Goal: Information Seeking & Learning: Learn about a topic

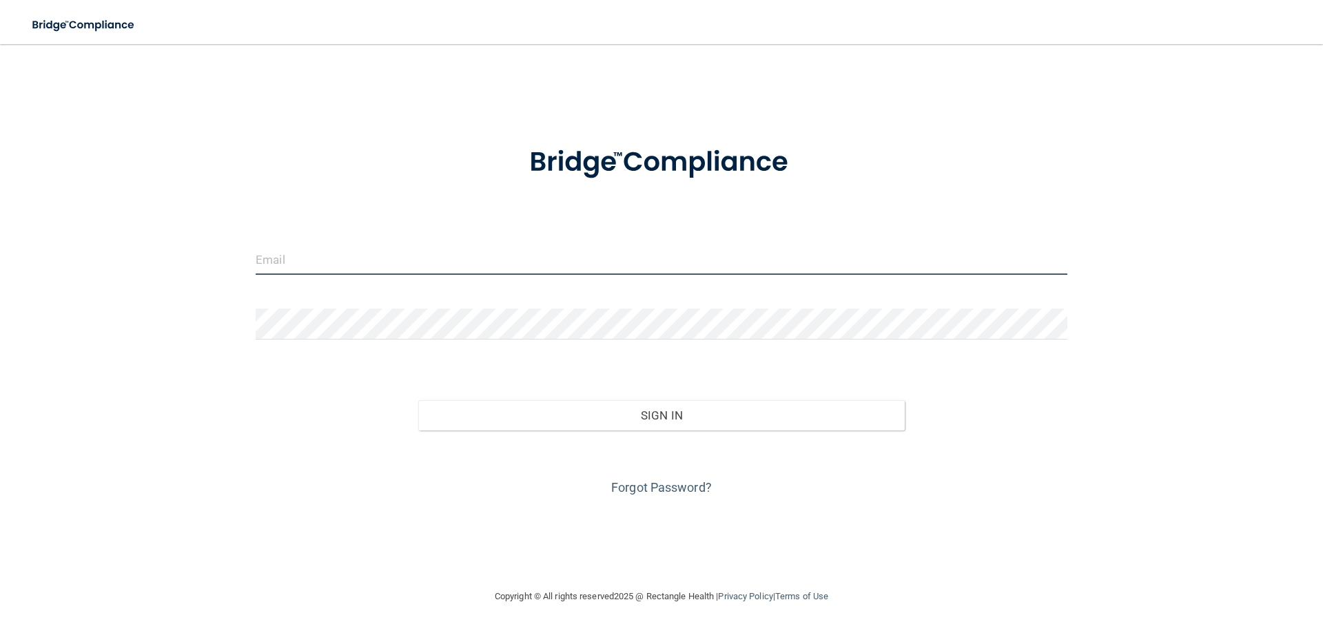
click at [421, 265] on input "email" at bounding box center [662, 259] width 812 height 31
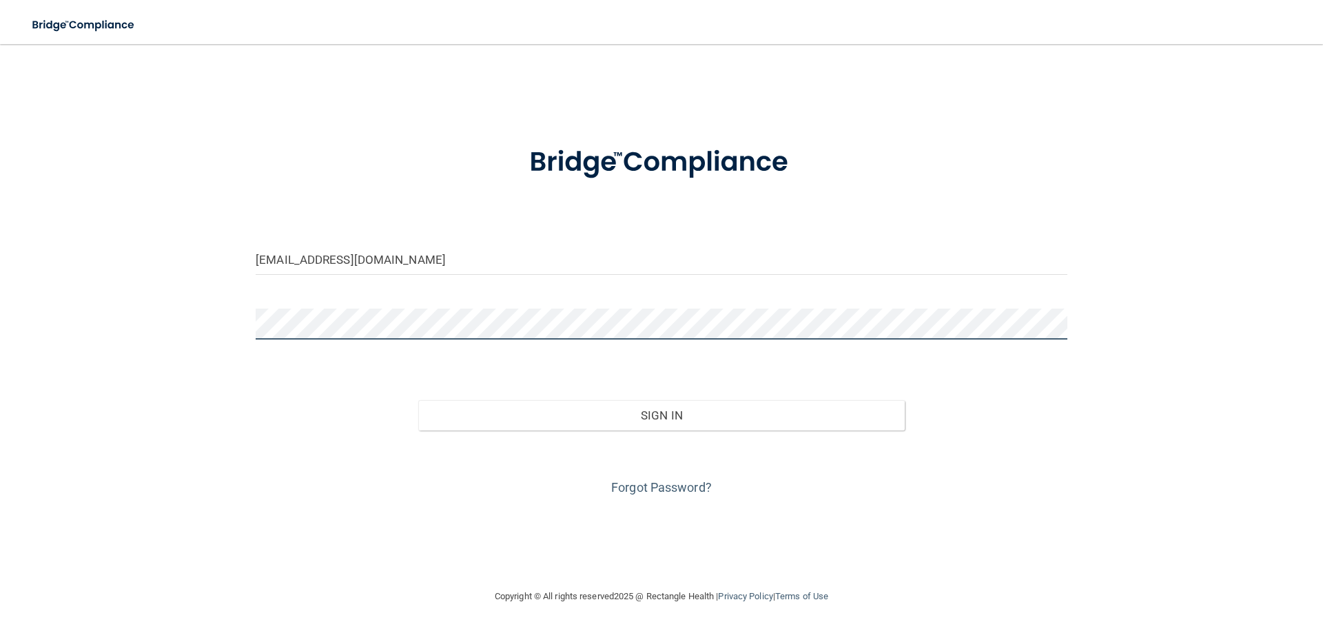
click at [418, 400] on button "Sign In" at bounding box center [661, 415] width 487 height 30
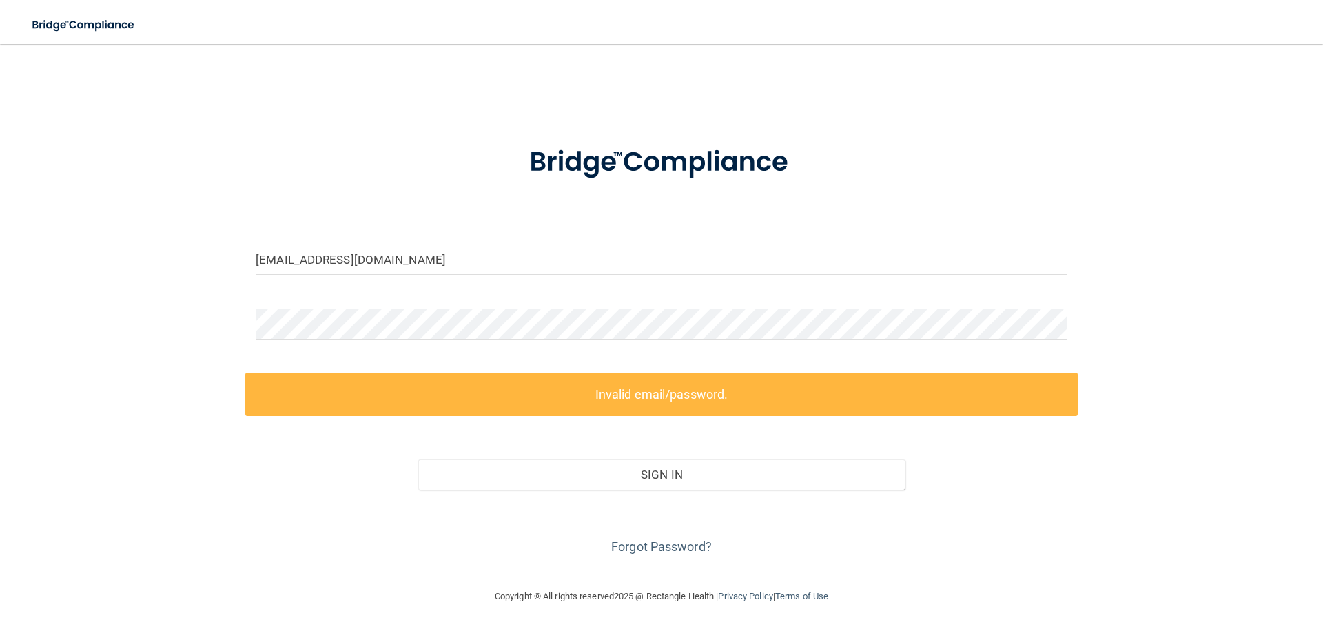
click at [232, 473] on div "dormanenbrooke@gmail.com Invalid email/password. You don't have permission to a…" at bounding box center [662, 316] width 1268 height 517
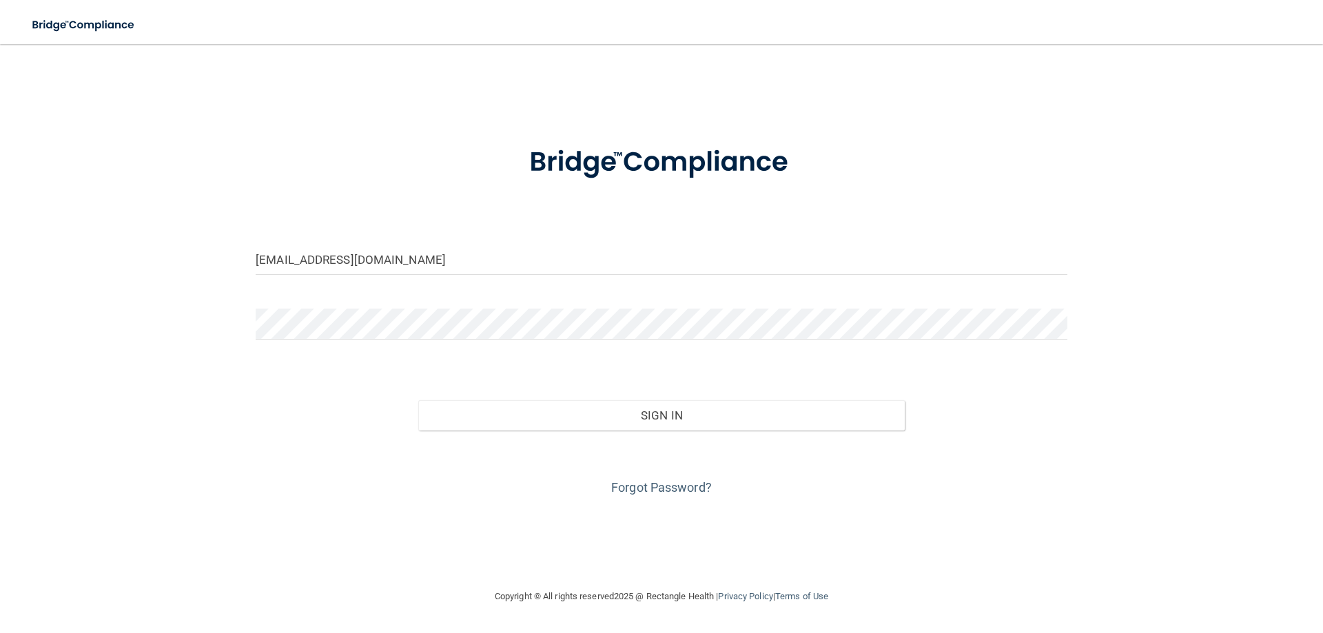
drag, startPoint x: 123, startPoint y: 502, endPoint x: 219, endPoint y: 491, distance: 96.4
click at [124, 500] on div "dormanenbrooke@gmail.com Invalid email/password. You don't have permission to a…" at bounding box center [662, 316] width 1268 height 517
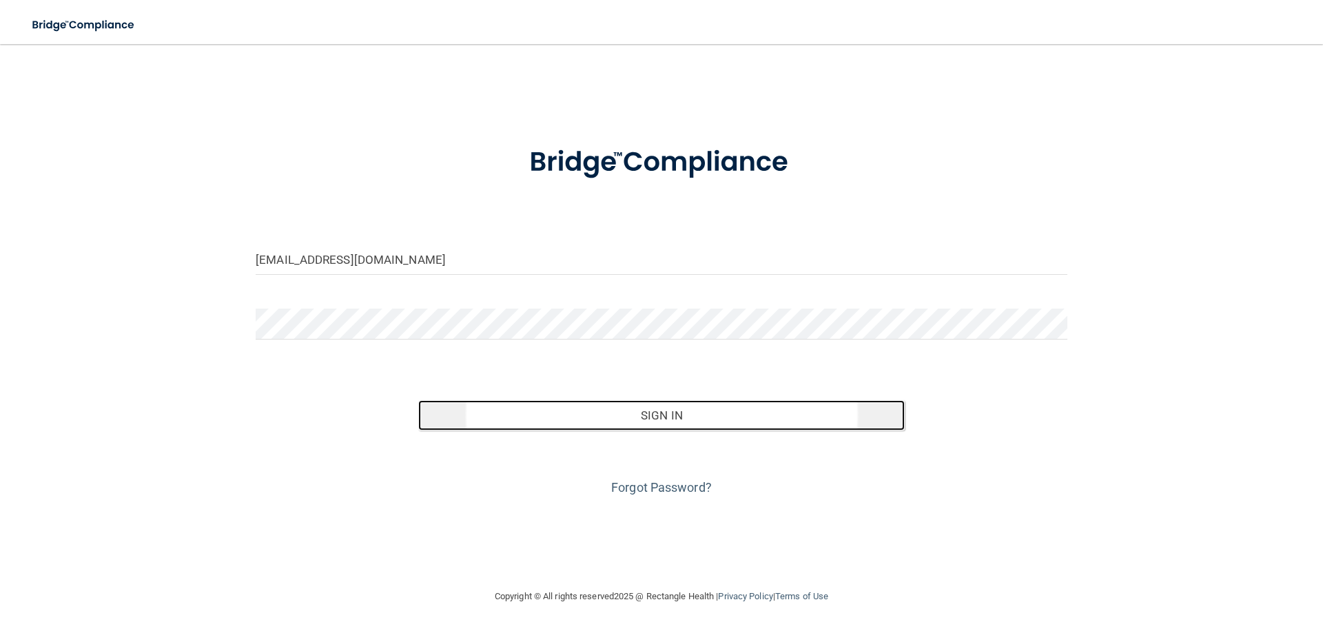
click at [516, 414] on button "Sign In" at bounding box center [661, 415] width 487 height 30
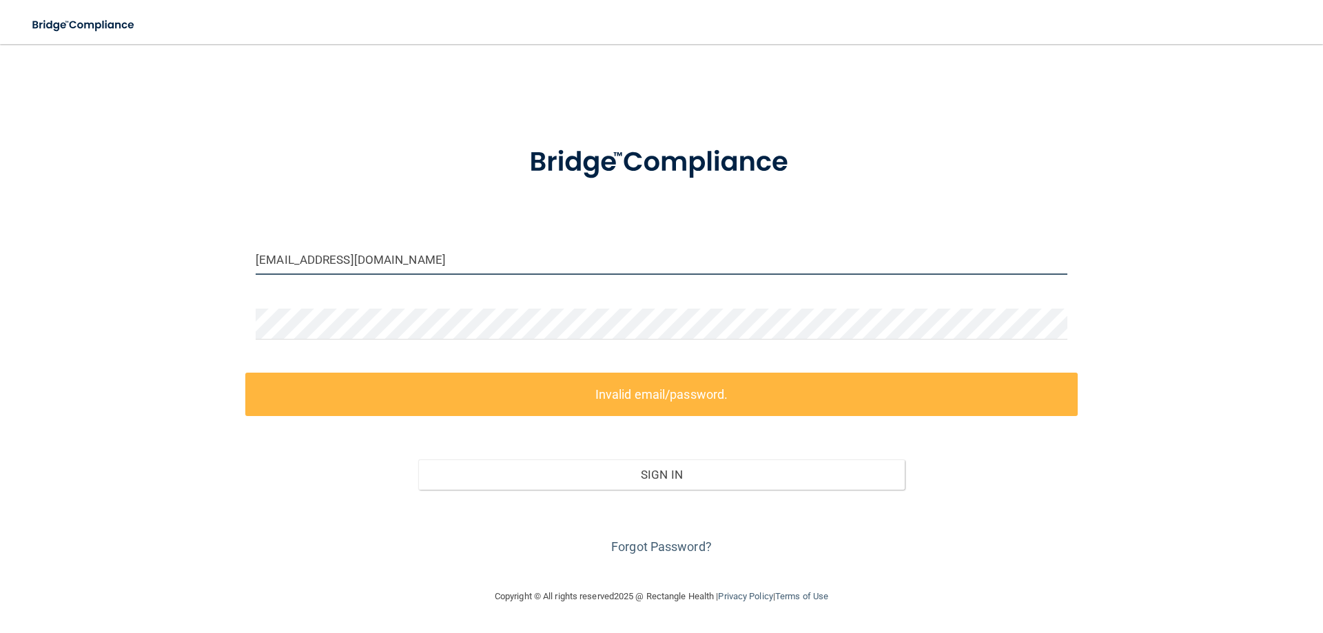
click at [422, 256] on input "dormanenbrooke@gmail.com" at bounding box center [662, 259] width 812 height 31
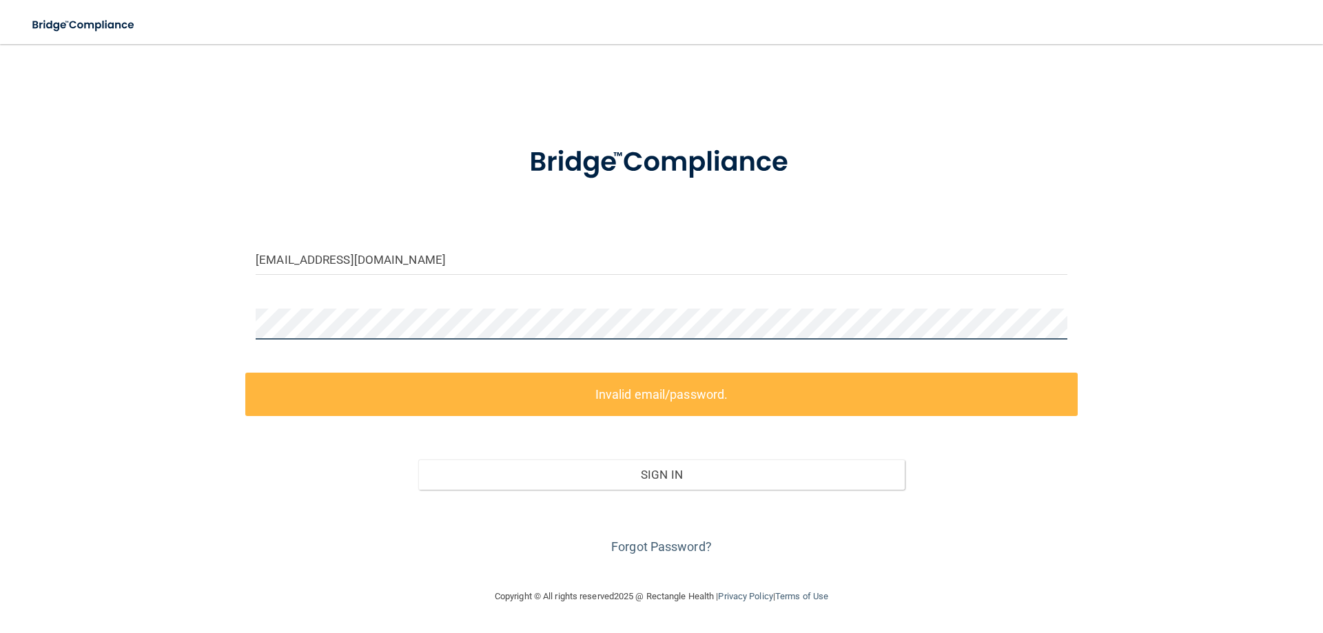
click at [206, 318] on div "dormanenbrooke@gmail.com Invalid email/password. You don't have permission to a…" at bounding box center [662, 316] width 1268 height 517
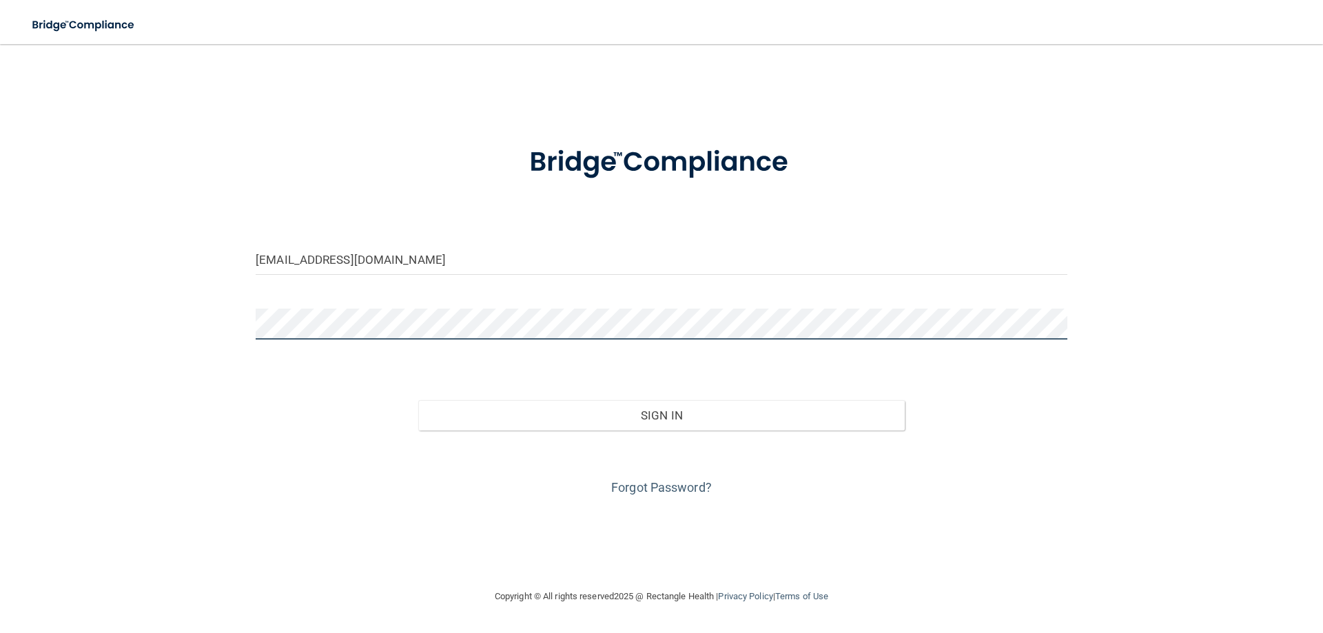
click at [418, 400] on button "Sign In" at bounding box center [661, 415] width 487 height 30
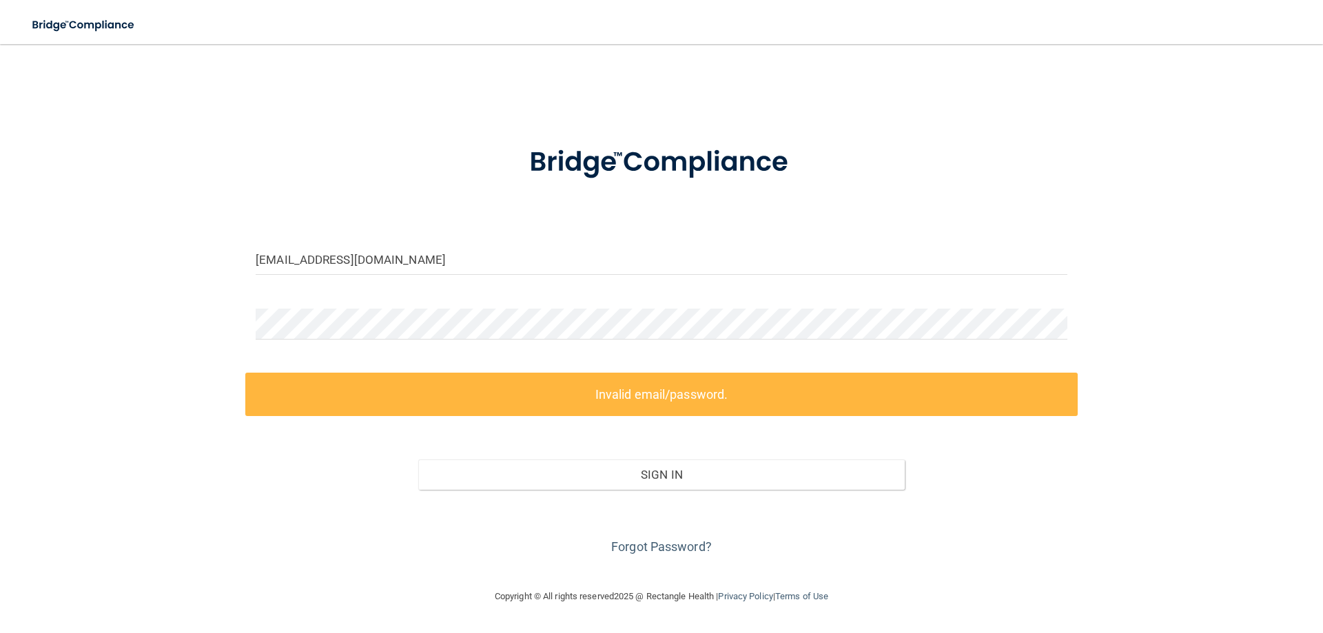
click at [255, 430] on div "Invalid email/password. You don't have permission to access that page. Sign In …" at bounding box center [661, 466] width 833 height 186
drag, startPoint x: 473, startPoint y: 263, endPoint x: 210, endPoint y: 254, distance: 262.8
click at [210, 254] on div "dormanenbrooke@gmail.com Invalid email/password. You don't have permission to a…" at bounding box center [662, 316] width 1268 height 517
click at [168, 323] on div "dormanenbrooke@gmail.com Invalid email/password. You don't have permission to a…" at bounding box center [662, 316] width 1268 height 517
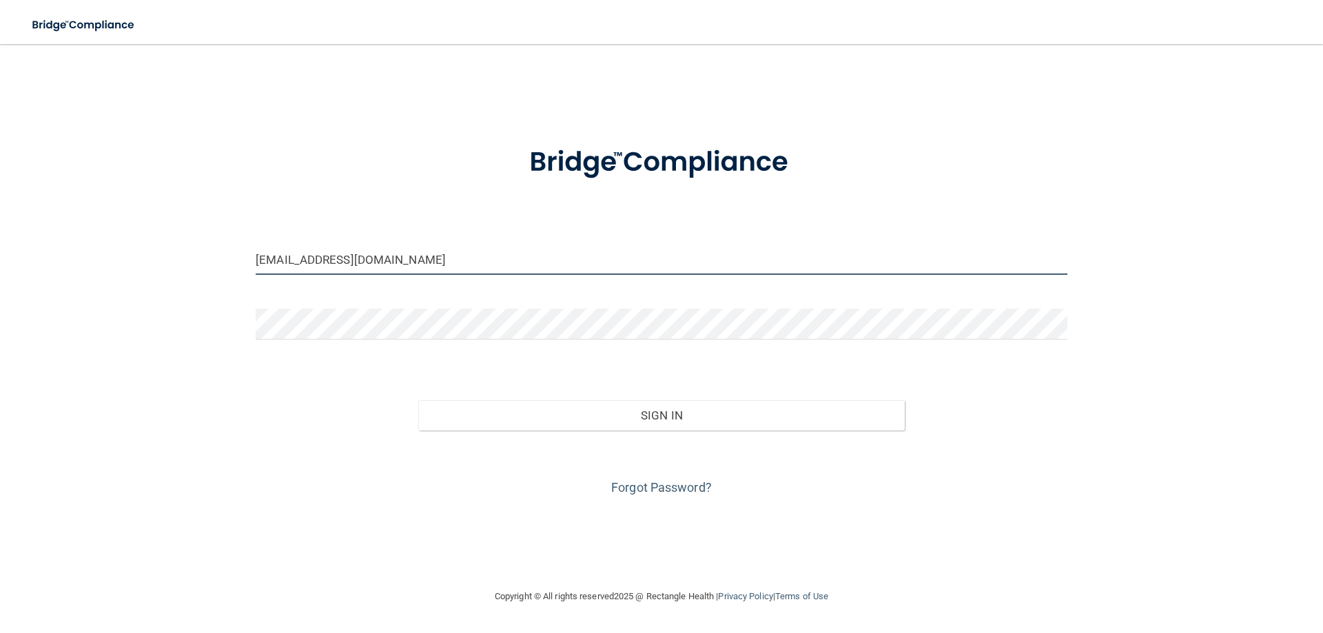
drag, startPoint x: 313, startPoint y: 243, endPoint x: 135, endPoint y: 239, distance: 177.9
click at [135, 239] on div "dormanenbrooke@gmail.com Invalid email/password. You don't have permission to a…" at bounding box center [662, 316] width 1268 height 517
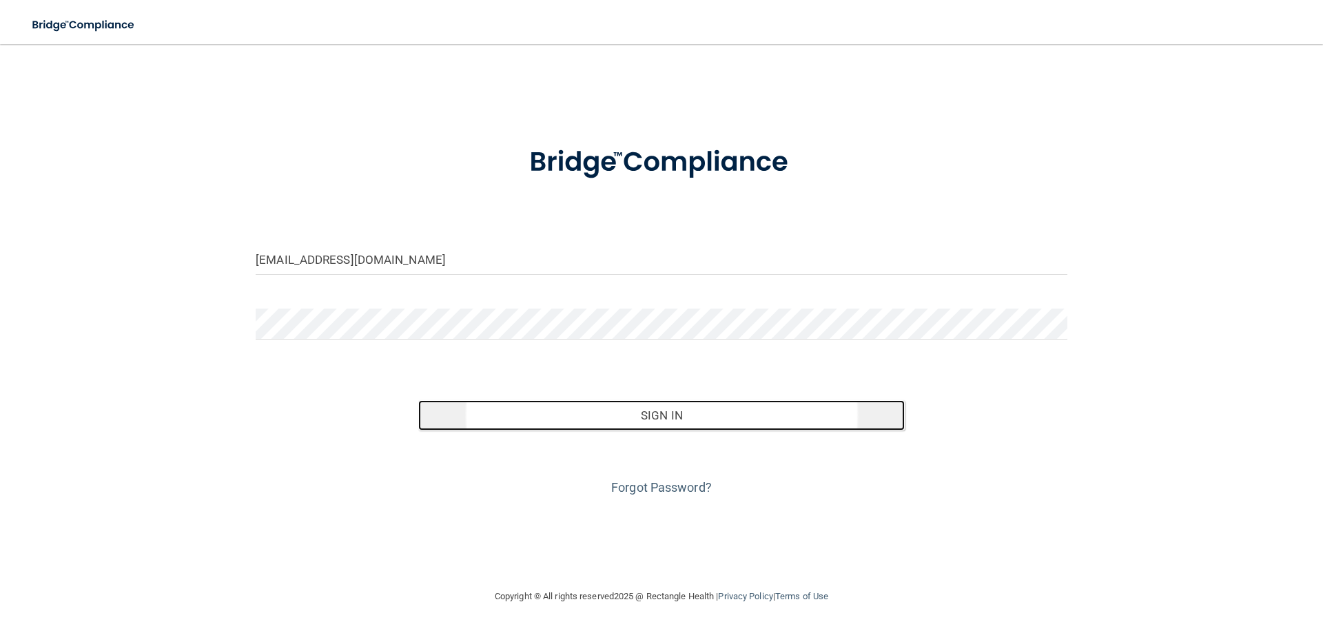
click at [599, 409] on button "Sign In" at bounding box center [661, 415] width 487 height 30
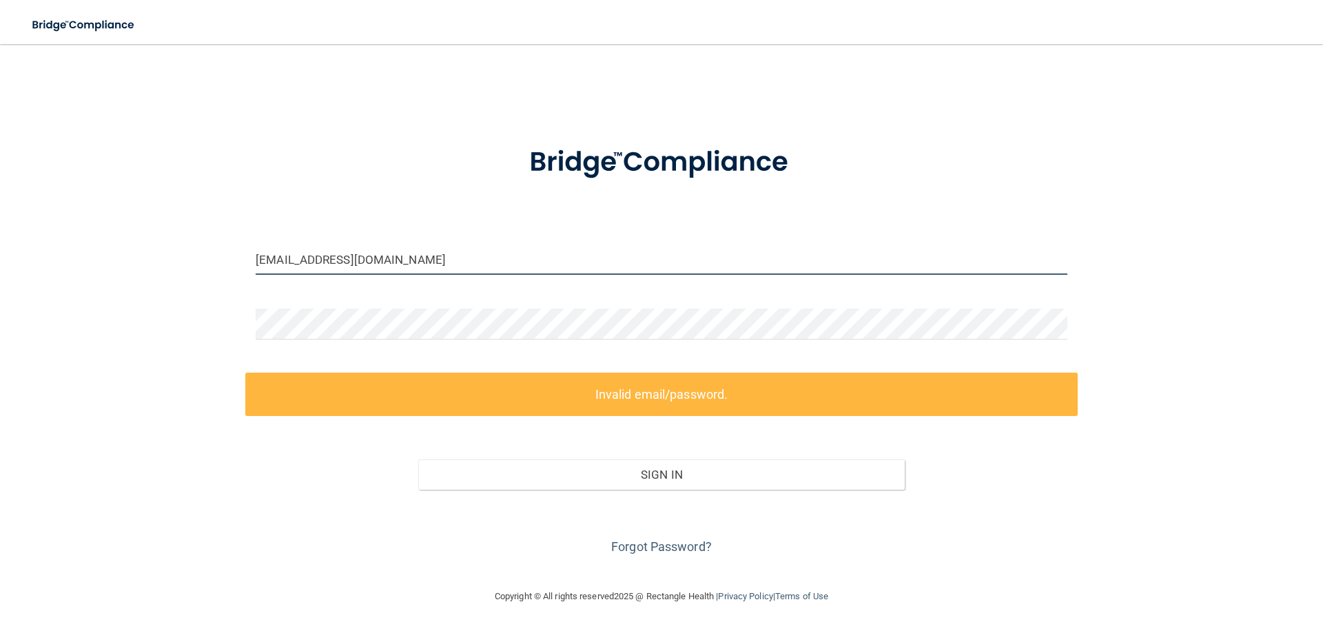
click at [439, 259] on input "brookestoddard96@gmail.com" at bounding box center [662, 259] width 812 height 31
drag, startPoint x: 439, startPoint y: 259, endPoint x: 166, endPoint y: 221, distance: 275.6
click at [168, 221] on div "brookestoddard96@gmail.com Invalid email/password. You don't have permission to…" at bounding box center [662, 316] width 1268 height 517
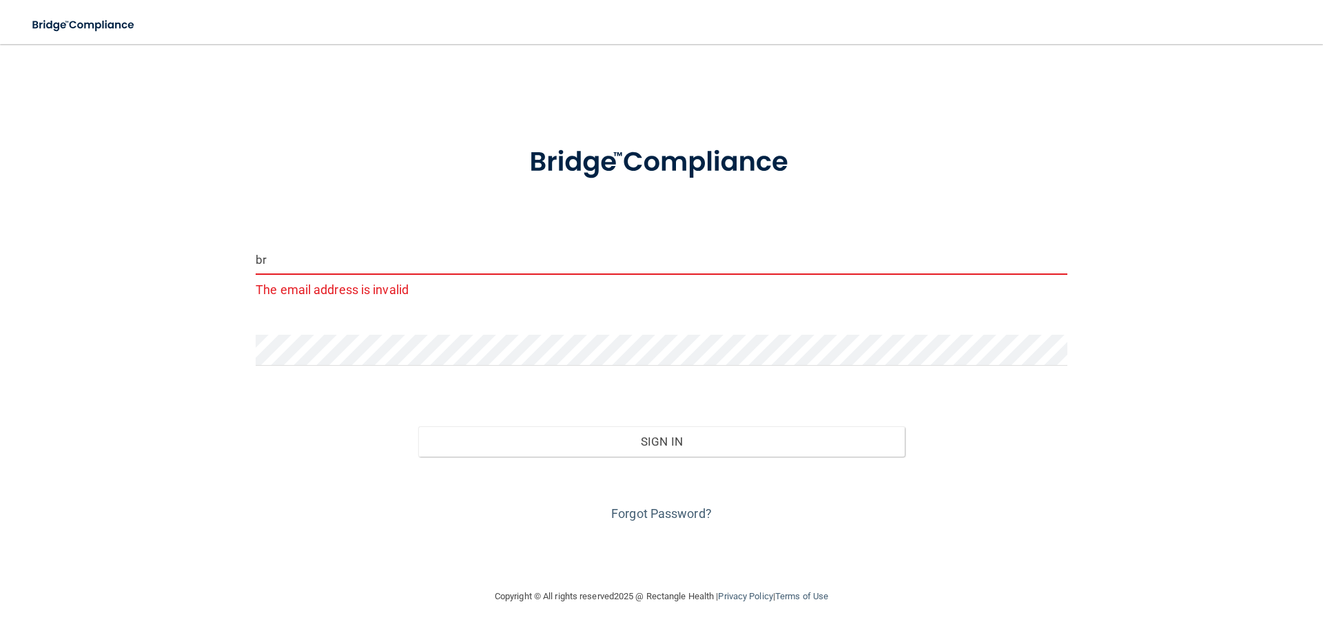
type input "[EMAIL_ADDRESS][DOMAIN_NAME]"
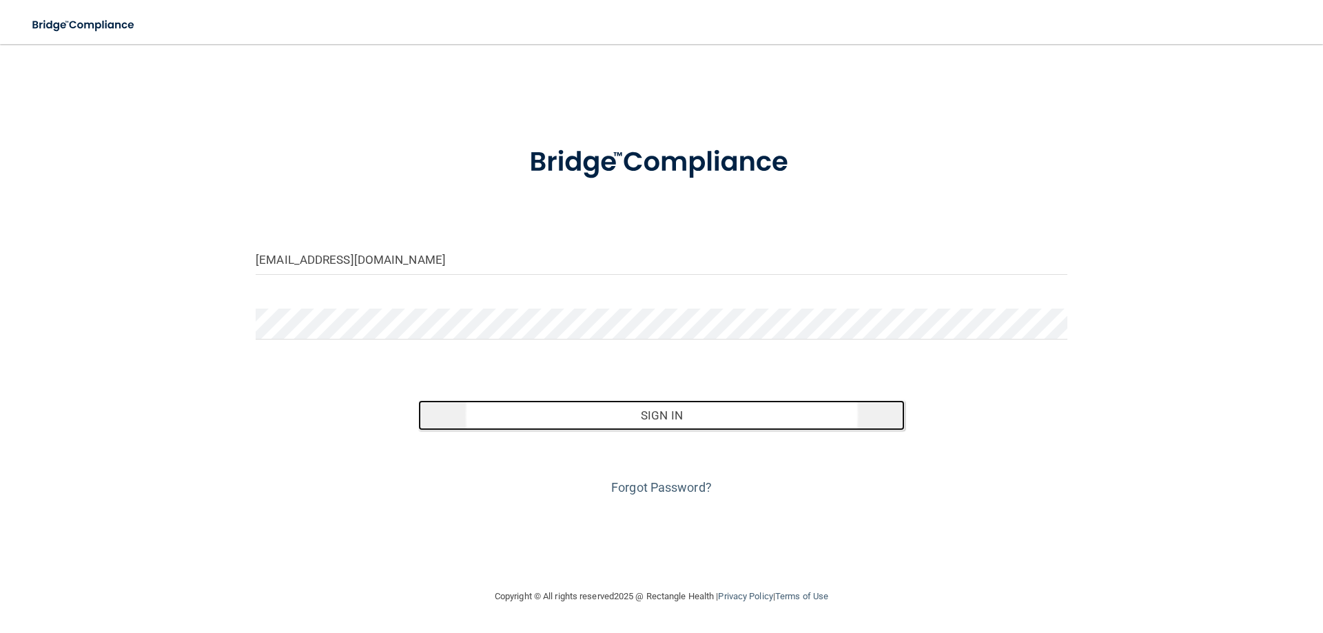
click at [558, 420] on button "Sign In" at bounding box center [661, 415] width 487 height 30
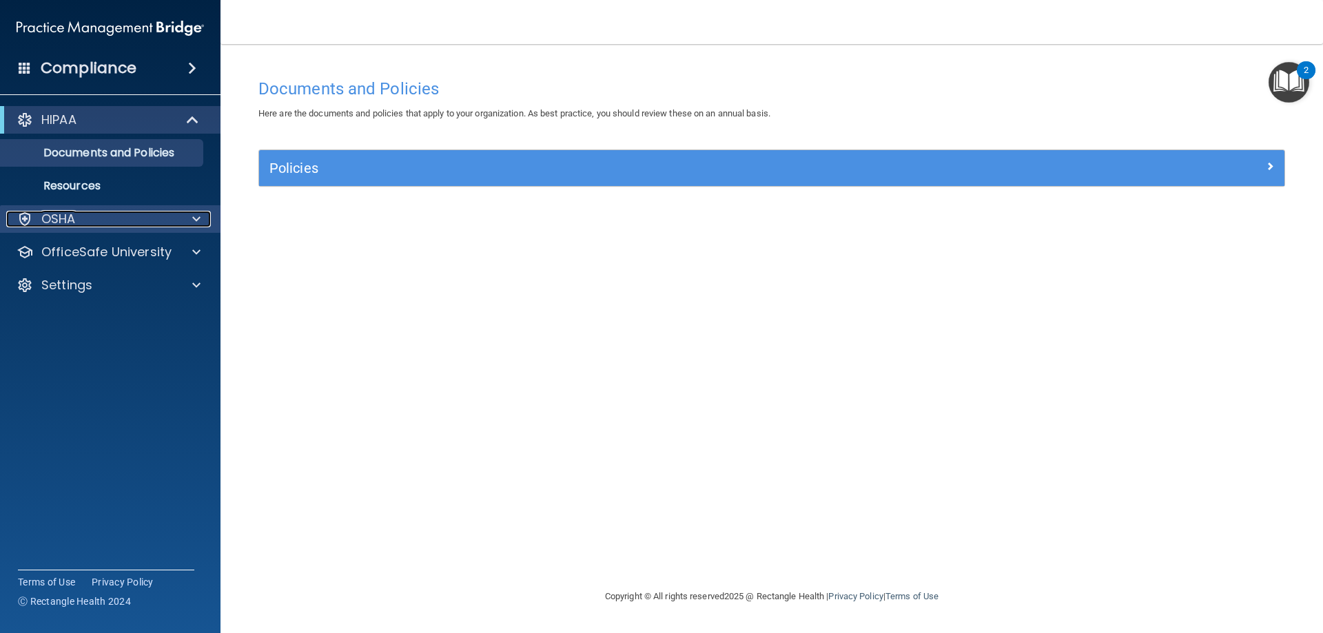
click at [114, 221] on div "OSHA" at bounding box center [91, 219] width 171 height 17
click at [114, 226] on div "OSHA" at bounding box center [91, 219] width 171 height 17
click at [104, 220] on div "OSHA" at bounding box center [91, 219] width 171 height 17
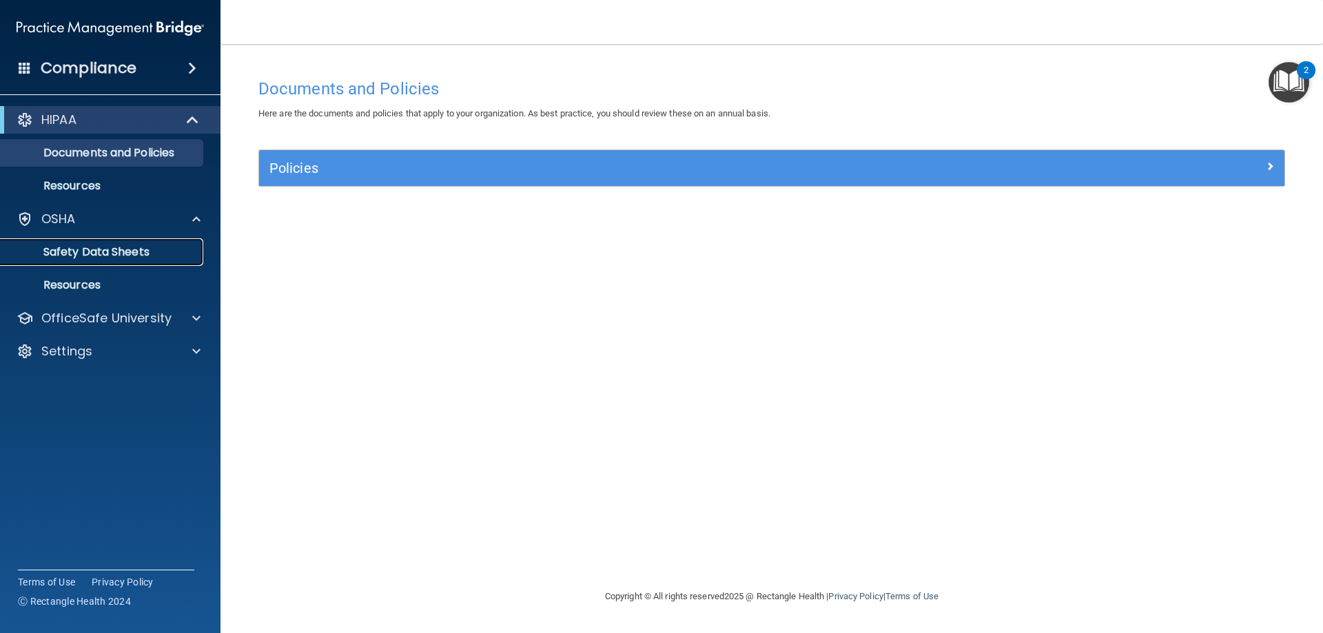
click at [103, 251] on p "Safety Data Sheets" at bounding box center [103, 252] width 188 height 14
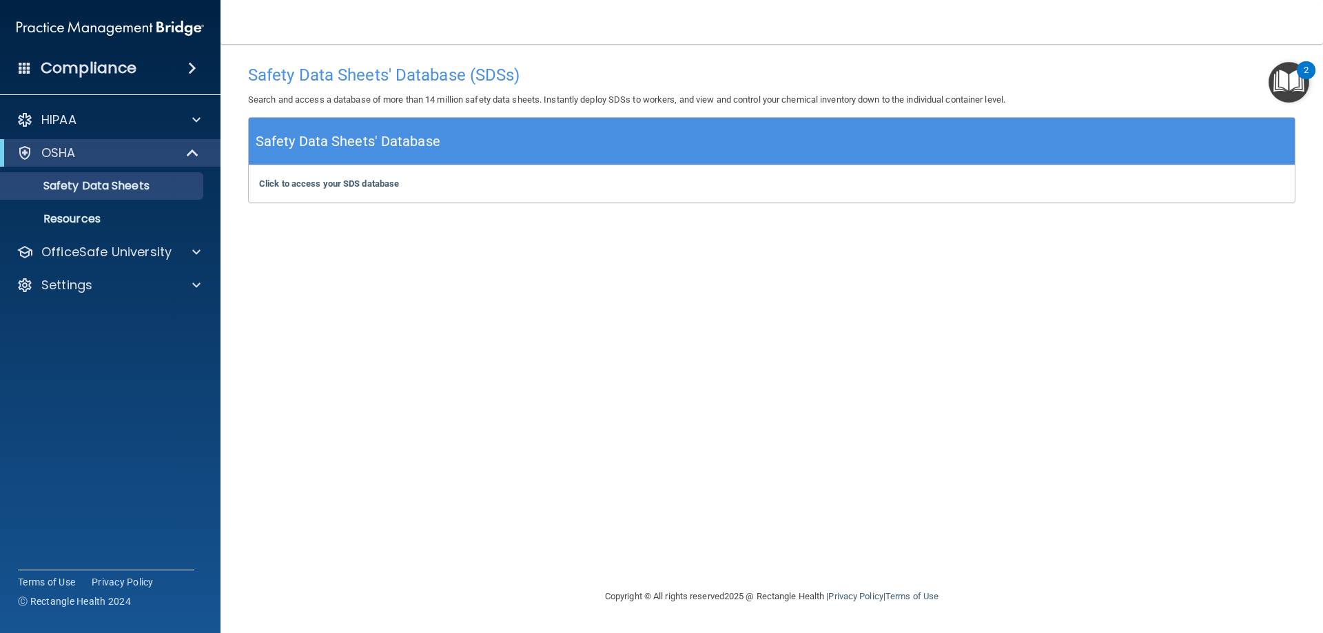
click at [1296, 94] on img "Open Resource Center, 2 new notifications" at bounding box center [1289, 82] width 41 height 41
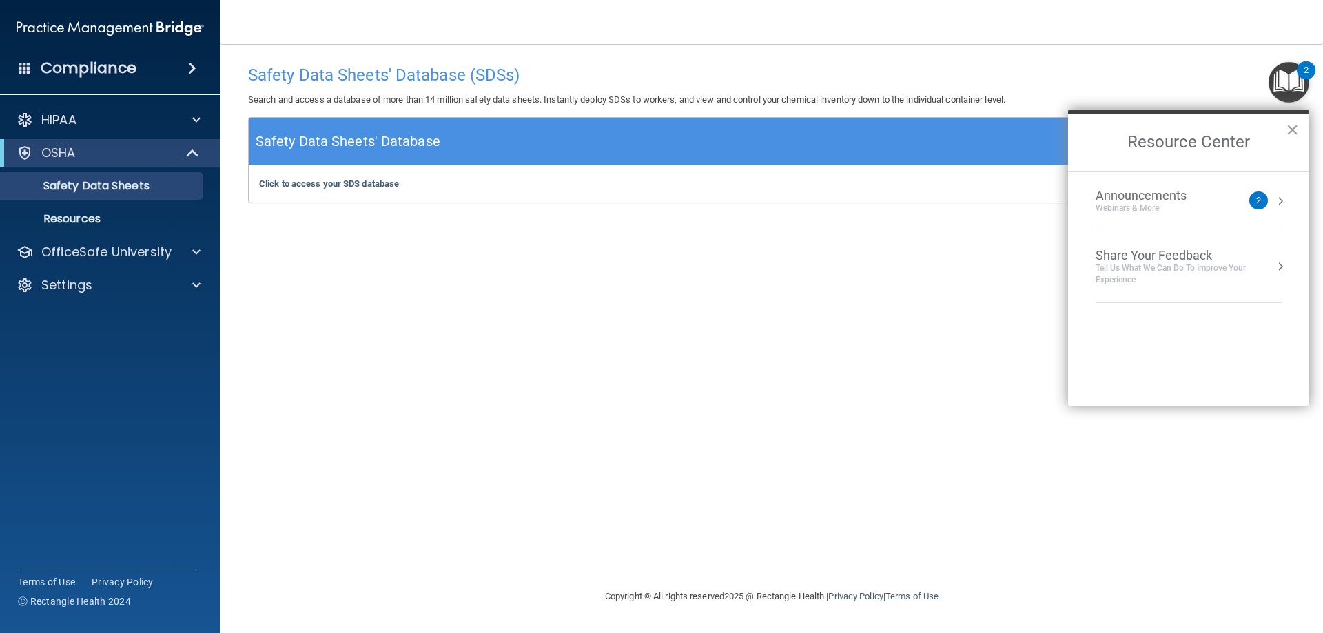
click at [1270, 204] on div "Announcements Webinars & More 2" at bounding box center [1189, 201] width 186 height 26
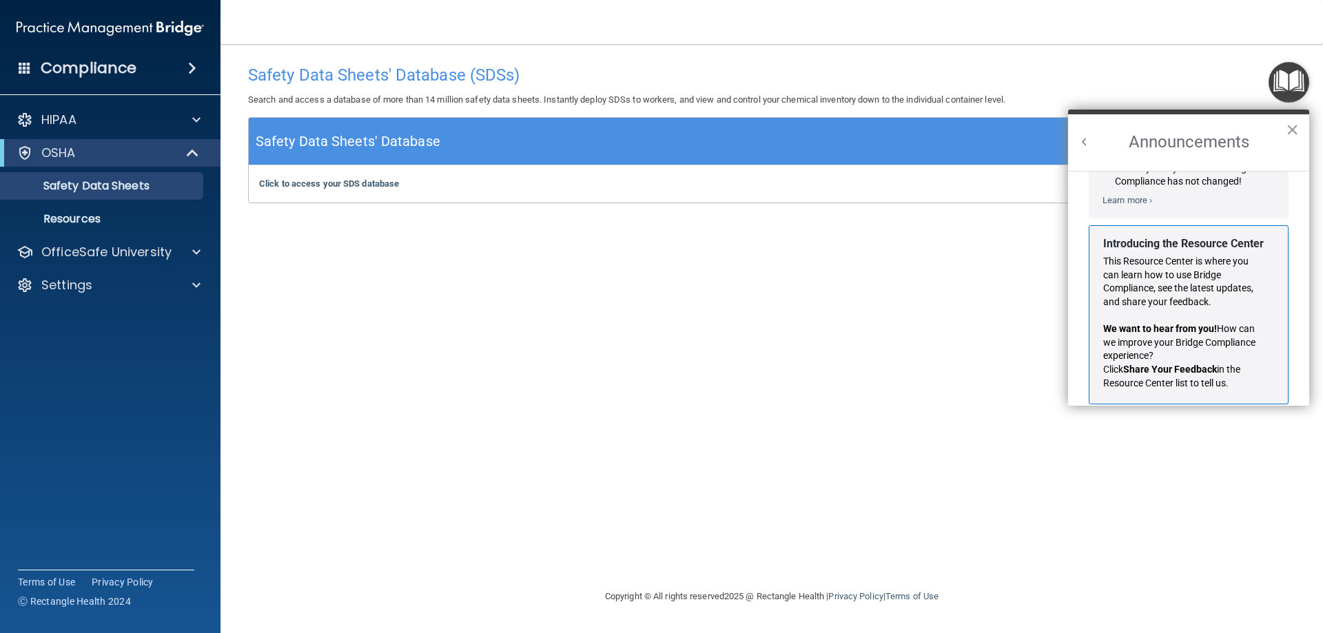
scroll to position [242, 0]
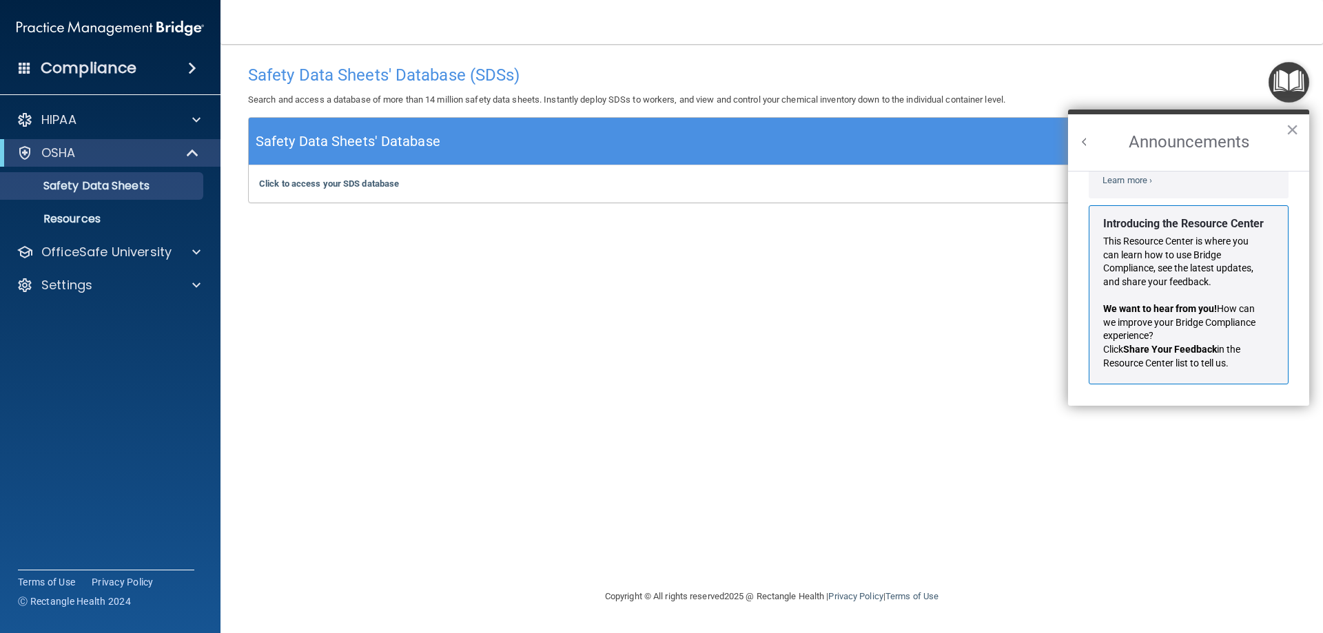
click at [529, 341] on div "Safety Data Sheets' Database (SDSs) Search and access a database of more than 1…" at bounding box center [772, 316] width 1048 height 517
click at [82, 212] on p "Resources" at bounding box center [103, 219] width 188 height 14
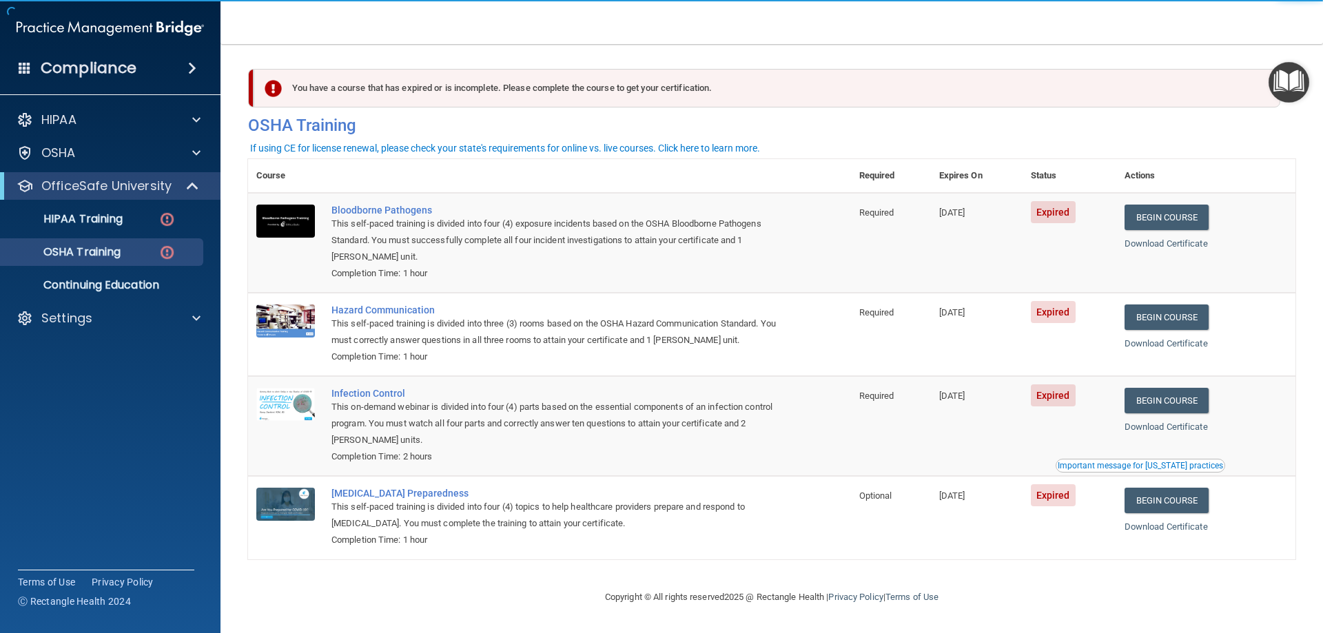
scroll to position [1, 0]
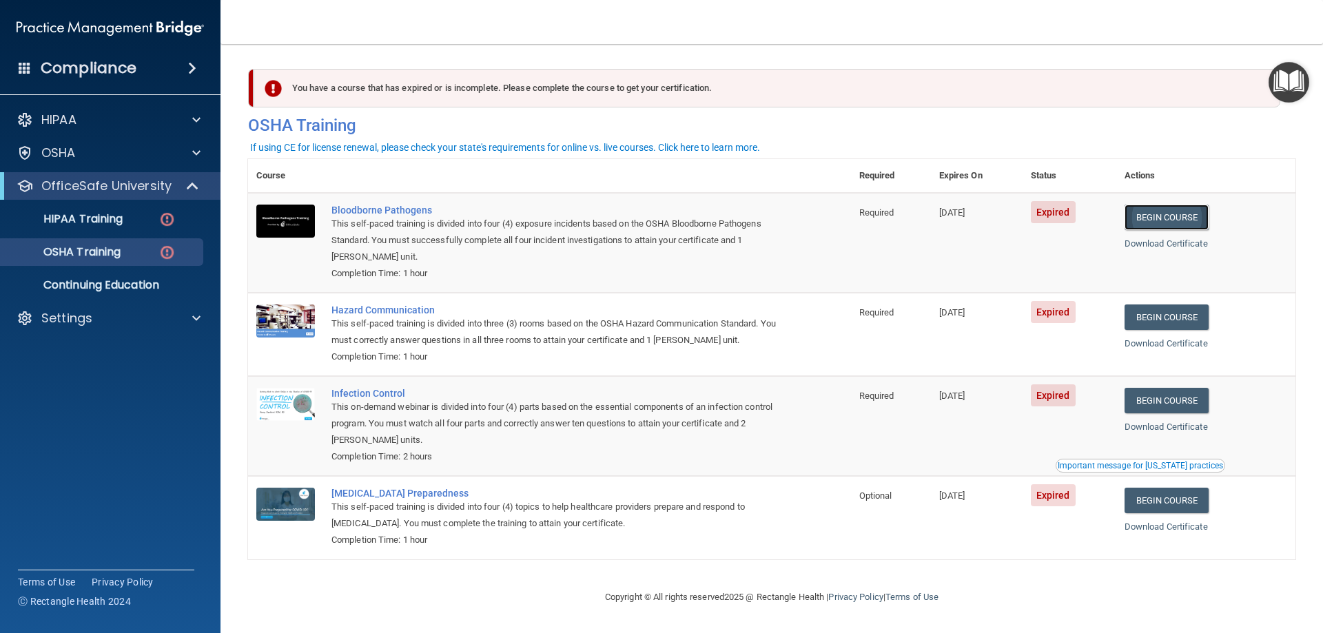
click at [1153, 219] on link "Begin Course" at bounding box center [1167, 218] width 84 height 26
click at [1132, 218] on link "Begin Course" at bounding box center [1167, 218] width 84 height 26
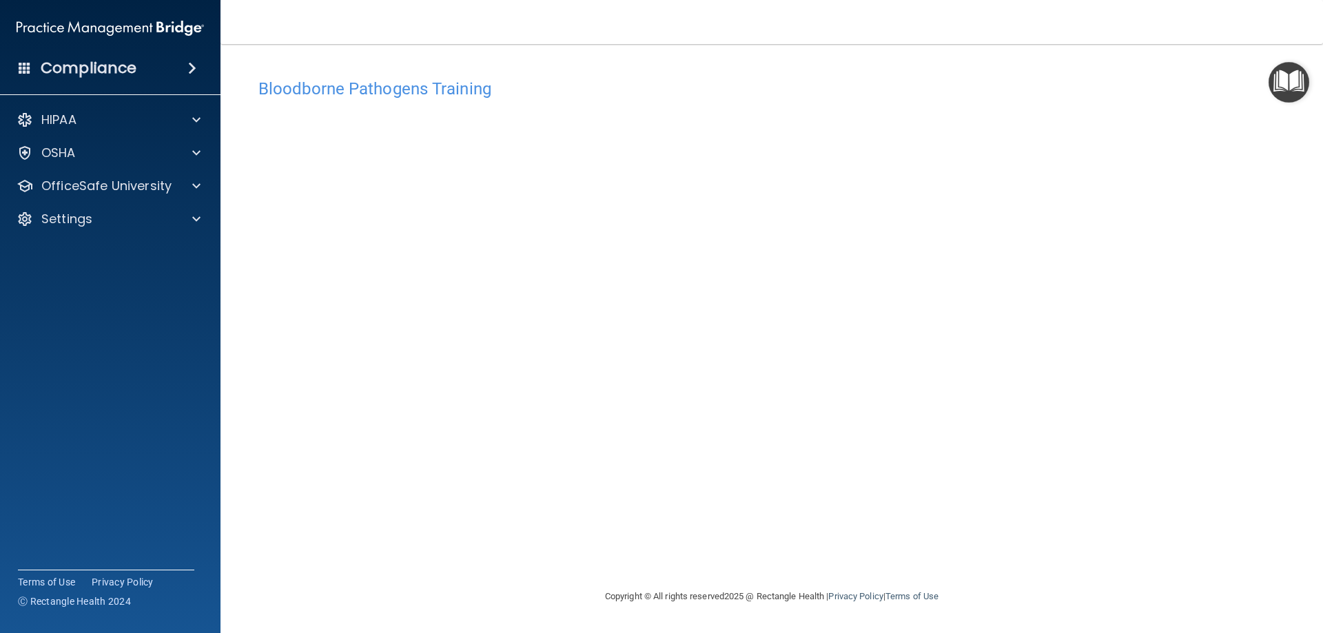
click at [367, 94] on h4 "Bloodborne Pathogens Training" at bounding box center [771, 89] width 1027 height 18
click at [755, 158] on button "Take the course anyway!" at bounding box center [771, 149] width 139 height 26
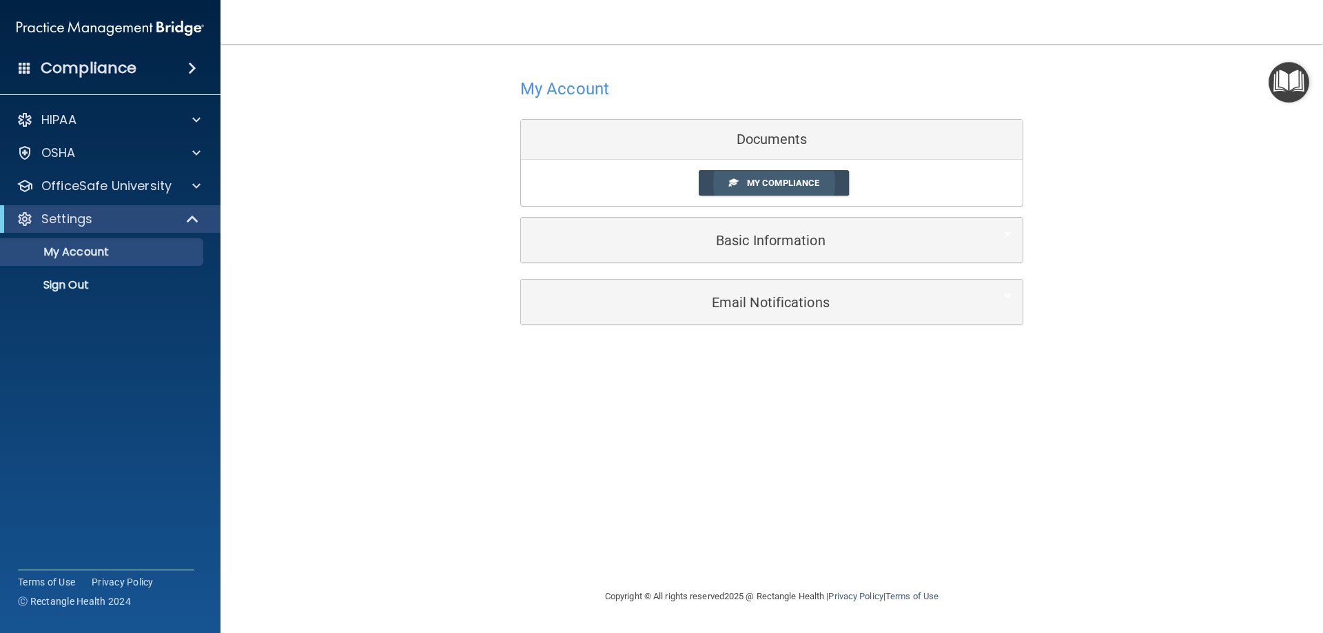
click at [762, 177] on link "My Compliance" at bounding box center [774, 183] width 151 height 26
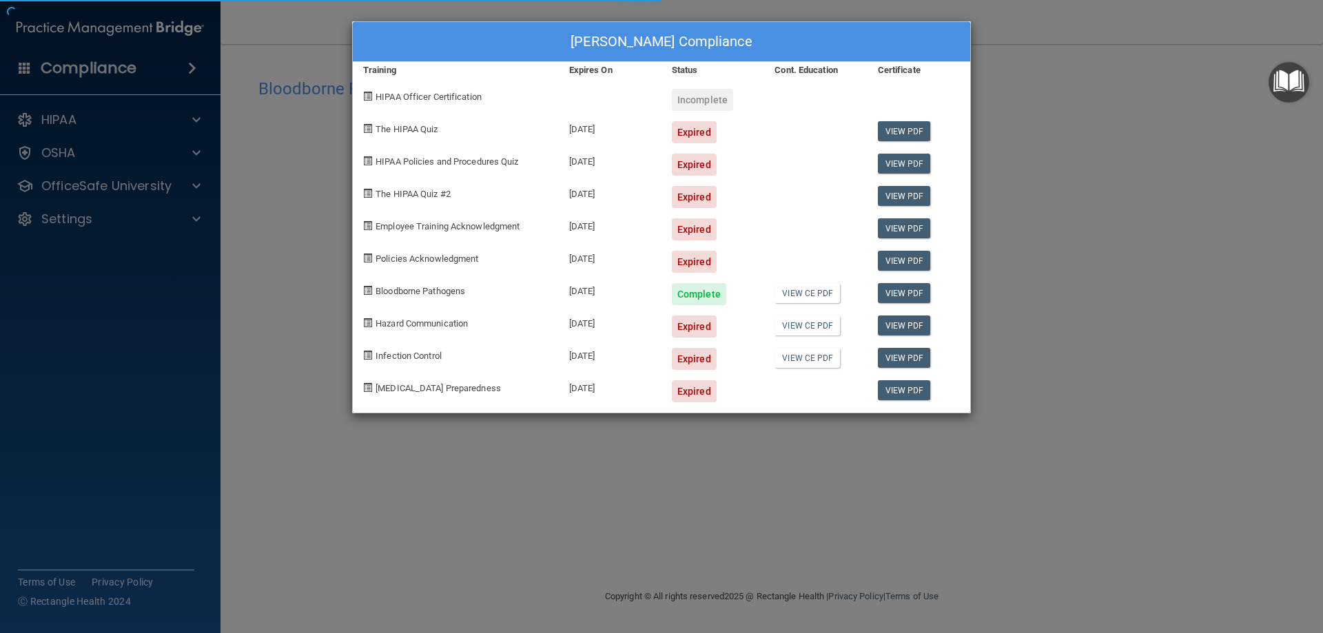
click at [1013, 210] on div "Brooke Stoddard's Compliance Training Expires On Status Cont. Education Certifi…" at bounding box center [661, 316] width 1323 height 633
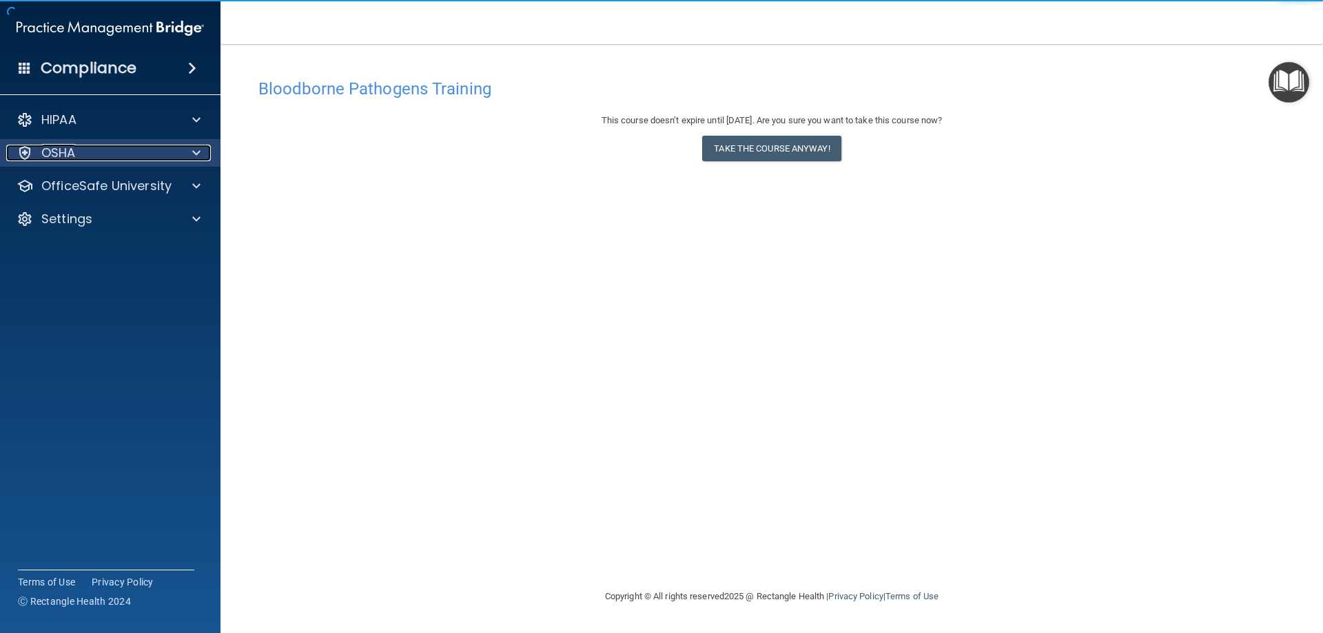
click at [119, 146] on div "OSHA" at bounding box center [91, 153] width 171 height 17
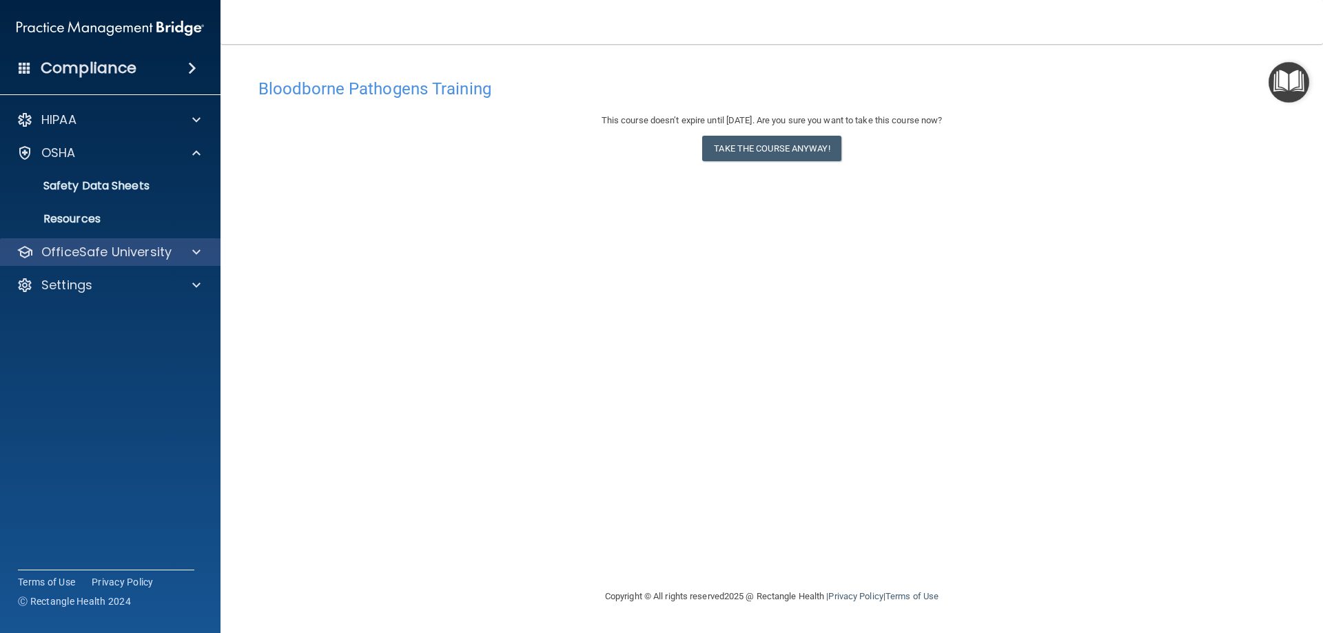
click at [141, 261] on div "OfficeSafe University" at bounding box center [110, 253] width 221 height 28
click at [140, 258] on p "OfficeSafe University" at bounding box center [106, 252] width 130 height 17
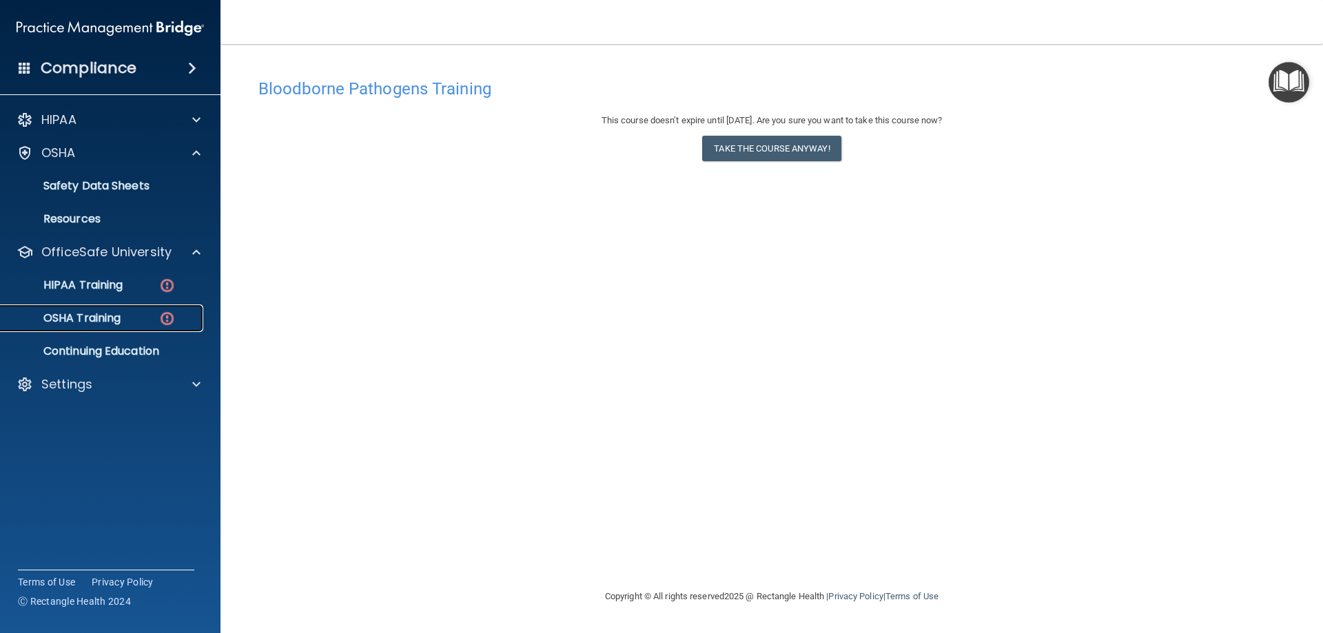
click at [127, 321] on div "OSHA Training" at bounding box center [103, 319] width 188 height 14
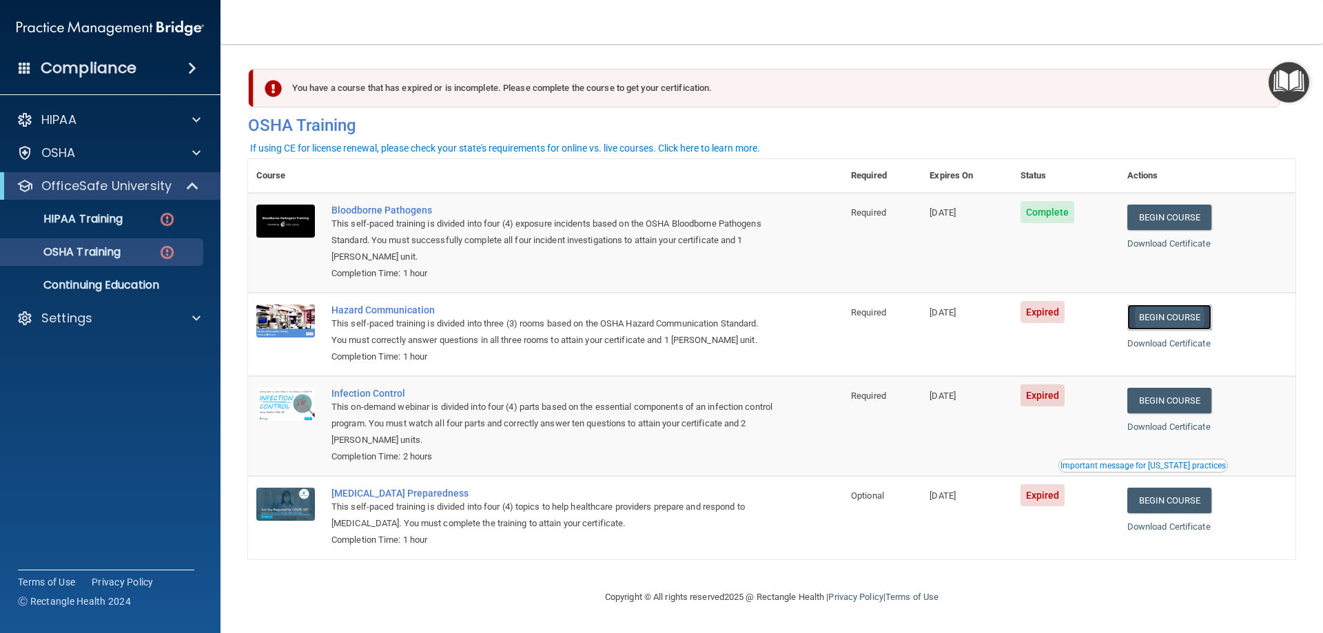
click at [1155, 321] on link "Begin Course" at bounding box center [1170, 318] width 84 height 26
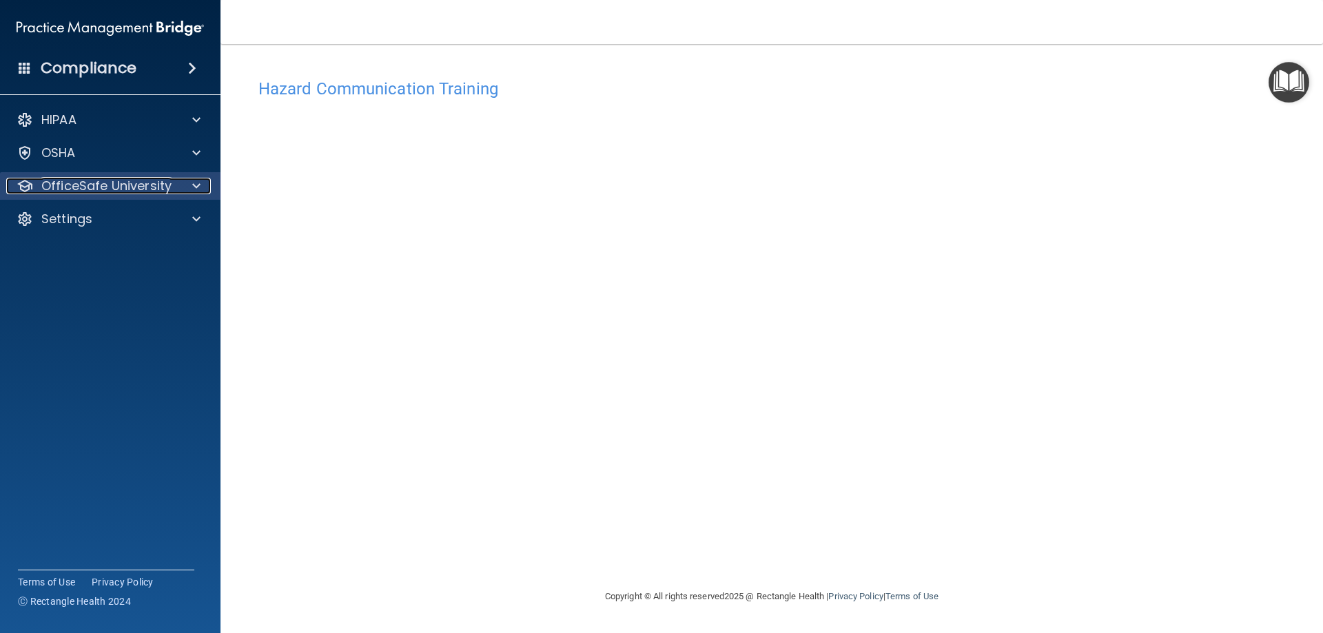
click at [185, 184] on div at bounding box center [194, 186] width 34 height 17
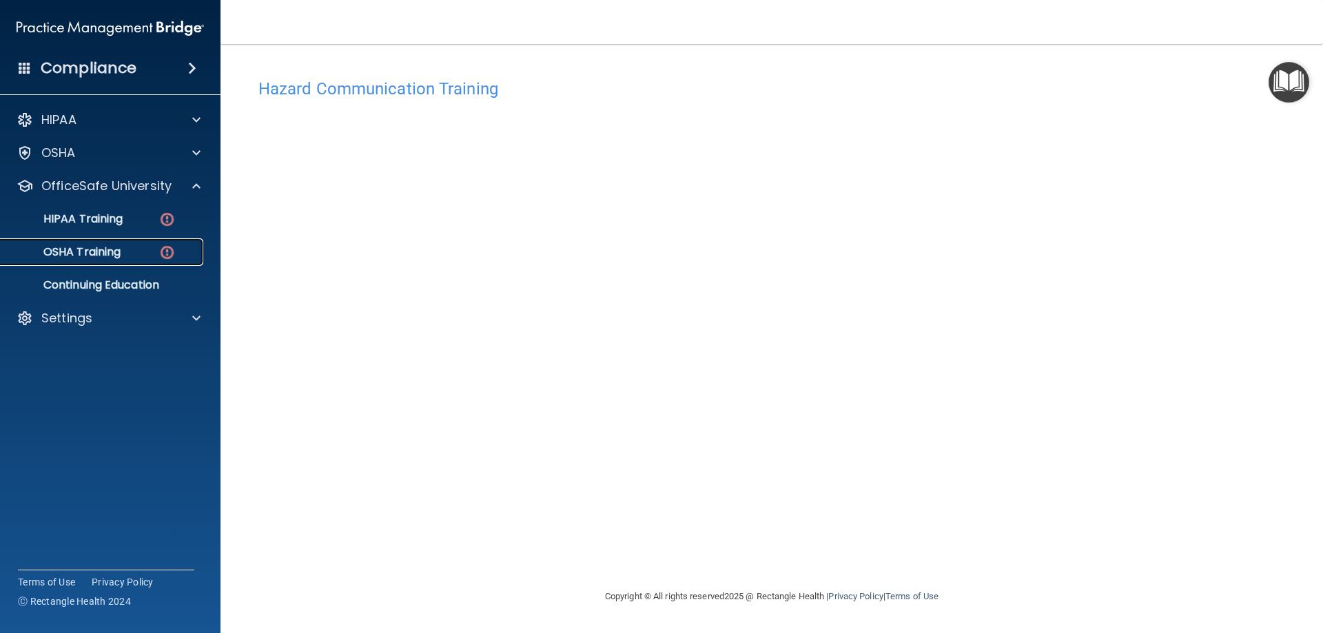
click at [132, 249] on div "OSHA Training" at bounding box center [103, 252] width 188 height 14
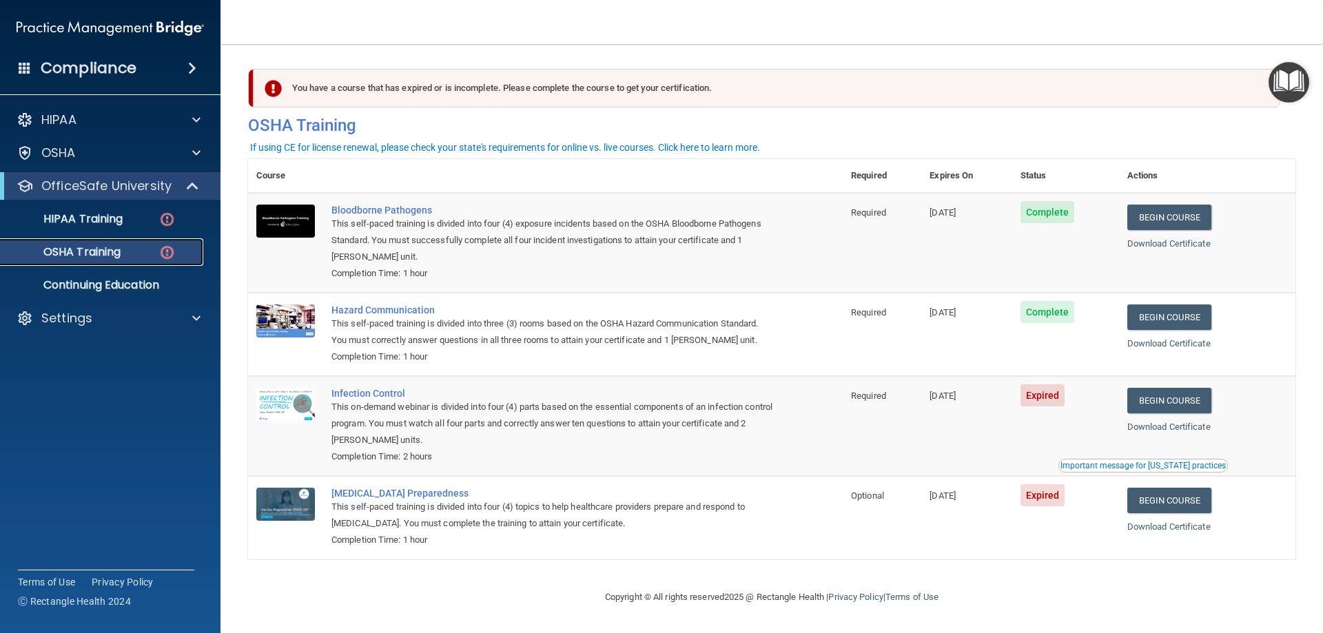
scroll to position [1, 0]
click at [1180, 399] on link "Begin Course" at bounding box center [1170, 401] width 84 height 26
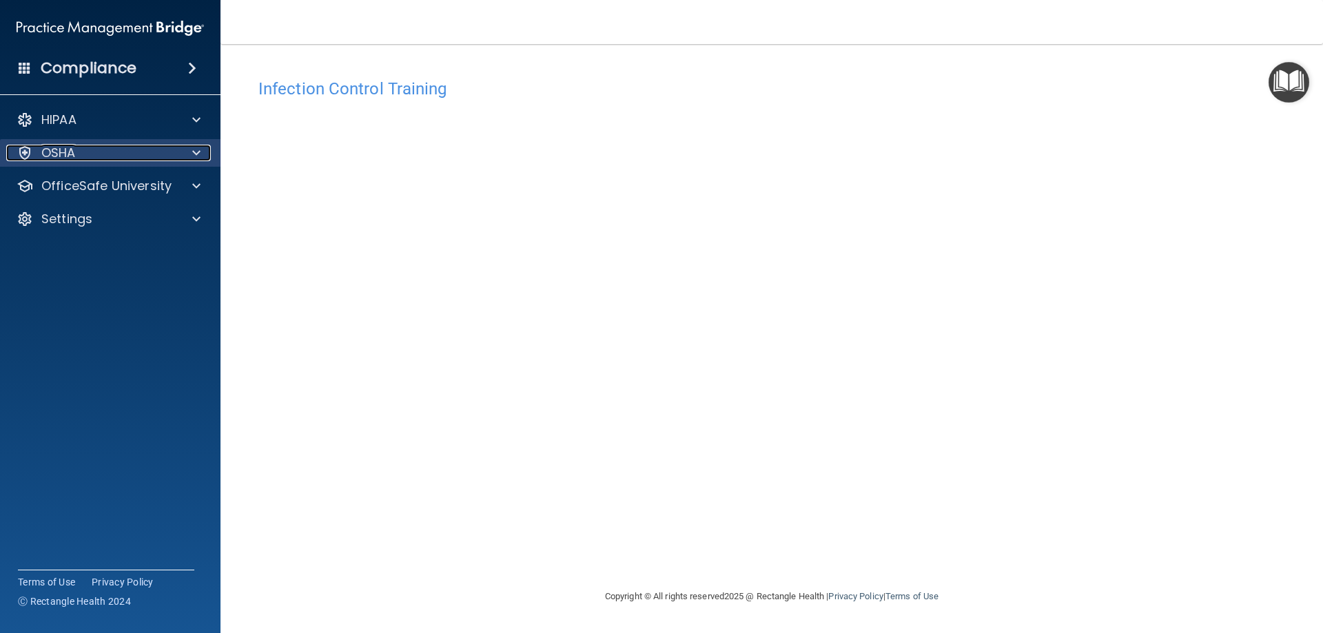
click at [201, 148] on div at bounding box center [194, 153] width 34 height 17
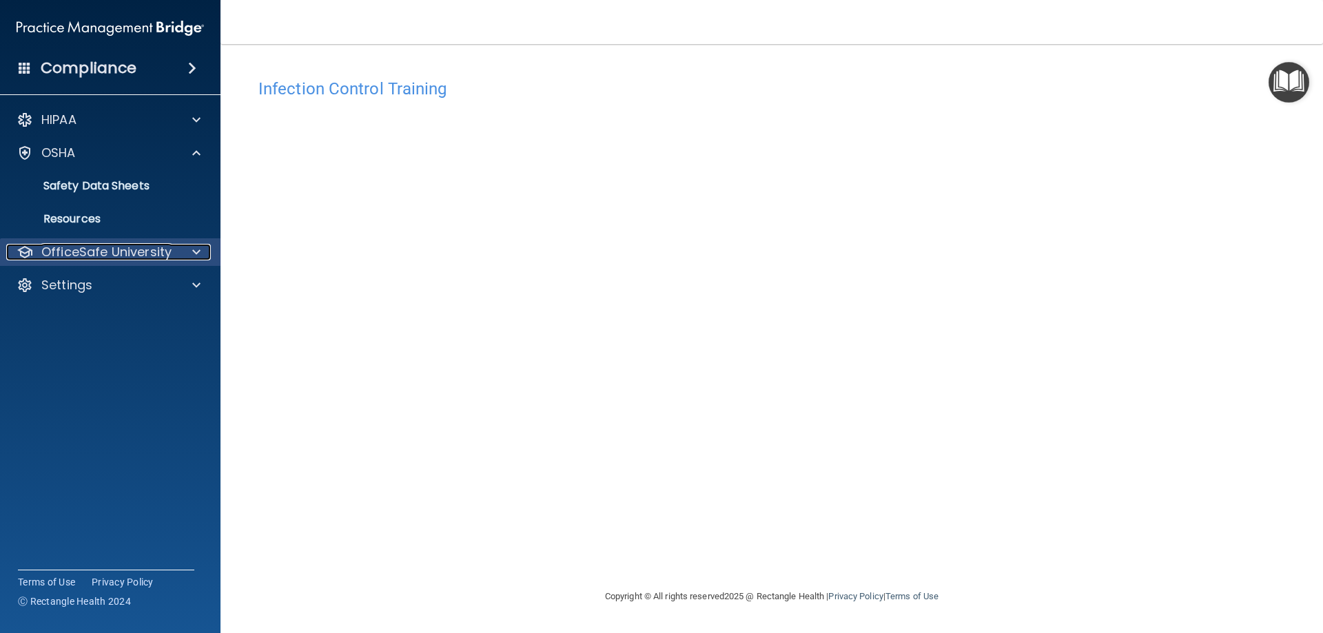
click at [128, 252] on p "OfficeSafe University" at bounding box center [106, 252] width 130 height 17
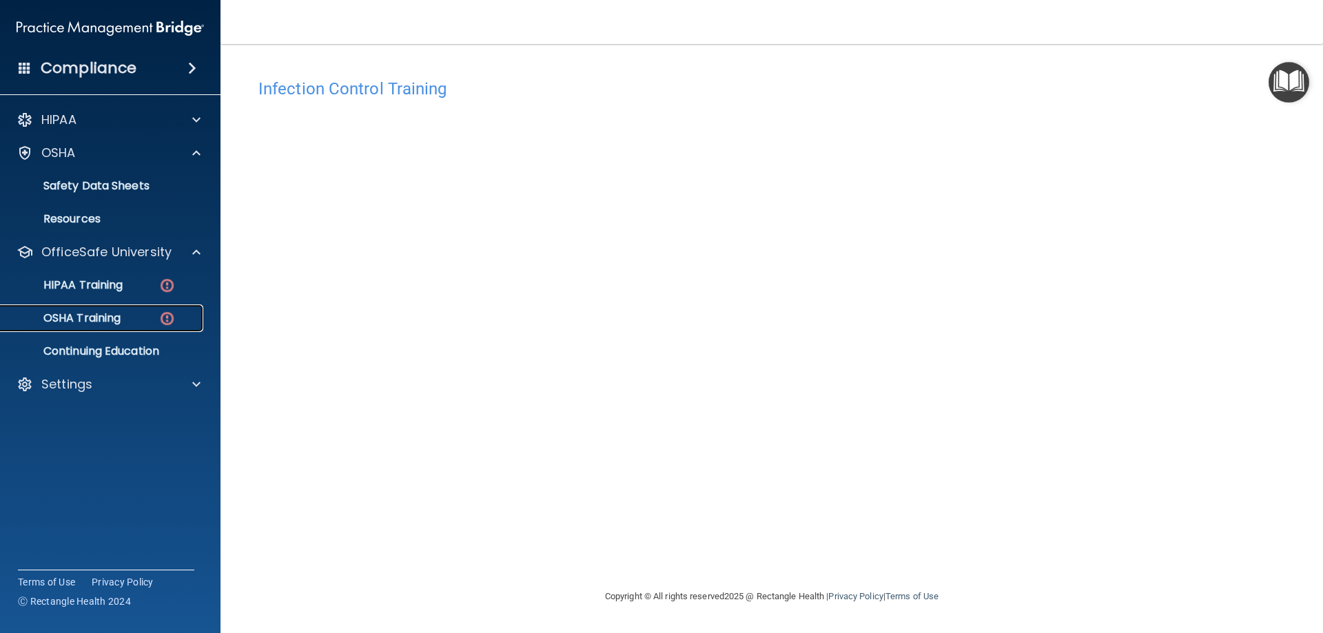
click at [105, 323] on p "OSHA Training" at bounding box center [65, 319] width 112 height 14
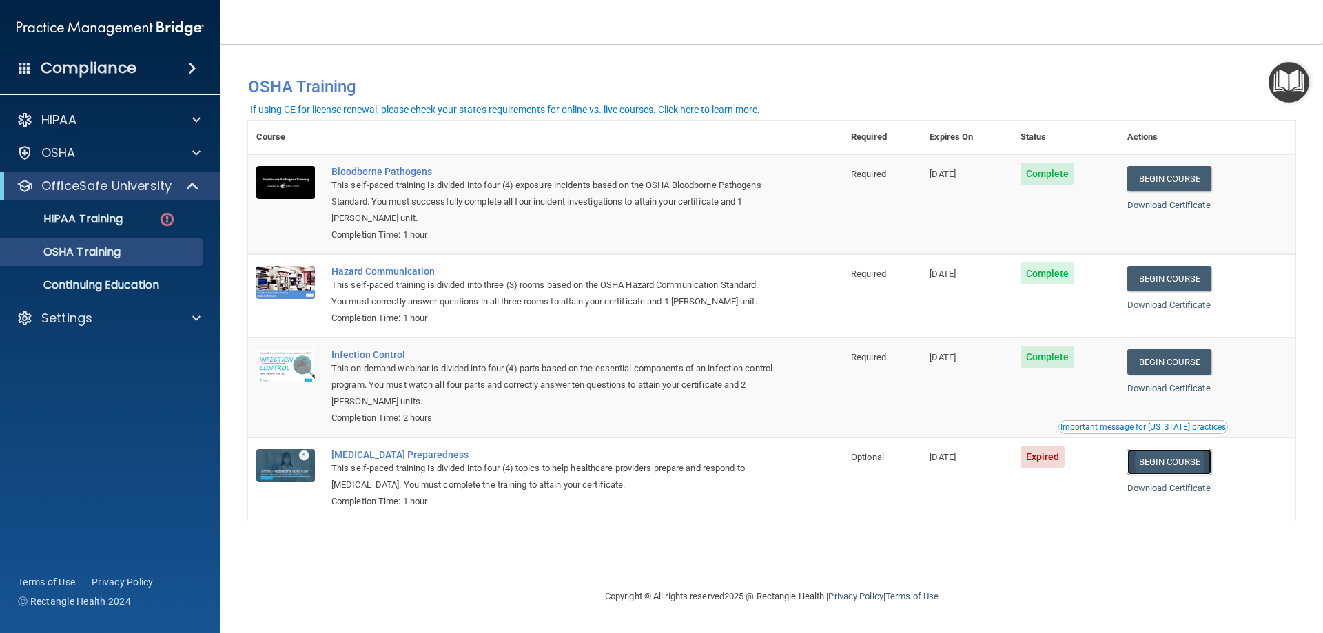
click at [1170, 459] on link "Begin Course" at bounding box center [1170, 462] width 84 height 26
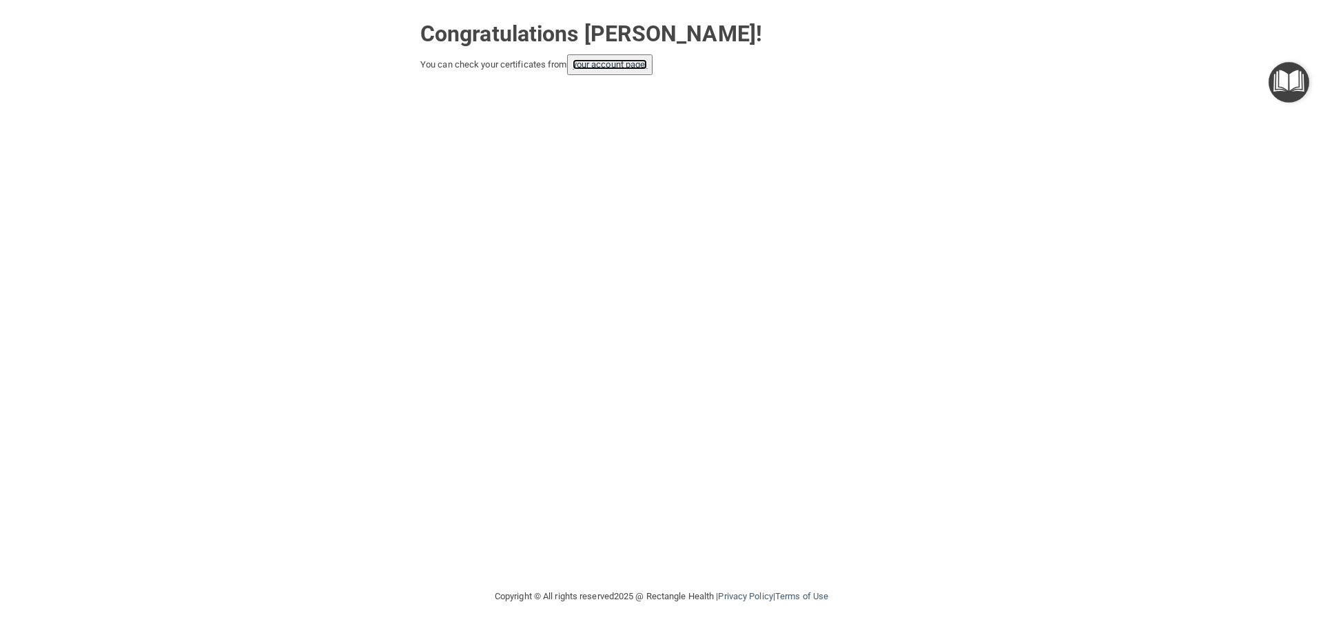
click at [630, 66] on link "your account page!" at bounding box center [610, 64] width 75 height 10
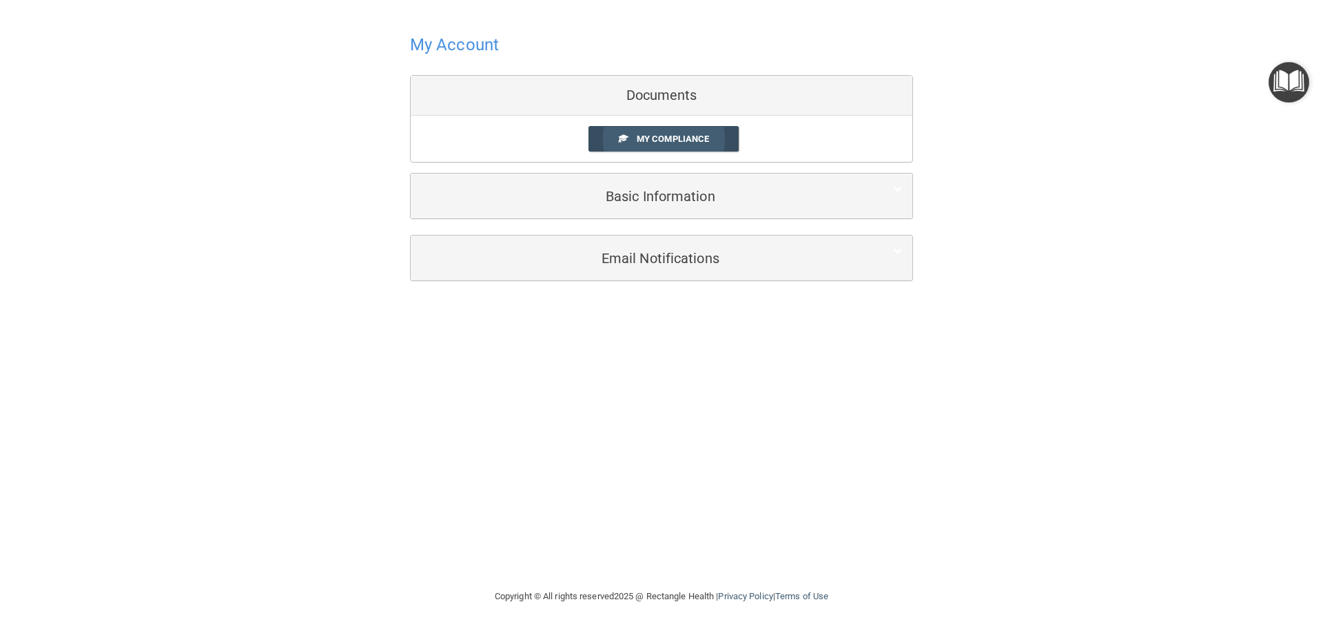
click at [634, 139] on link "My Compliance" at bounding box center [664, 139] width 151 height 26
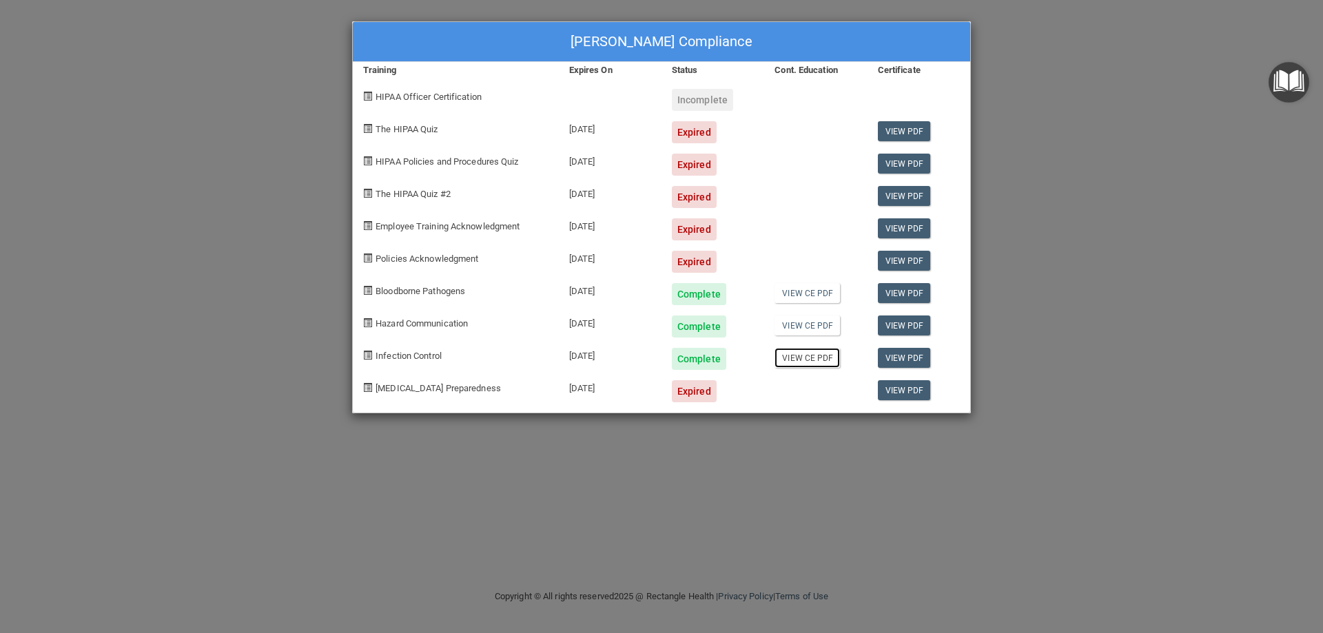
click at [796, 352] on link "View CE PDF" at bounding box center [807, 358] width 65 height 20
click at [809, 320] on link "View CE PDF" at bounding box center [807, 326] width 65 height 20
click at [814, 298] on link "View CE PDF" at bounding box center [807, 293] width 65 height 20
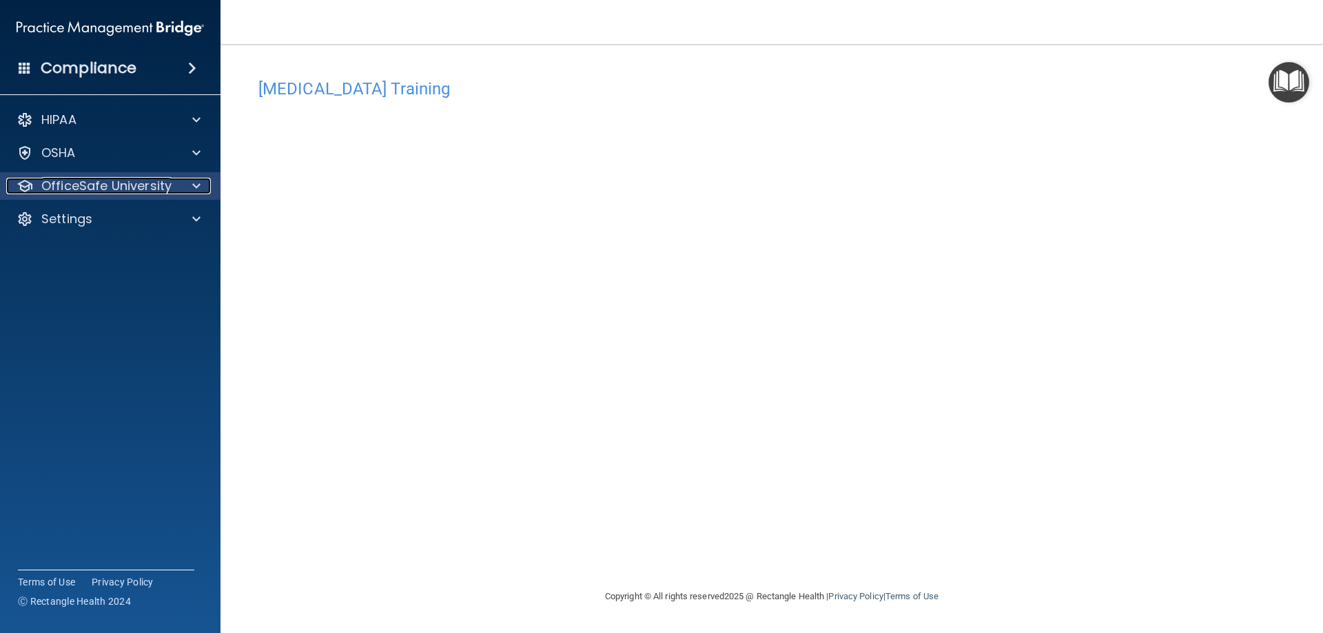
click at [146, 192] on p "OfficeSafe University" at bounding box center [106, 186] width 130 height 17
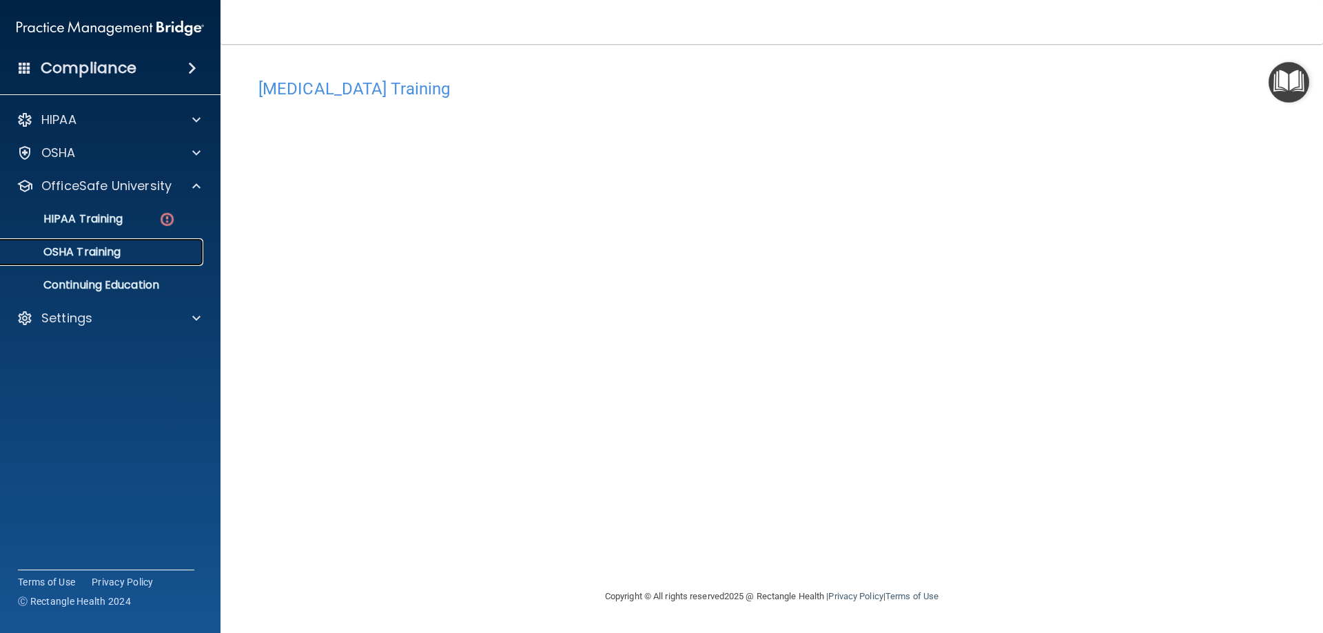
click at [130, 258] on div "OSHA Training" at bounding box center [103, 252] width 188 height 14
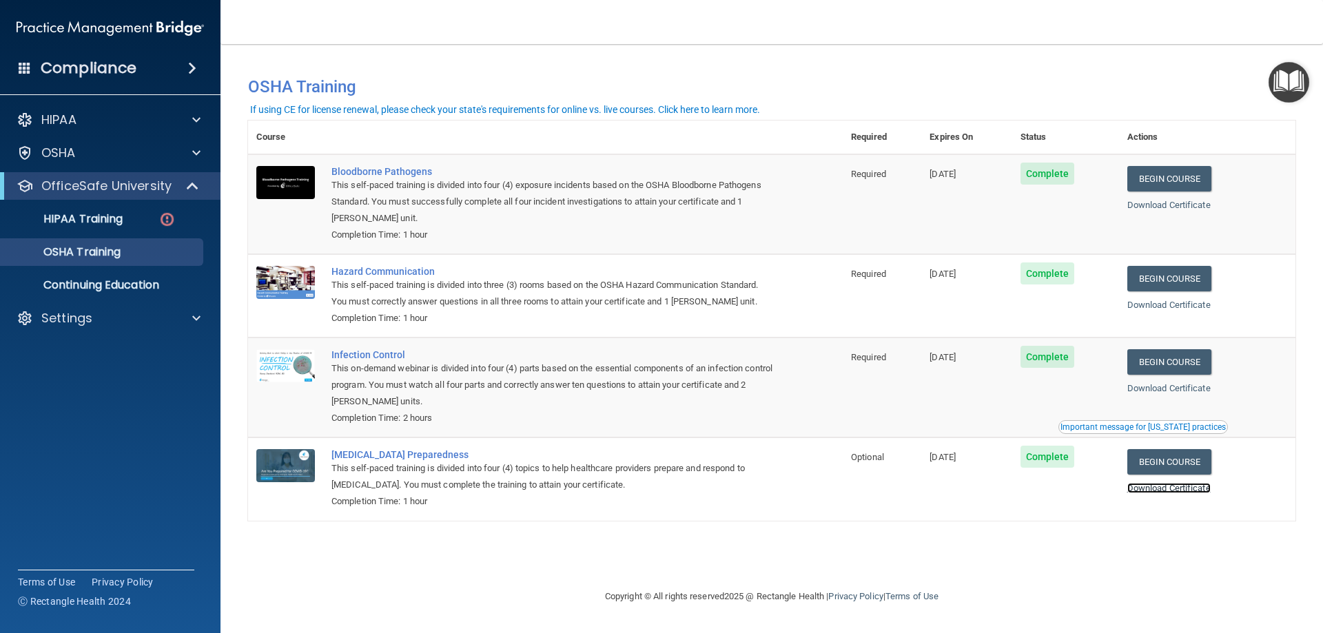
click at [1166, 494] on link "Download Certificate" at bounding box center [1169, 488] width 83 height 10
click at [105, 218] on p "HIPAA Training" at bounding box center [66, 219] width 114 height 14
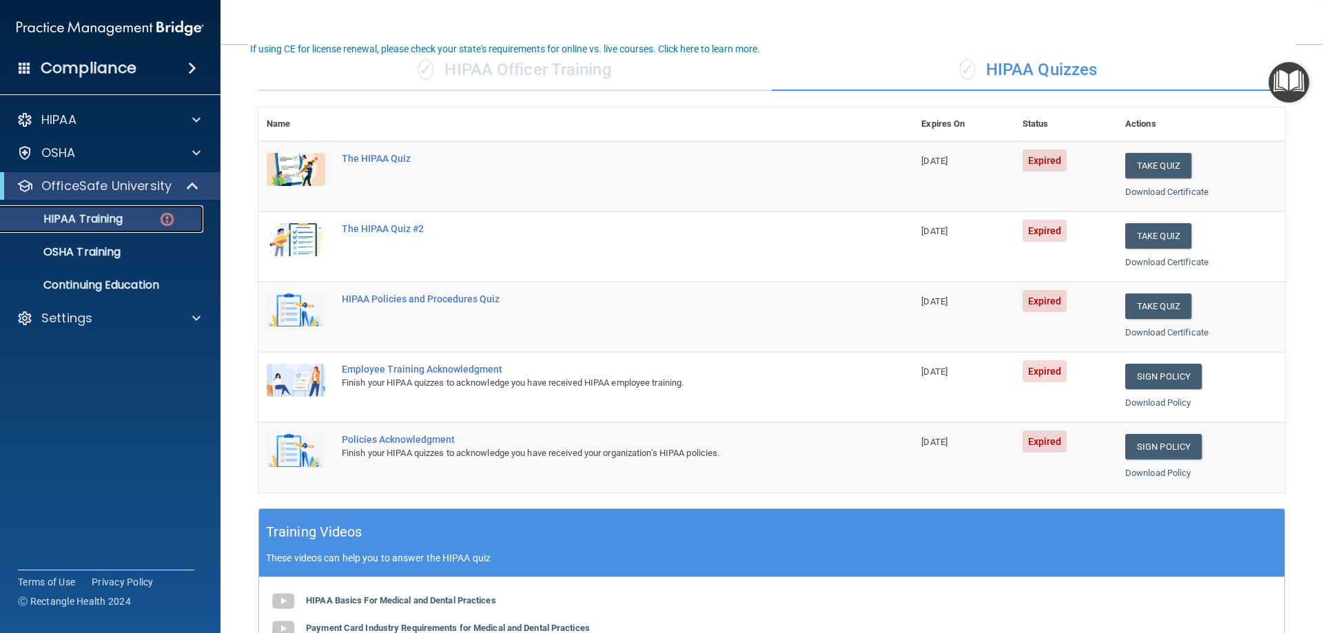
scroll to position [69, 0]
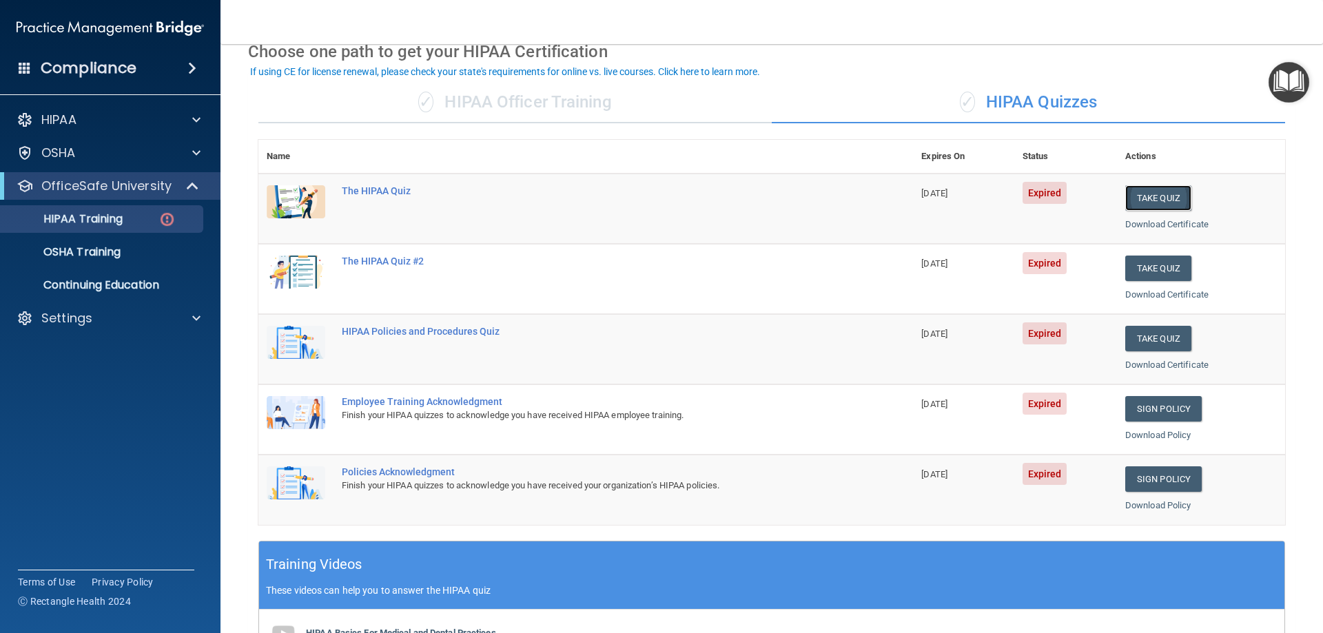
click at [1159, 194] on button "Take Quiz" at bounding box center [1159, 198] width 66 height 26
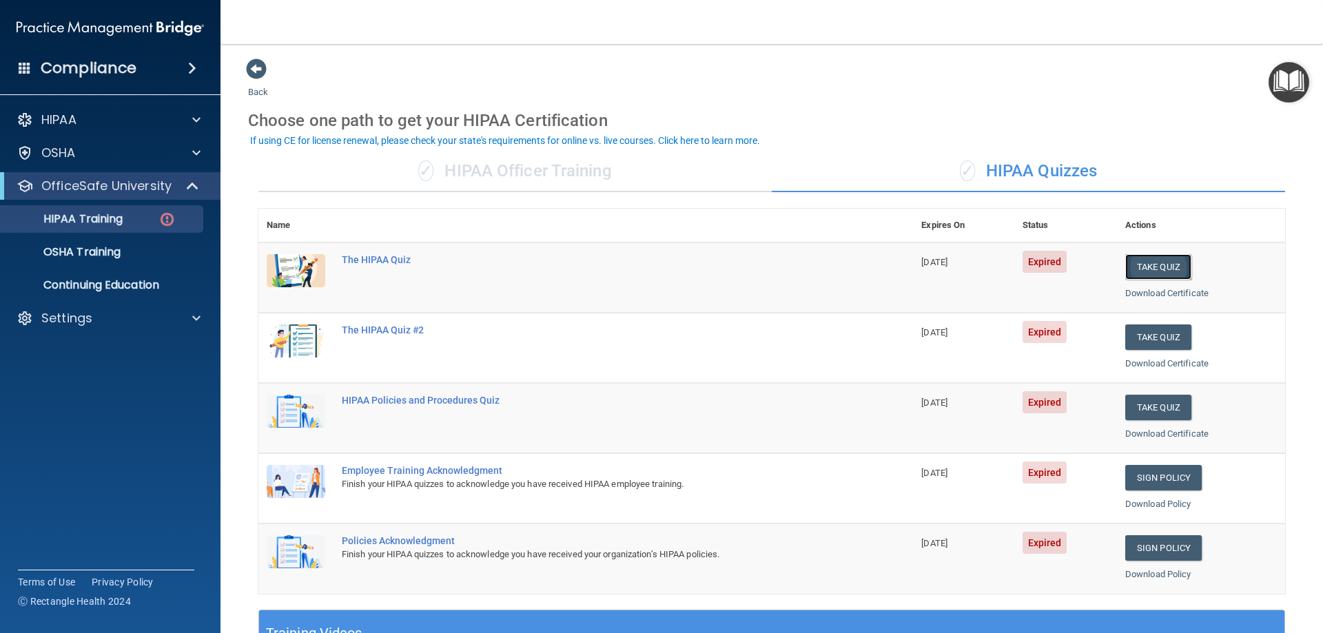
click at [1147, 263] on button "Take Quiz" at bounding box center [1159, 267] width 66 height 26
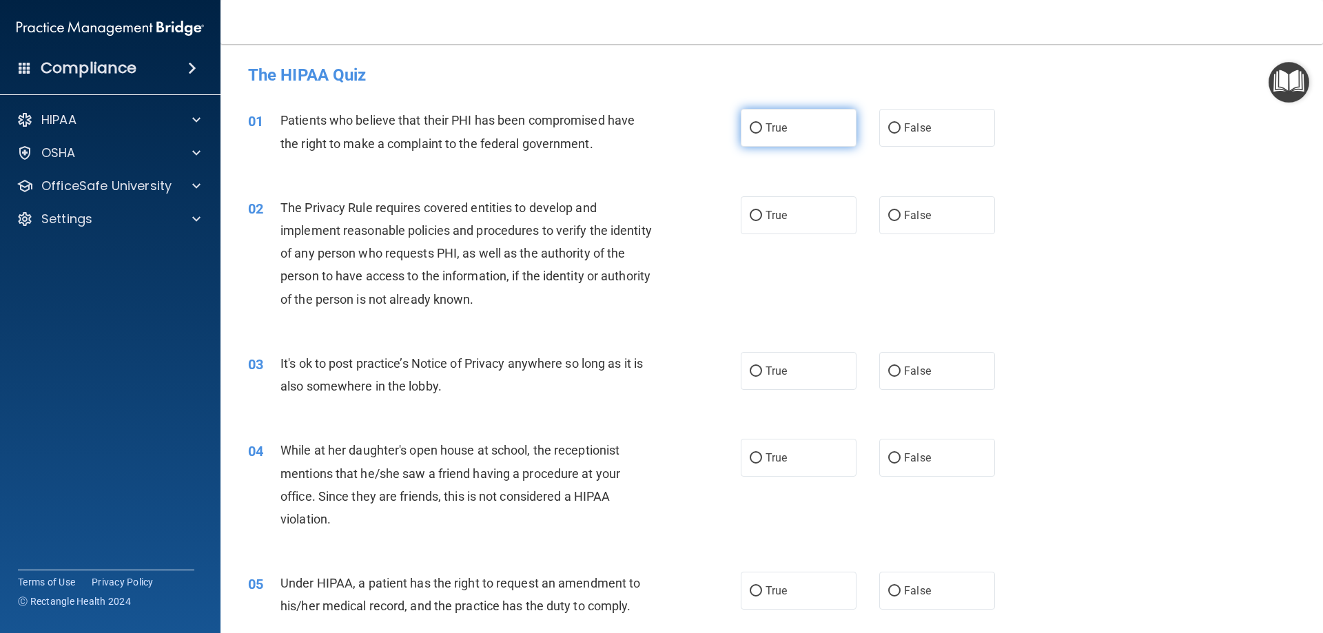
click at [753, 127] on input "True" at bounding box center [756, 128] width 12 height 10
radio input "true"
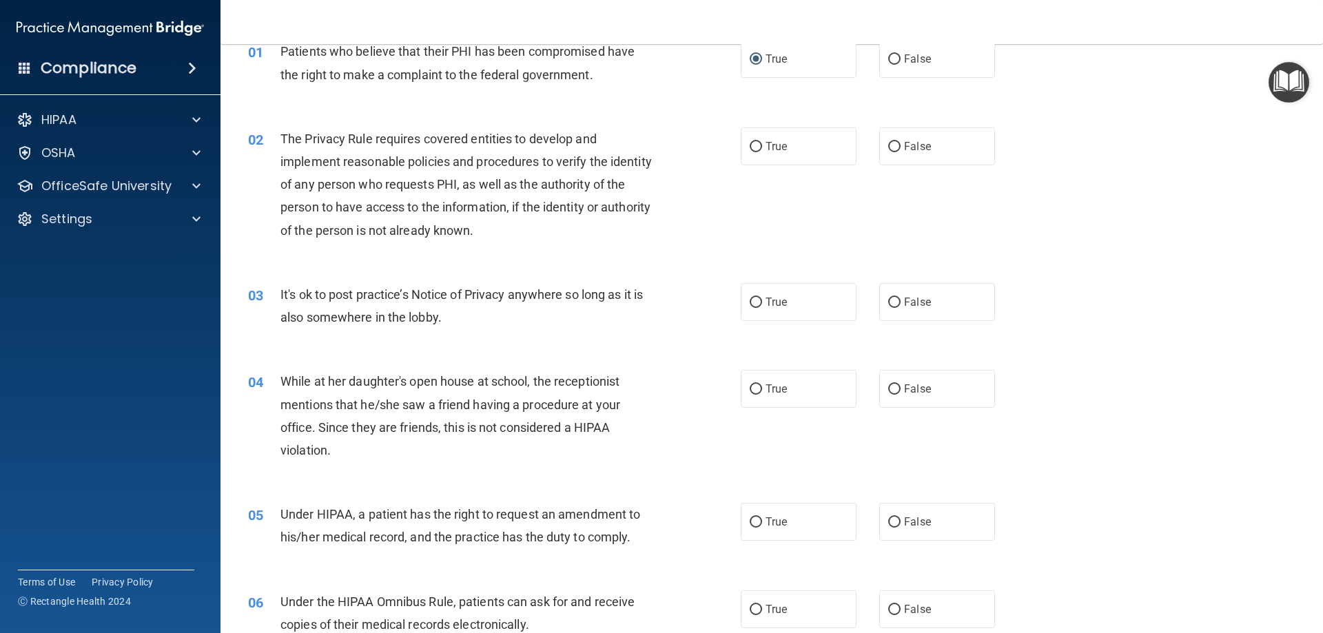
scroll to position [138, 0]
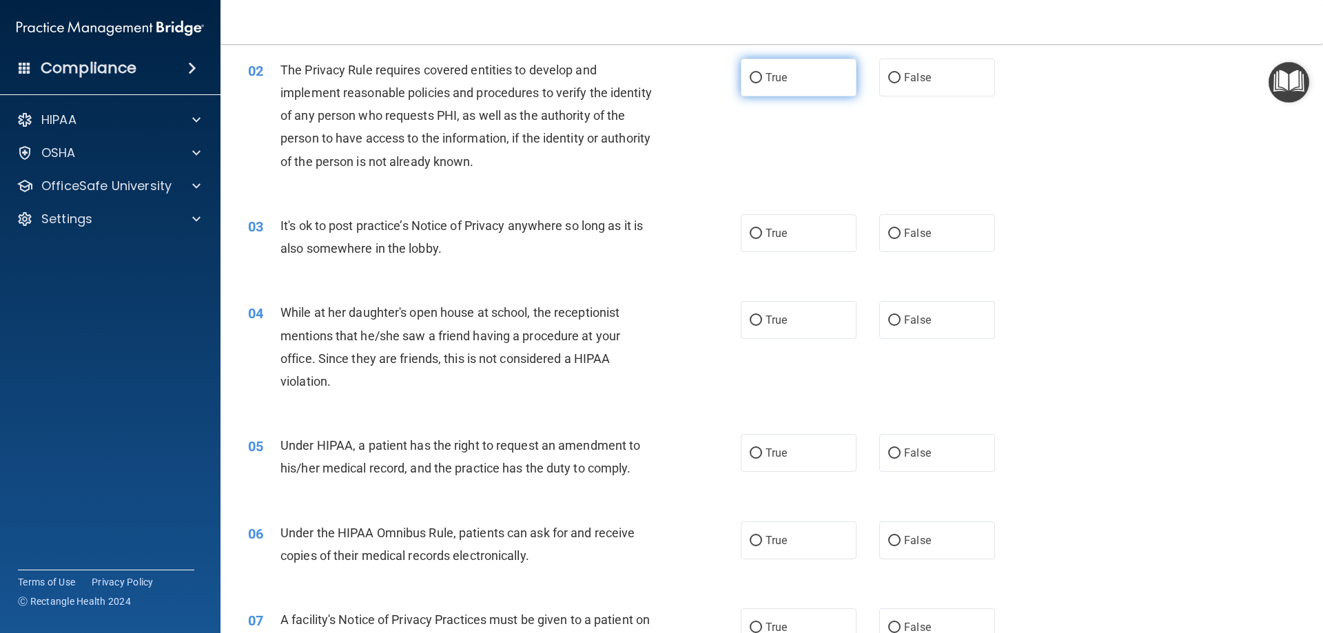
click at [750, 77] on input "True" at bounding box center [756, 78] width 12 height 10
radio input "true"
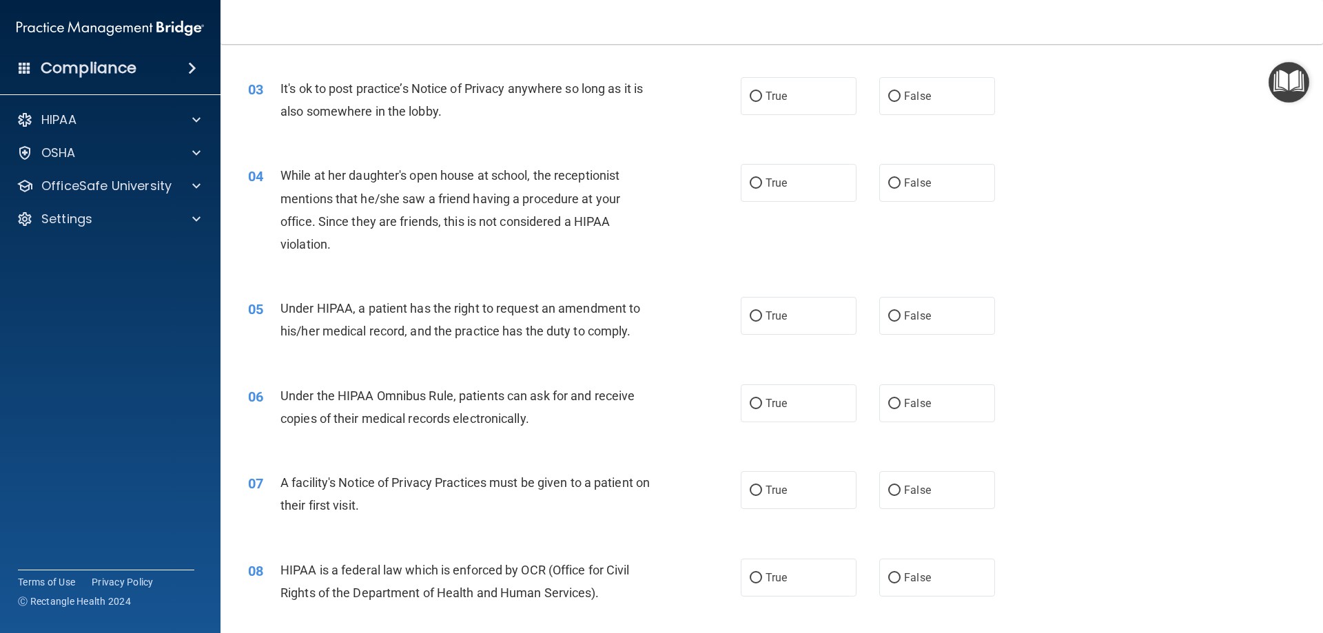
scroll to position [276, 0]
click at [750, 101] on input "True" at bounding box center [756, 96] width 12 height 10
radio input "true"
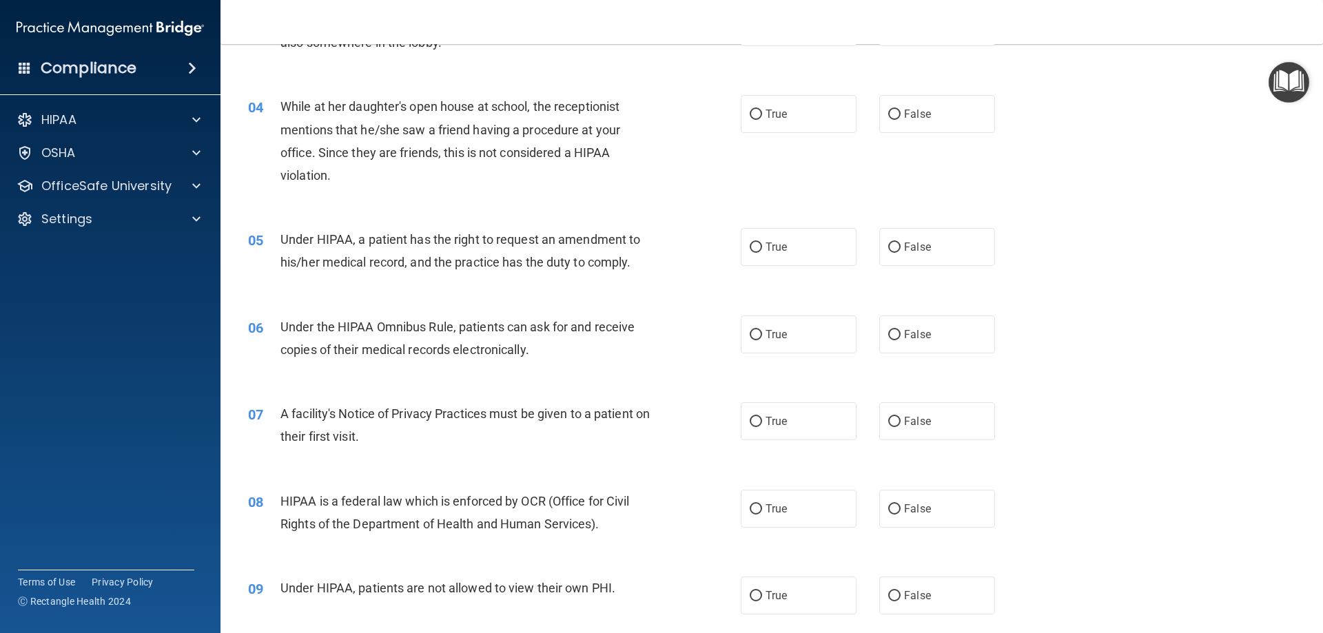
scroll to position [345, 0]
click at [891, 116] on input "False" at bounding box center [895, 114] width 12 height 10
radio input "true"
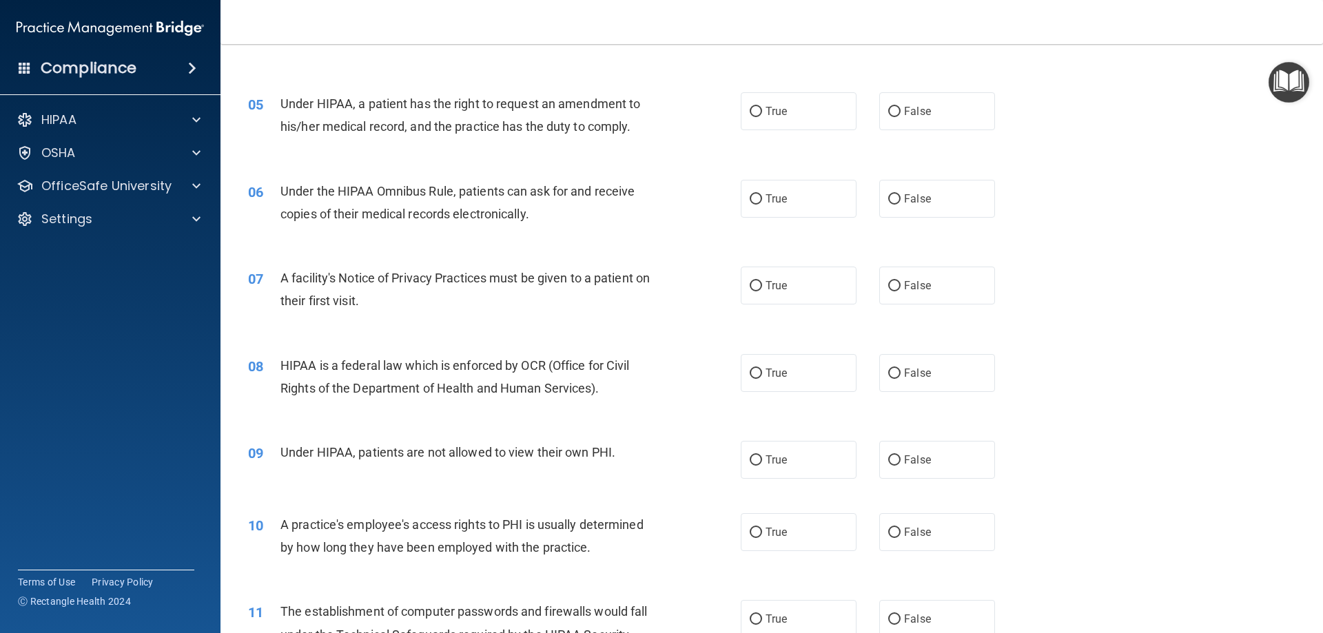
scroll to position [483, 0]
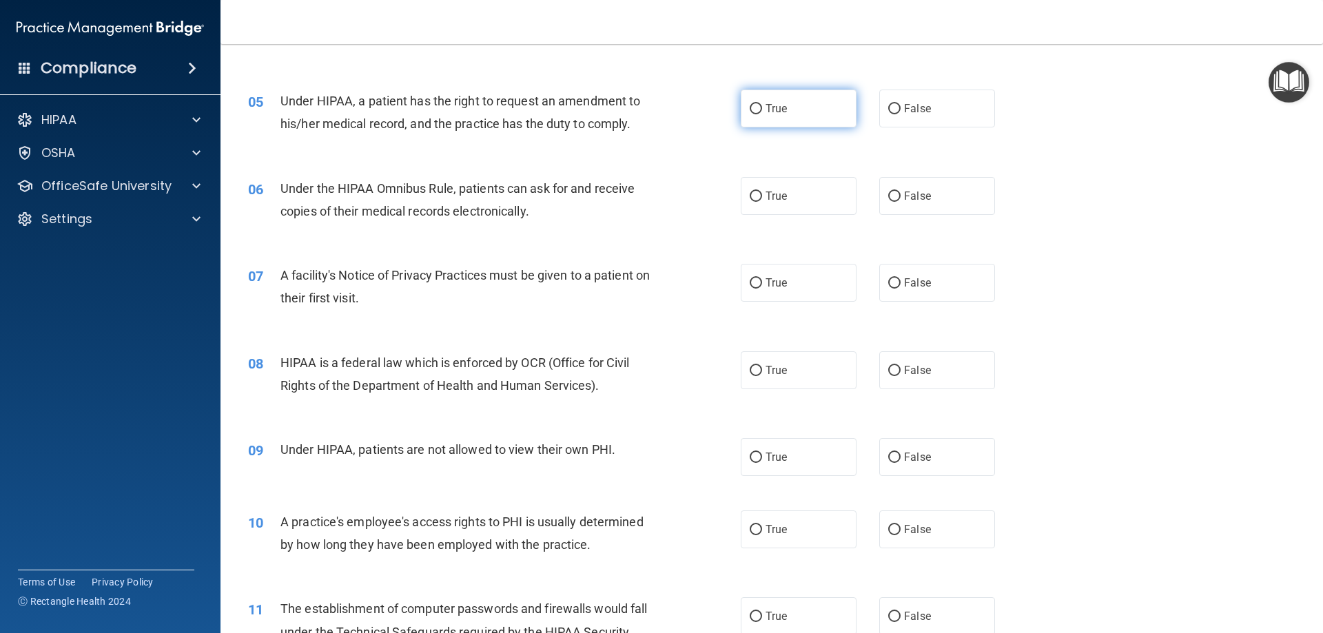
click at [750, 105] on input "True" at bounding box center [756, 109] width 12 height 10
radio input "true"
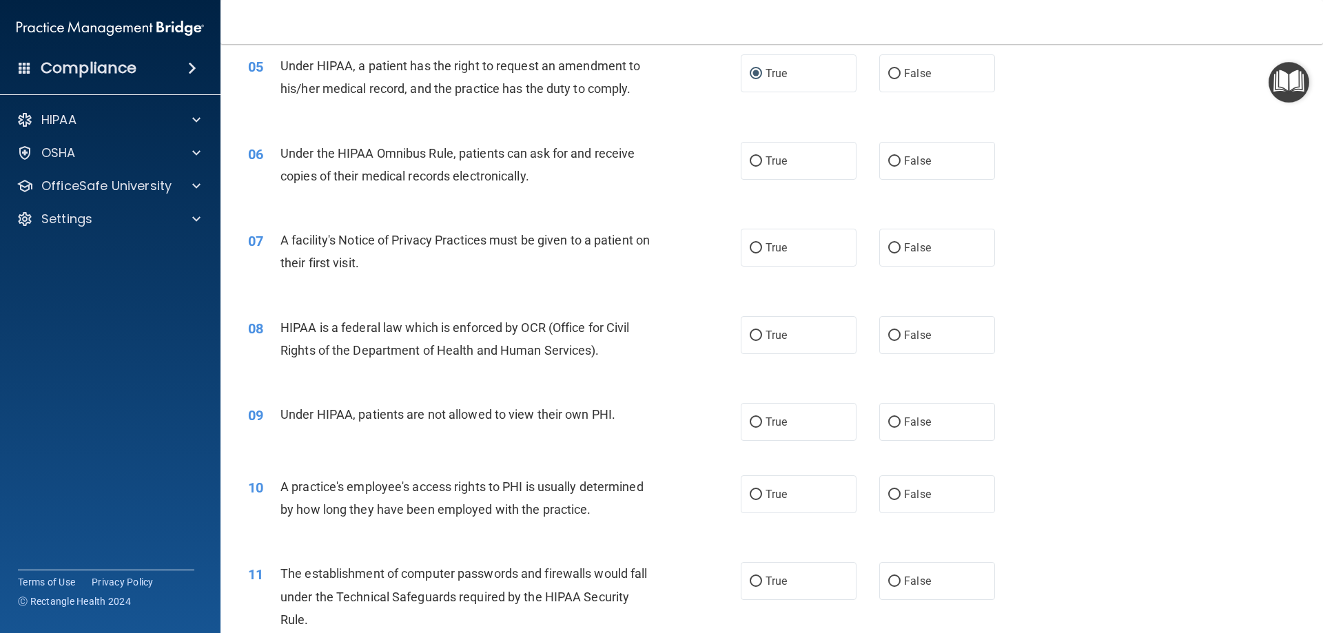
scroll to position [551, 0]
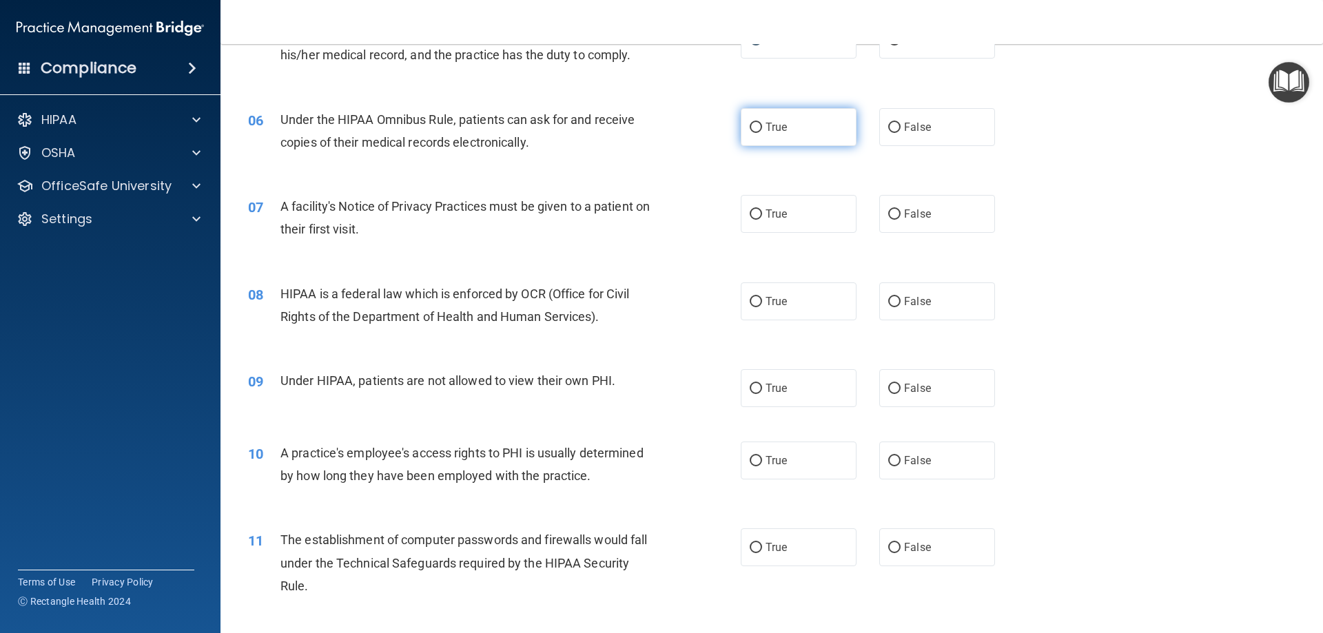
click at [760, 133] on label "True" at bounding box center [799, 127] width 116 height 38
click at [760, 133] on input "True" at bounding box center [756, 128] width 12 height 10
radio input "true"
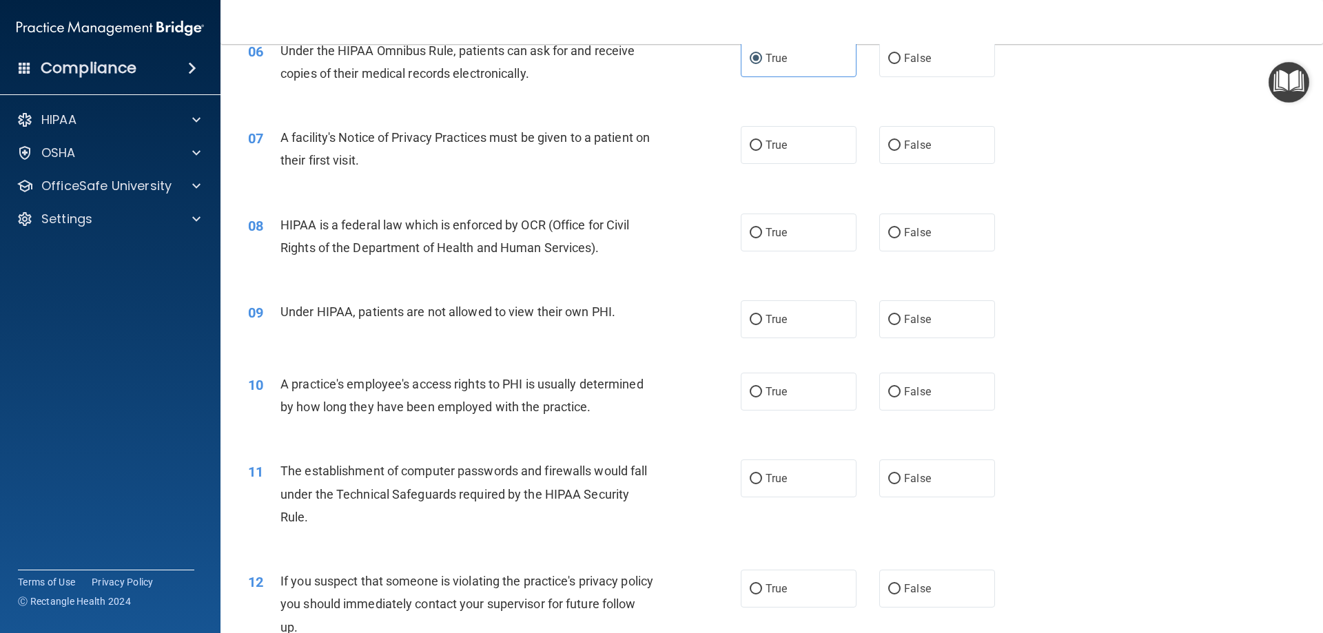
scroll to position [689, 0]
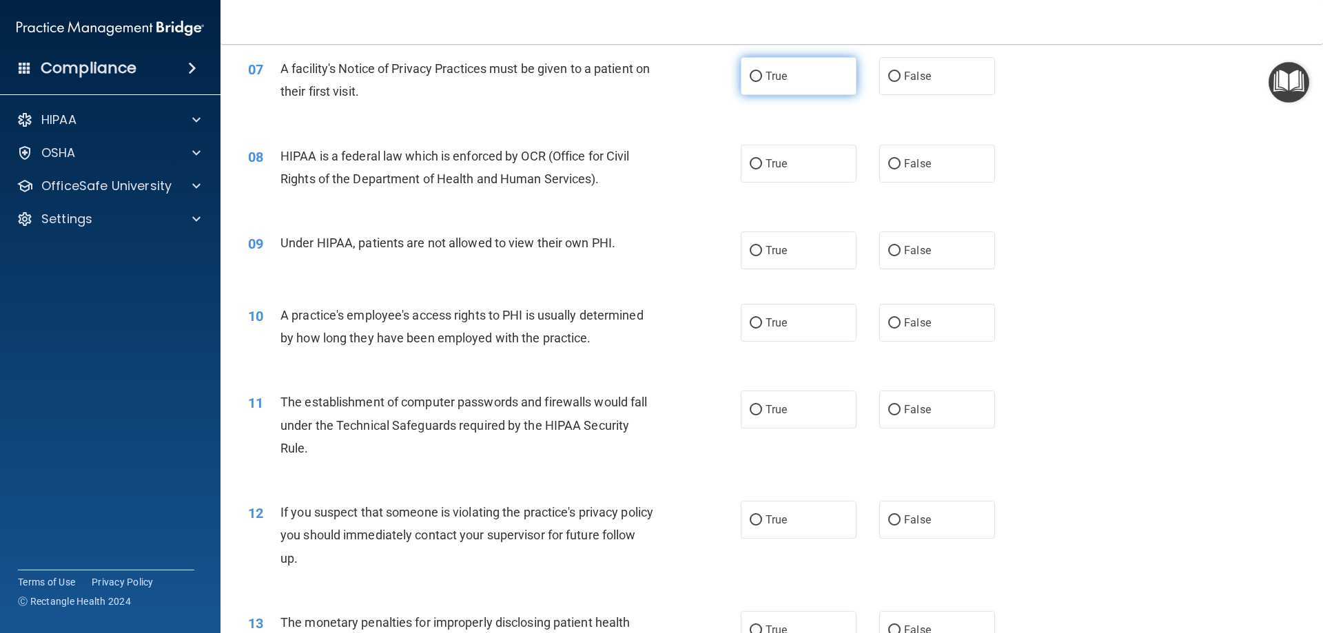
click at [747, 83] on label "True" at bounding box center [799, 76] width 116 height 38
click at [750, 82] on input "True" at bounding box center [756, 77] width 12 height 10
radio input "true"
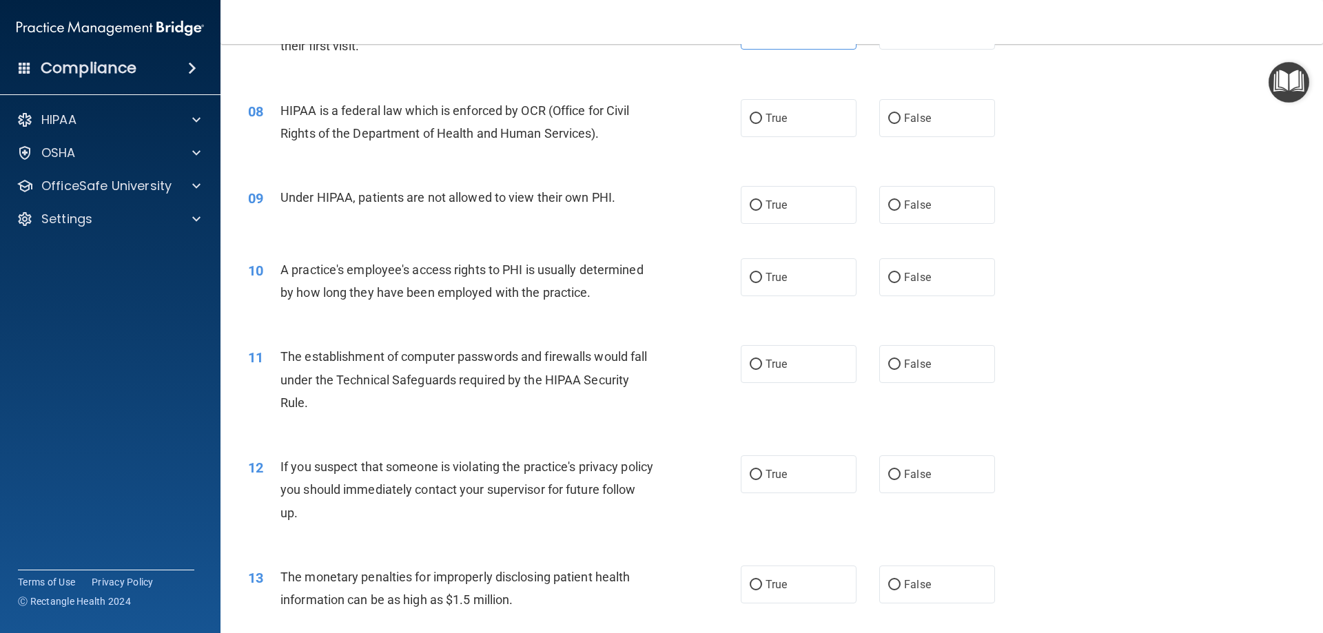
scroll to position [758, 0]
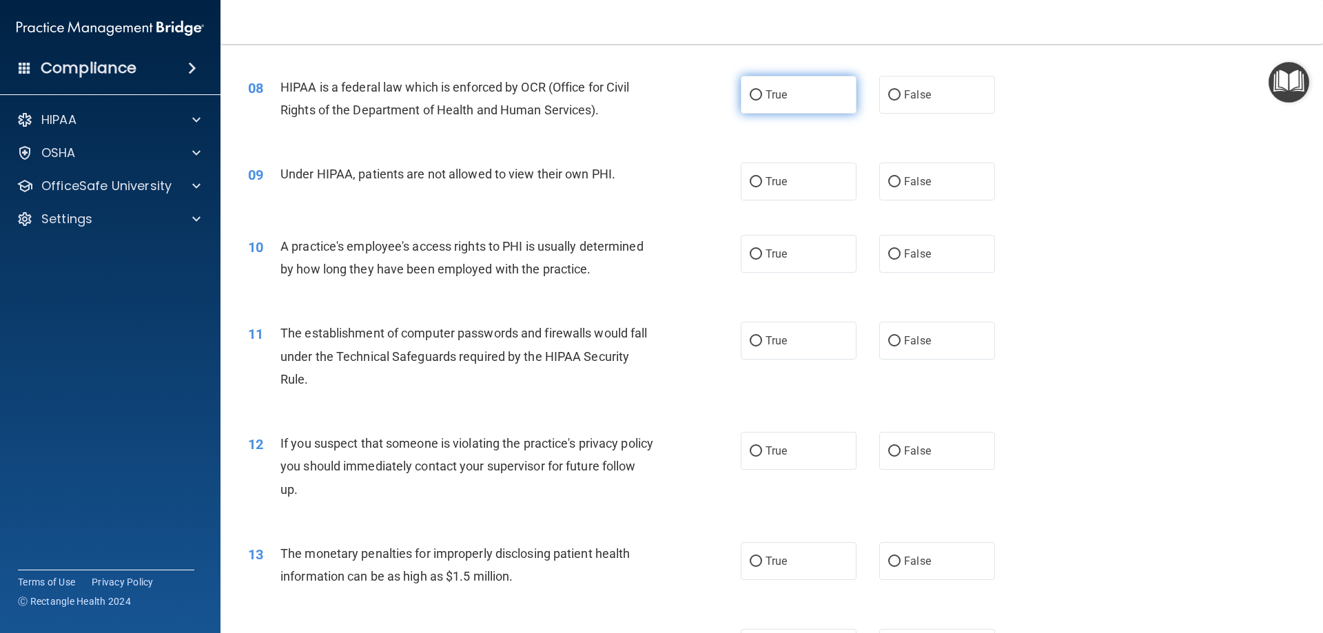
click at [759, 99] on label "True" at bounding box center [799, 95] width 116 height 38
click at [759, 99] on input "True" at bounding box center [756, 95] width 12 height 10
radio input "true"
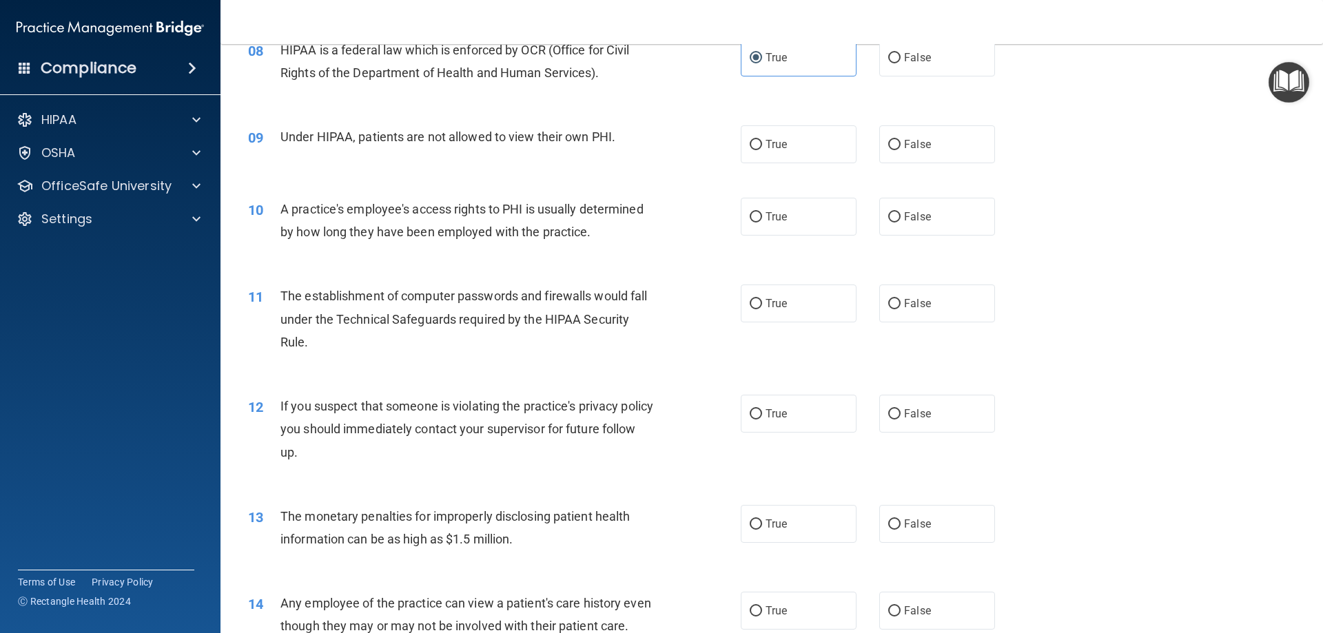
scroll to position [827, 0]
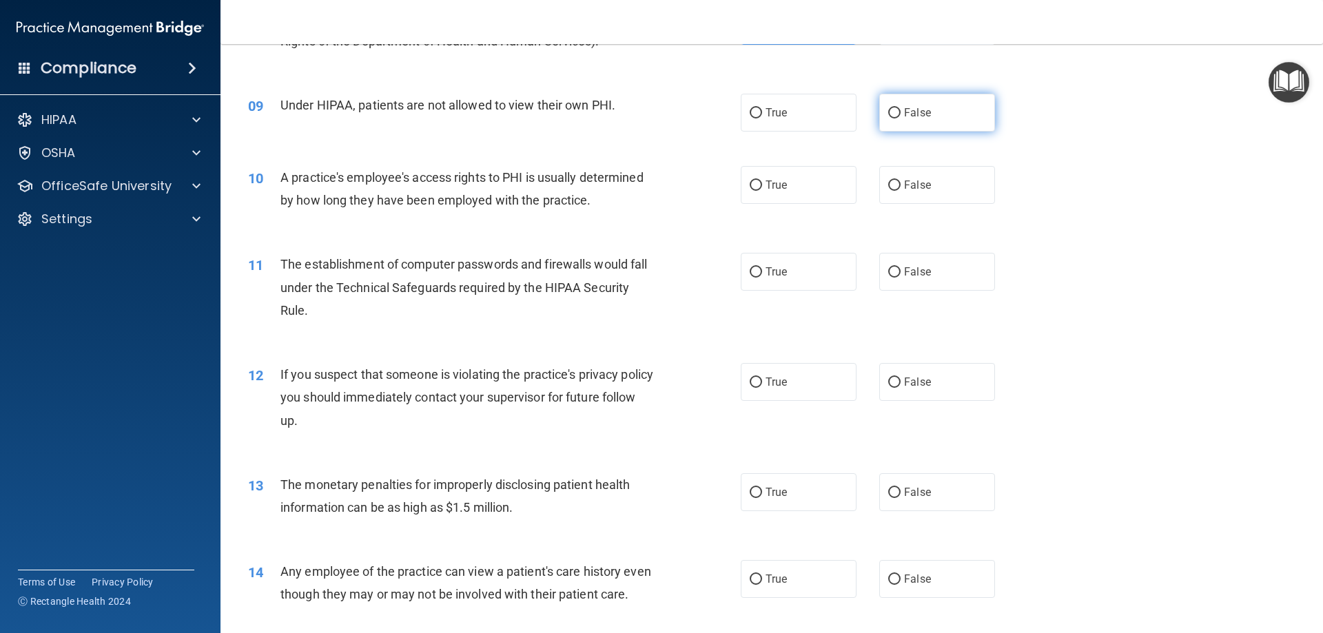
click at [889, 116] on input "False" at bounding box center [895, 113] width 12 height 10
radio input "true"
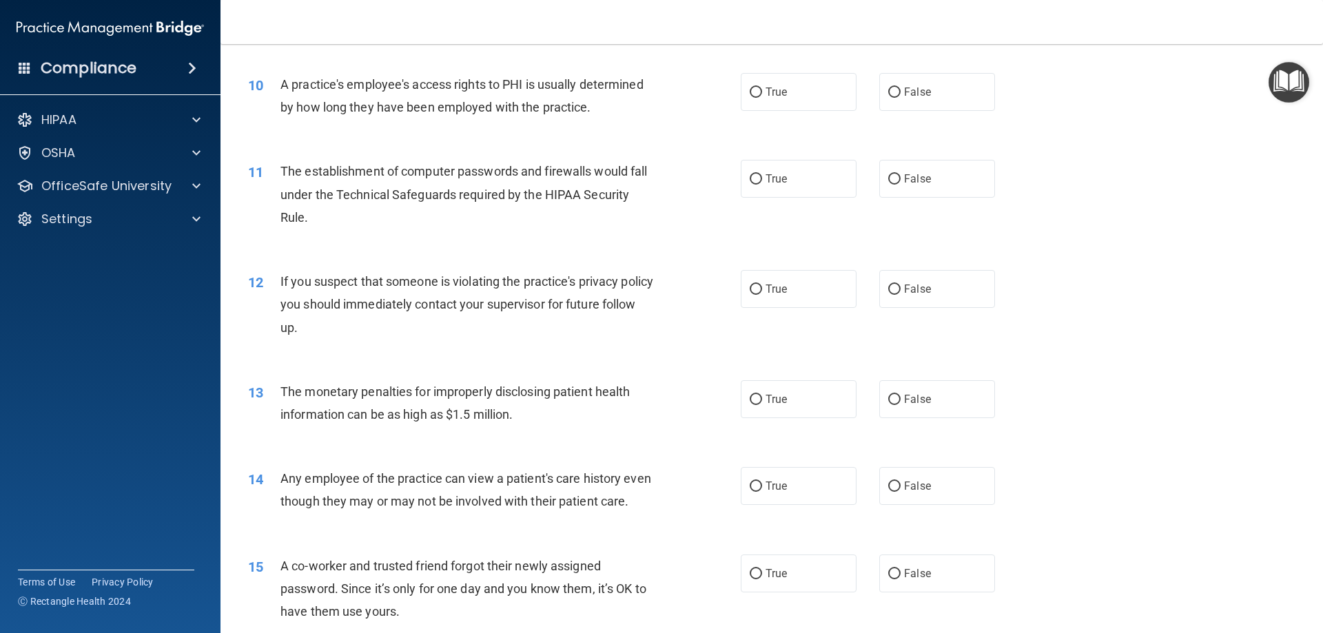
scroll to position [896, 0]
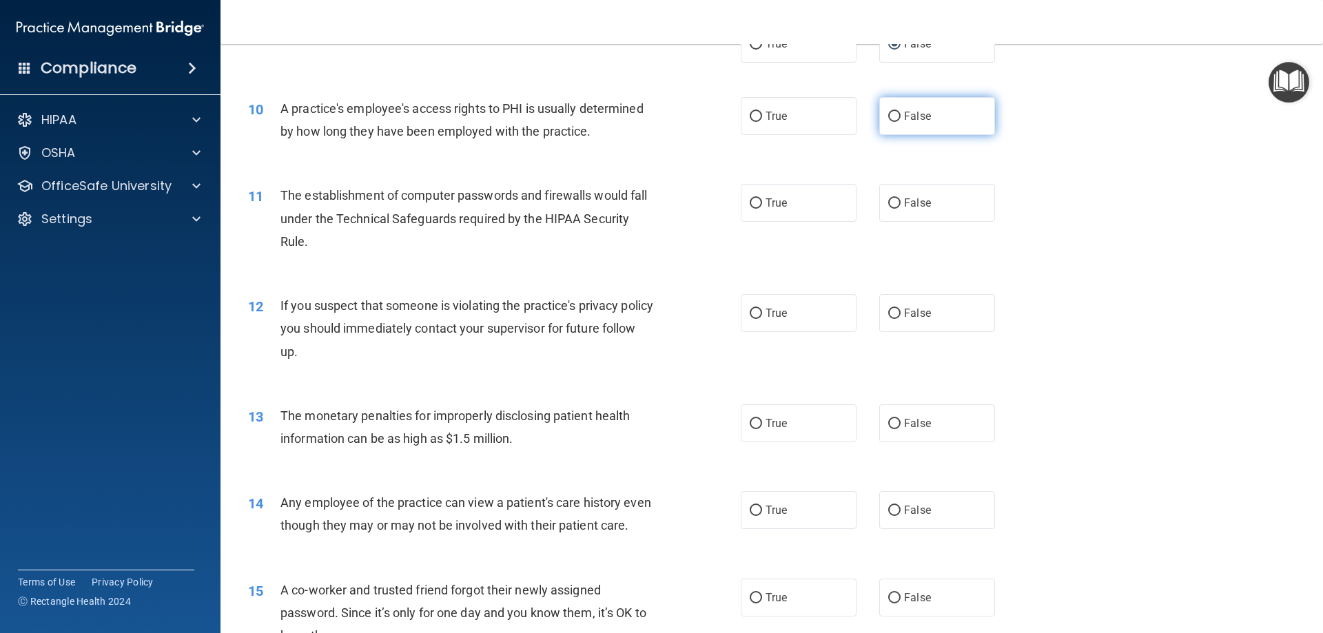
click at [889, 116] on input "False" at bounding box center [895, 117] width 12 height 10
radio input "true"
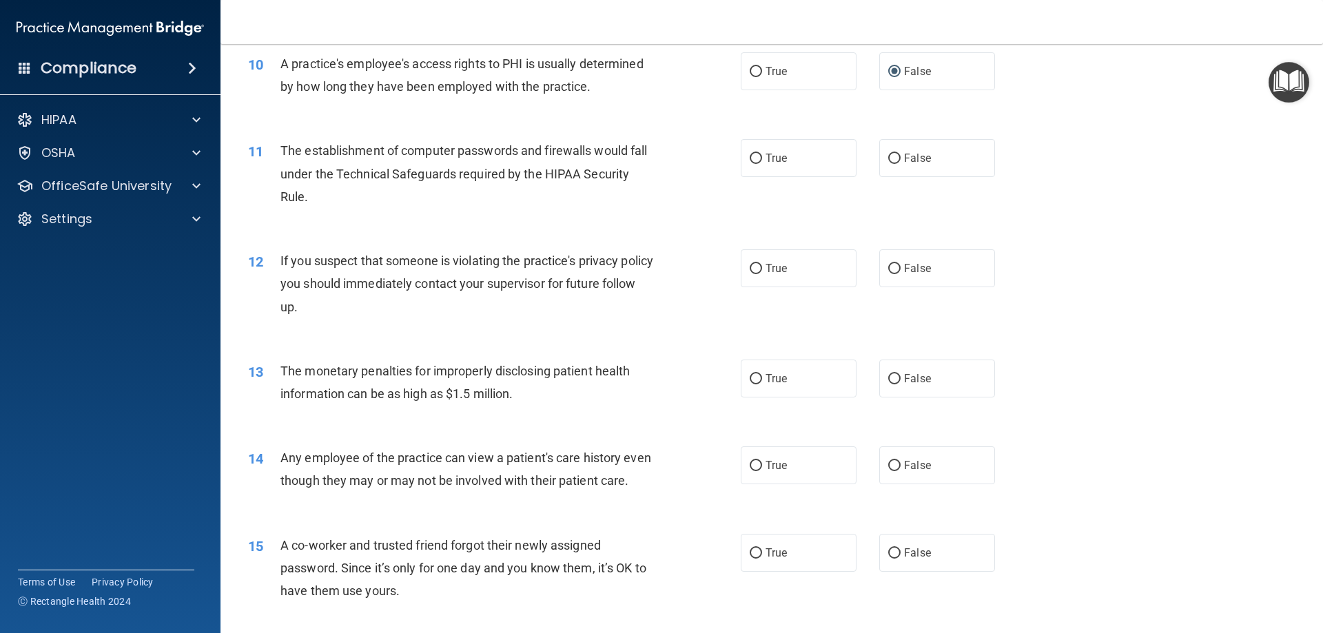
scroll to position [965, 0]
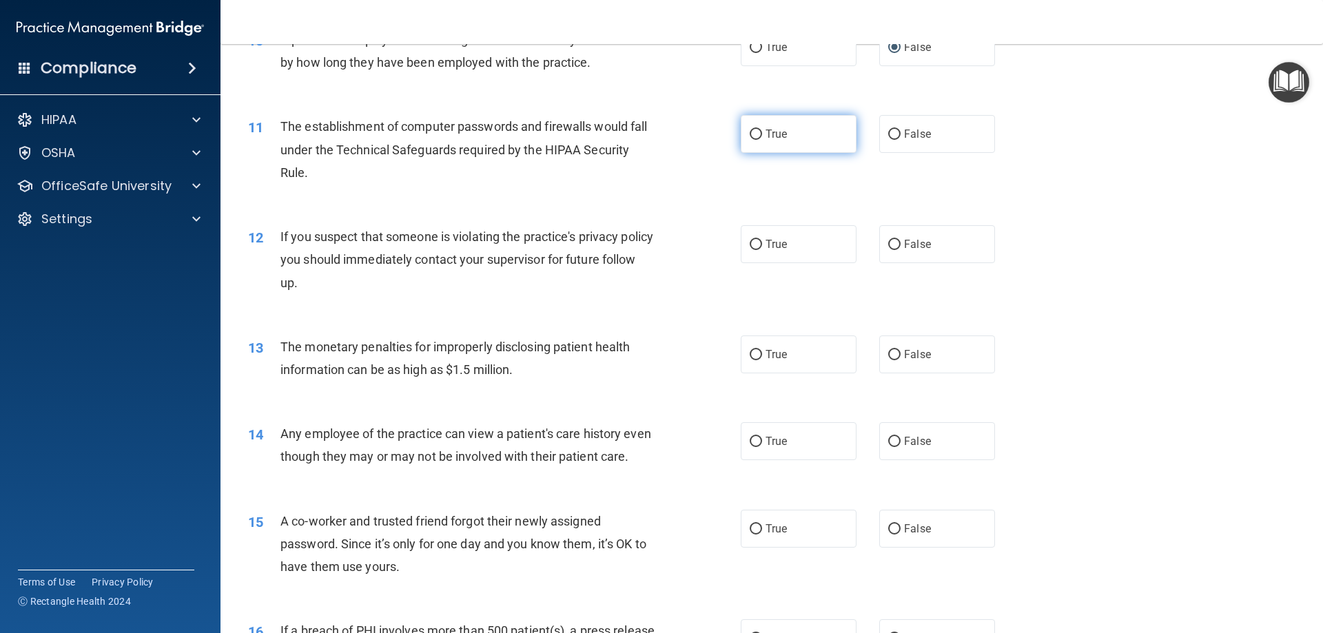
click at [750, 132] on input "True" at bounding box center [756, 135] width 12 height 10
radio input "true"
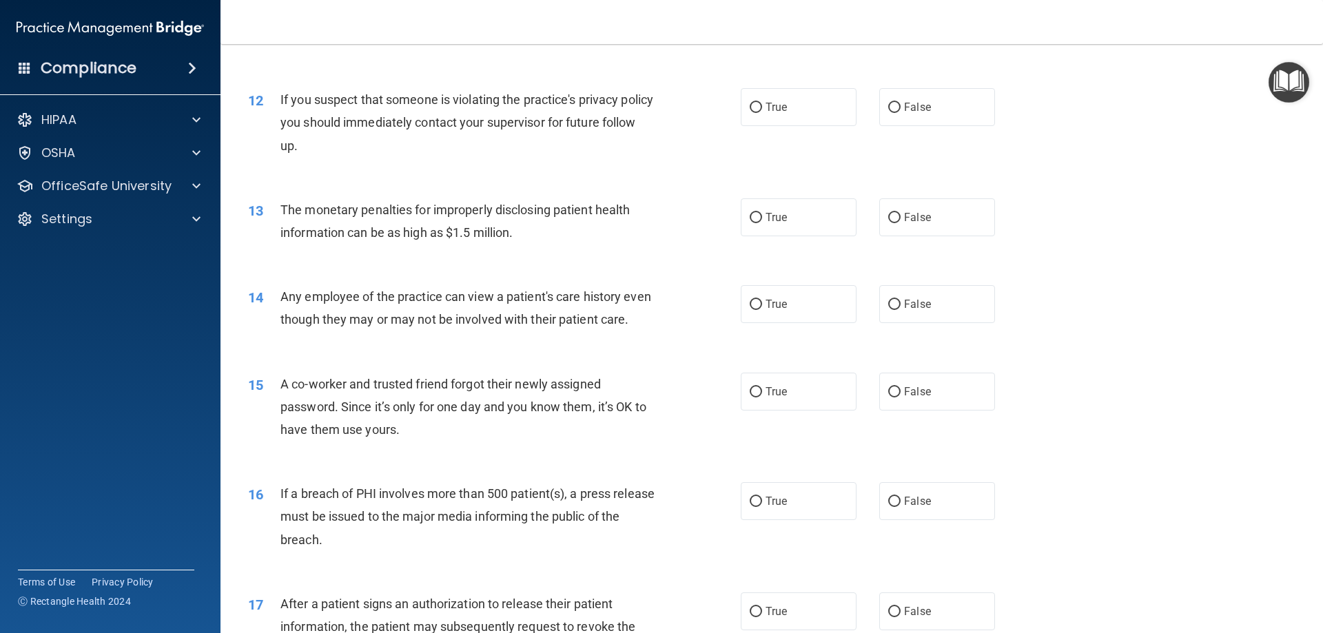
scroll to position [1103, 0]
click at [750, 104] on input "True" at bounding box center [756, 107] width 12 height 10
radio input "true"
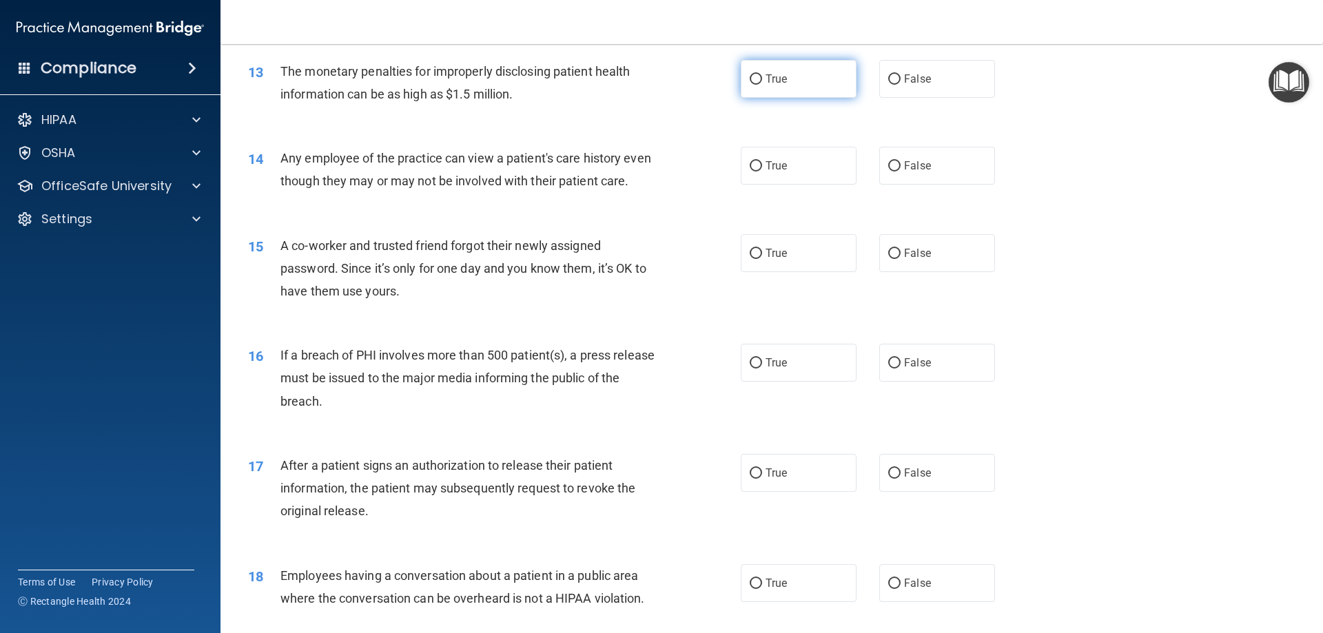
click at [751, 85] on label "True" at bounding box center [799, 79] width 116 height 38
click at [751, 85] on input "True" at bounding box center [756, 79] width 12 height 10
radio input "true"
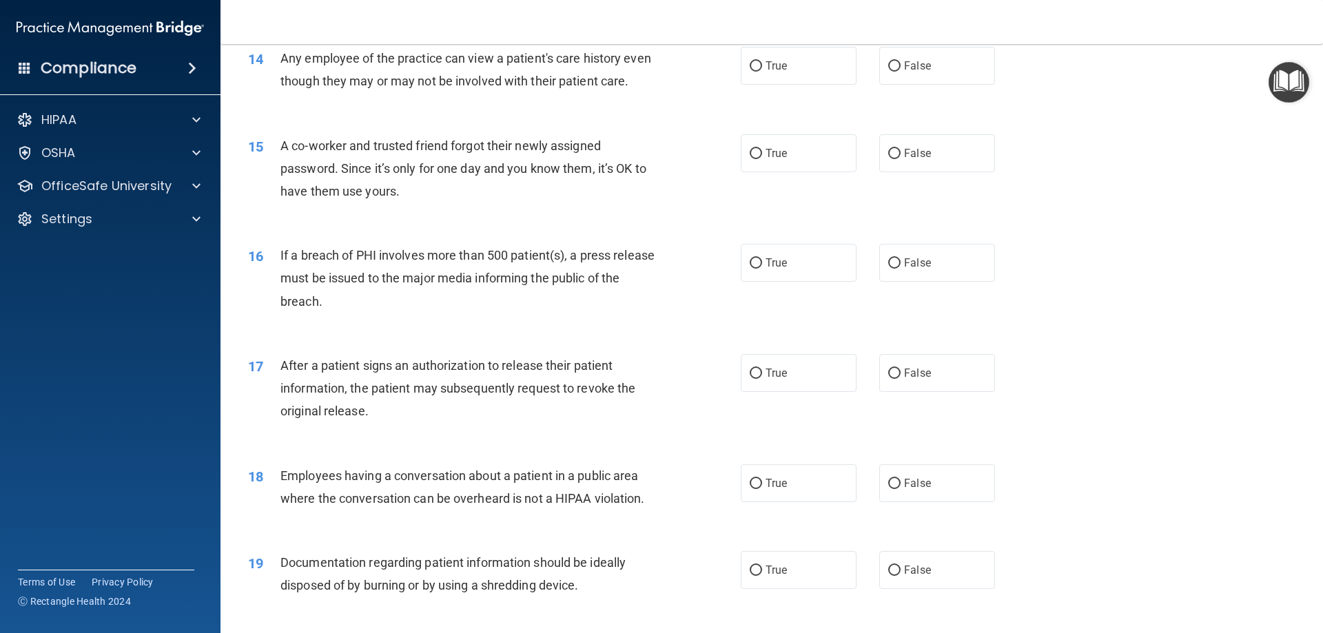
scroll to position [1310, 0]
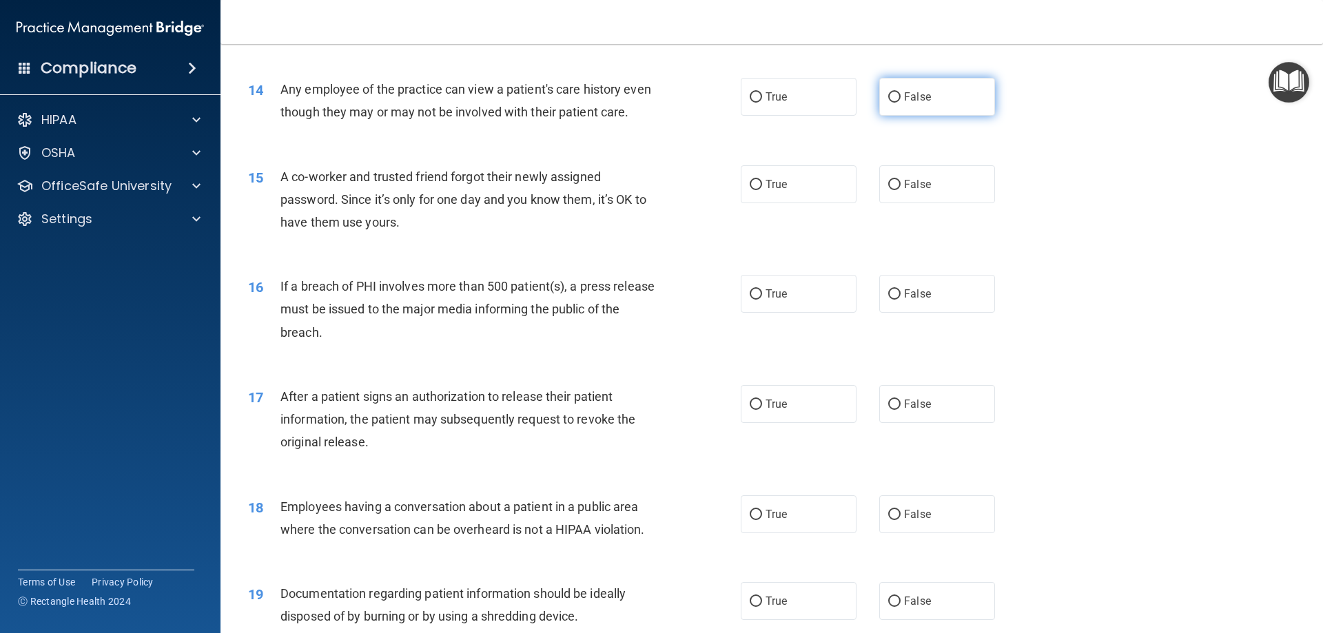
click at [889, 94] on input "False" at bounding box center [895, 97] width 12 height 10
radio input "true"
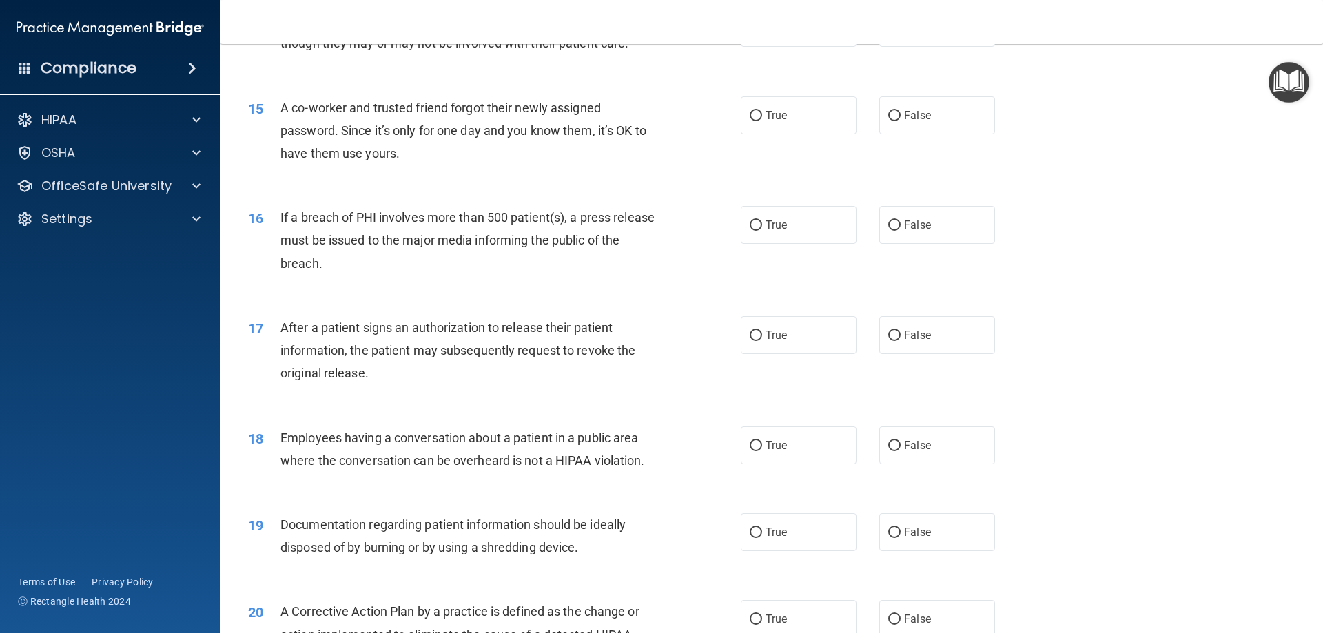
scroll to position [1448, 0]
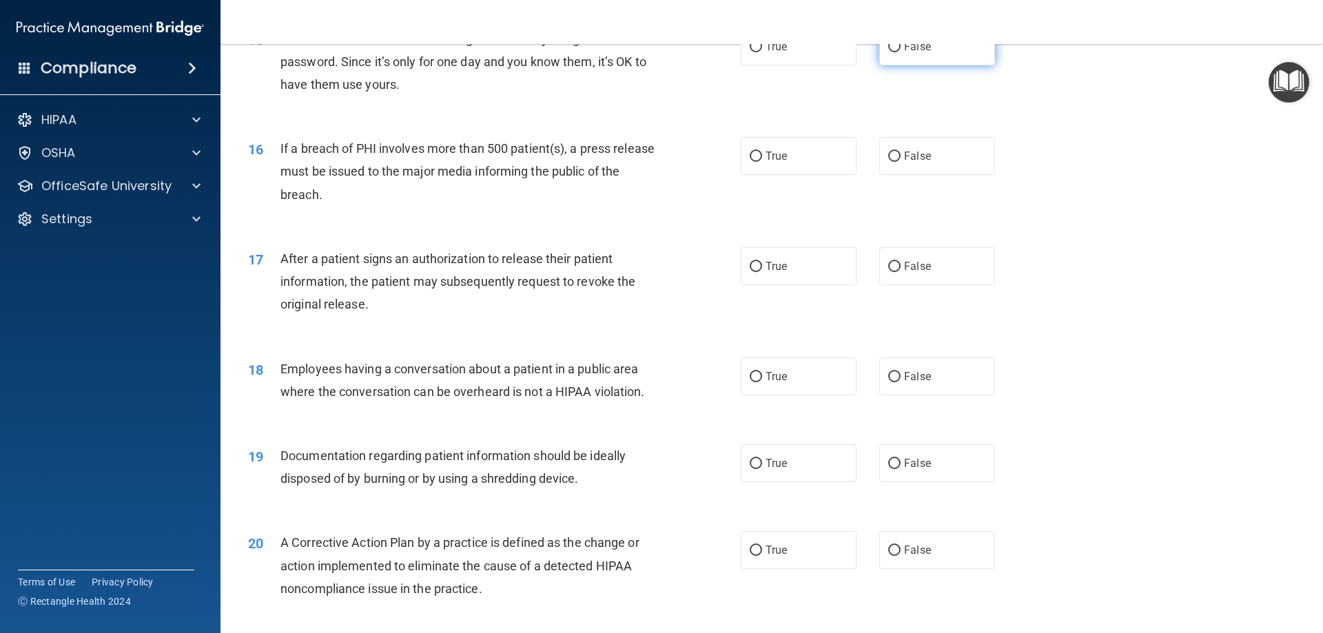
click at [889, 52] on input "False" at bounding box center [895, 47] width 12 height 10
radio input "true"
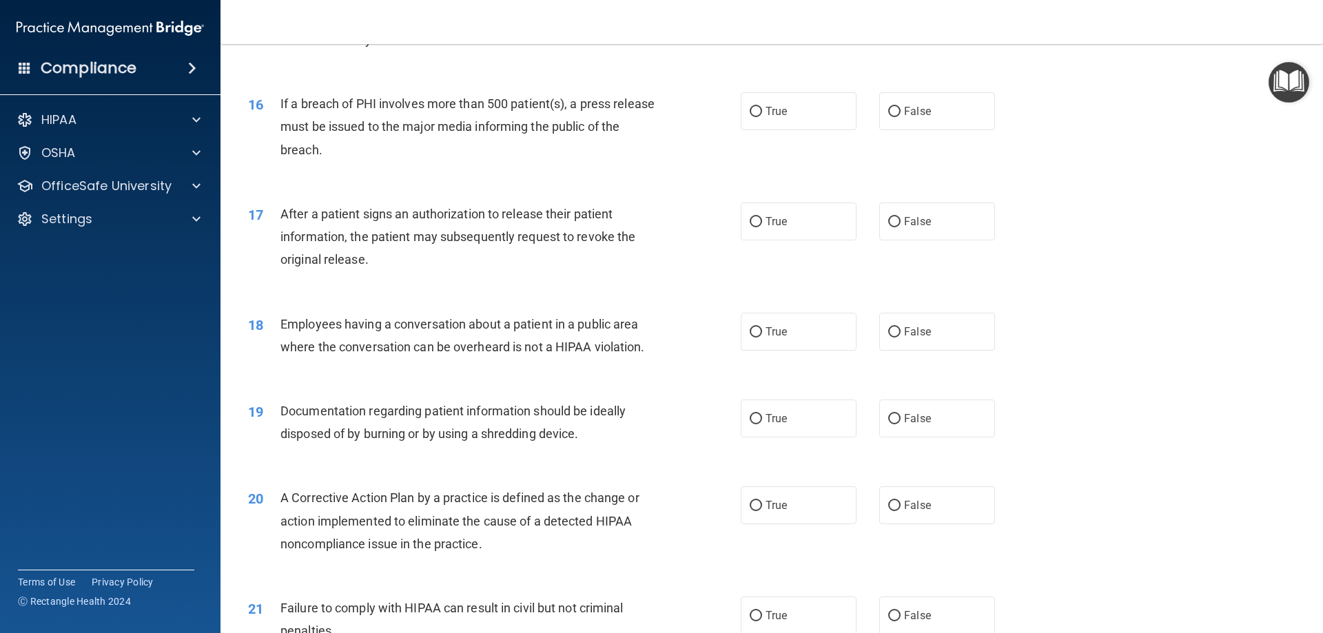
scroll to position [1516, 0]
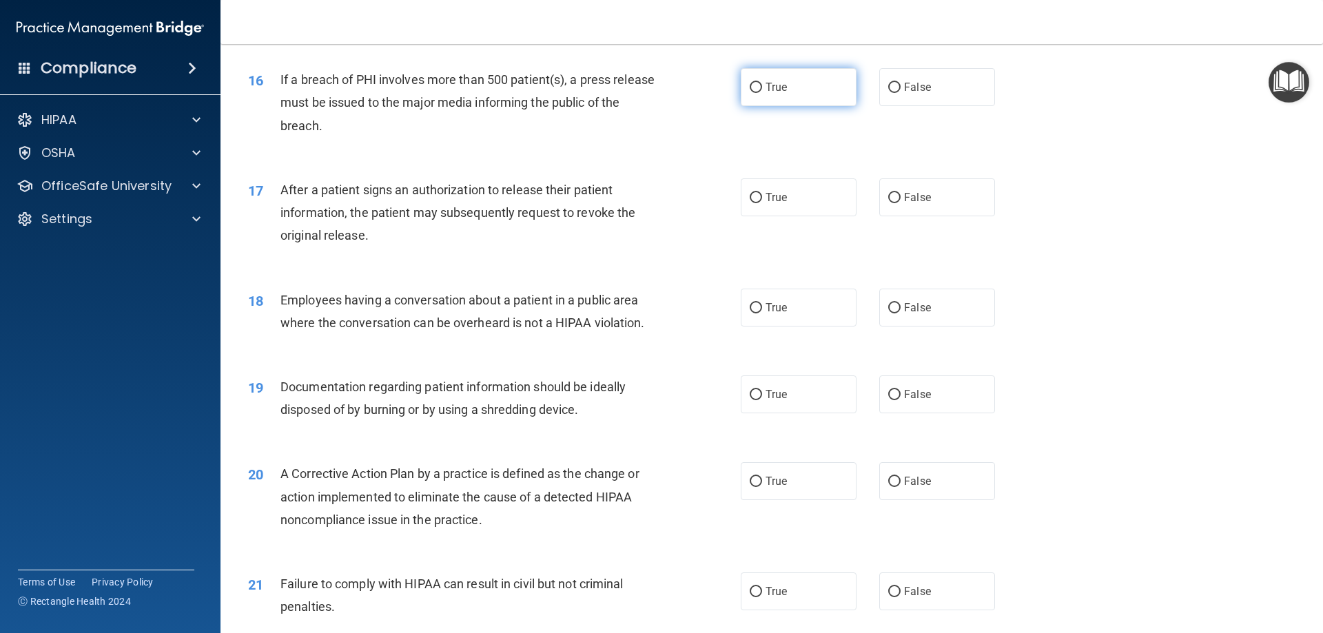
click at [750, 93] on input "True" at bounding box center [756, 88] width 12 height 10
radio input "true"
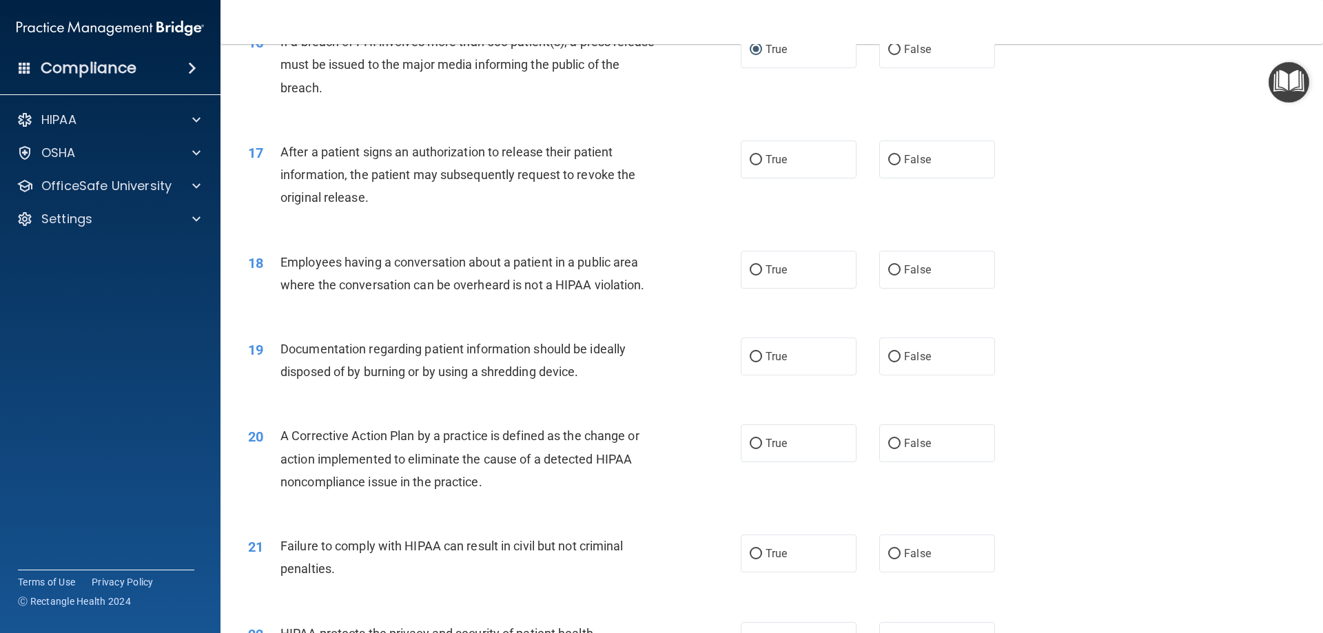
scroll to position [1654, 0]
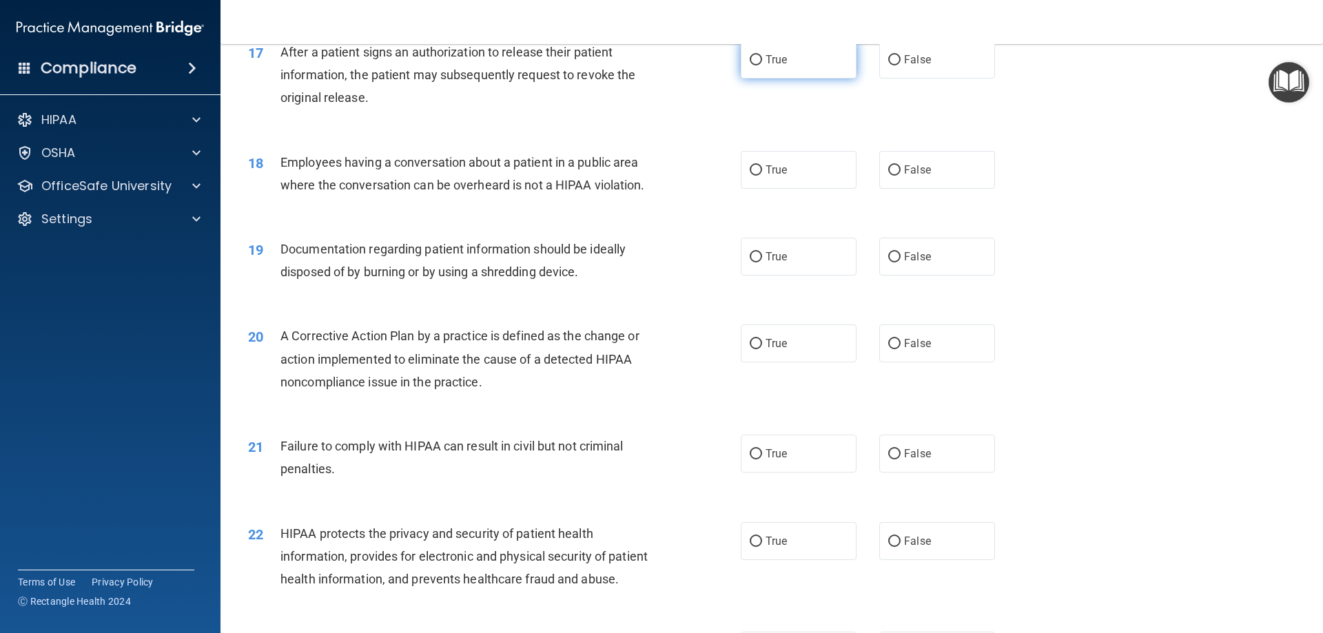
click at [781, 79] on label "True" at bounding box center [799, 60] width 116 height 38
click at [762, 65] on input "True" at bounding box center [756, 60] width 12 height 10
radio input "true"
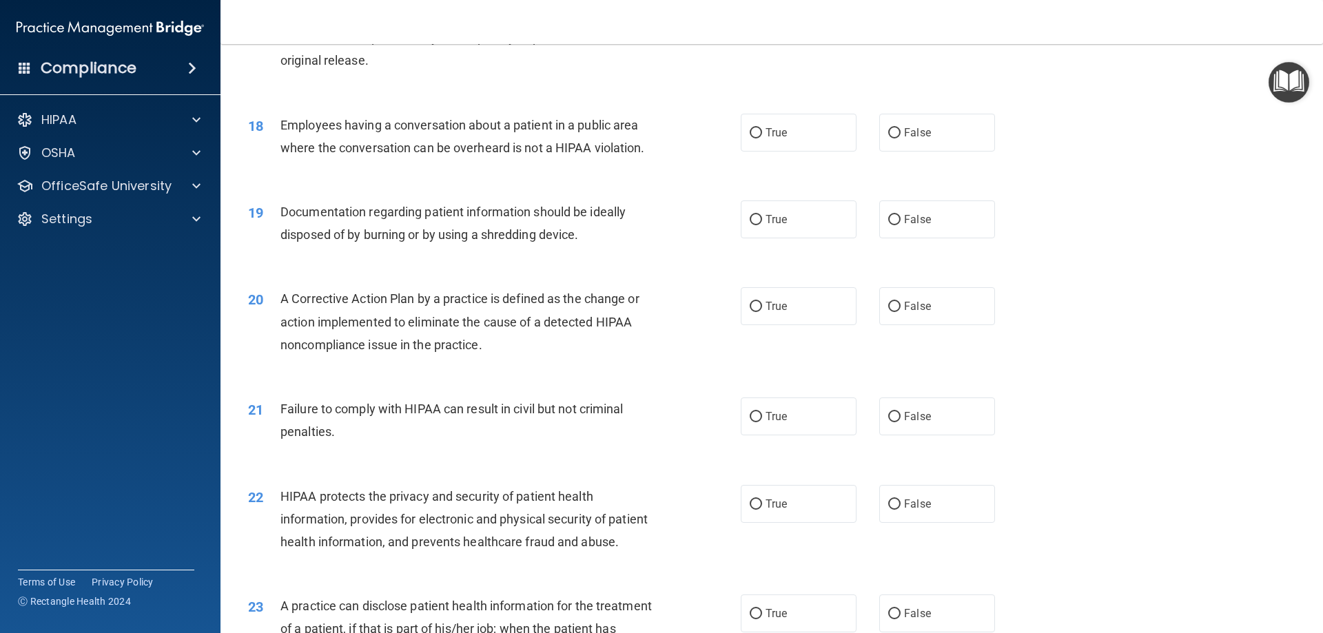
scroll to position [1723, 0]
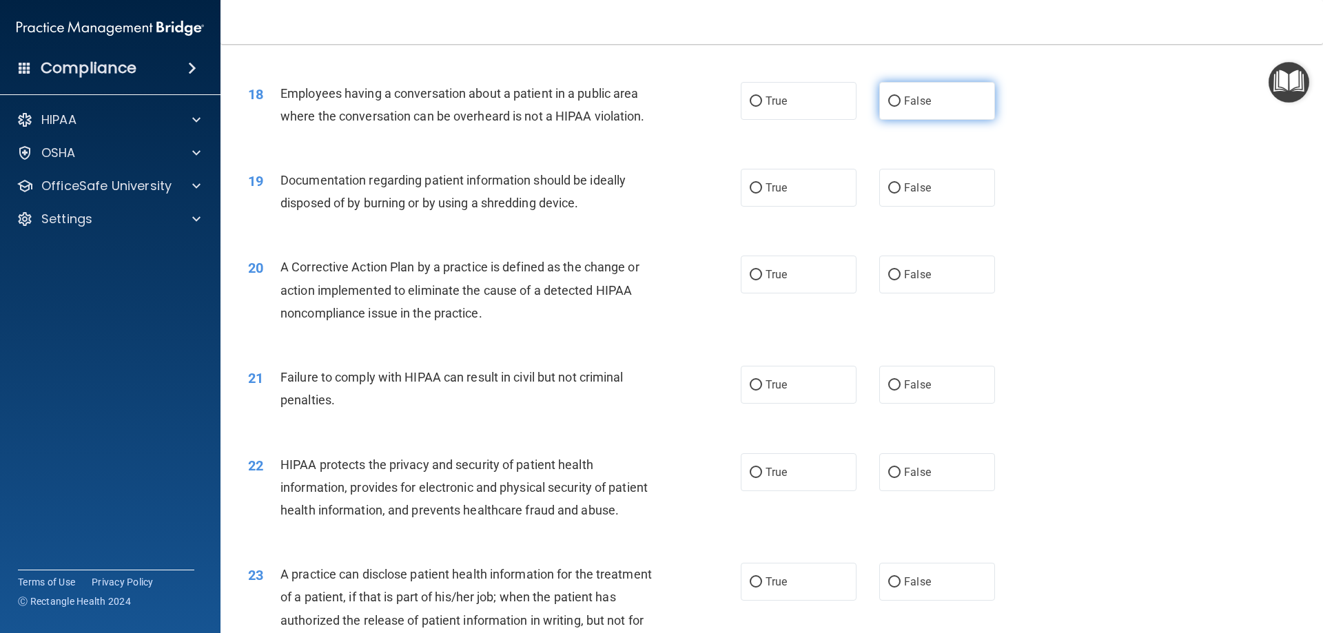
click at [889, 120] on label "False" at bounding box center [938, 101] width 116 height 38
click at [889, 107] on input "False" at bounding box center [895, 102] width 12 height 10
radio input "true"
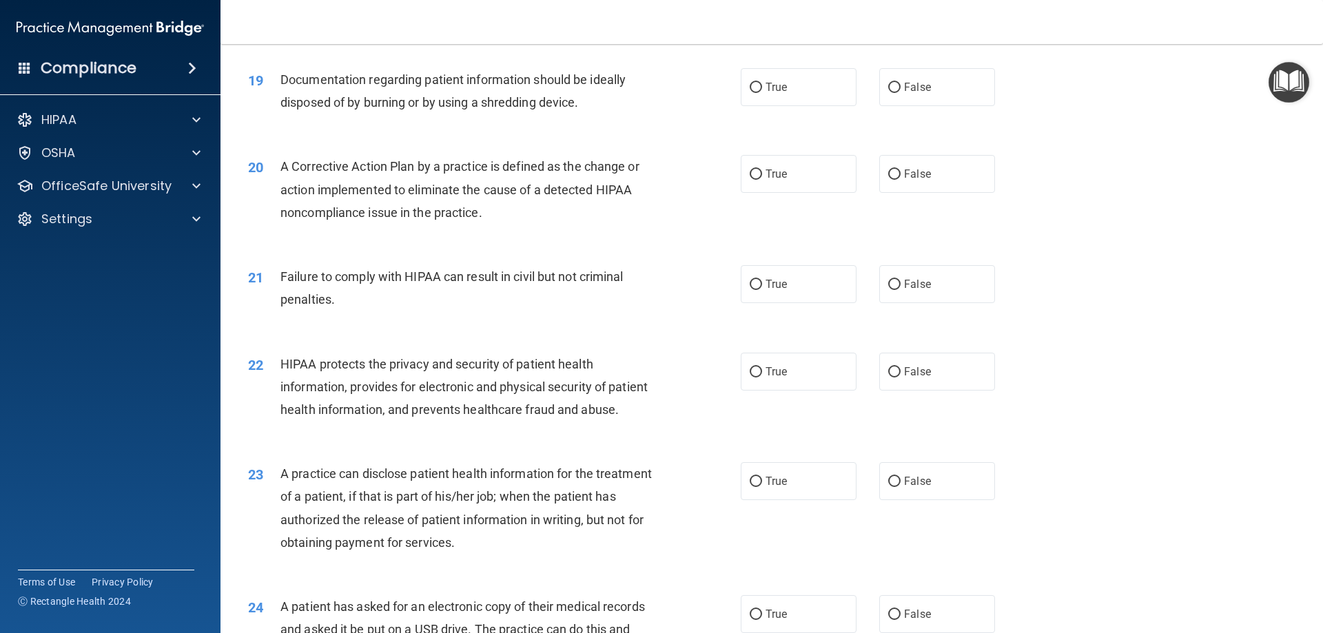
scroll to position [1861, 0]
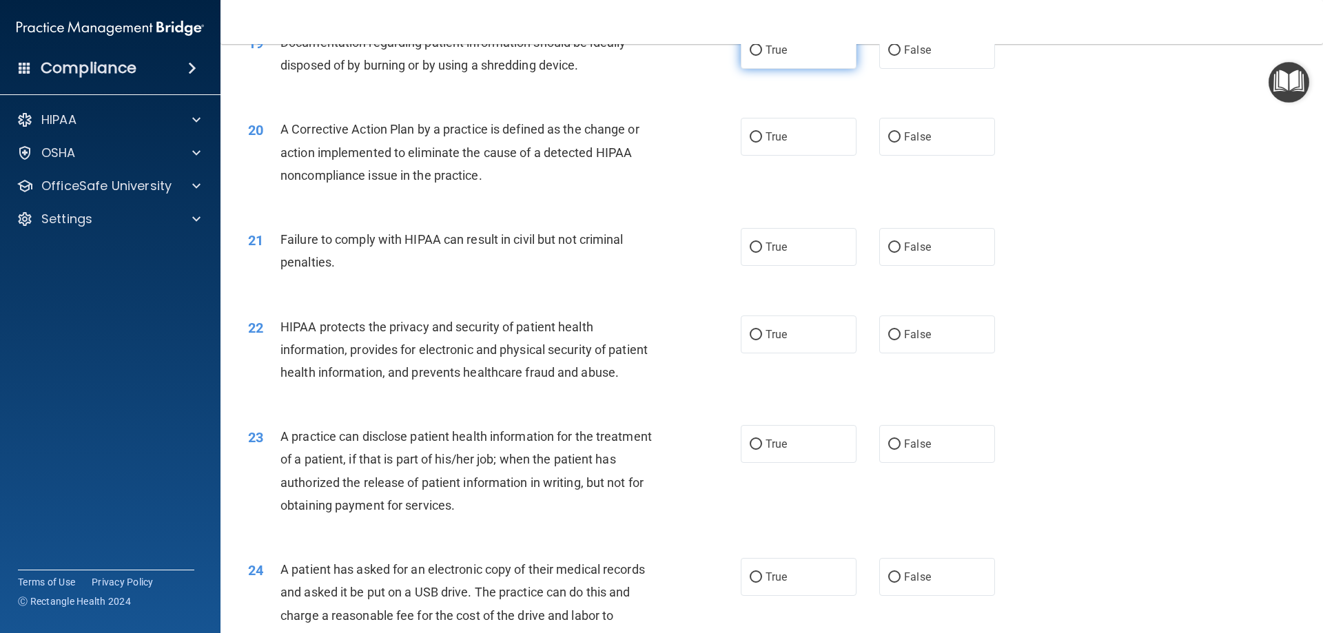
click at [754, 69] on label "True" at bounding box center [799, 50] width 116 height 38
click at [754, 56] on input "True" at bounding box center [756, 50] width 12 height 10
radio input "true"
click at [755, 156] on label "True" at bounding box center [799, 137] width 116 height 38
click at [755, 143] on input "True" at bounding box center [756, 137] width 12 height 10
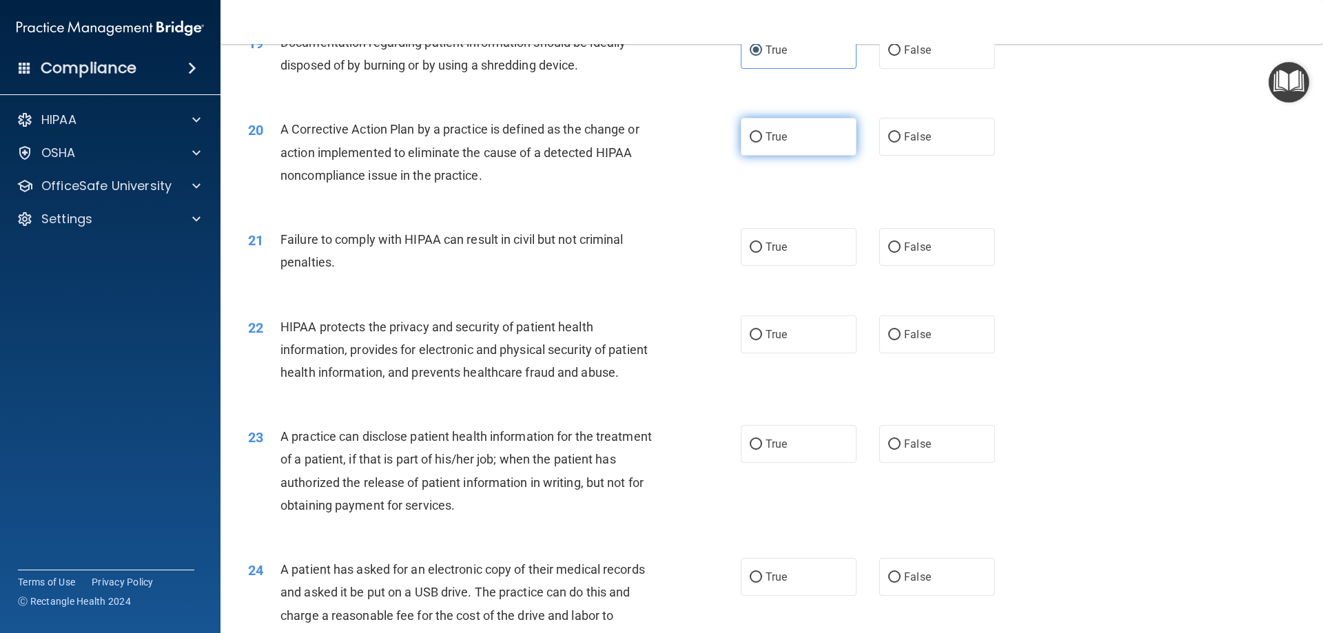
radio input "true"
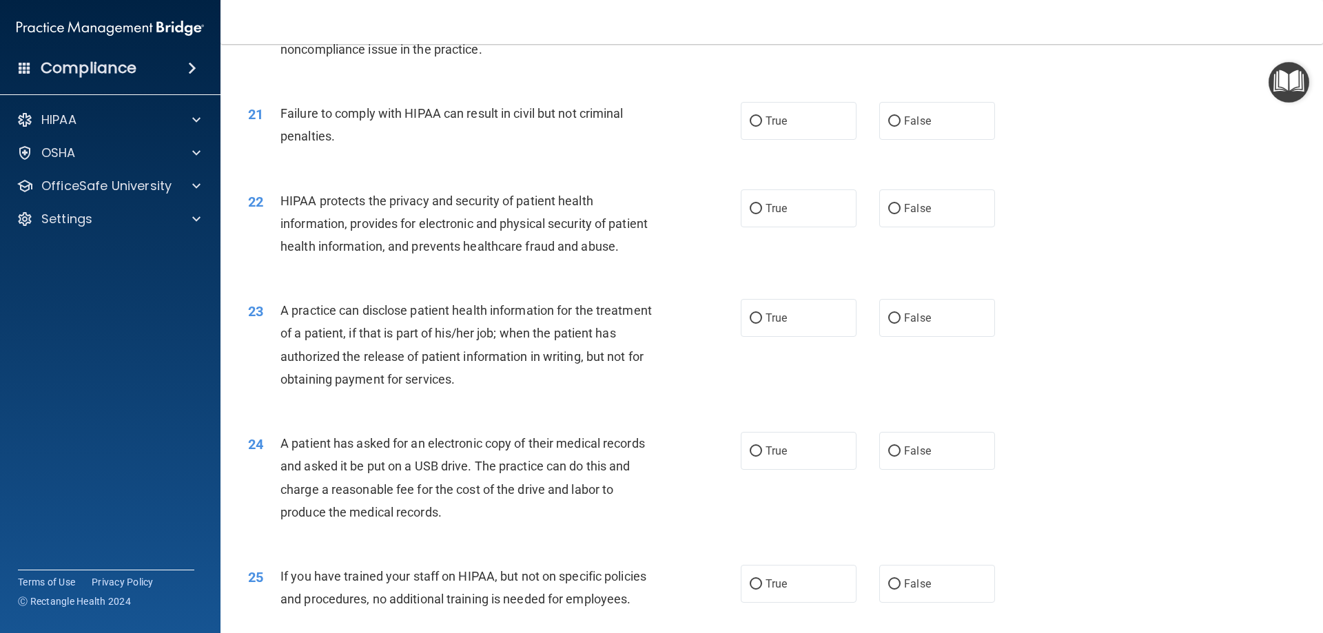
scroll to position [1999, 0]
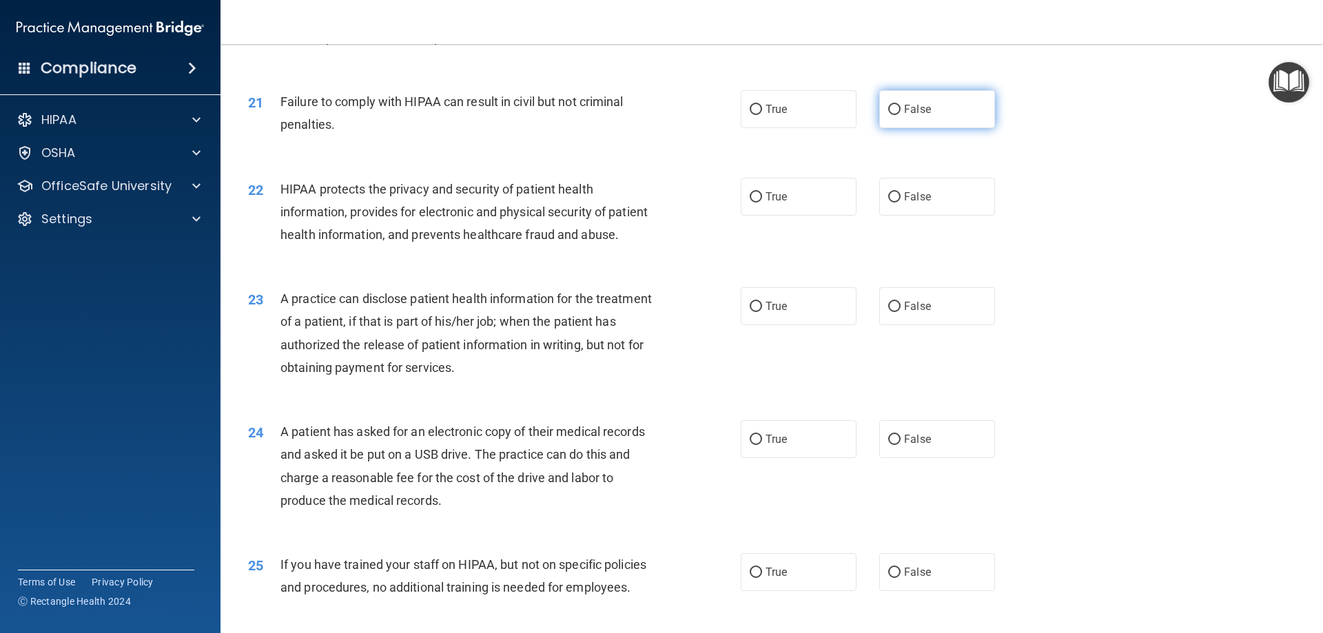
click at [908, 128] on label "False" at bounding box center [938, 109] width 116 height 38
click at [901, 115] on input "False" at bounding box center [895, 110] width 12 height 10
radio input "true"
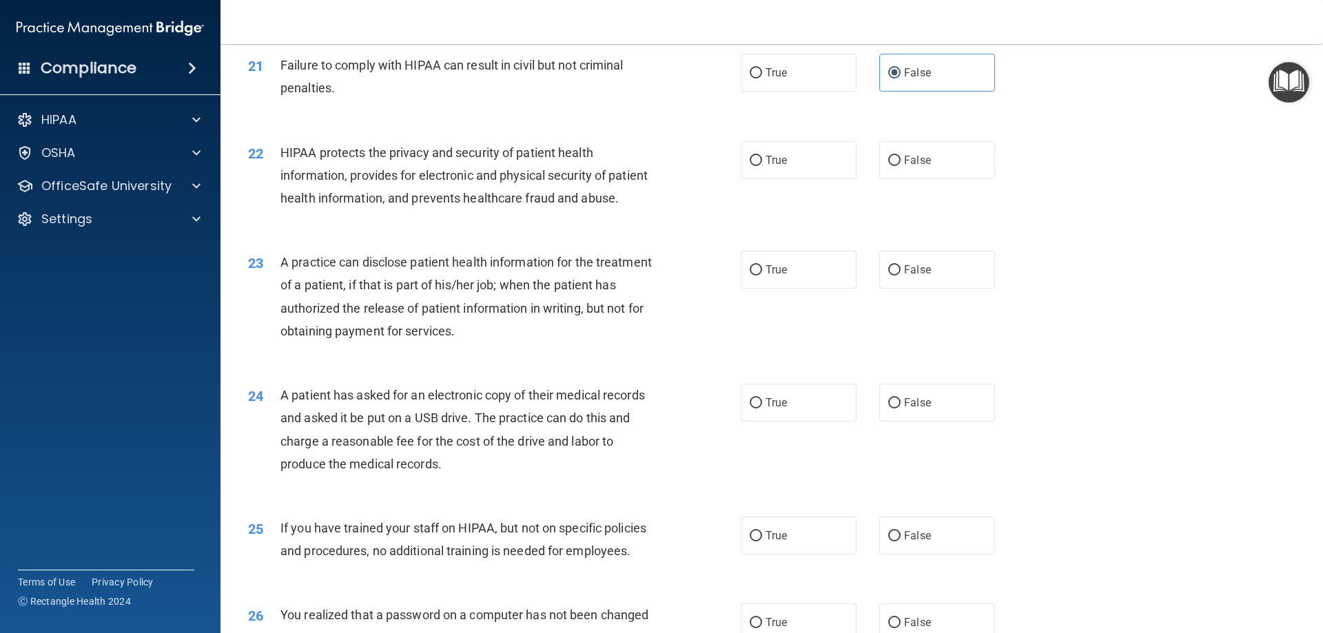
scroll to position [2068, 0]
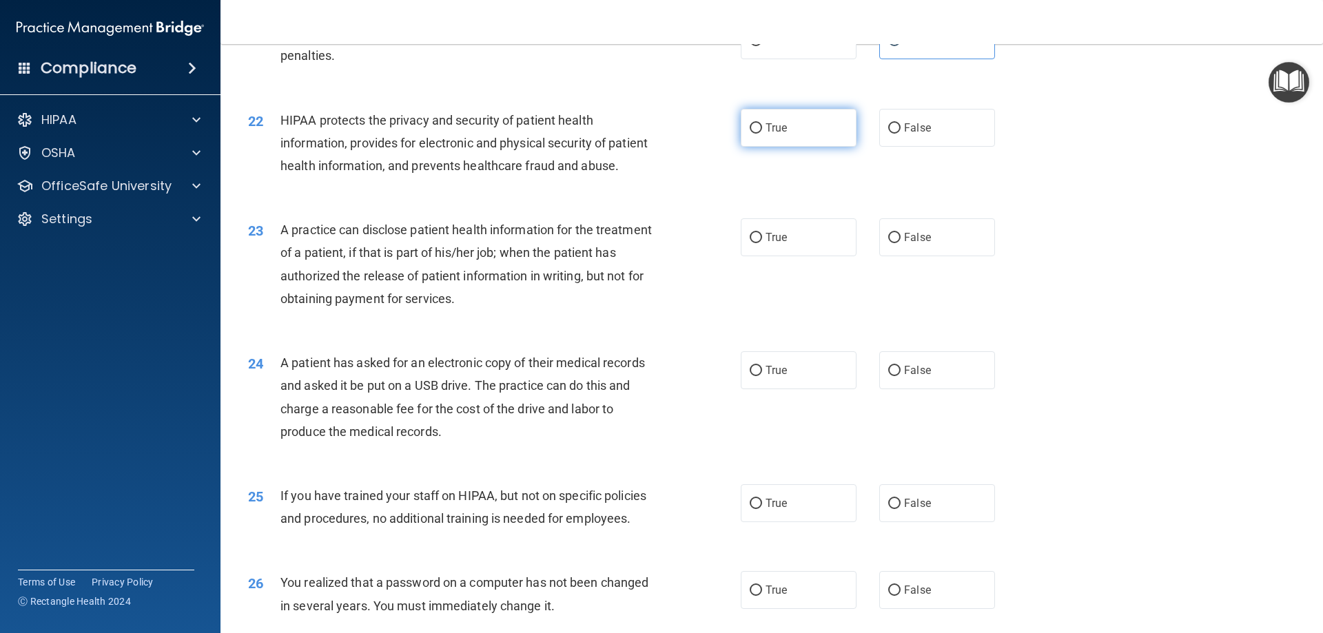
click at [758, 147] on label "True" at bounding box center [799, 128] width 116 height 38
click at [758, 134] on input "True" at bounding box center [756, 128] width 12 height 10
radio input "true"
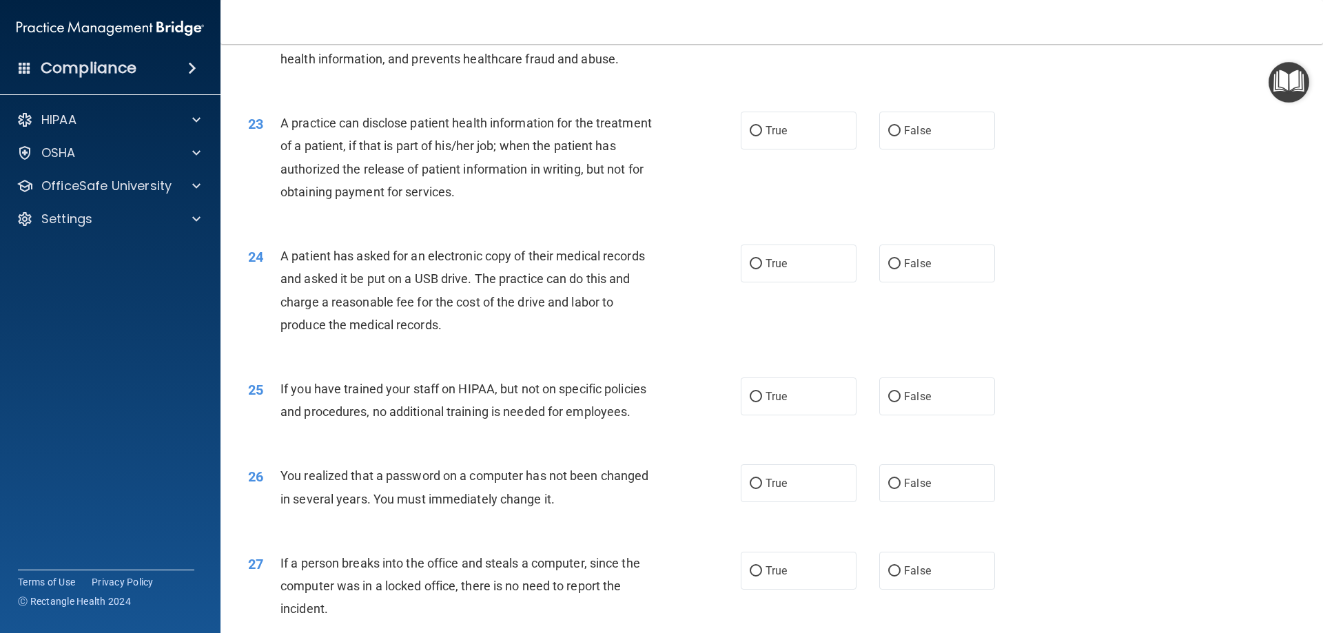
scroll to position [2206, 0]
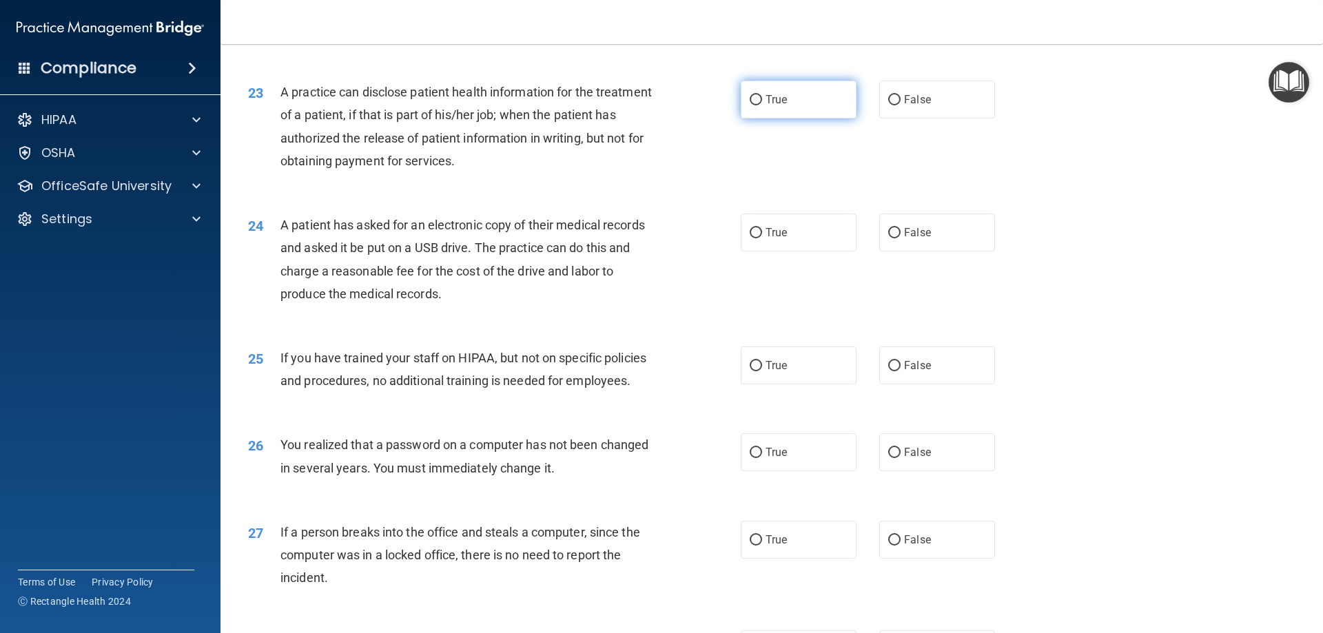
click at [810, 119] on label "True" at bounding box center [799, 100] width 116 height 38
click at [762, 105] on input "True" at bounding box center [756, 100] width 12 height 10
radio input "true"
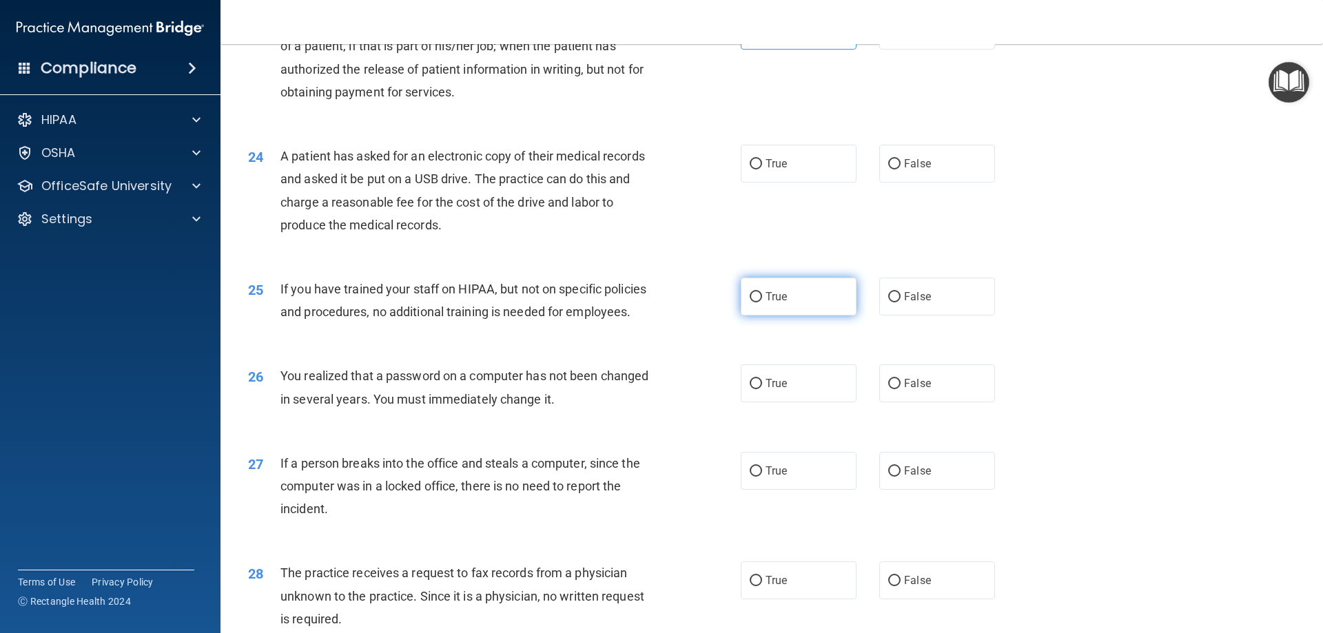
scroll to position [2344, 0]
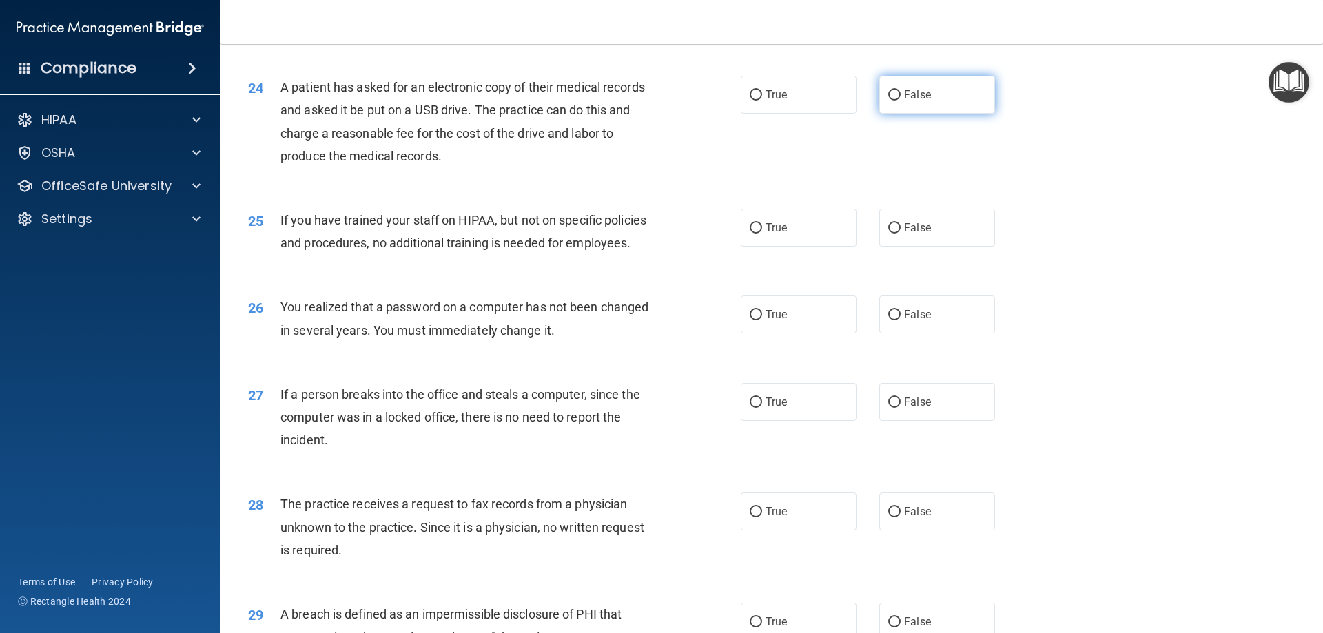
click at [924, 101] on span "False" at bounding box center [917, 94] width 27 height 13
click at [901, 101] on input "False" at bounding box center [895, 95] width 12 height 10
radio input "true"
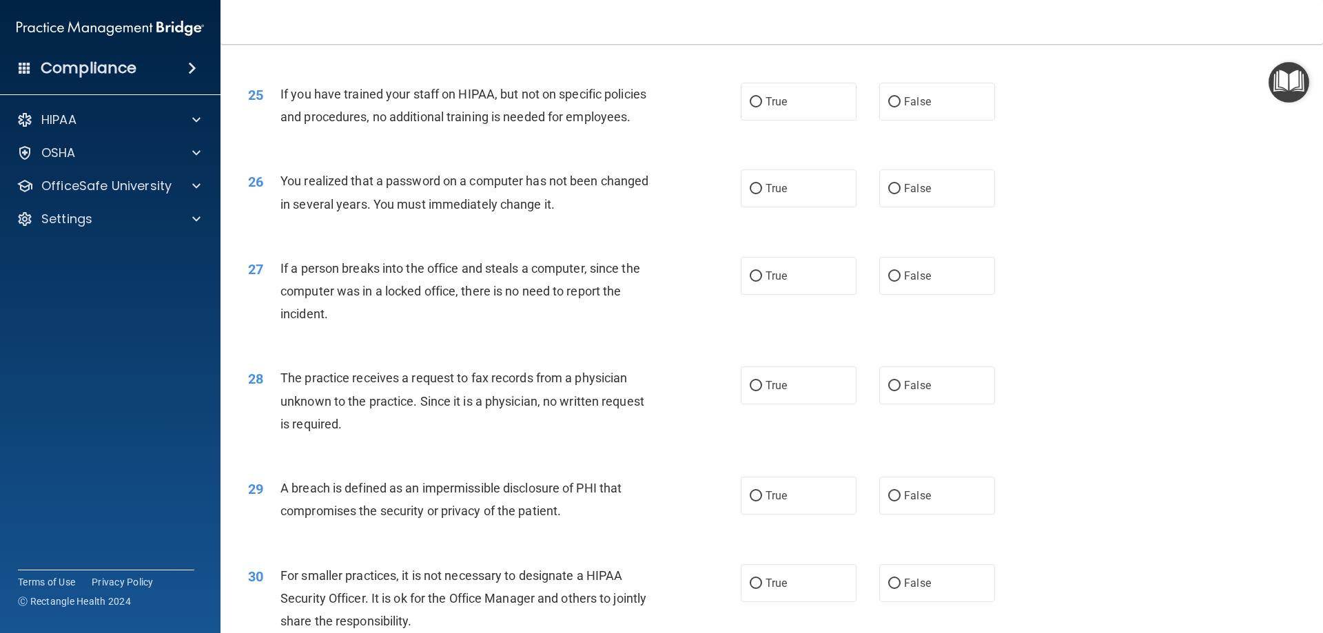
scroll to position [2482, 0]
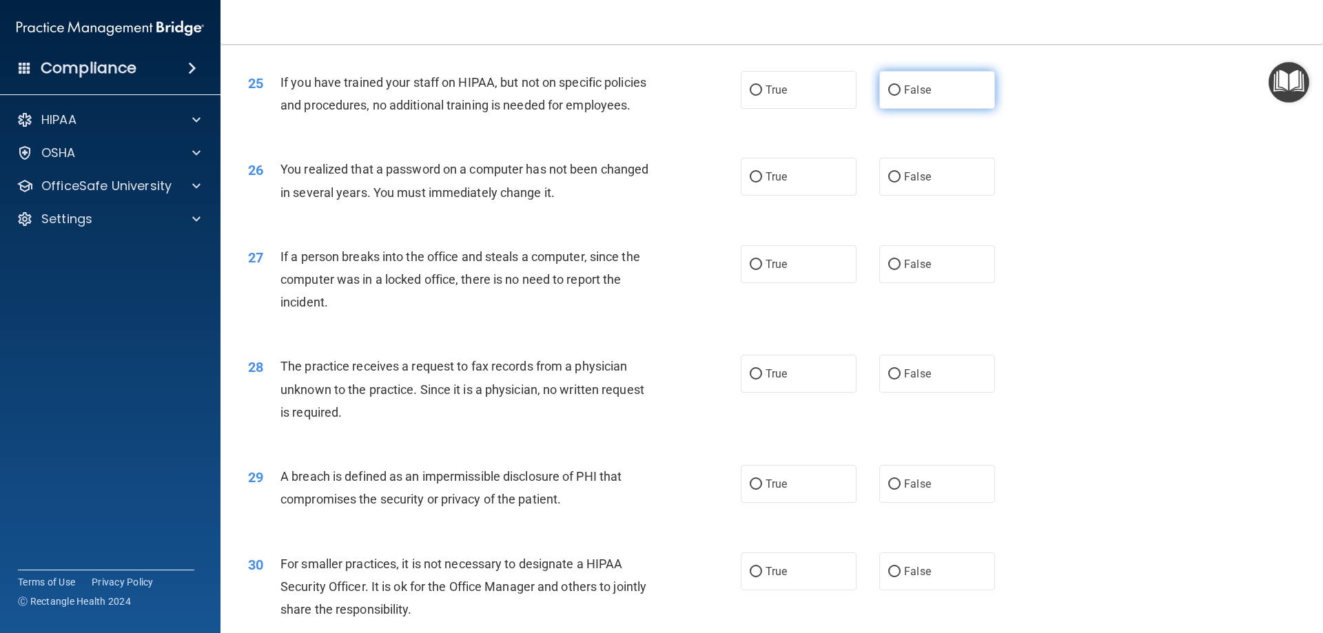
click at [909, 109] on label "False" at bounding box center [938, 90] width 116 height 38
click at [901, 96] on input "False" at bounding box center [895, 90] width 12 height 10
radio input "true"
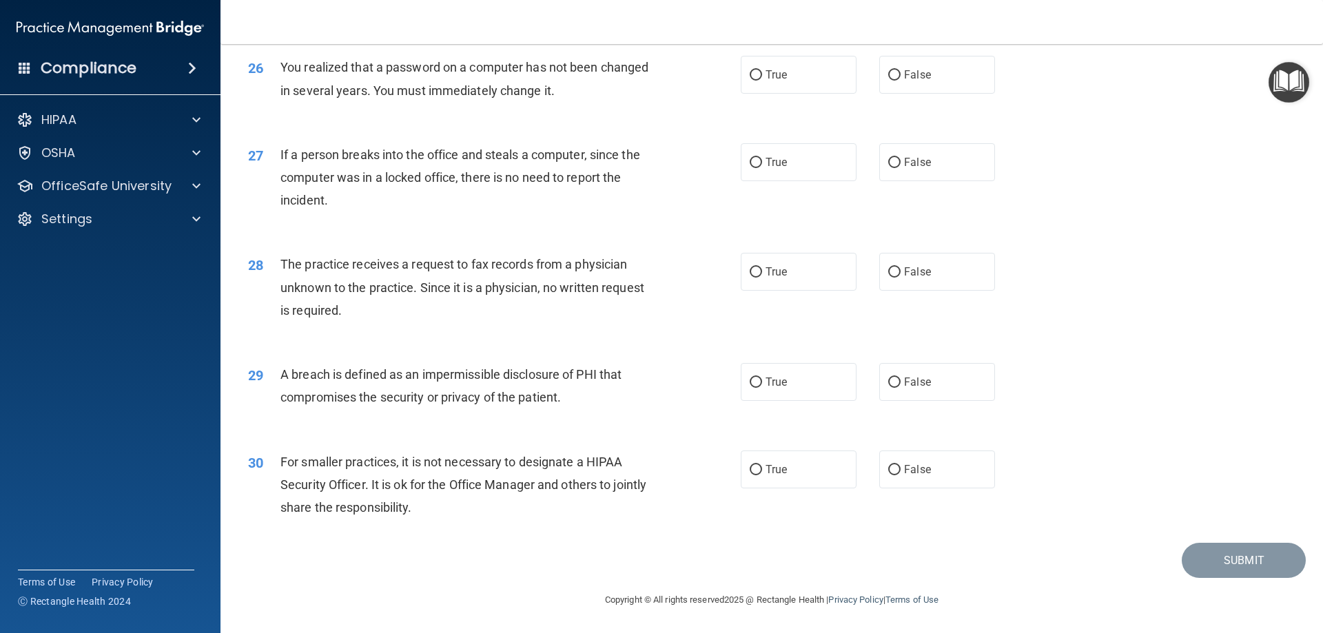
scroll to position [2619, 0]
click at [922, 94] on label "False" at bounding box center [938, 75] width 116 height 38
click at [901, 81] on input "False" at bounding box center [895, 75] width 12 height 10
radio input "true"
click at [776, 81] on span "True" at bounding box center [776, 74] width 21 height 13
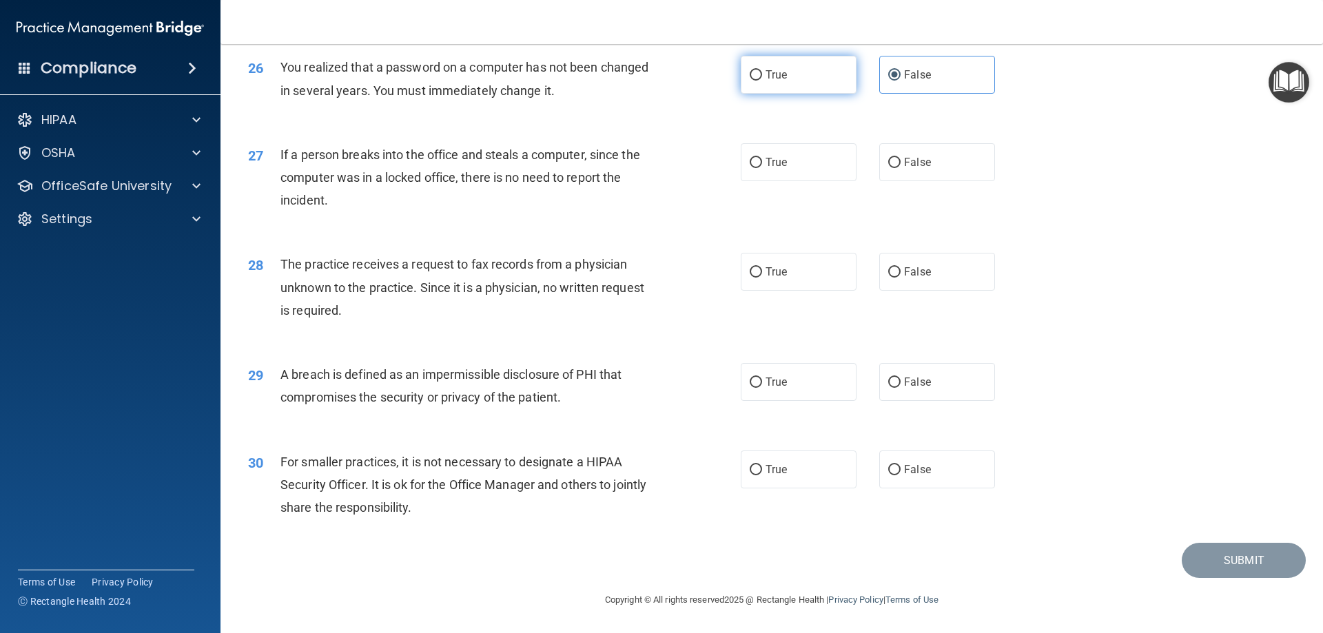
click at [762, 81] on input "True" at bounding box center [756, 75] width 12 height 10
radio input "true"
radio input "false"
click at [921, 169] on span "False" at bounding box center [917, 162] width 27 height 13
click at [901, 168] on input "False" at bounding box center [895, 163] width 12 height 10
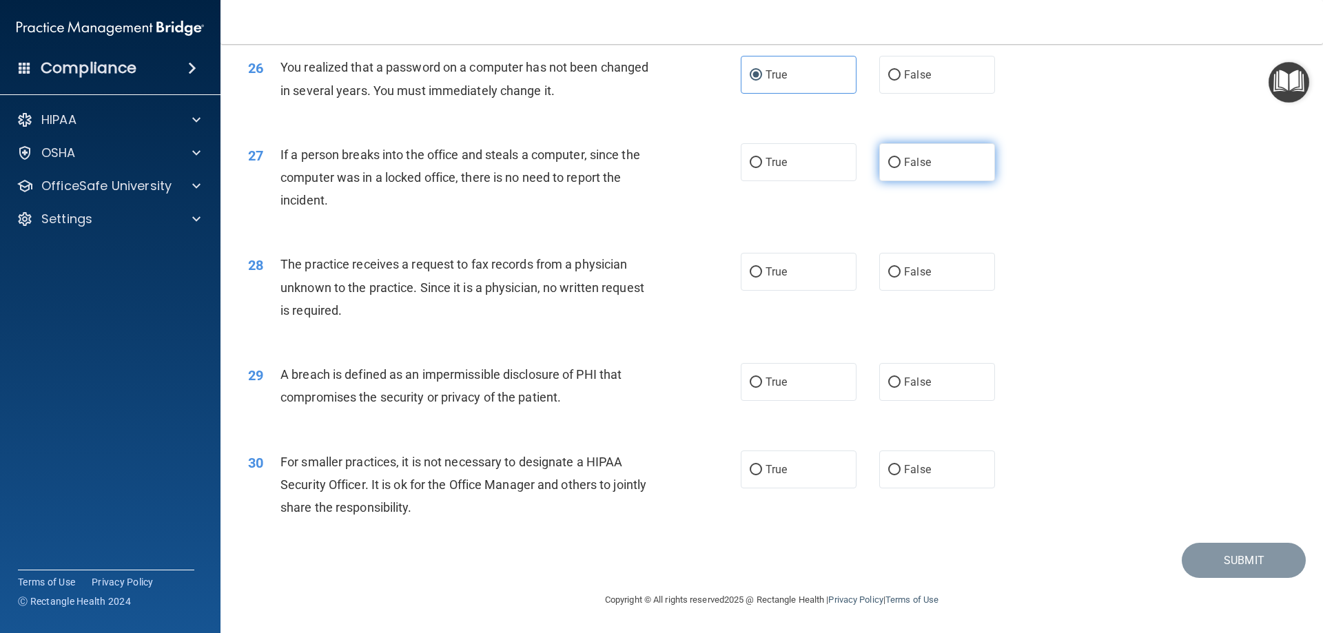
radio input "true"
click at [897, 285] on label "False" at bounding box center [938, 272] width 116 height 38
click at [897, 278] on input "False" at bounding box center [895, 272] width 12 height 10
radio input "true"
click at [752, 398] on label "True" at bounding box center [799, 382] width 116 height 38
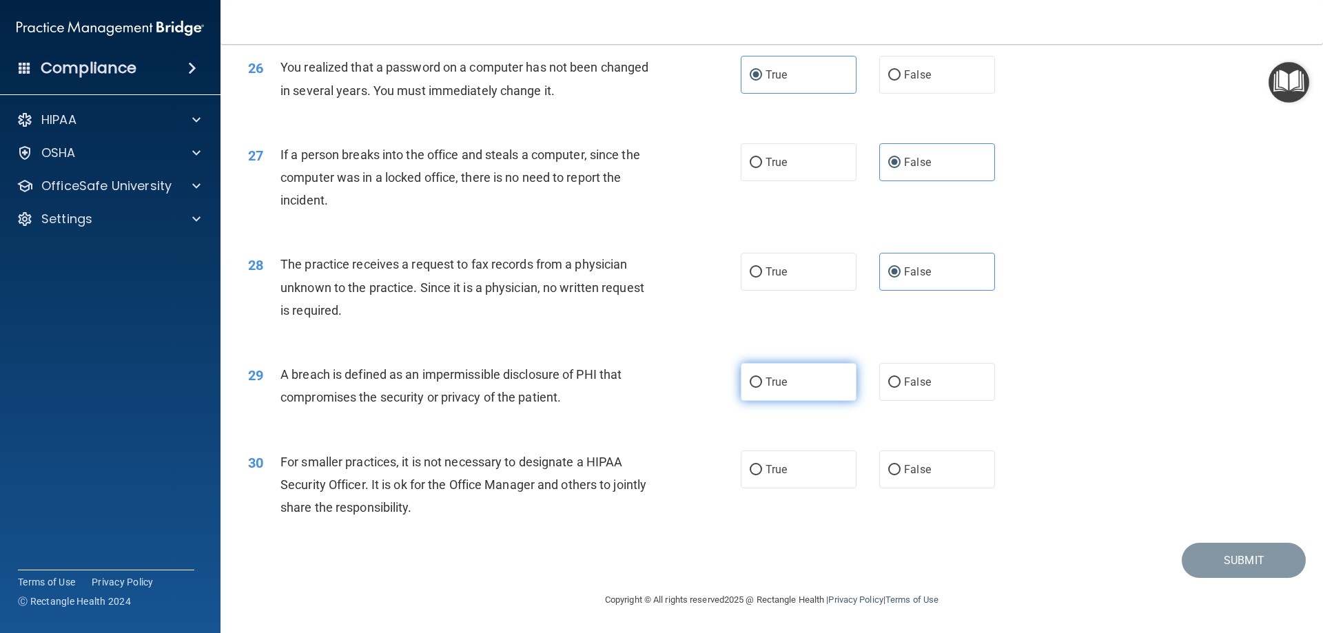
click at [752, 388] on input "True" at bounding box center [756, 383] width 12 height 10
radio input "true"
click at [929, 453] on label "False" at bounding box center [938, 470] width 116 height 38
click at [901, 465] on input "False" at bounding box center [895, 470] width 12 height 10
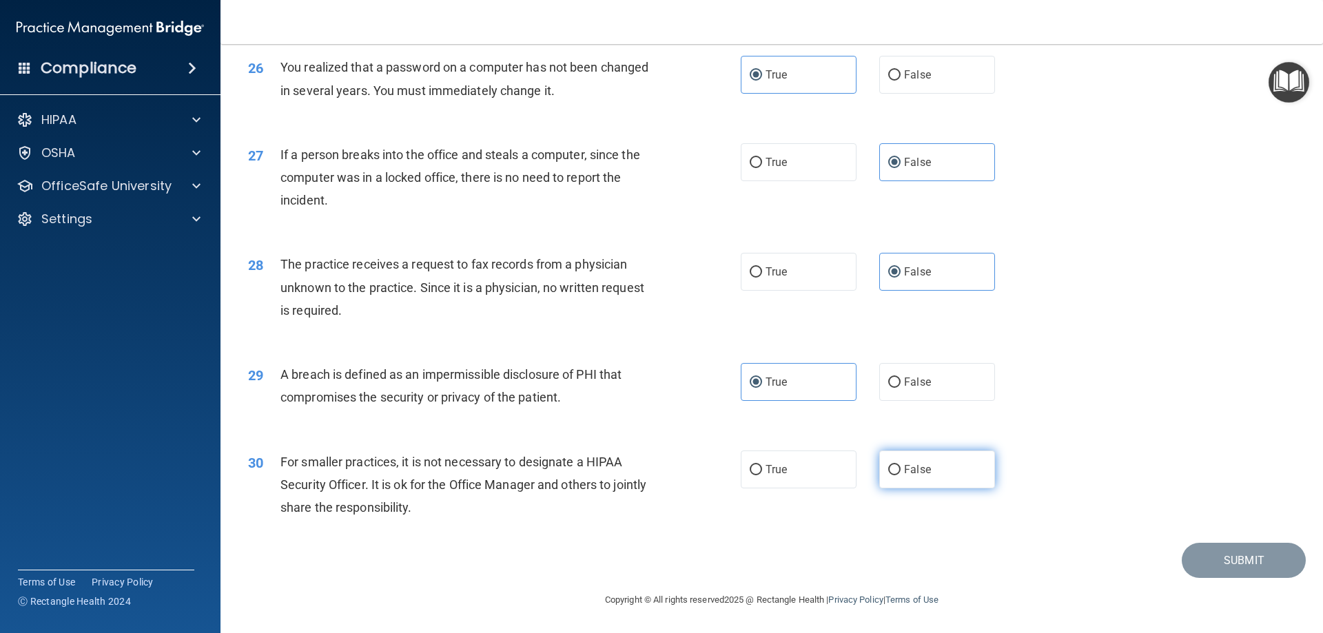
radio input "true"
click at [1218, 564] on button "Submit" at bounding box center [1244, 560] width 124 height 35
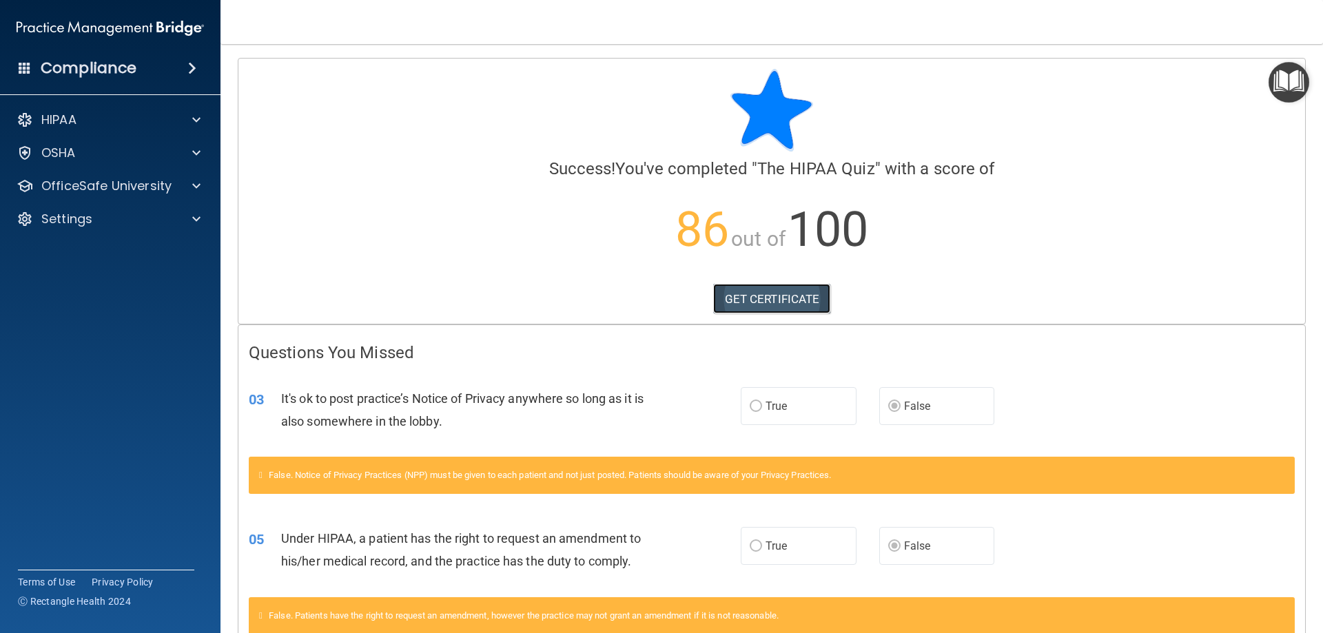
click at [822, 305] on link "GET CERTIFICATE" at bounding box center [772, 299] width 118 height 30
click at [149, 154] on div "OSHA" at bounding box center [91, 153] width 171 height 17
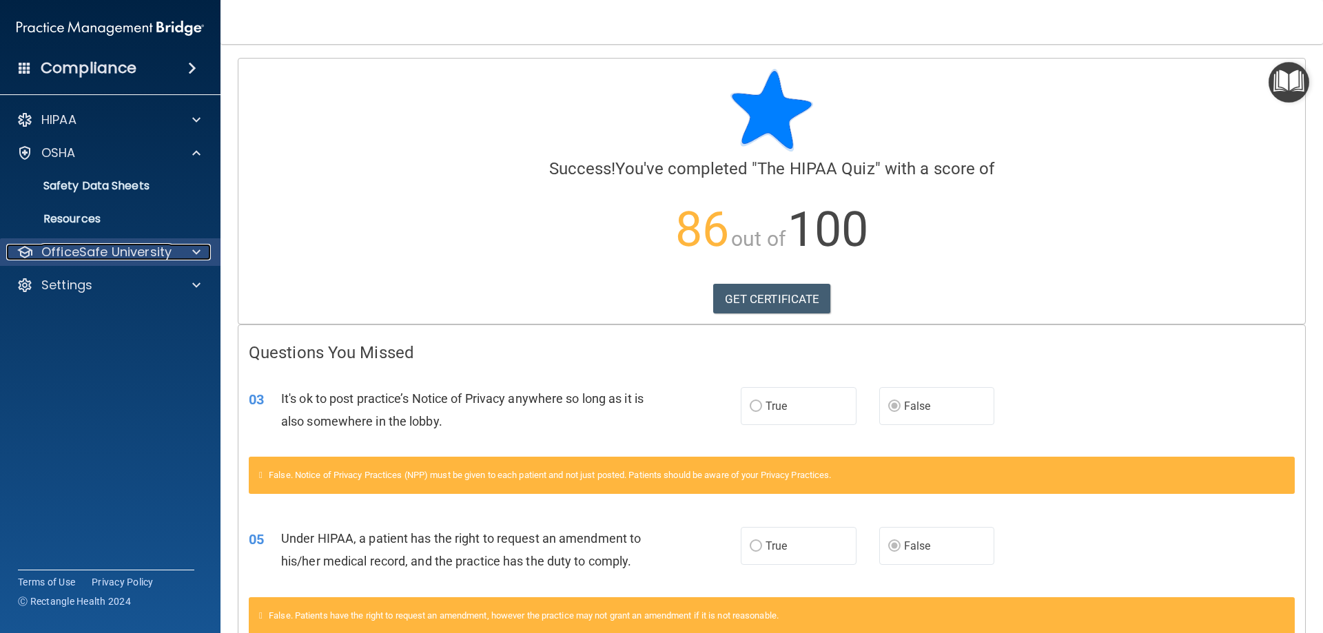
click at [143, 251] on p "OfficeSafe University" at bounding box center [106, 252] width 130 height 17
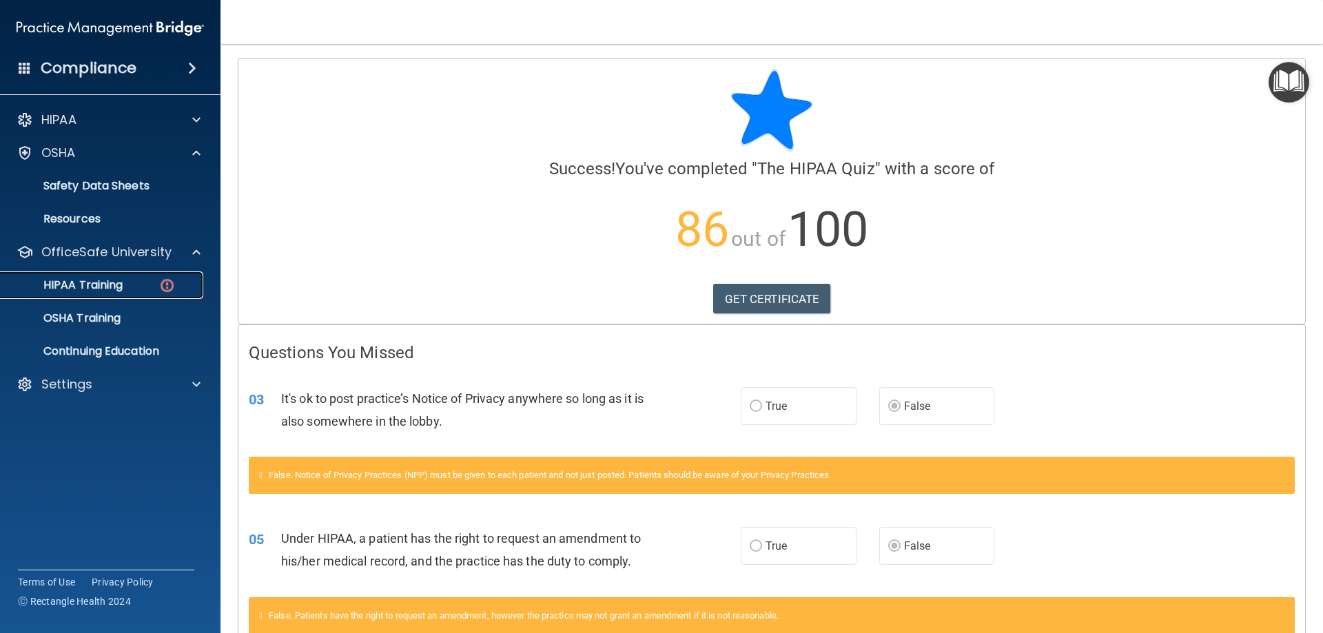
click at [126, 281] on div "HIPAA Training" at bounding box center [103, 285] width 188 height 14
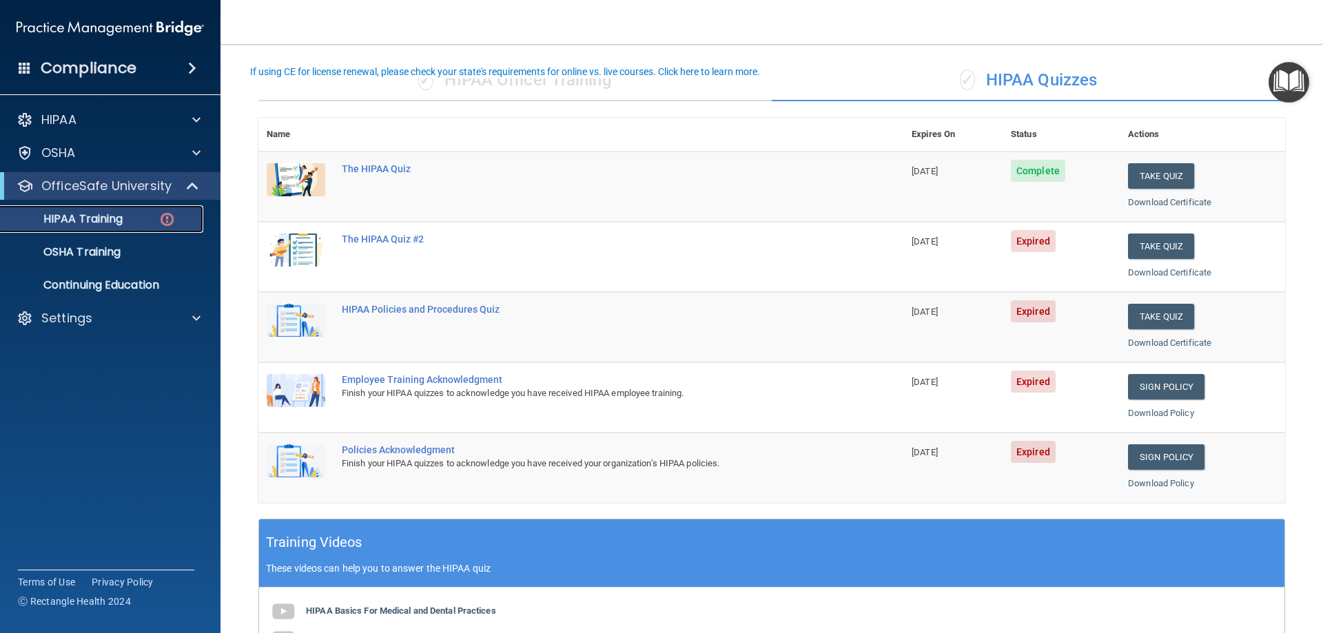
scroll to position [69, 0]
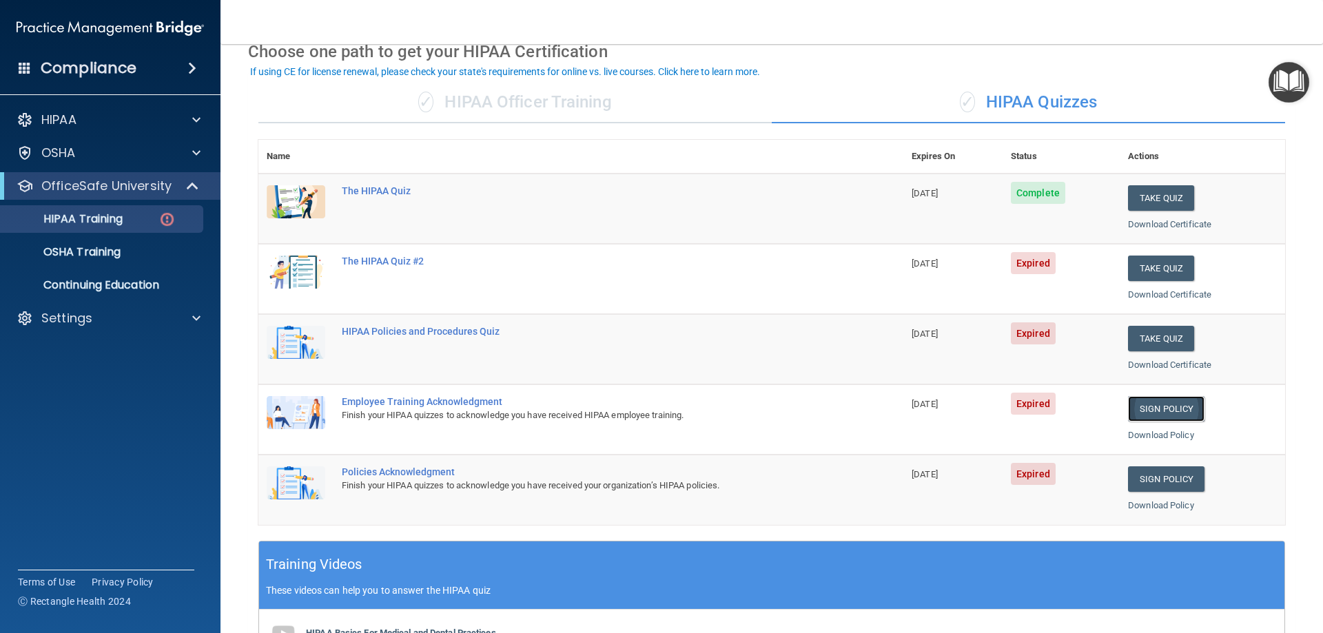
click at [1139, 409] on link "Sign Policy" at bounding box center [1166, 409] width 77 height 26
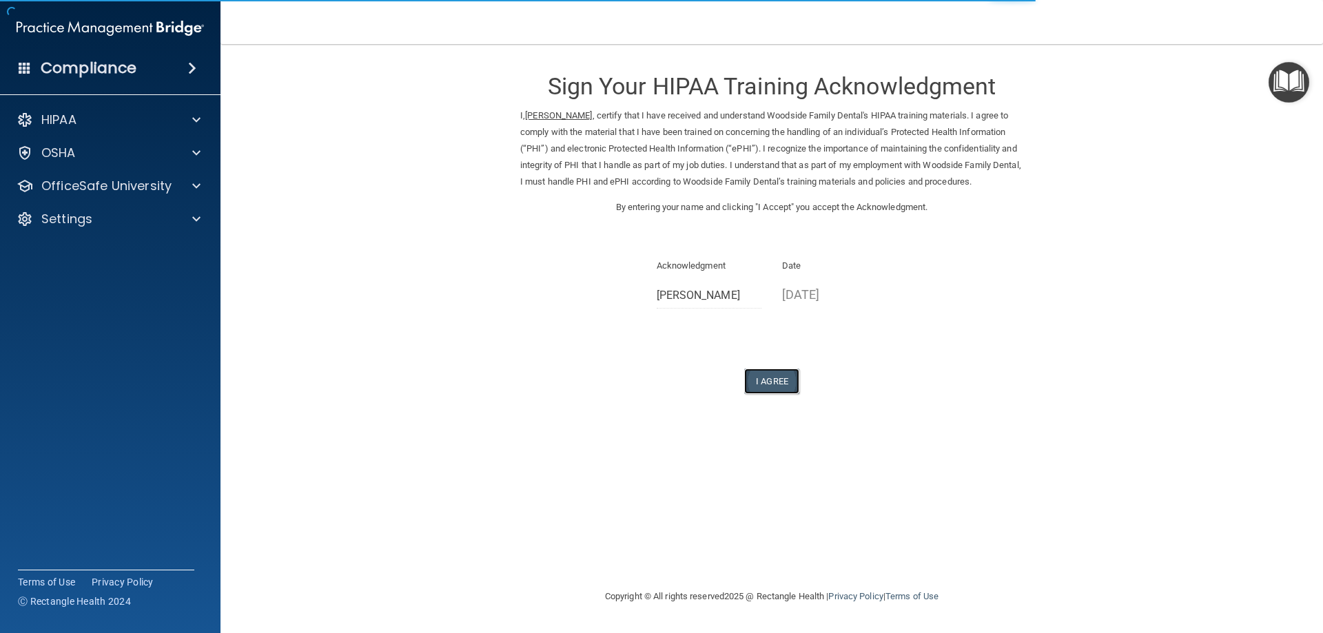
click at [788, 388] on button "I Agree" at bounding box center [771, 382] width 55 height 26
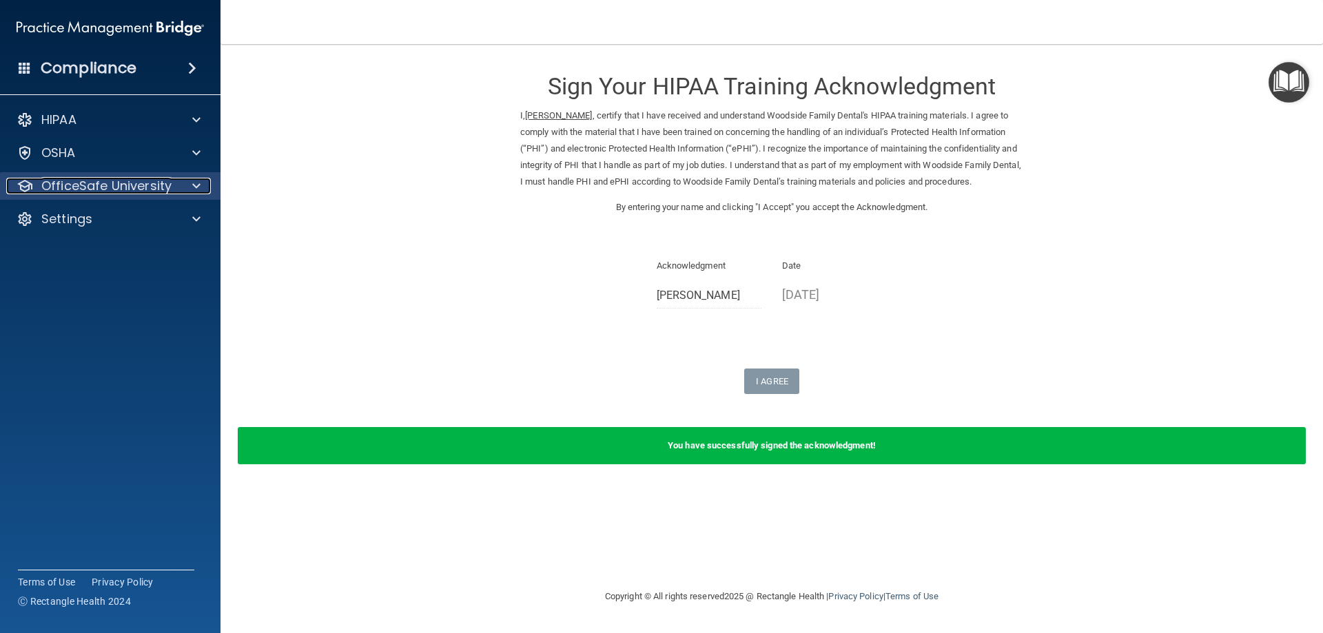
click at [110, 185] on p "OfficeSafe University" at bounding box center [106, 186] width 130 height 17
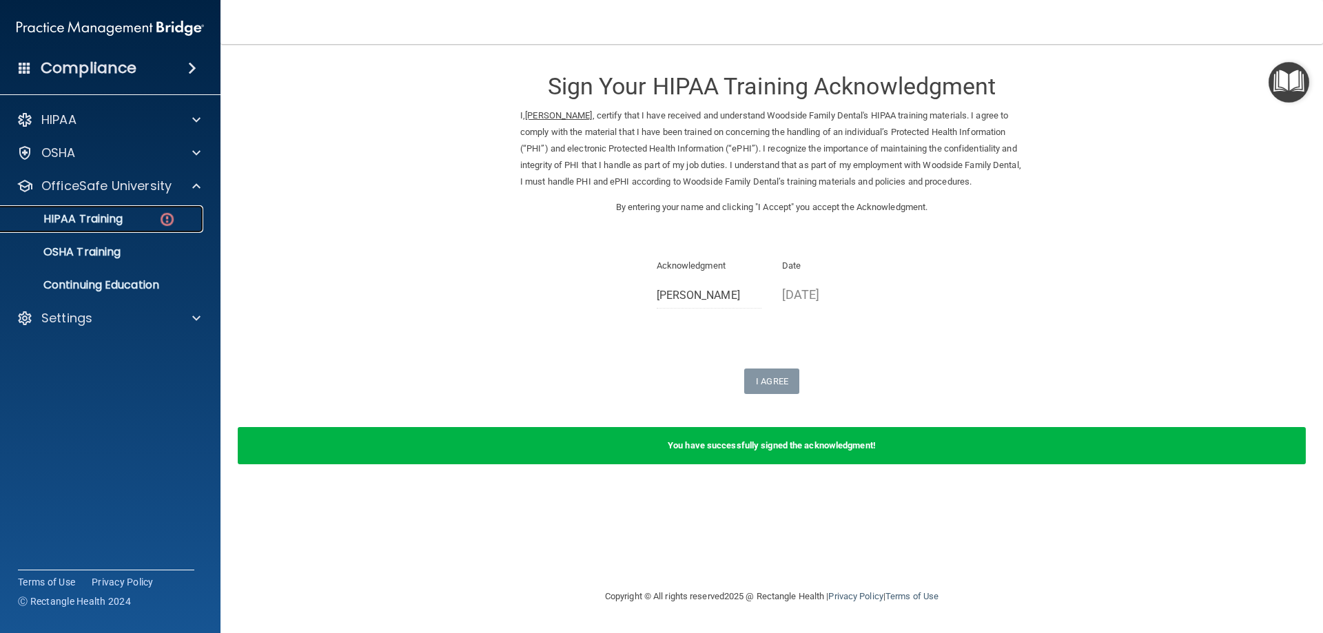
click at [119, 218] on p "HIPAA Training" at bounding box center [66, 219] width 114 height 14
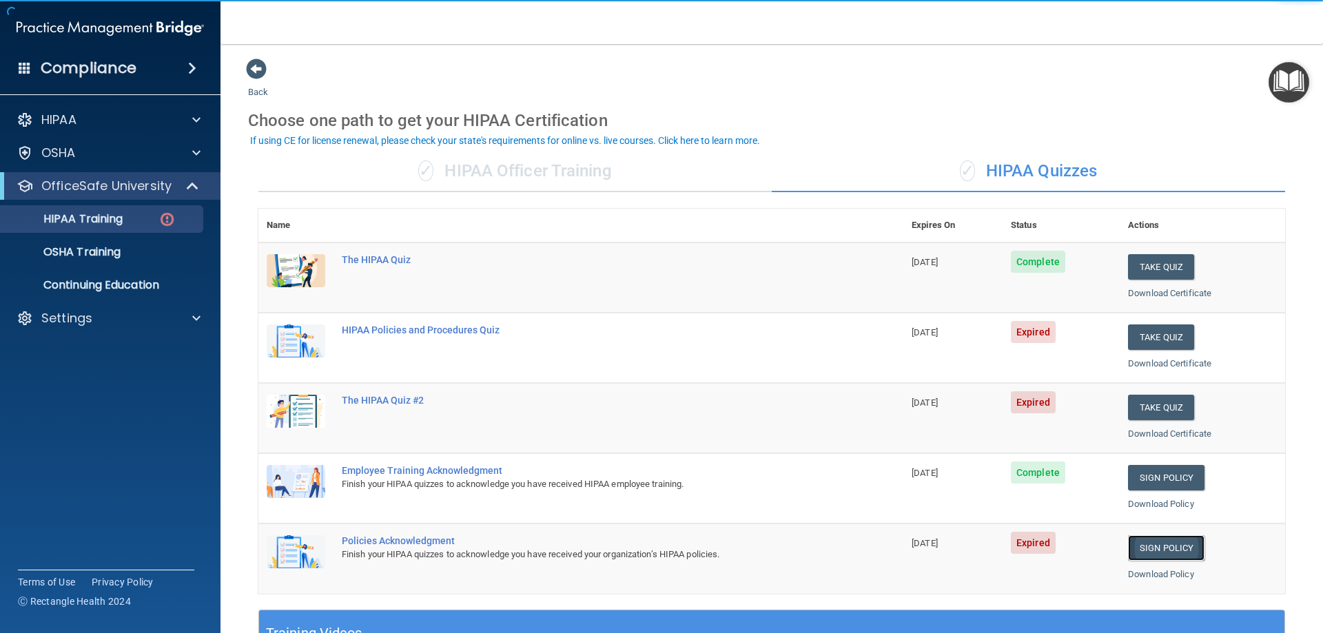
click at [1134, 551] on link "Sign Policy" at bounding box center [1166, 549] width 77 height 26
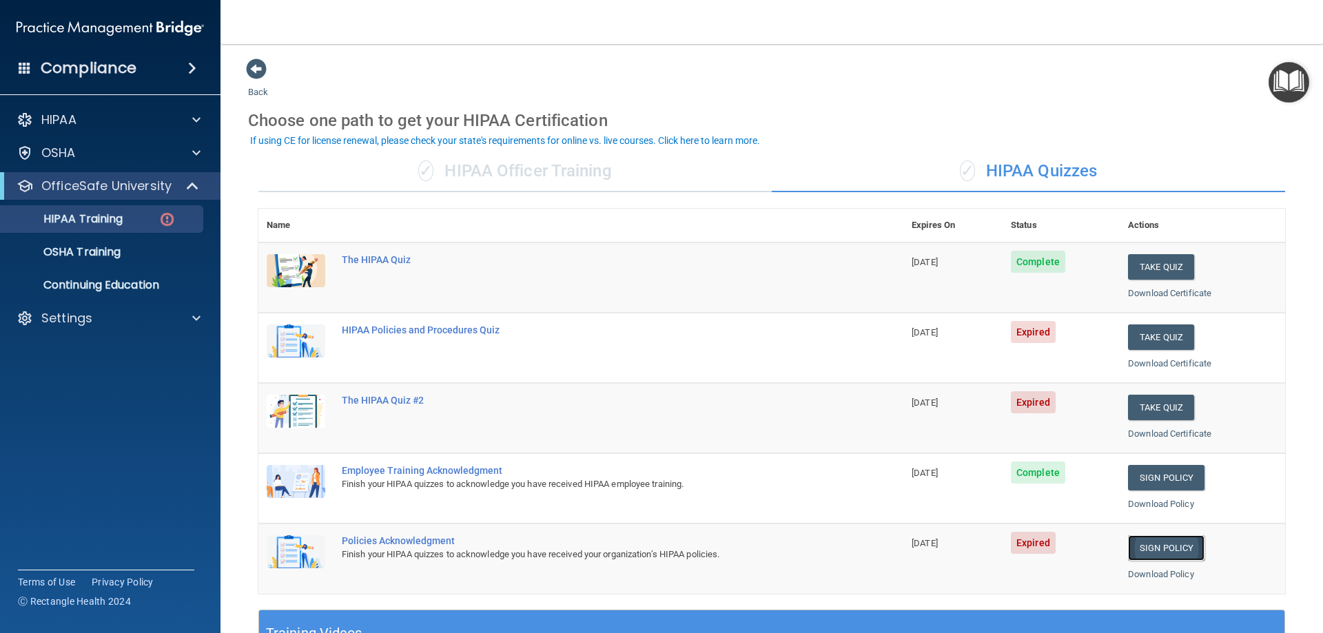
click at [1155, 551] on link "Sign Policy" at bounding box center [1166, 549] width 77 height 26
click at [108, 283] on p "Continuing Education" at bounding box center [103, 285] width 188 height 14
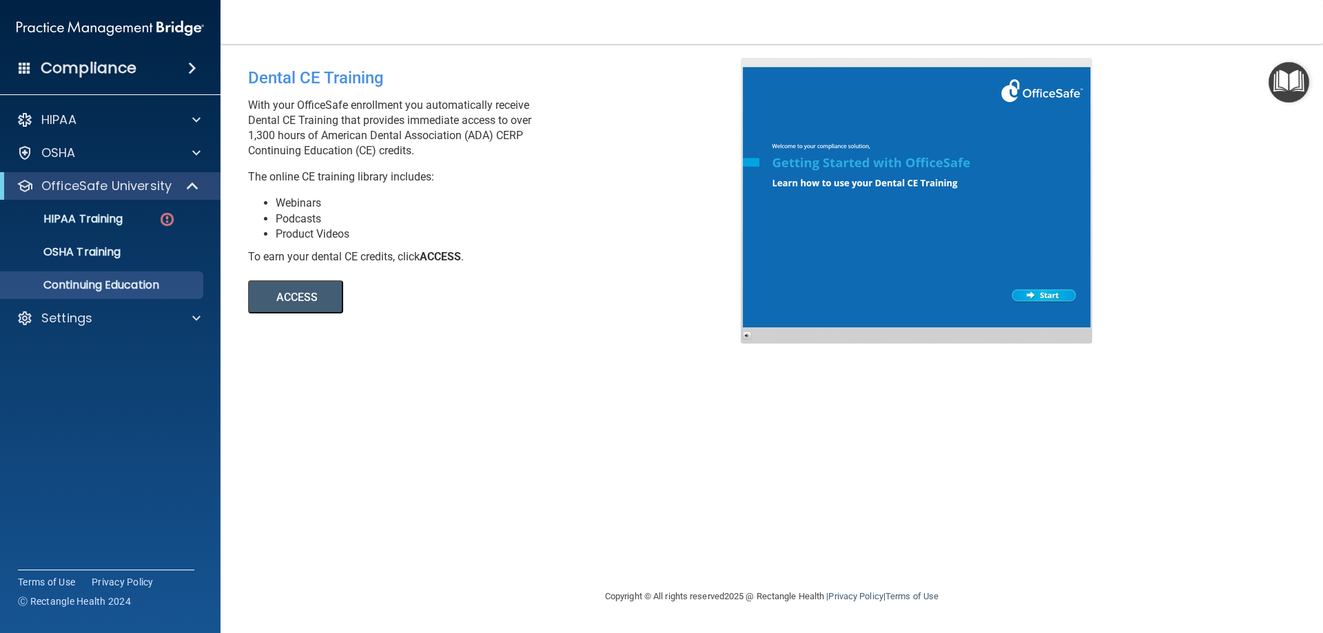
click at [309, 298] on button "ACCESS" at bounding box center [295, 297] width 95 height 33
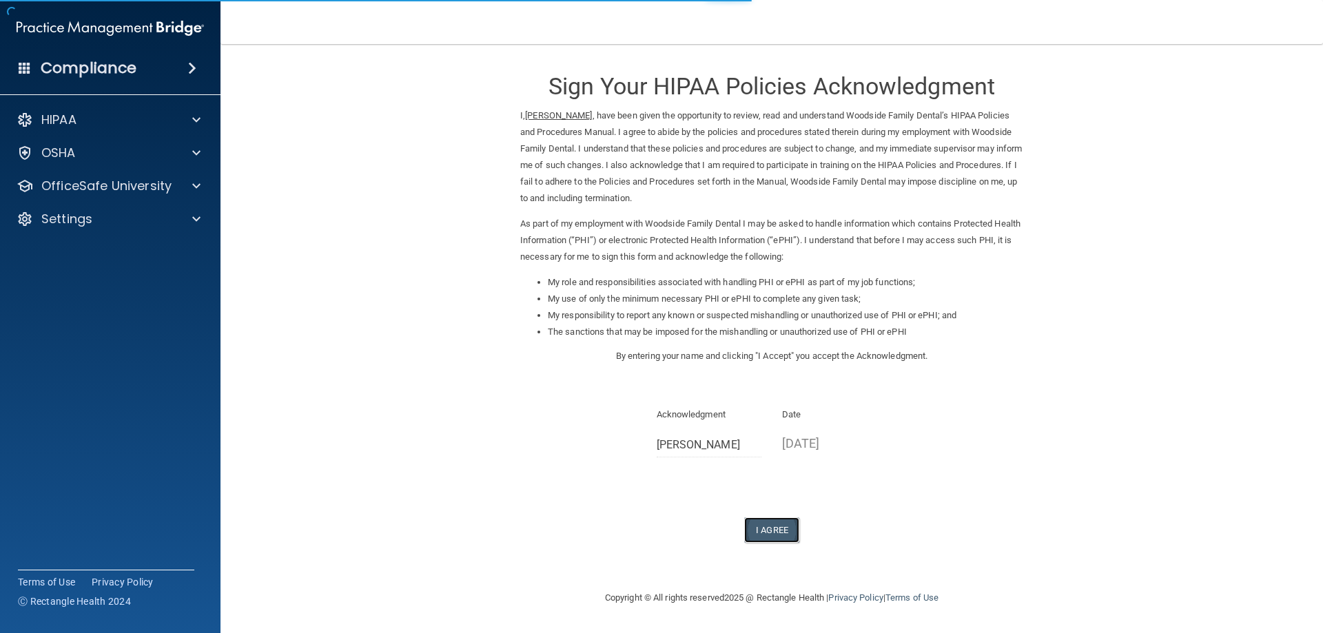
click at [758, 519] on button "I Agree" at bounding box center [771, 531] width 55 height 26
click at [776, 525] on button "I Agree" at bounding box center [771, 531] width 55 height 26
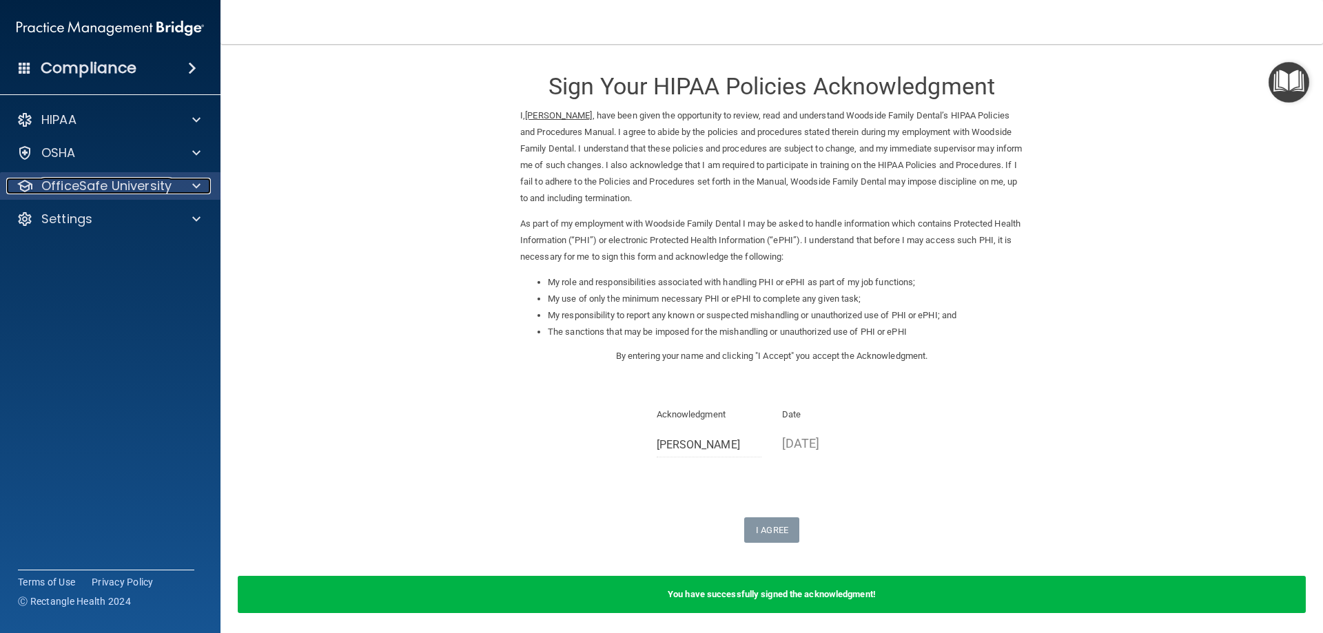
click at [130, 187] on p "OfficeSafe University" at bounding box center [106, 186] width 130 height 17
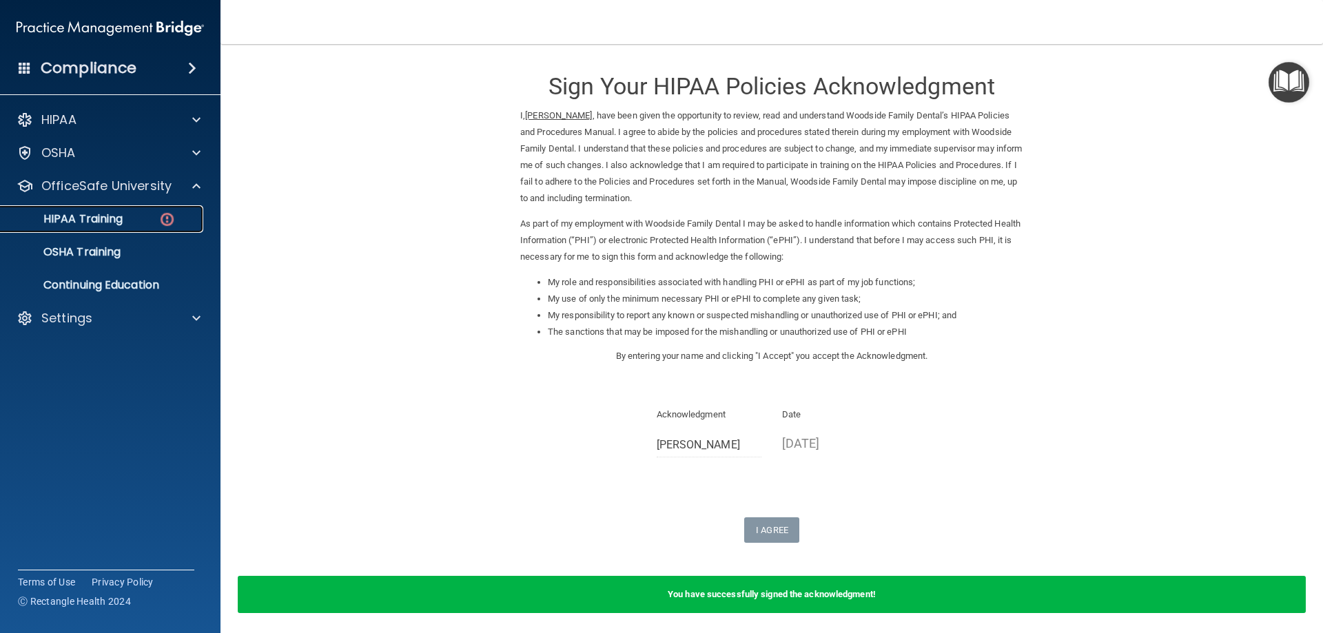
click at [125, 225] on div "HIPAA Training" at bounding box center [103, 219] width 188 height 14
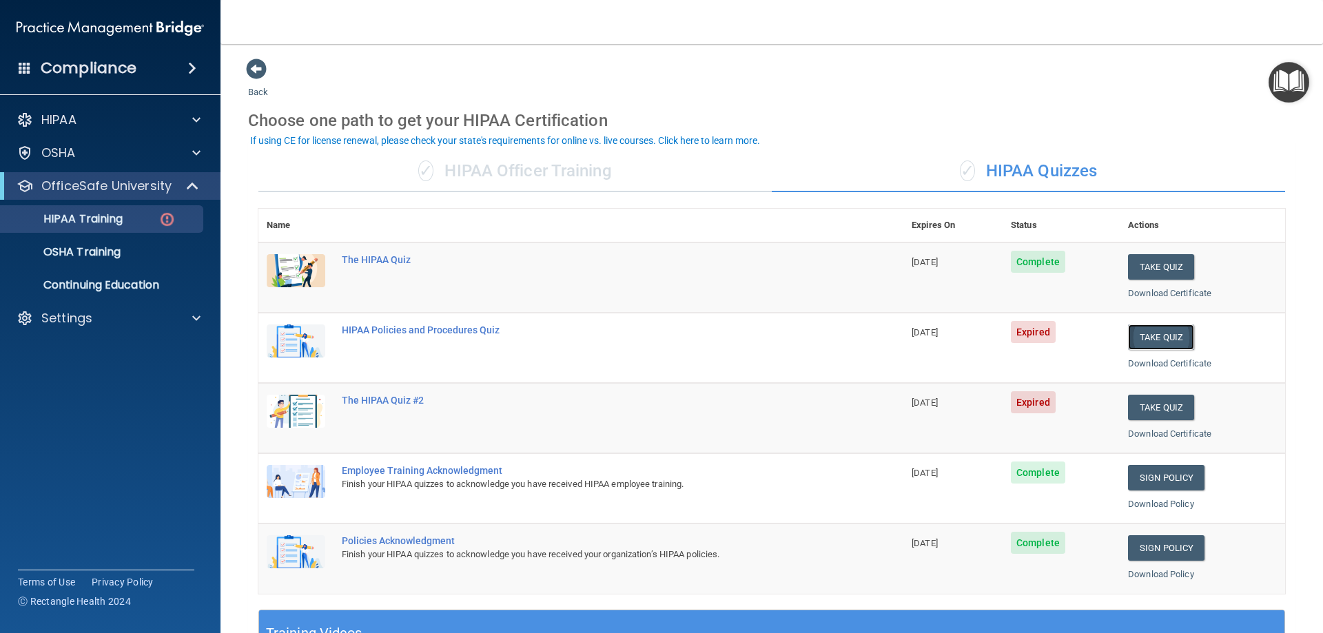
click at [1146, 340] on button "Take Quiz" at bounding box center [1161, 338] width 66 height 26
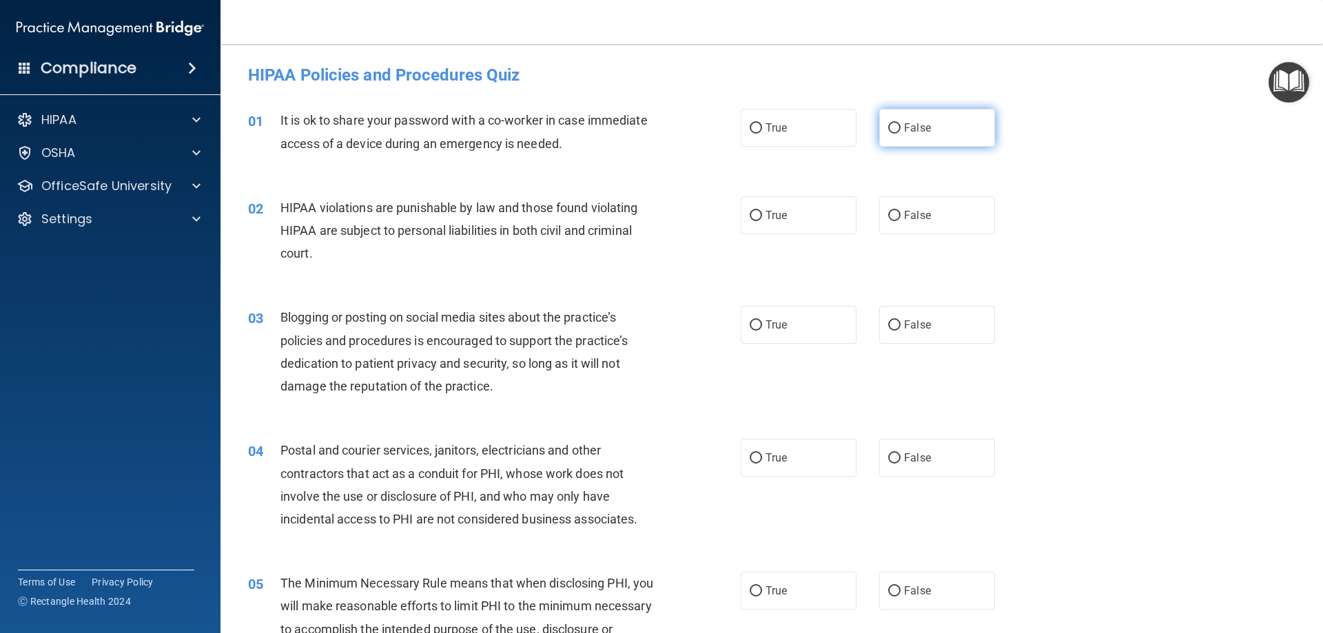
click at [889, 126] on input "False" at bounding box center [895, 128] width 12 height 10
radio input "true"
click at [771, 214] on span "True" at bounding box center [776, 215] width 21 height 13
click at [762, 214] on input "True" at bounding box center [756, 216] width 12 height 10
radio input "true"
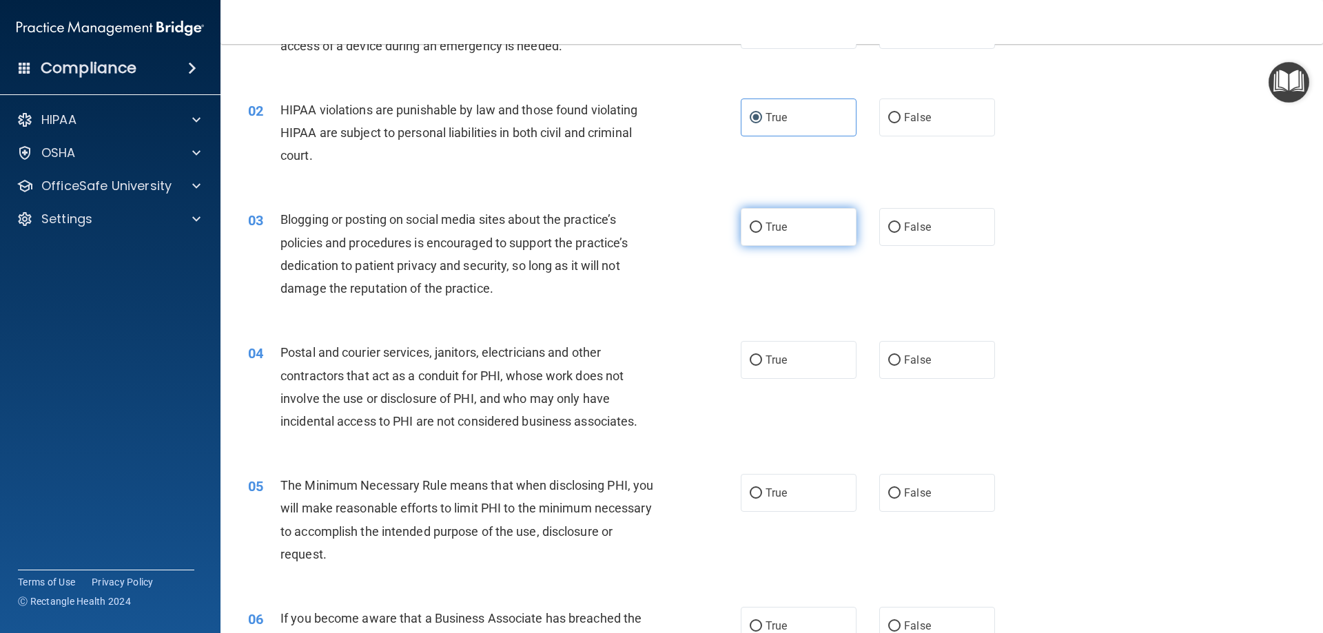
scroll to position [138, 0]
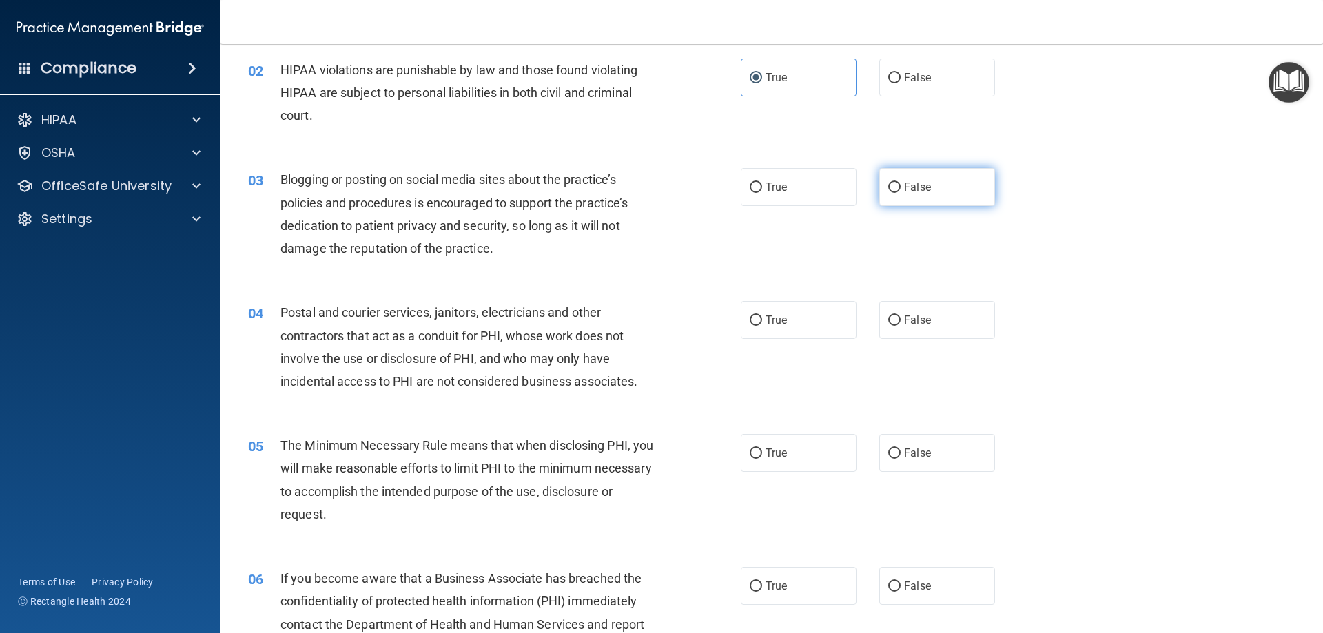
click at [913, 197] on label "False" at bounding box center [938, 187] width 116 height 38
click at [901, 193] on input "False" at bounding box center [895, 188] width 12 height 10
radio input "true"
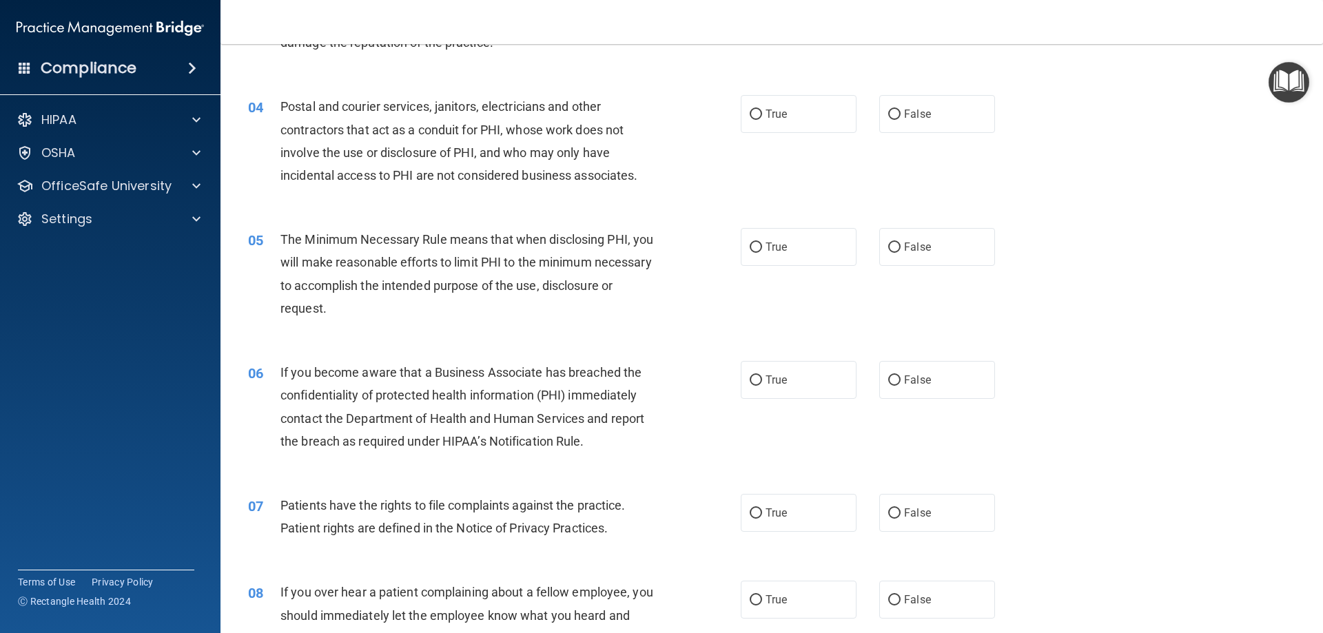
scroll to position [345, 0]
click at [768, 116] on span "True" at bounding box center [776, 113] width 21 height 13
click at [762, 116] on input "True" at bounding box center [756, 114] width 12 height 10
radio input "true"
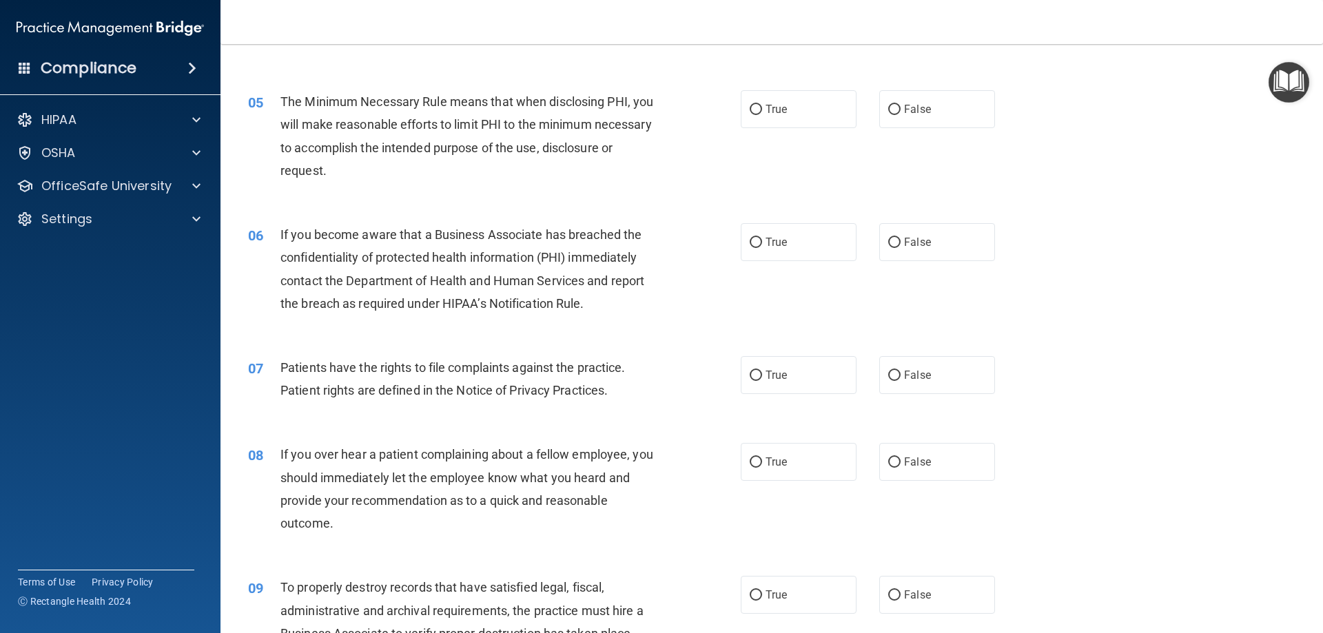
scroll to position [483, 0]
click at [758, 113] on label "True" at bounding box center [799, 109] width 116 height 38
click at [758, 113] on input "True" at bounding box center [756, 109] width 12 height 10
radio input "true"
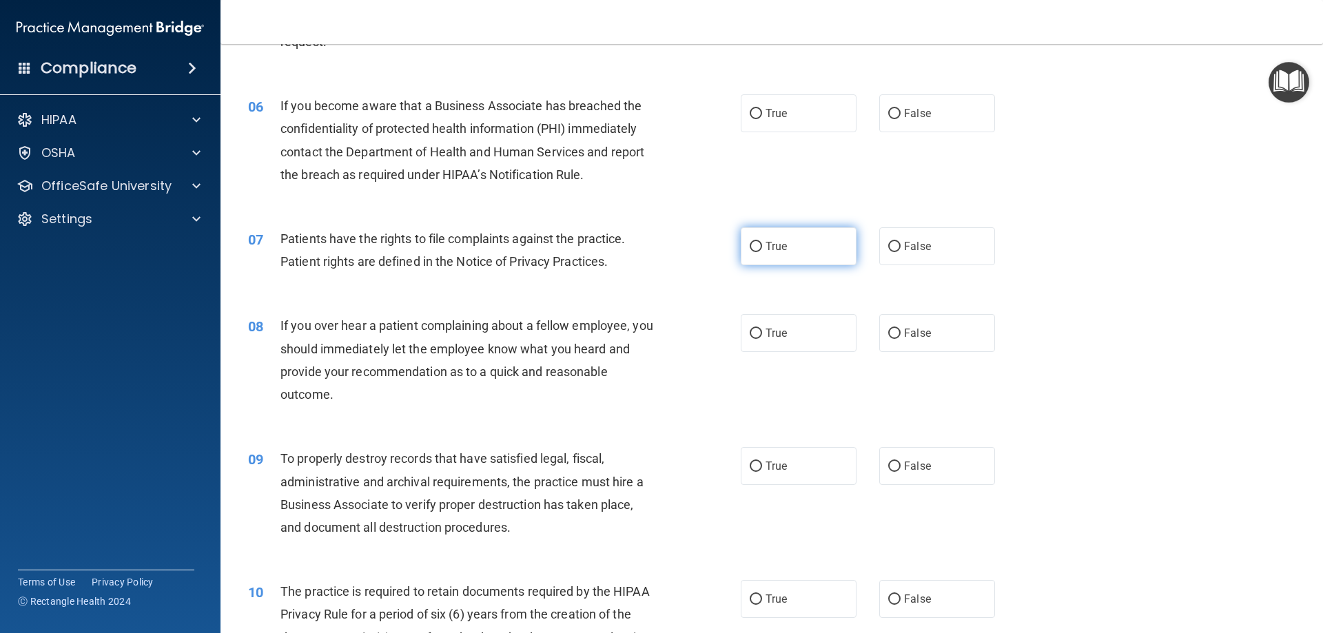
scroll to position [620, 0]
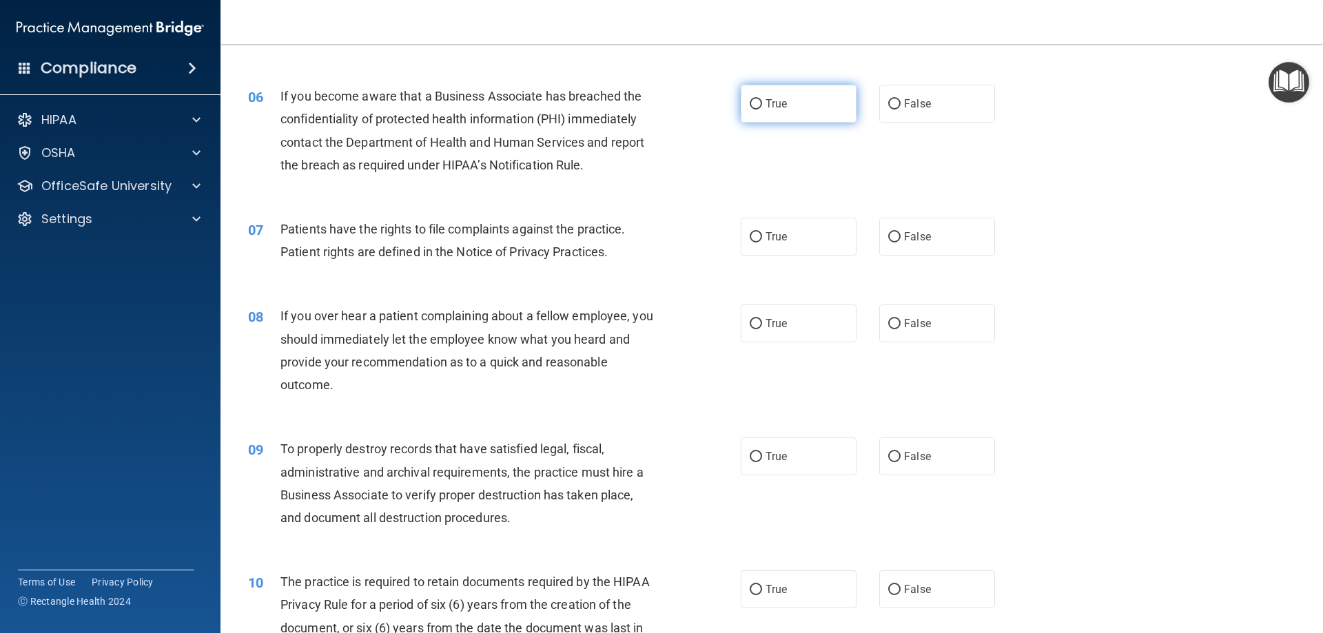
click at [770, 105] on span "True" at bounding box center [776, 103] width 21 height 13
click at [762, 105] on input "True" at bounding box center [756, 104] width 12 height 10
radio input "true"
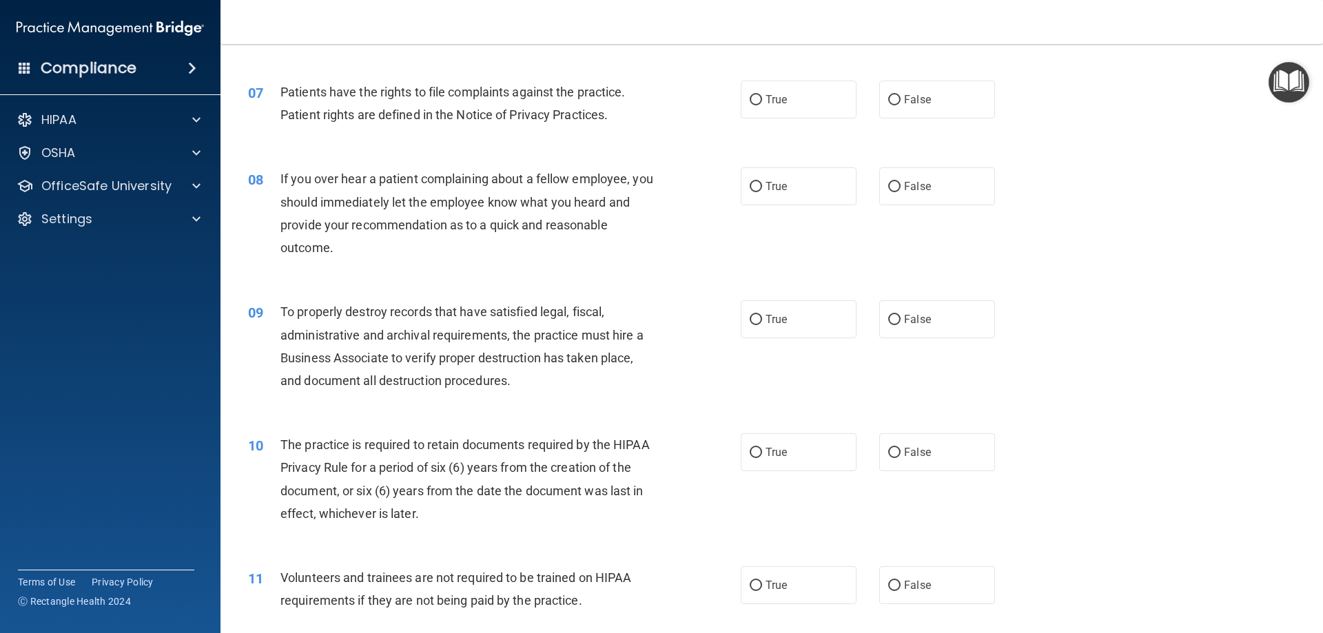
scroll to position [758, 0]
click at [778, 101] on span "True" at bounding box center [776, 98] width 21 height 13
click at [762, 101] on input "True" at bounding box center [756, 99] width 12 height 10
radio input "true"
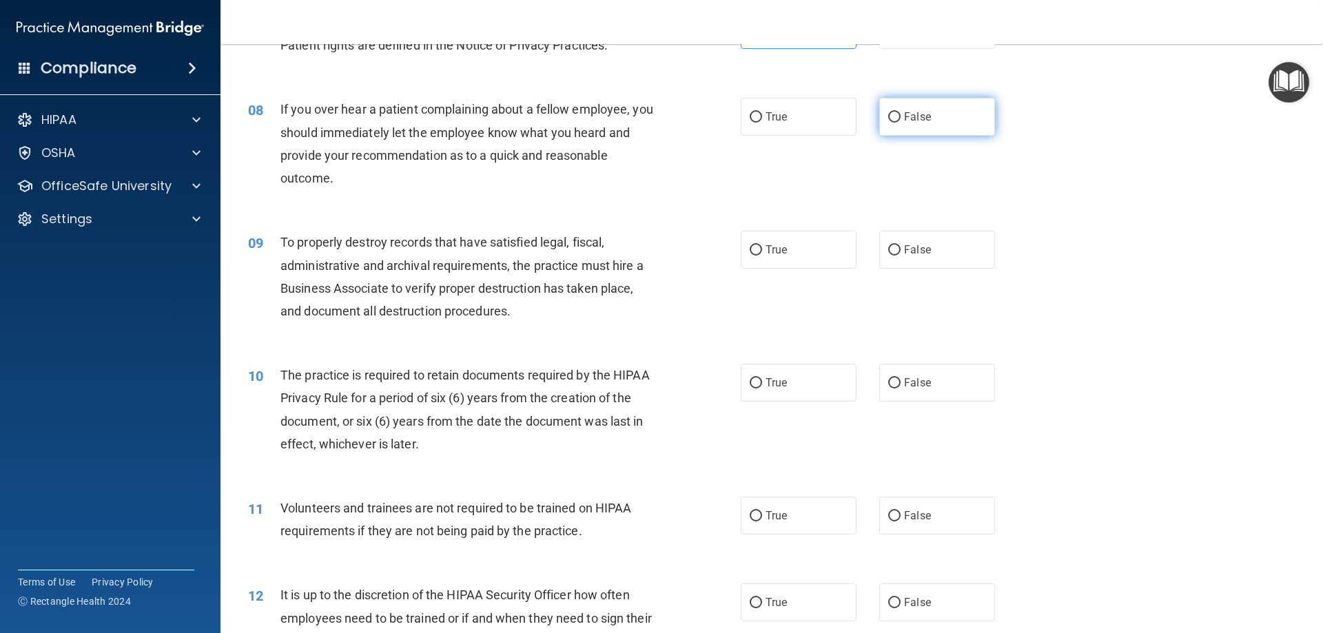
click at [914, 119] on span "False" at bounding box center [917, 116] width 27 height 13
click at [901, 119] on input "False" at bounding box center [895, 117] width 12 height 10
radio input "true"
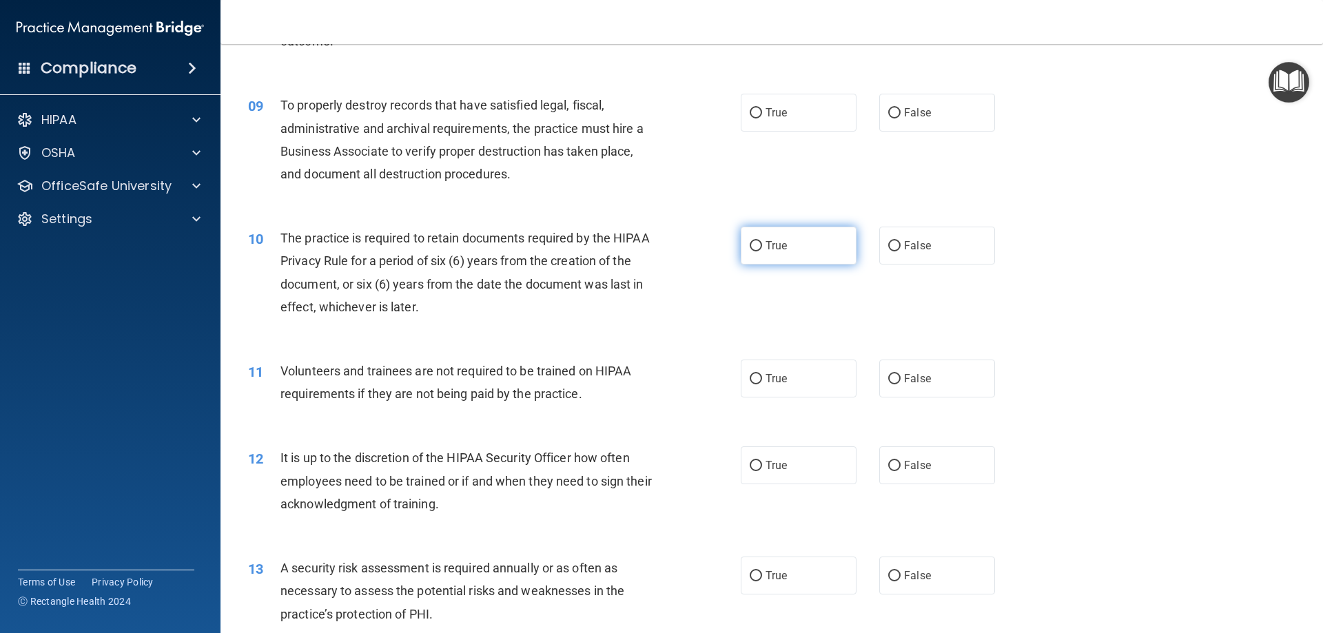
scroll to position [965, 0]
click at [924, 119] on label "False" at bounding box center [938, 112] width 116 height 38
click at [901, 118] on input "False" at bounding box center [895, 113] width 12 height 10
radio input "true"
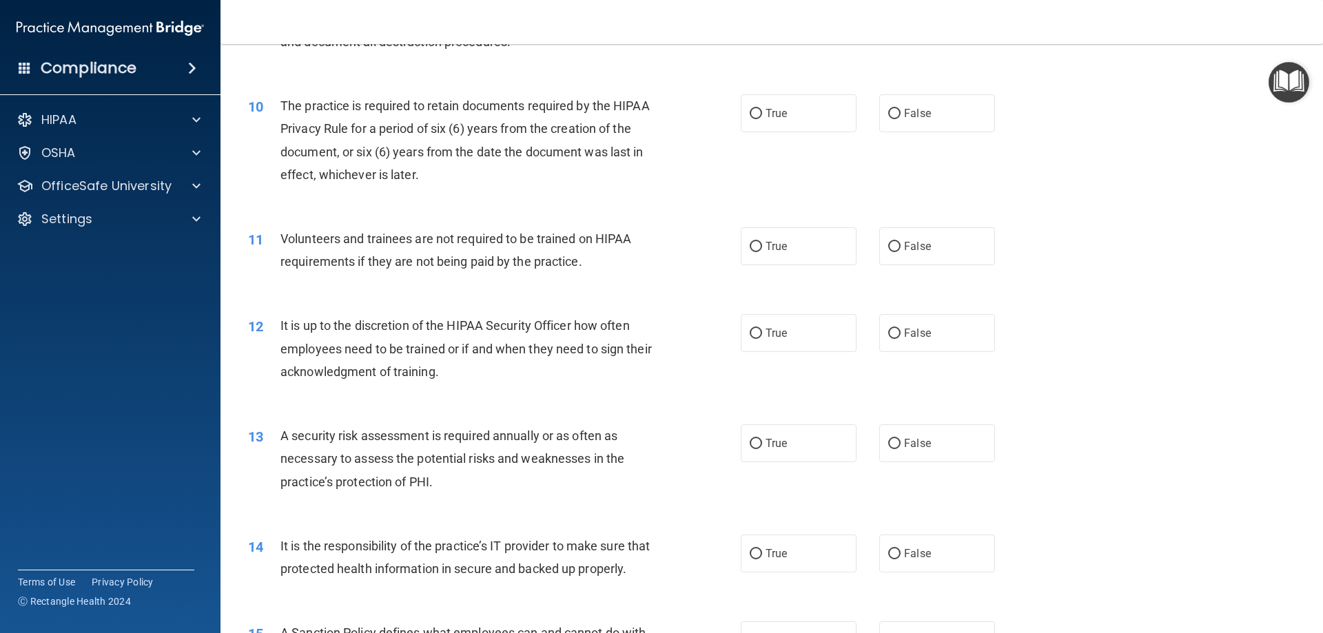
scroll to position [1103, 0]
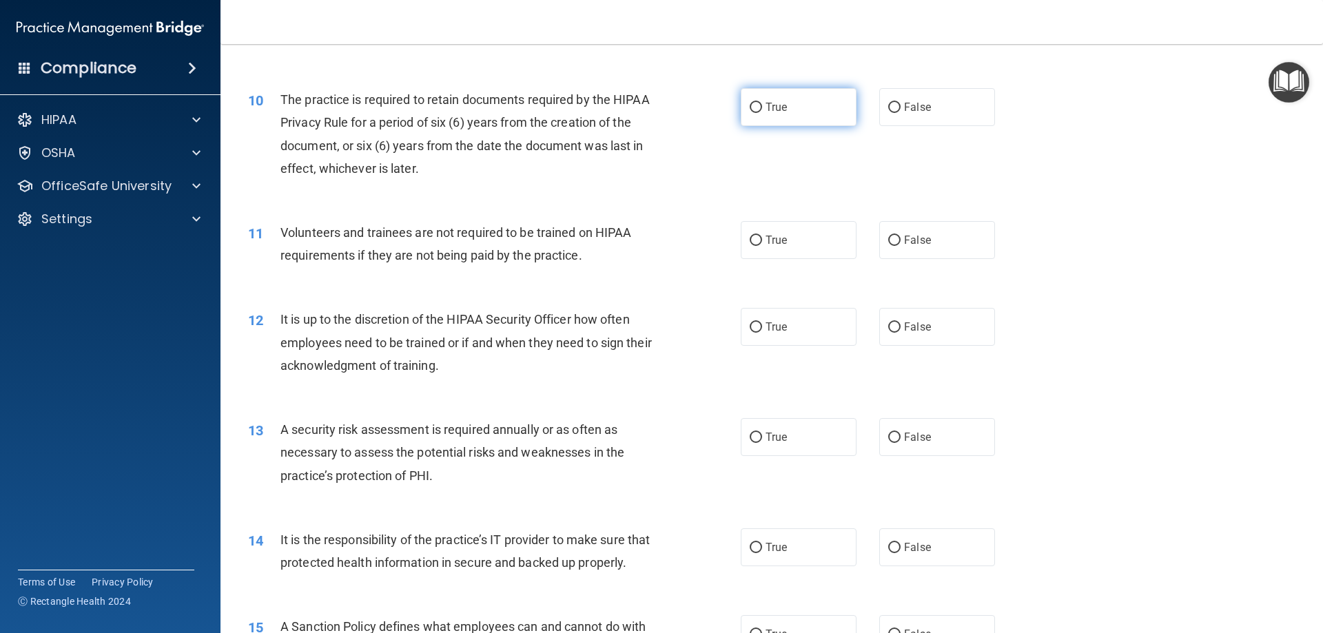
click at [767, 112] on span "True" at bounding box center [776, 107] width 21 height 13
click at [762, 112] on input "True" at bounding box center [756, 108] width 12 height 10
radio input "true"
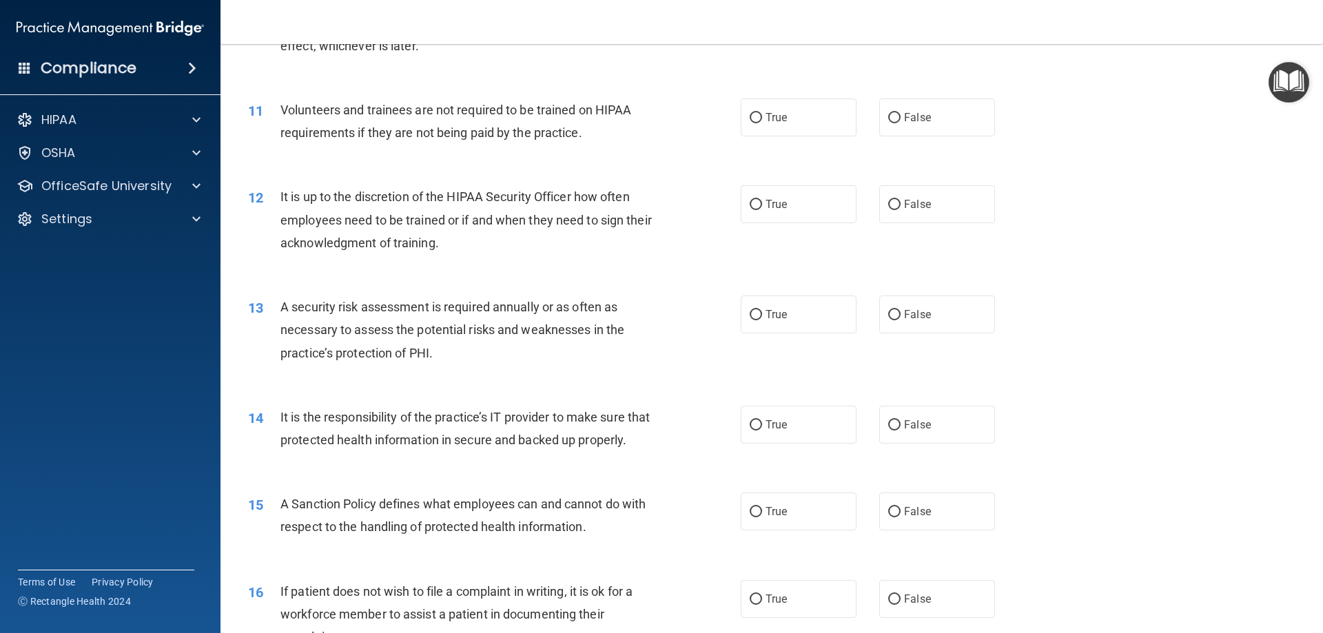
scroll to position [1241, 0]
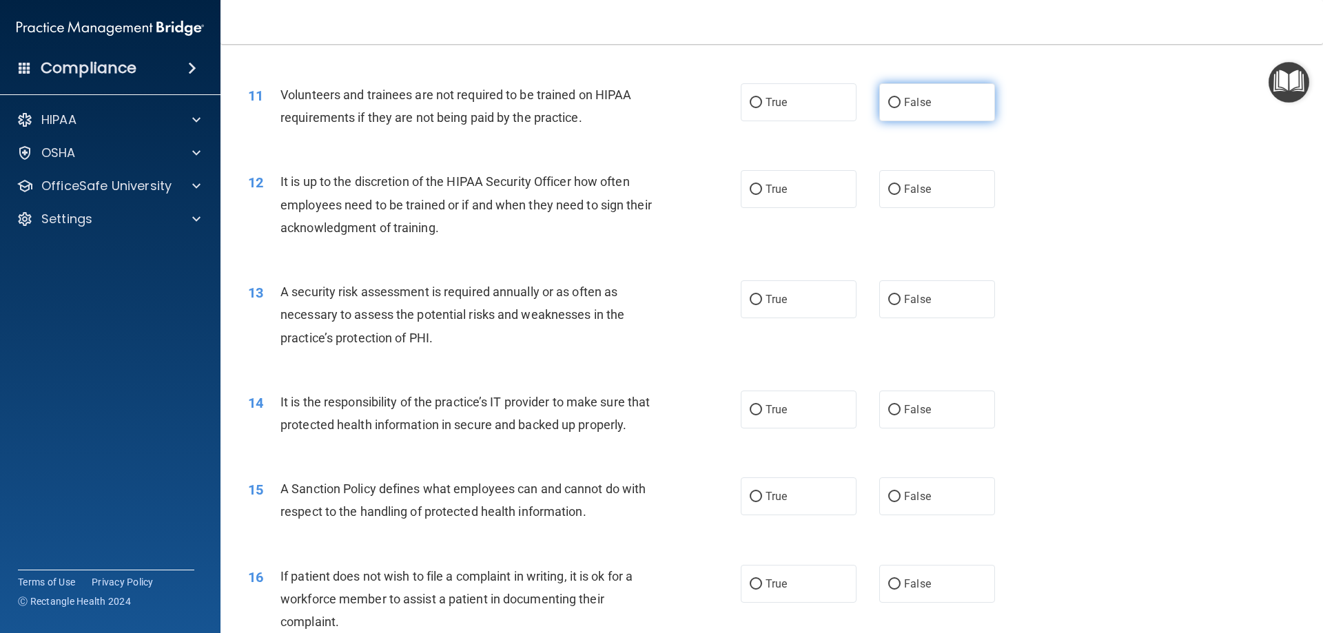
click at [953, 112] on label "False" at bounding box center [938, 102] width 116 height 38
click at [901, 108] on input "False" at bounding box center [895, 103] width 12 height 10
radio input "true"
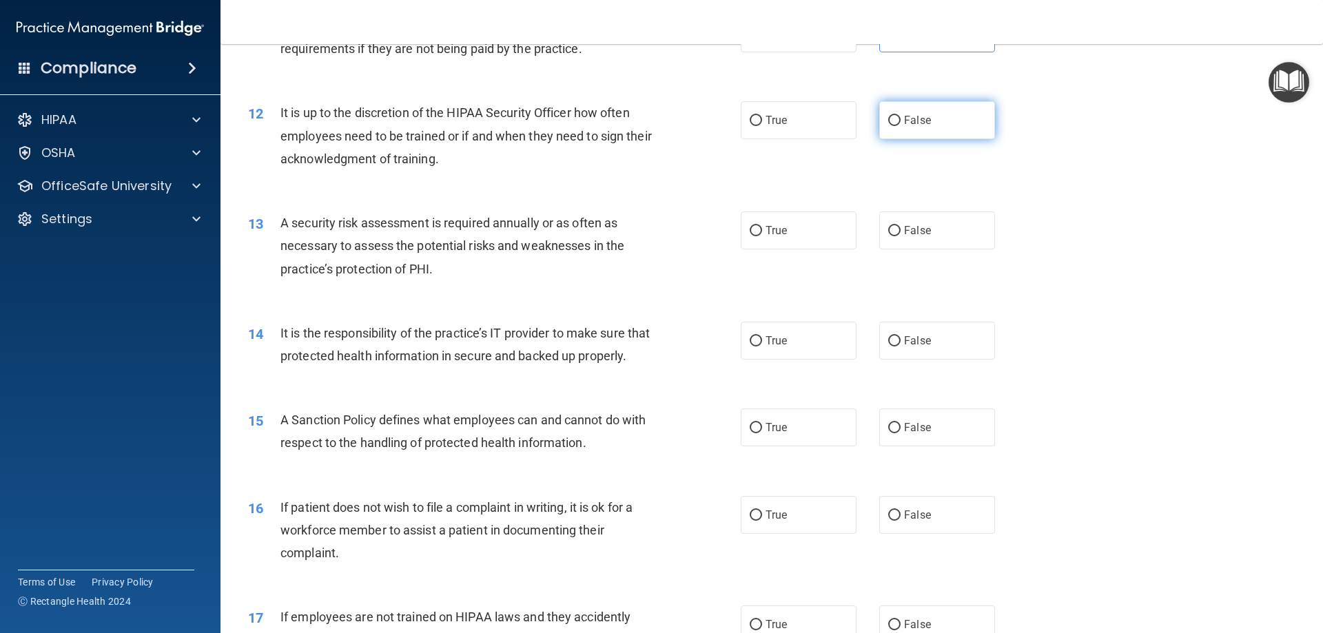
click at [937, 118] on label "False" at bounding box center [938, 120] width 116 height 38
click at [901, 118] on input "False" at bounding box center [895, 121] width 12 height 10
radio input "true"
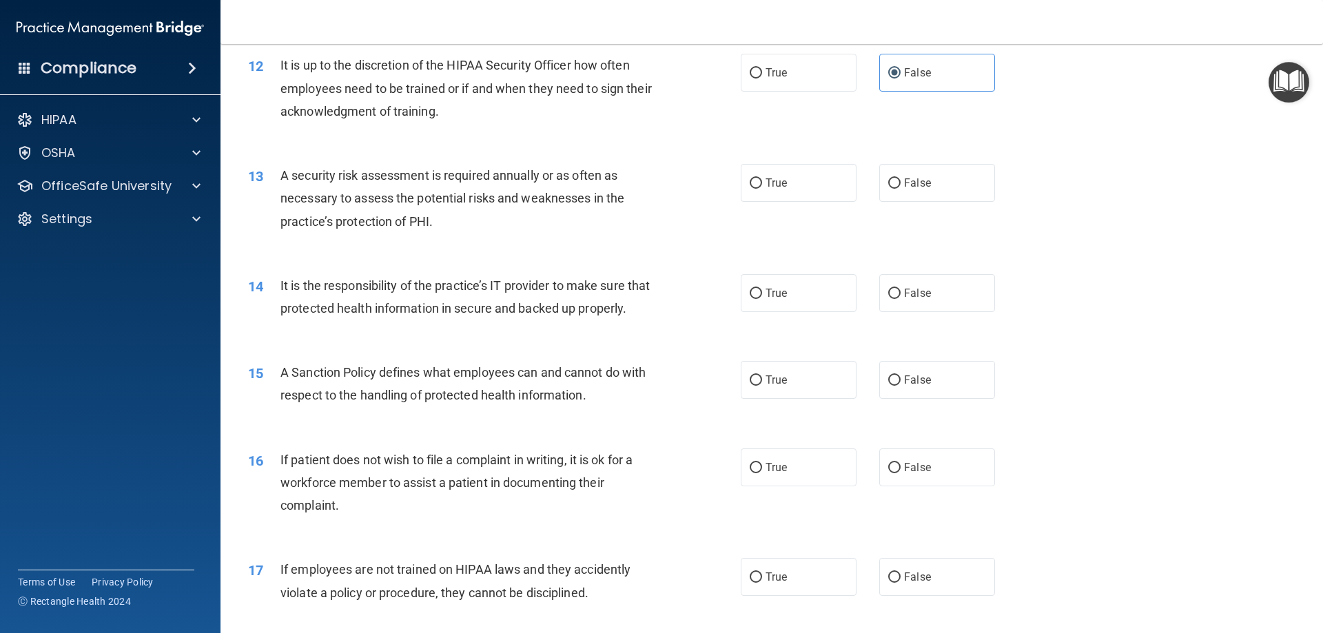
scroll to position [1448, 0]
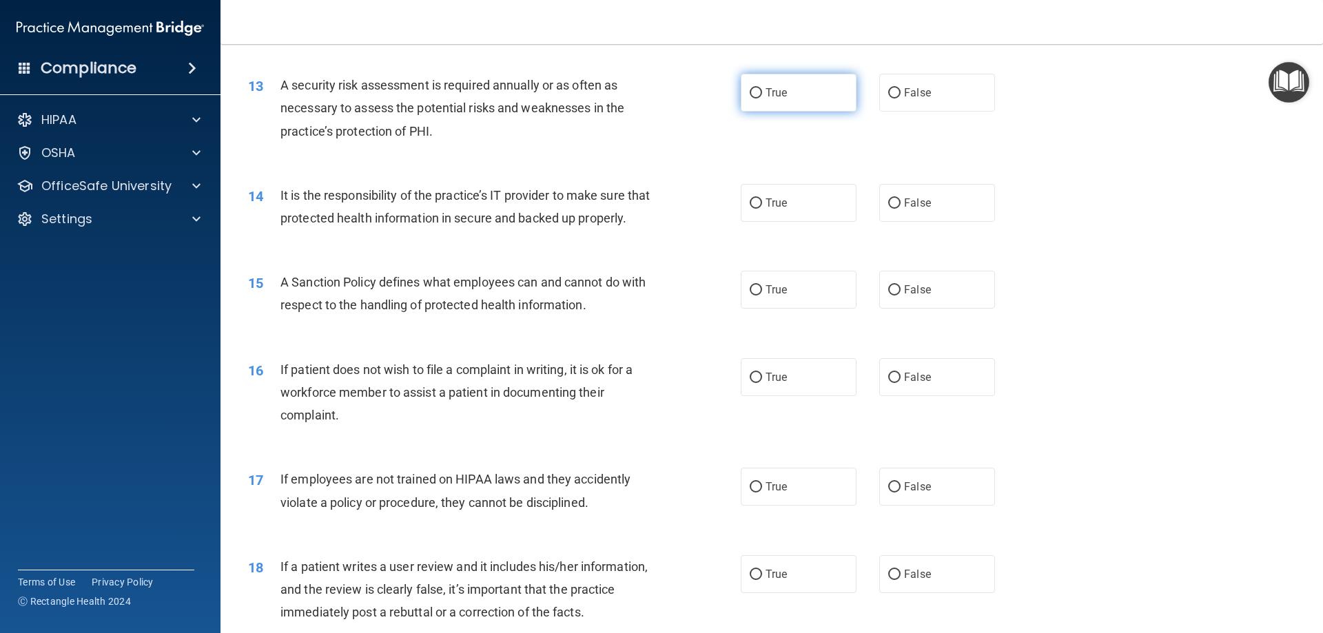
click at [778, 81] on label "True" at bounding box center [799, 93] width 116 height 38
click at [762, 88] on input "True" at bounding box center [756, 93] width 12 height 10
radio input "true"
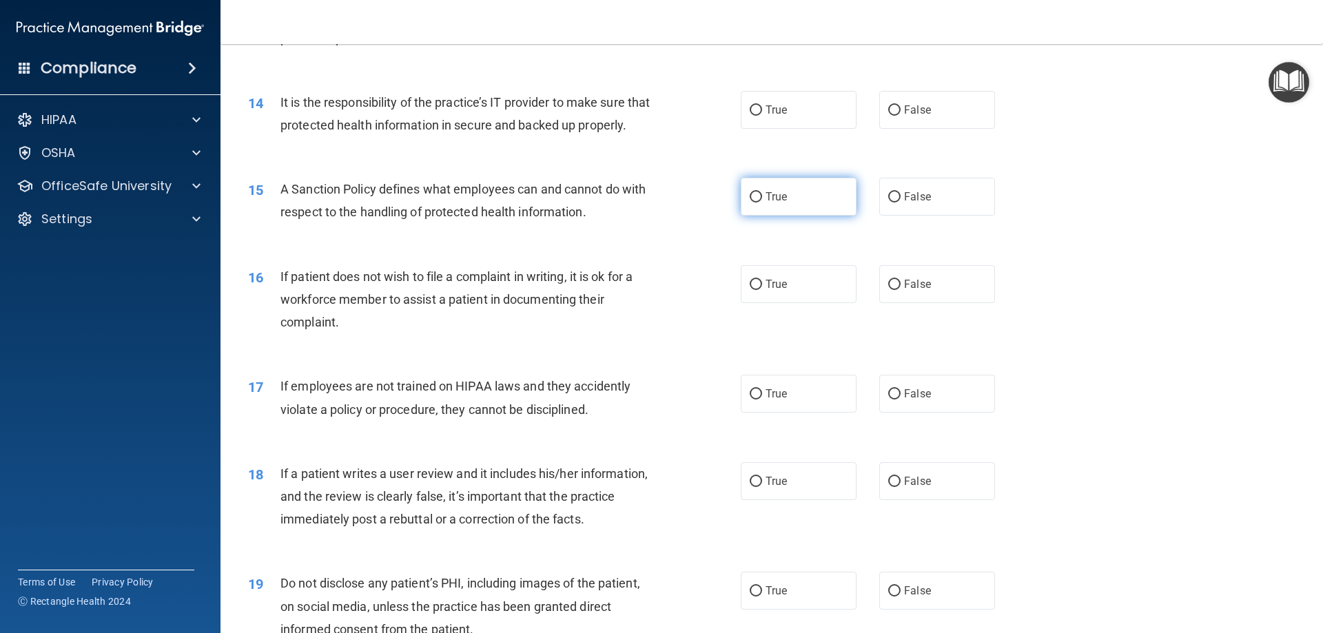
scroll to position [1516, 0]
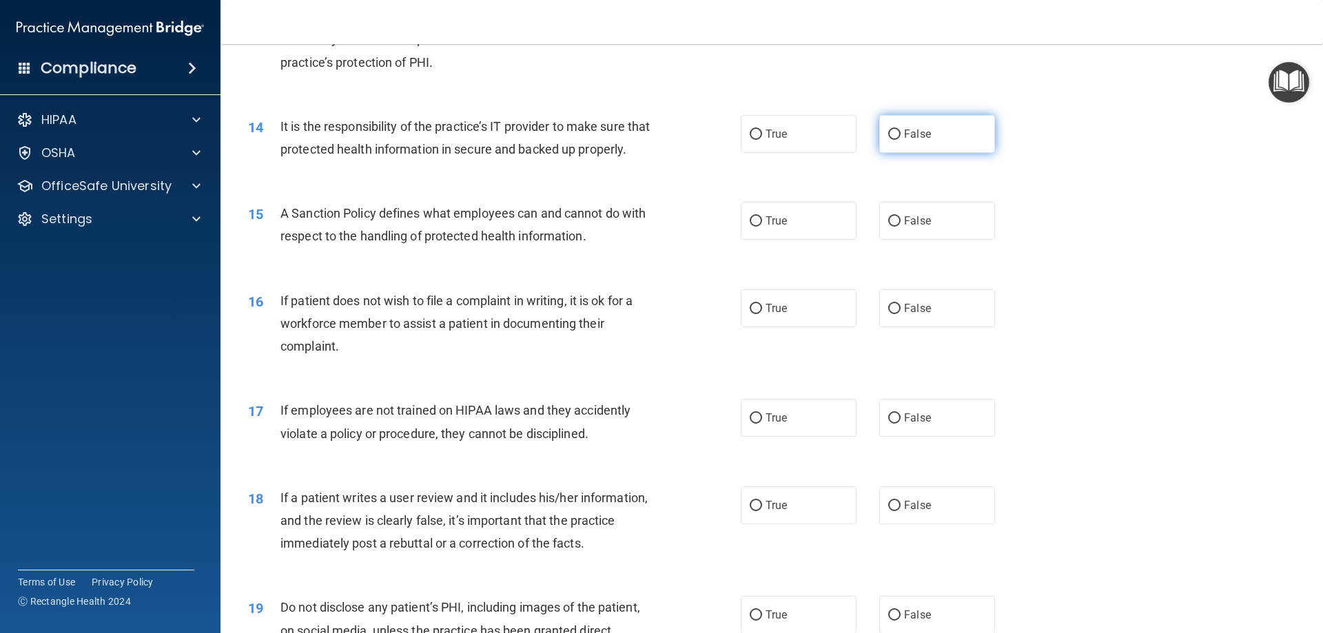
click at [913, 147] on label "False" at bounding box center [938, 134] width 116 height 38
click at [901, 140] on input "False" at bounding box center [895, 135] width 12 height 10
radio input "true"
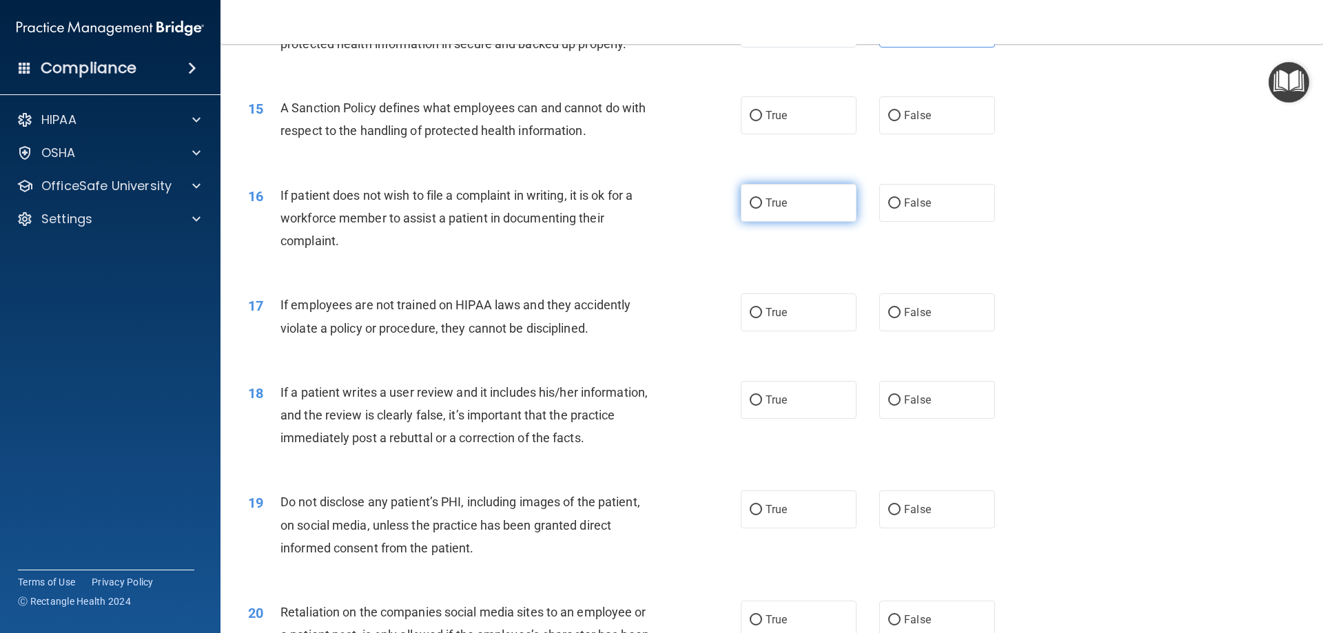
scroll to position [1654, 0]
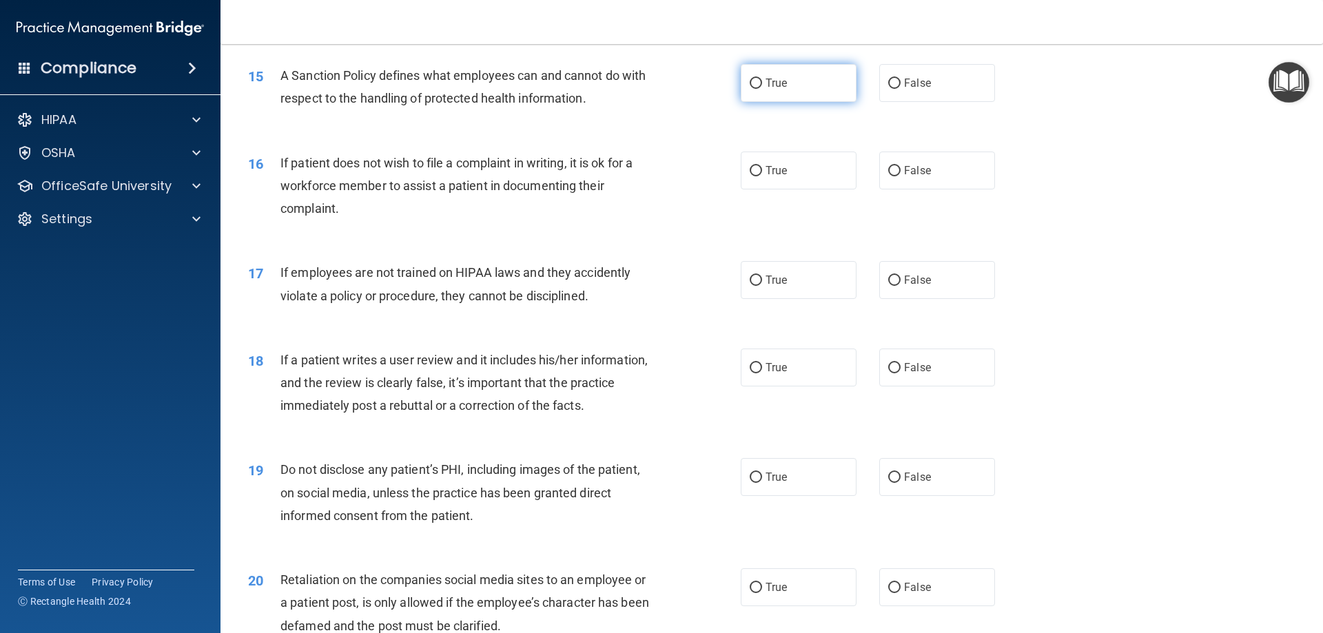
click at [804, 102] on label "True" at bounding box center [799, 83] width 116 height 38
click at [762, 89] on input "True" at bounding box center [756, 84] width 12 height 10
radio input "true"
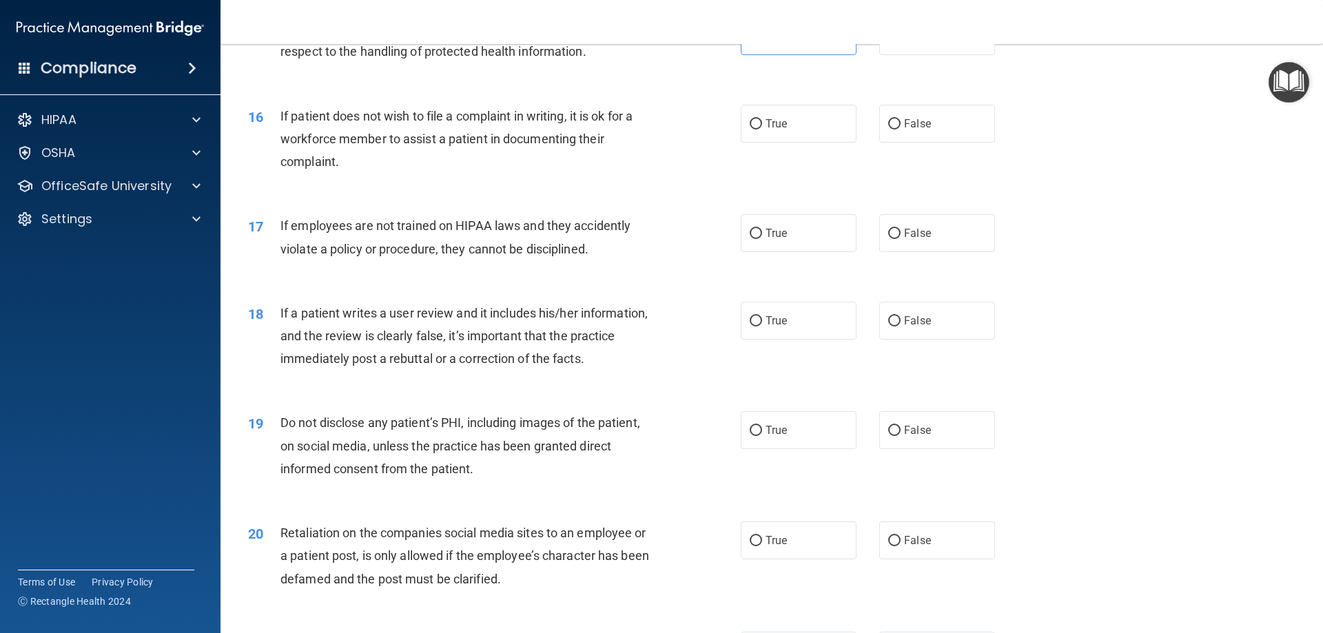
scroll to position [1792, 0]
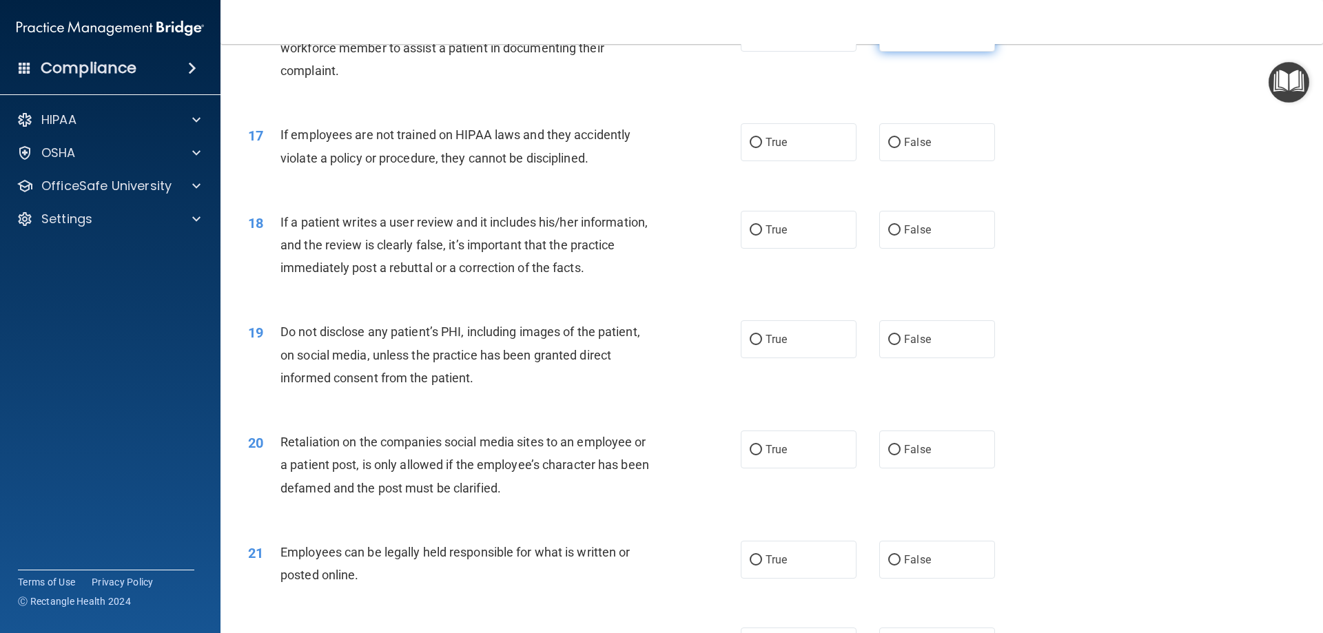
click at [885, 52] on label "False" at bounding box center [938, 33] width 116 height 38
click at [889, 39] on input "False" at bounding box center [895, 33] width 12 height 10
radio input "true"
click at [922, 161] on label "False" at bounding box center [938, 142] width 116 height 38
click at [901, 148] on input "False" at bounding box center [895, 143] width 12 height 10
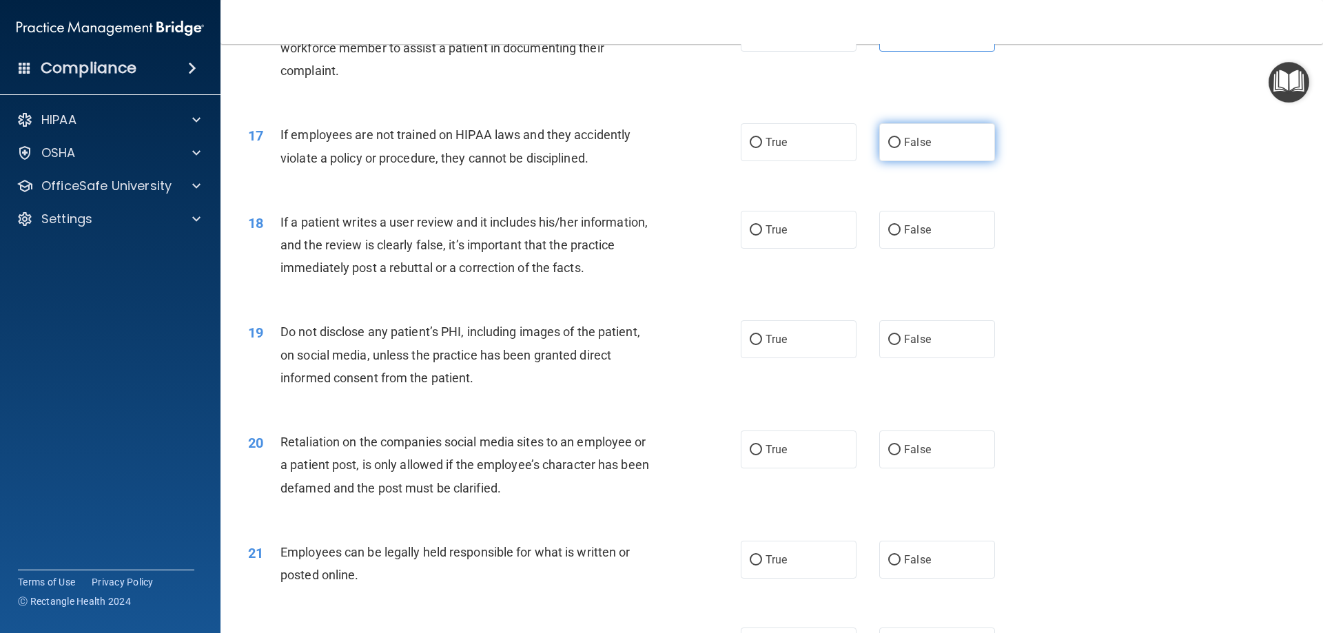
radio input "true"
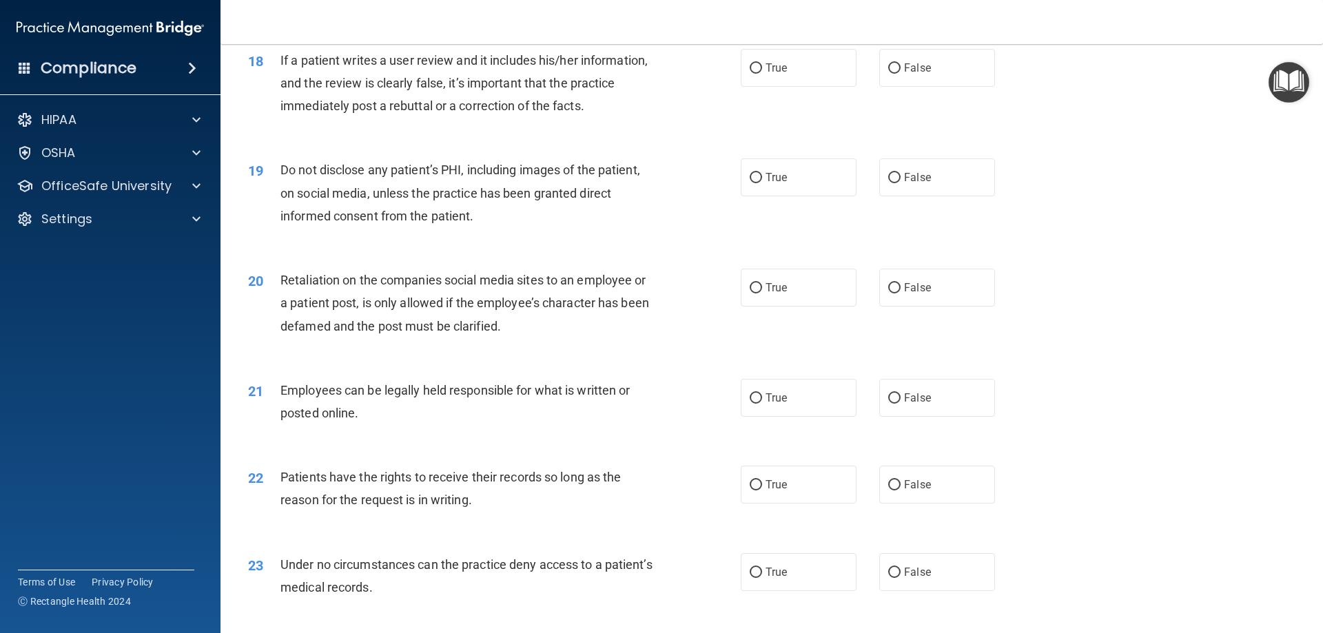
scroll to position [1930, 0]
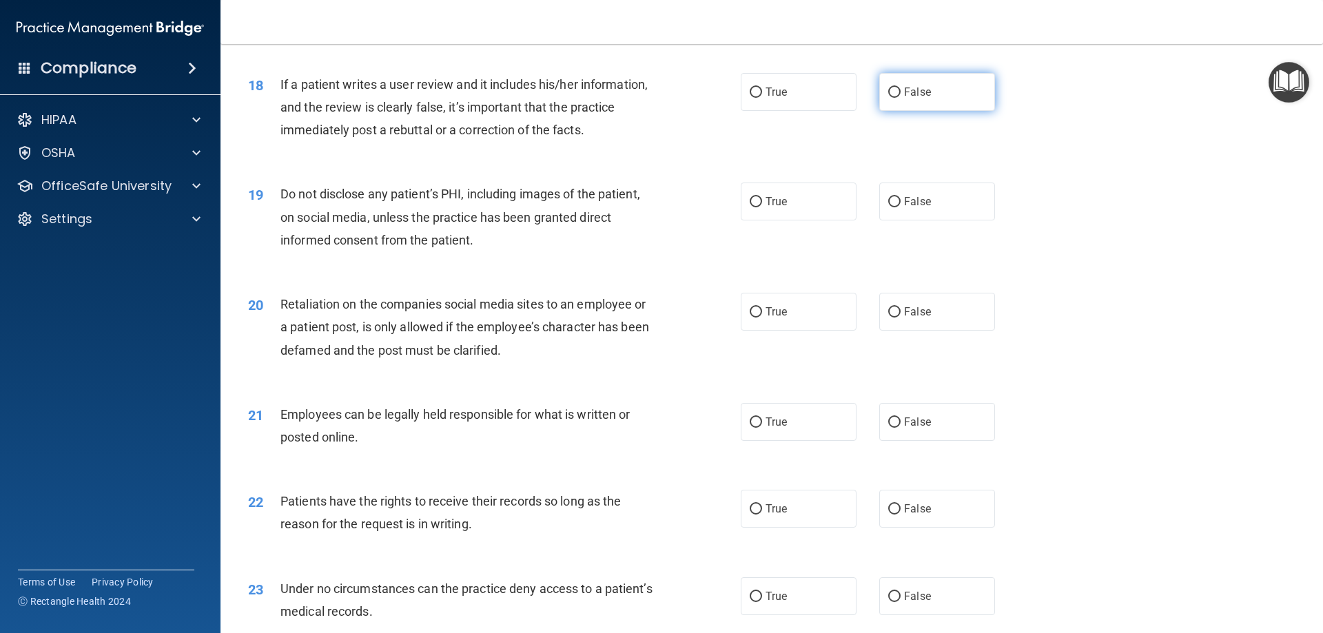
click at [937, 111] on label "False" at bounding box center [938, 92] width 116 height 38
click at [901, 98] on input "False" at bounding box center [895, 93] width 12 height 10
radio input "true"
click at [809, 221] on label "True" at bounding box center [799, 202] width 116 height 38
click at [762, 207] on input "True" at bounding box center [756, 202] width 12 height 10
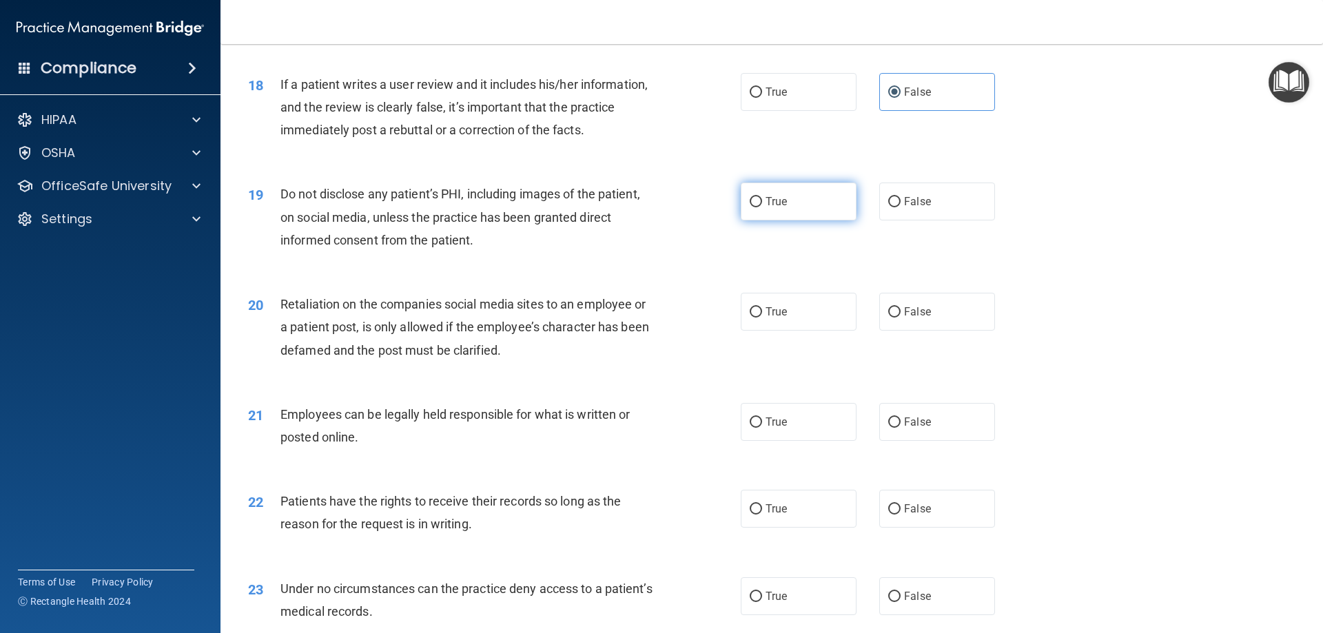
radio input "true"
click at [880, 331] on label "False" at bounding box center [938, 312] width 116 height 38
click at [889, 318] on input "False" at bounding box center [895, 312] width 12 height 10
radio input "true"
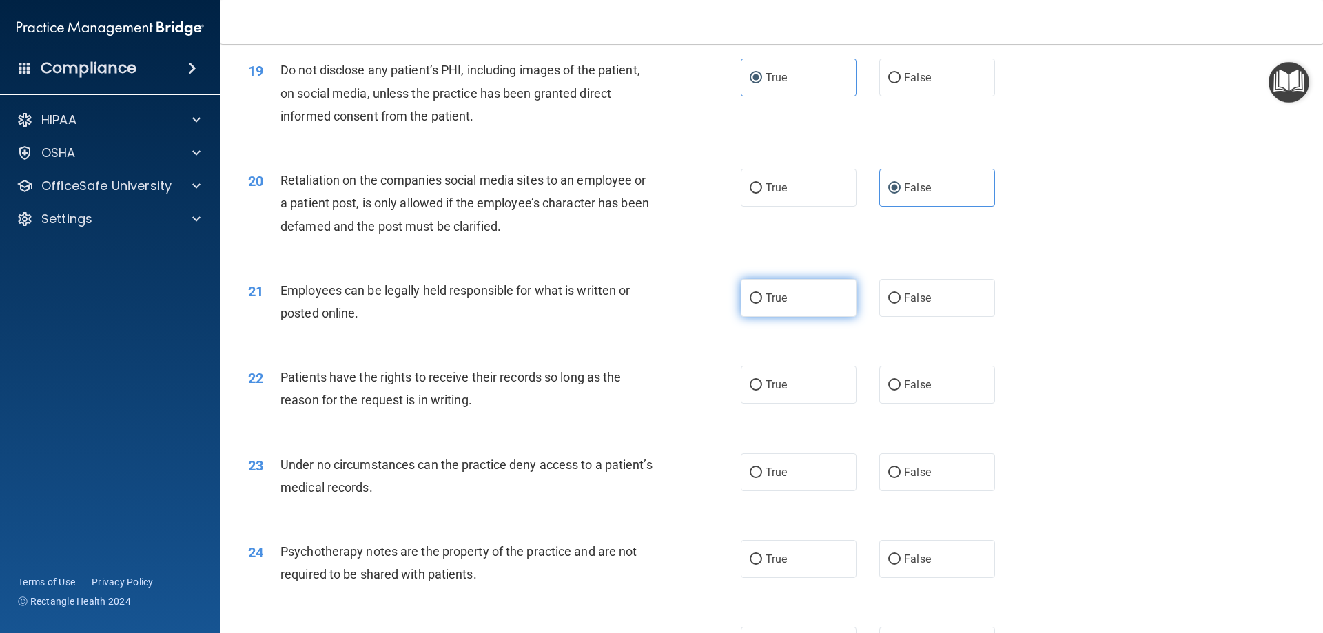
scroll to position [2068, 0]
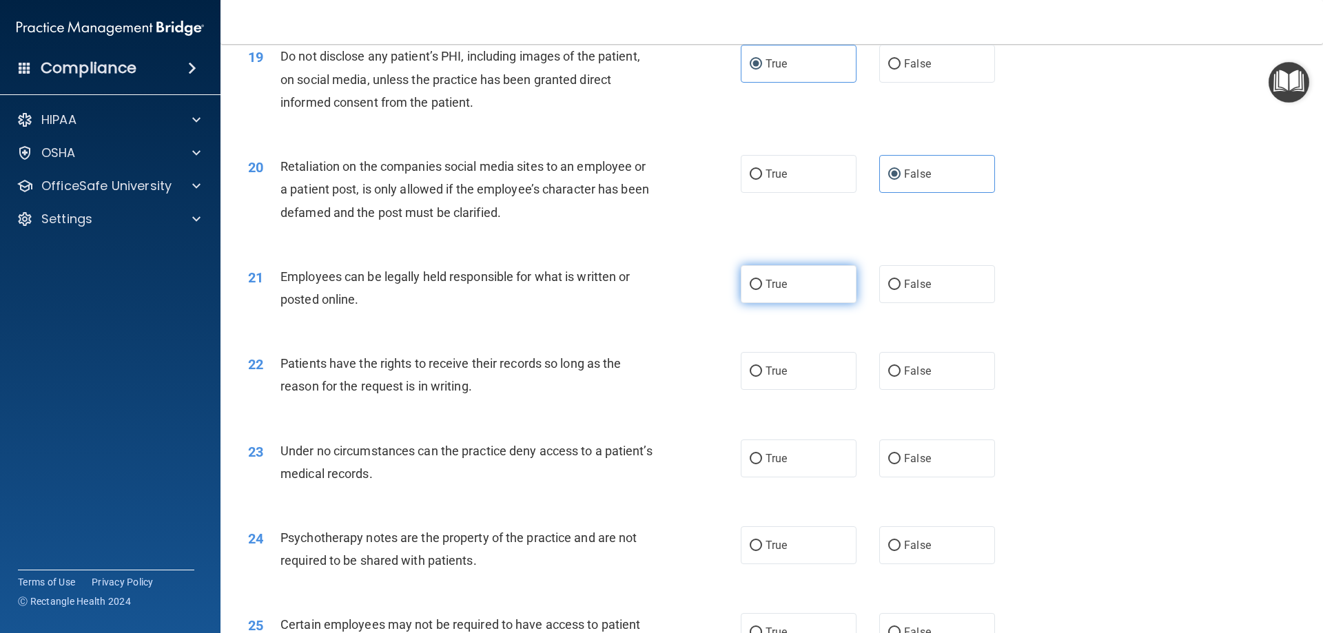
click at [788, 303] on label "True" at bounding box center [799, 284] width 116 height 38
click at [762, 290] on input "True" at bounding box center [756, 285] width 12 height 10
radio input "true"
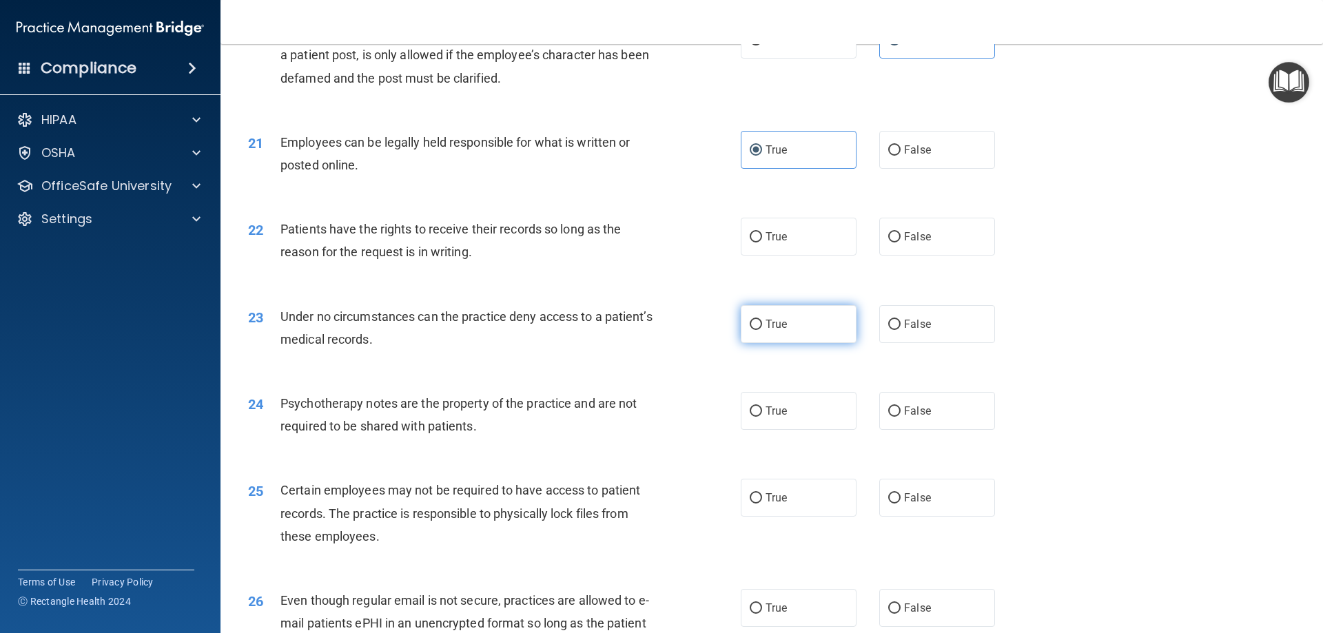
scroll to position [2206, 0]
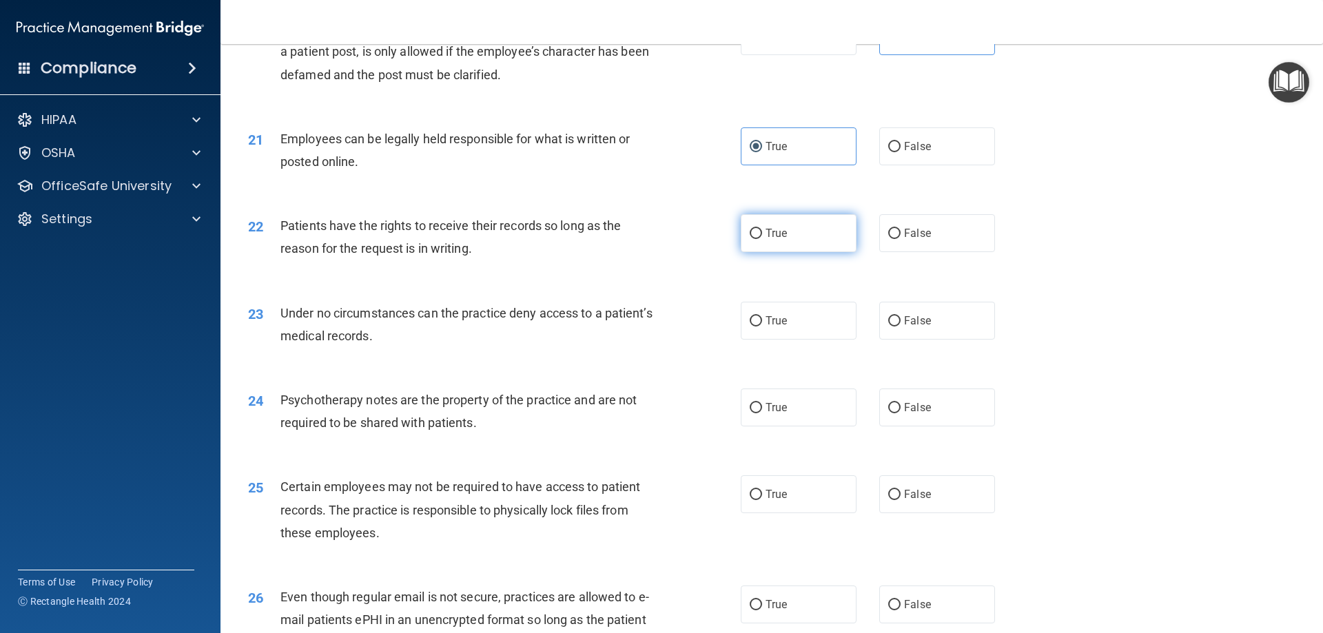
click at [766, 240] on span "True" at bounding box center [776, 233] width 21 height 13
click at [762, 239] on input "True" at bounding box center [756, 234] width 12 height 10
radio input "true"
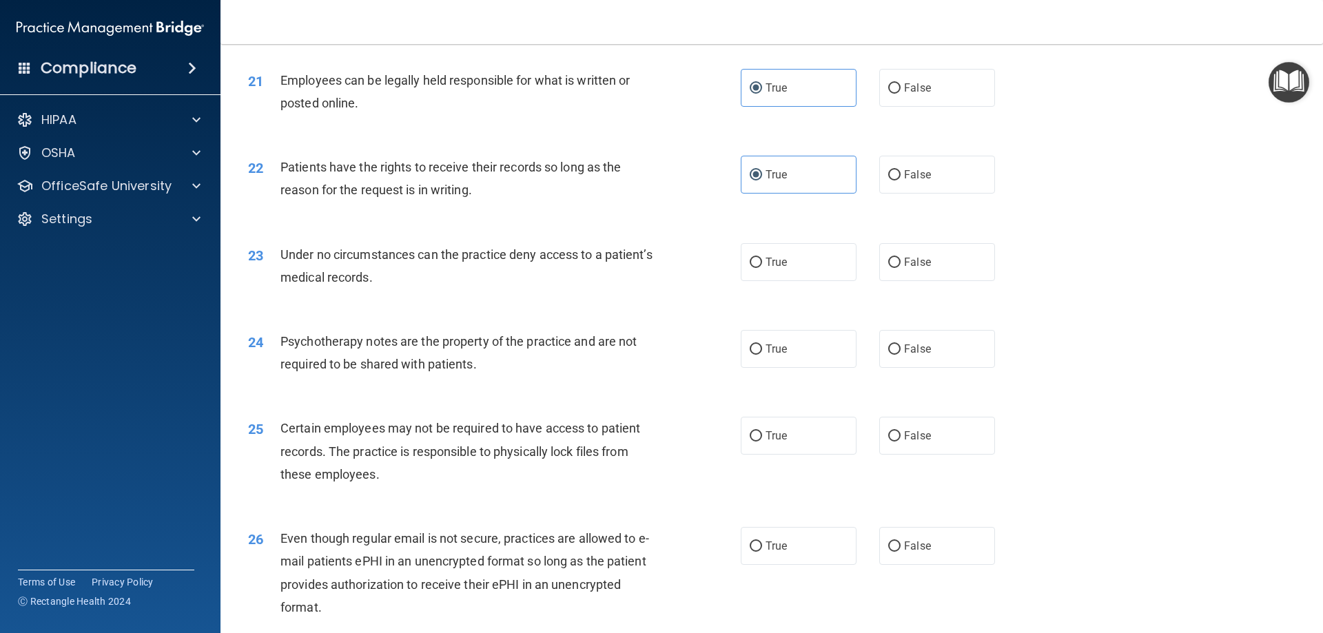
scroll to position [2344, 0]
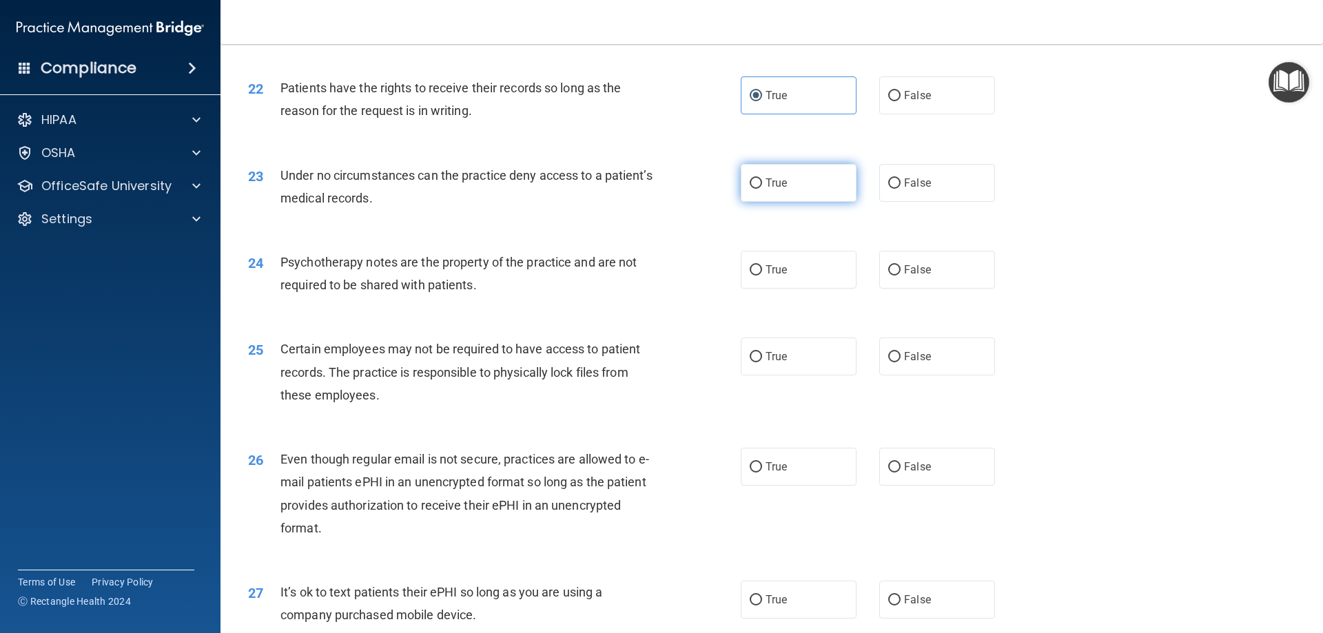
click at [775, 202] on label "True" at bounding box center [799, 183] width 116 height 38
click at [762, 189] on input "True" at bounding box center [756, 184] width 12 height 10
radio input "true"
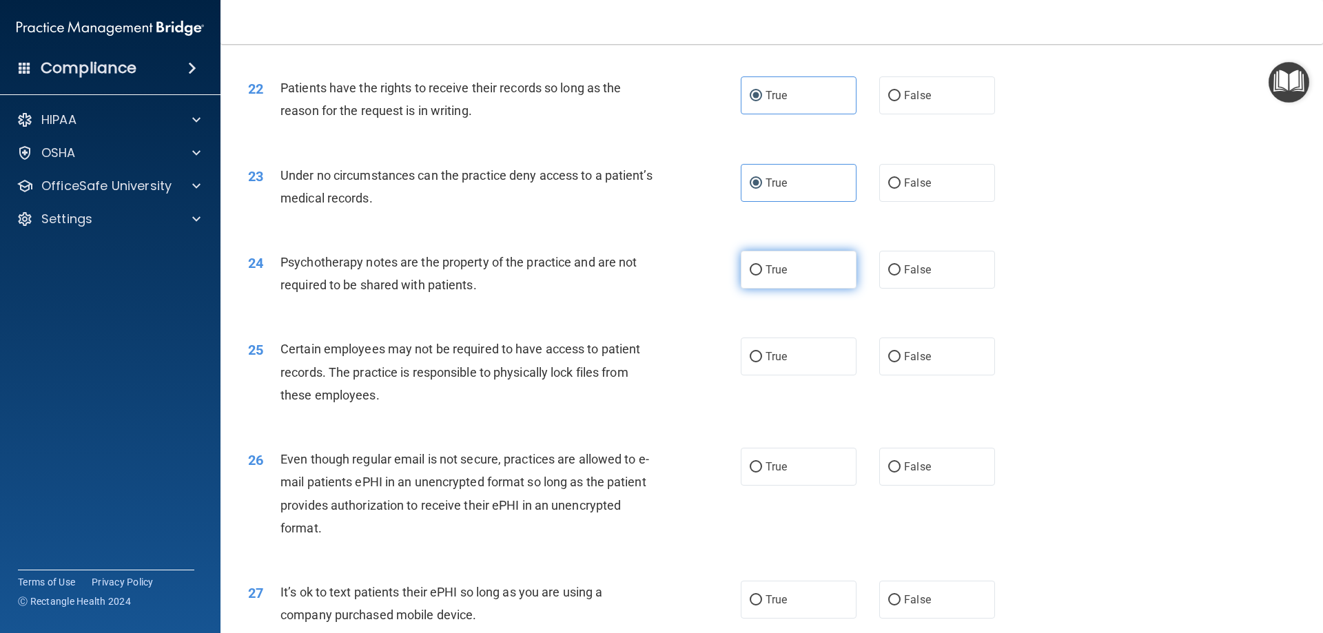
click at [747, 289] on label "True" at bounding box center [799, 270] width 116 height 38
click at [750, 276] on input "True" at bounding box center [756, 270] width 12 height 10
radio input "true"
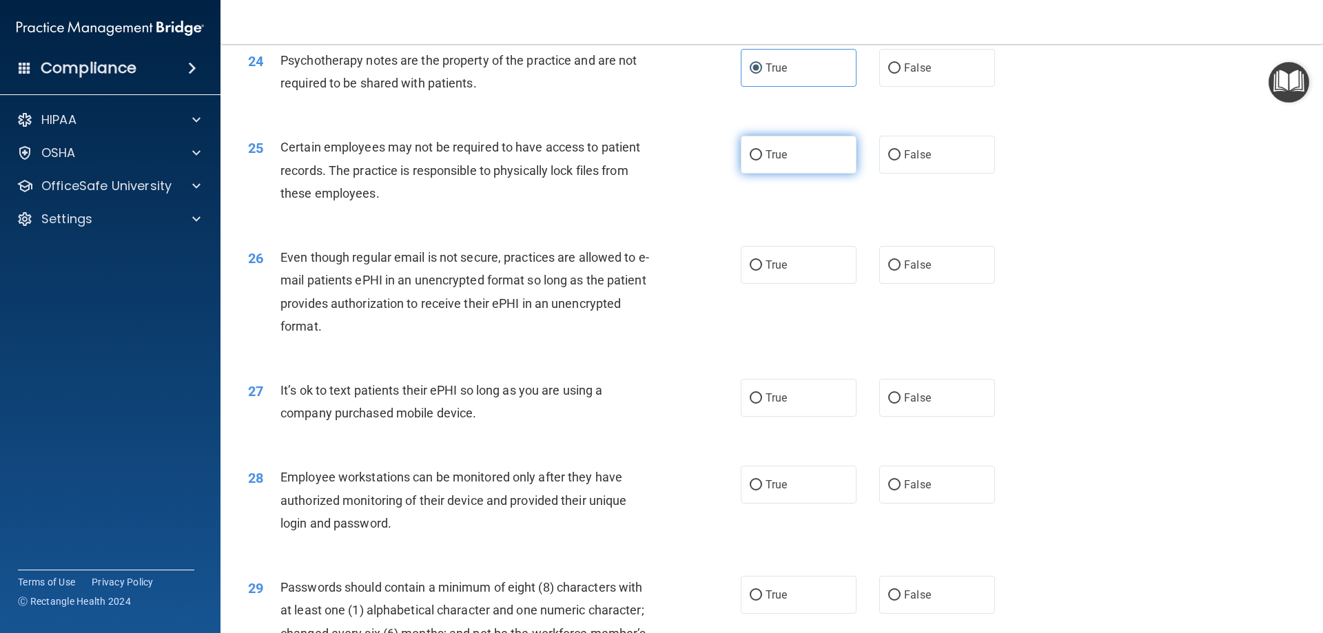
scroll to position [2550, 0]
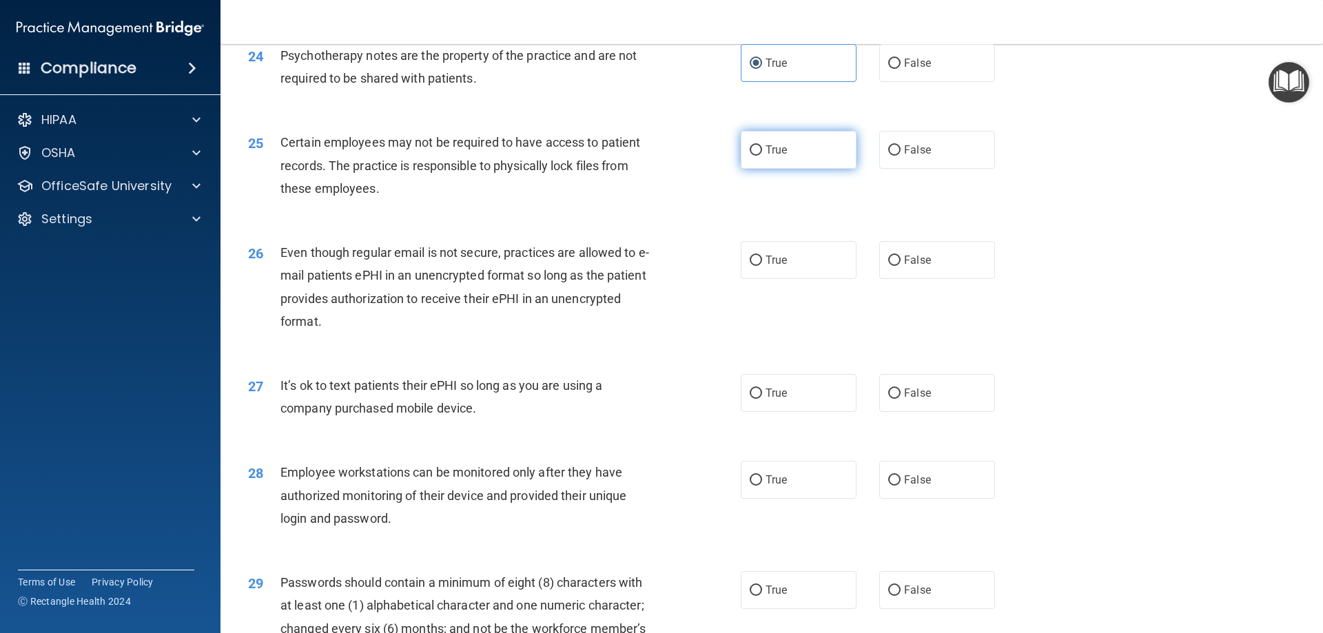
click at [774, 169] on label "True" at bounding box center [799, 150] width 116 height 38
click at [762, 156] on input "True" at bounding box center [756, 150] width 12 height 10
radio input "true"
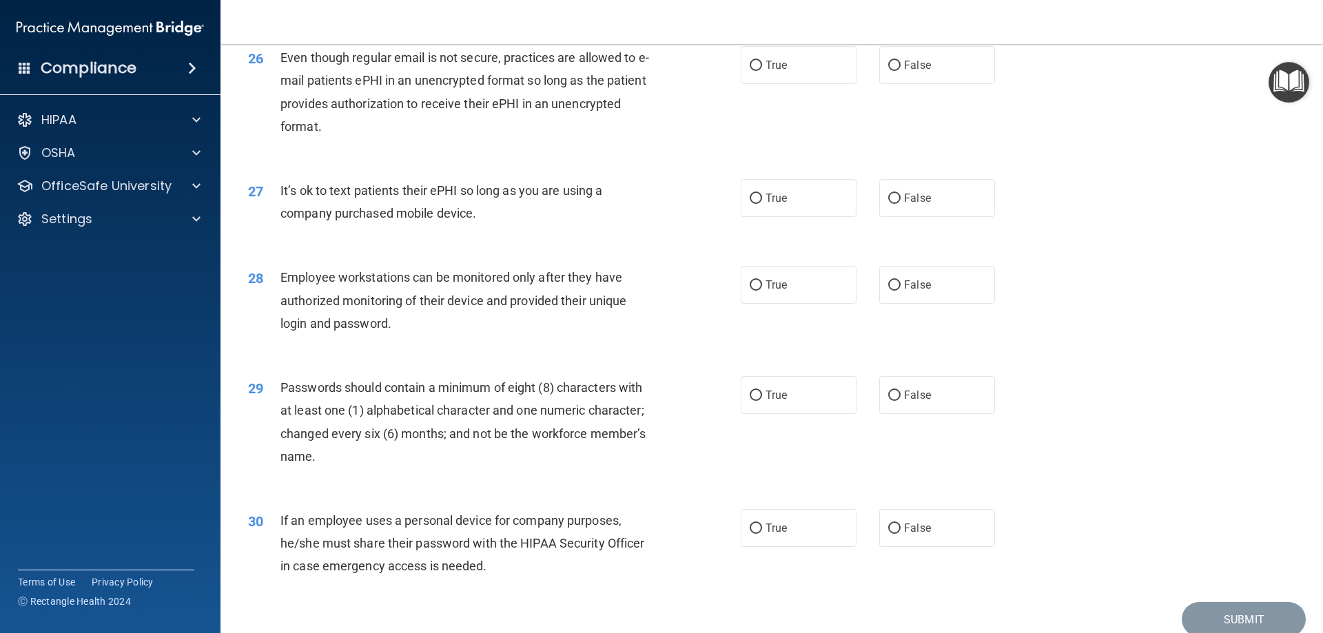
scroll to position [2757, 0]
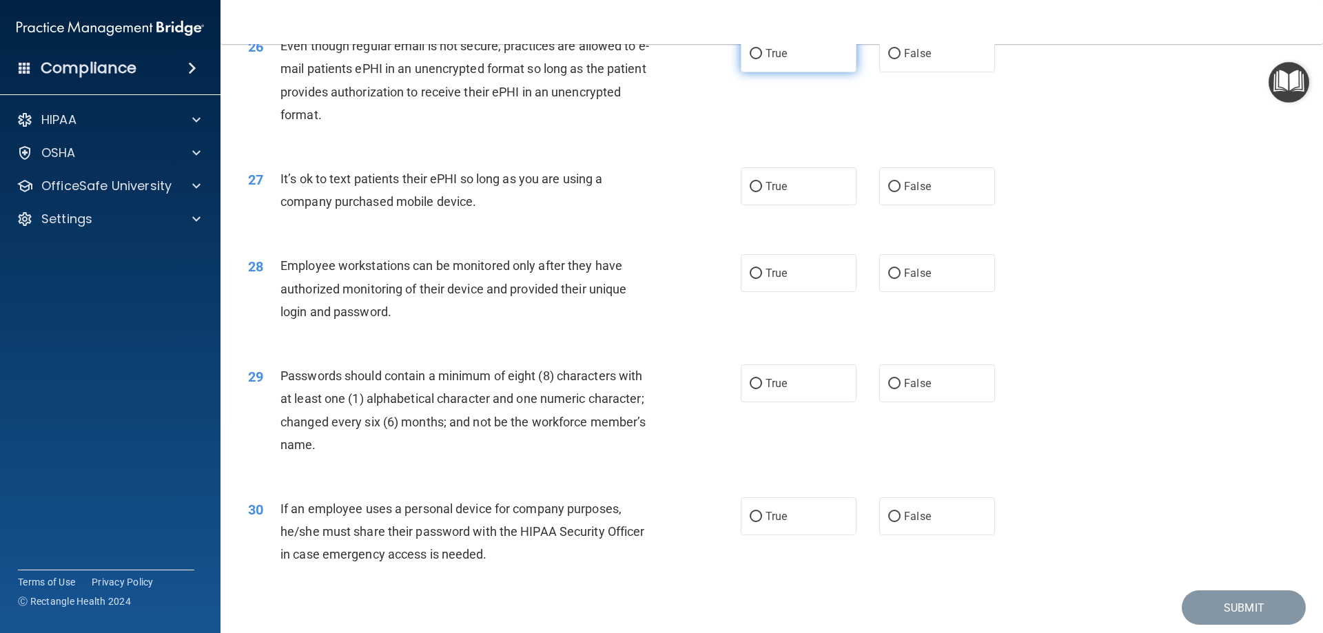
click at [741, 72] on label "True" at bounding box center [799, 53] width 116 height 38
click at [750, 59] on input "True" at bounding box center [756, 54] width 12 height 10
radio input "true"
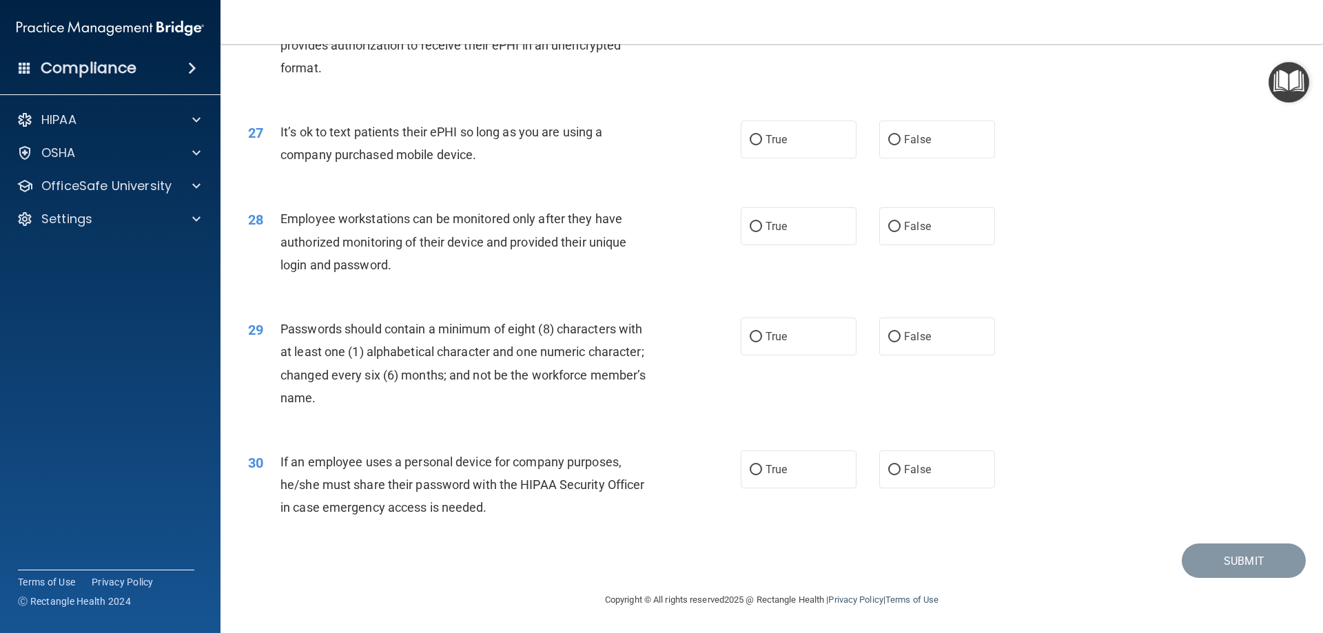
scroll to position [2826, 0]
click at [961, 154] on label "False" at bounding box center [938, 140] width 116 height 38
click at [901, 145] on input "False" at bounding box center [895, 140] width 12 height 10
radio input "true"
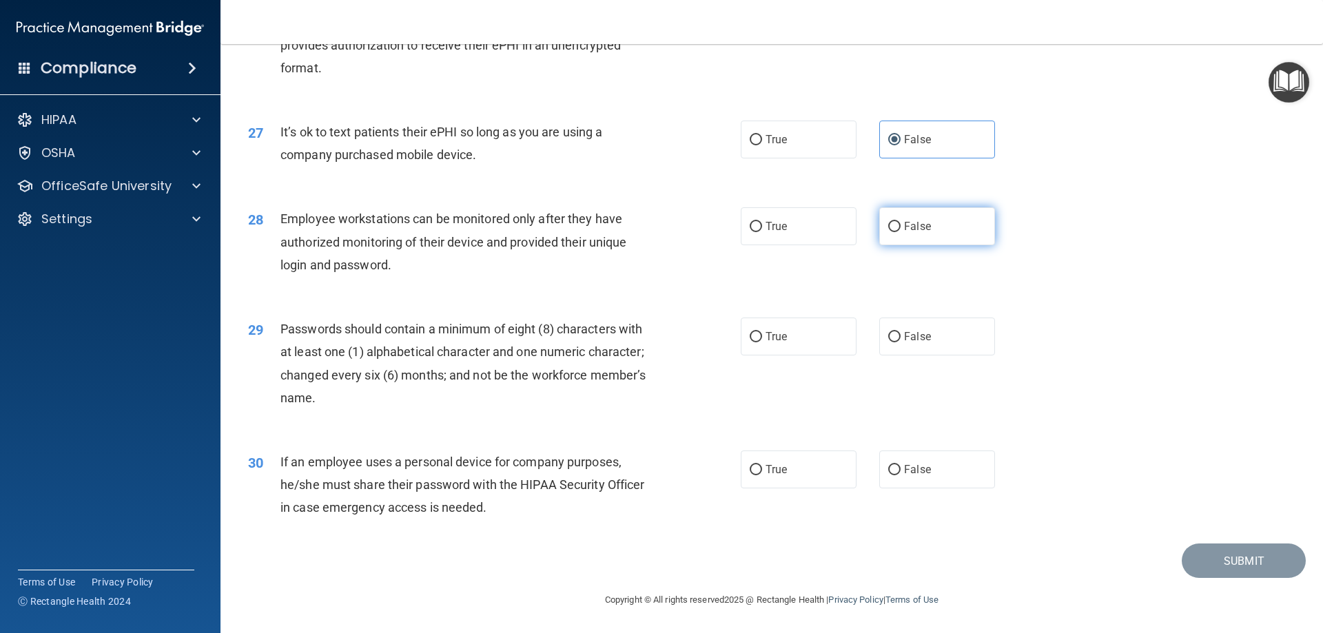
click at [896, 243] on label "False" at bounding box center [938, 226] width 116 height 38
click at [896, 232] on input "False" at bounding box center [895, 227] width 12 height 10
radio input "true"
click at [786, 343] on label "True" at bounding box center [799, 337] width 116 height 38
click at [762, 343] on input "True" at bounding box center [756, 337] width 12 height 10
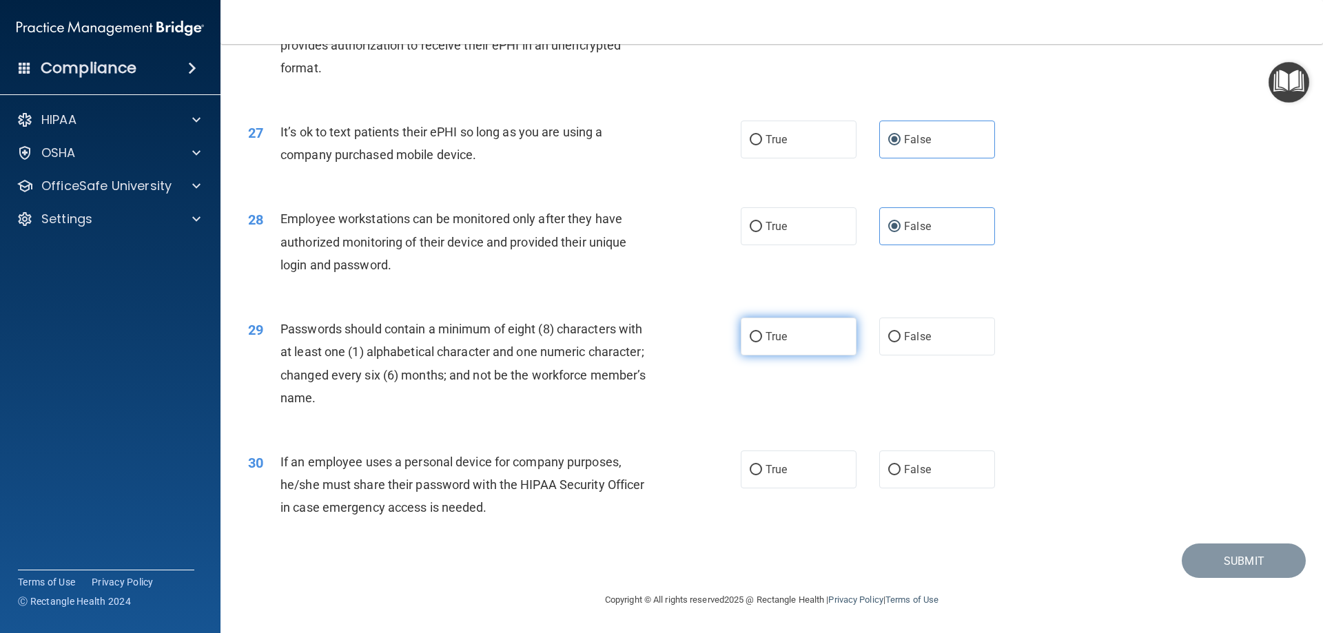
radio input "true"
click at [895, 471] on label "False" at bounding box center [938, 470] width 116 height 38
click at [895, 471] on input "False" at bounding box center [895, 470] width 12 height 10
radio input "true"
click at [1206, 554] on button "Submit" at bounding box center [1244, 561] width 124 height 35
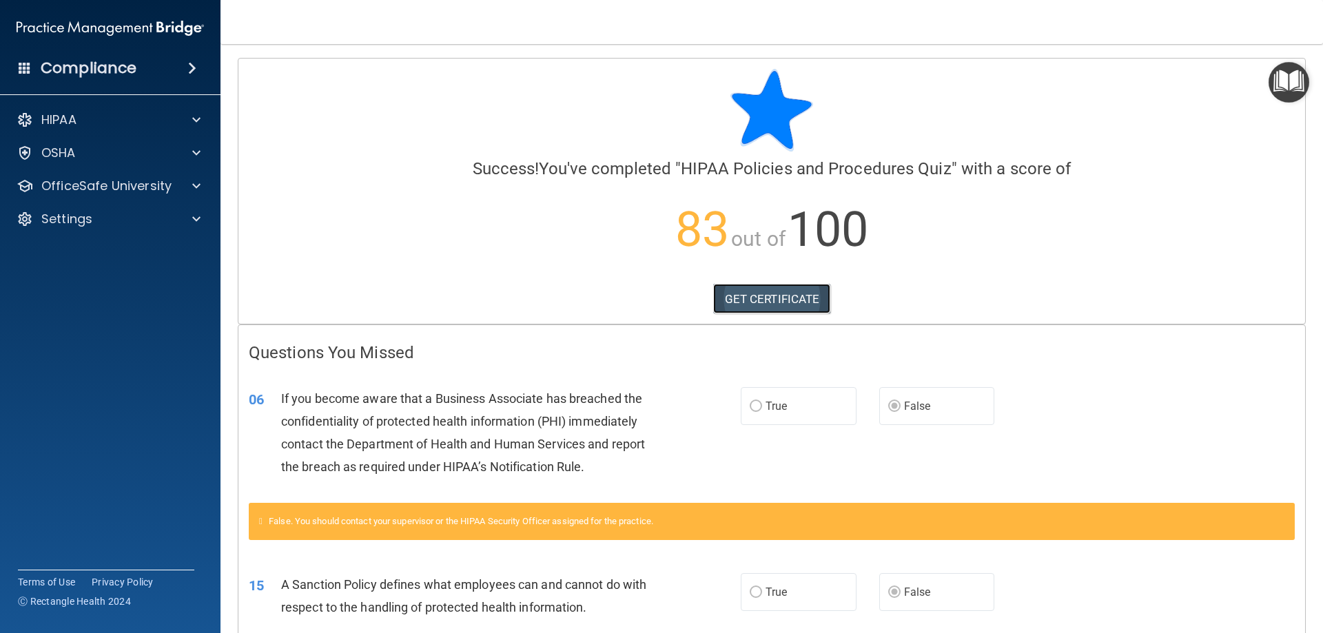
click at [767, 302] on link "GET CERTIFICATE" at bounding box center [772, 299] width 118 height 30
click at [135, 125] on div "HIPAA" at bounding box center [91, 120] width 171 height 17
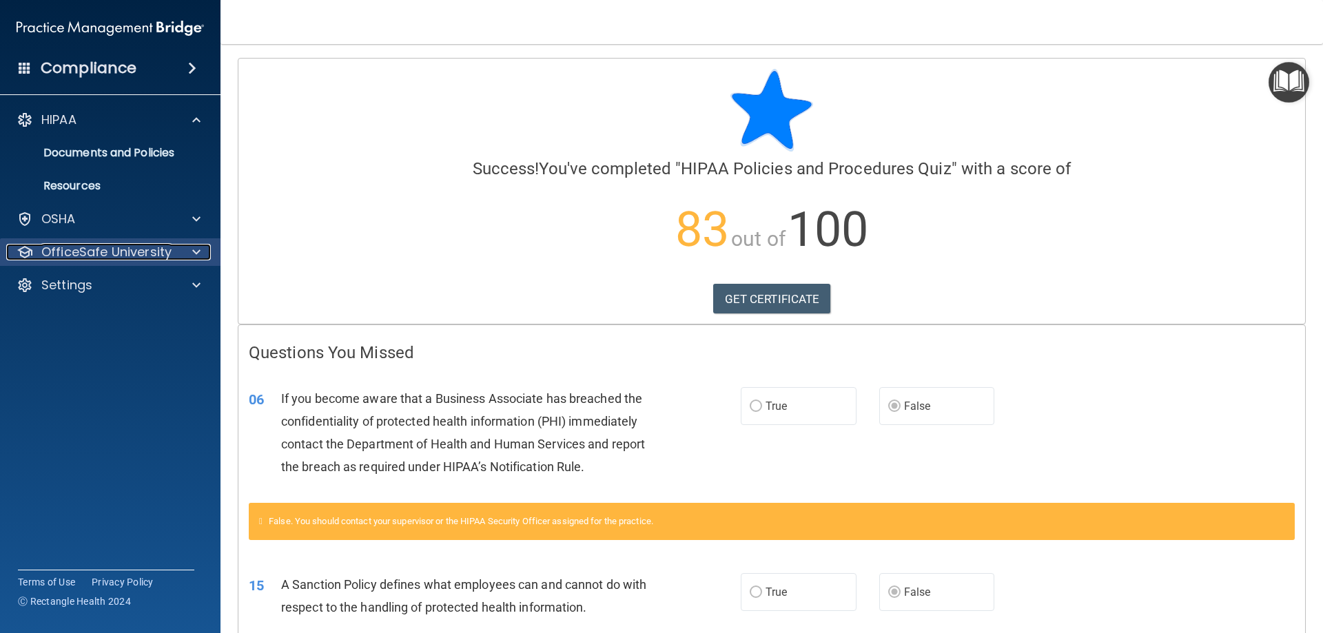
click at [127, 254] on p "OfficeSafe University" at bounding box center [106, 252] width 130 height 17
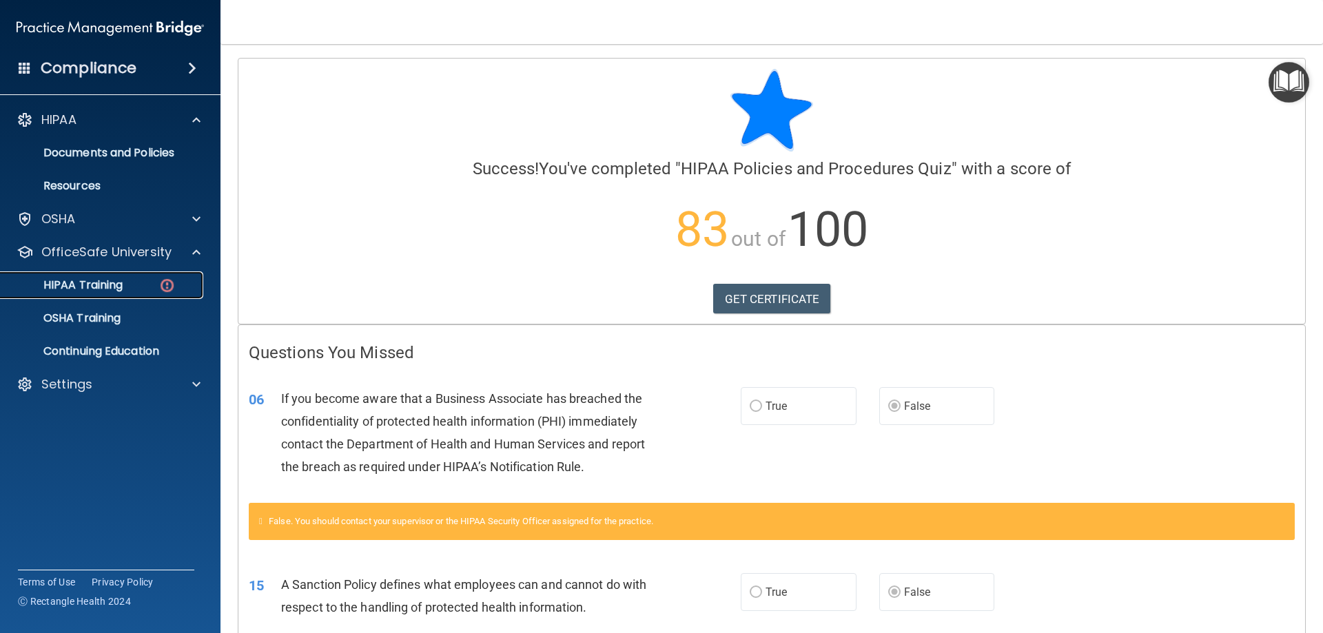
click at [123, 294] on link "HIPAA Training" at bounding box center [94, 286] width 217 height 28
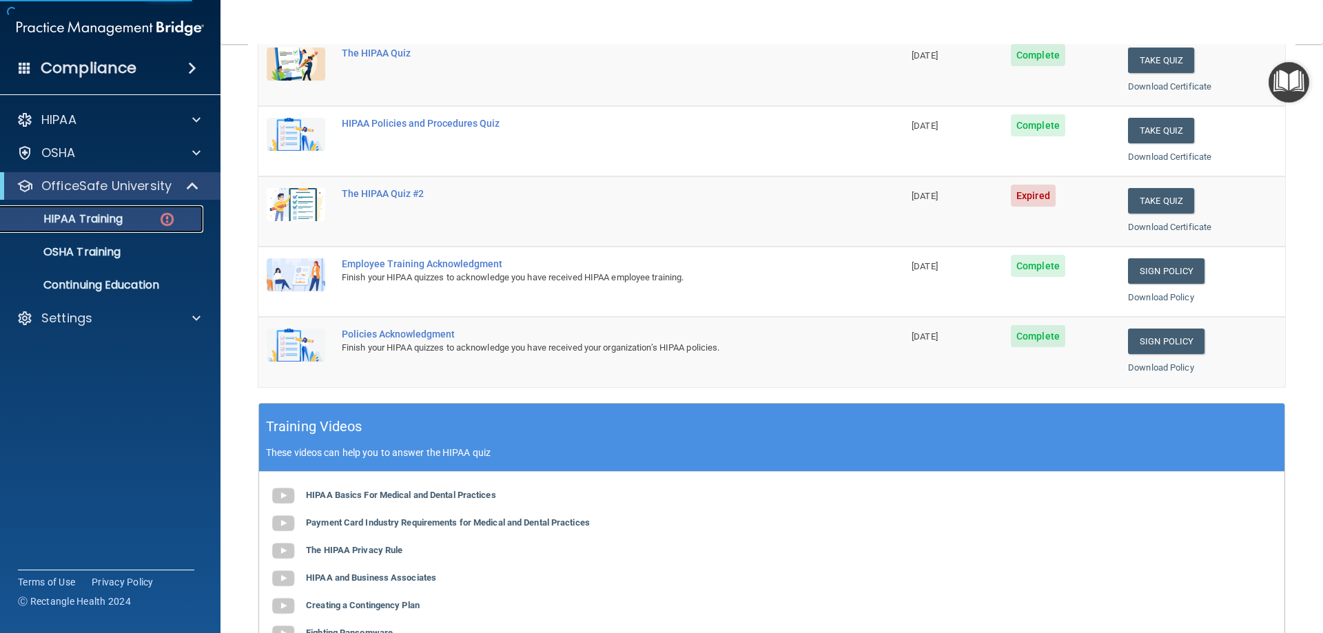
scroll to position [69, 0]
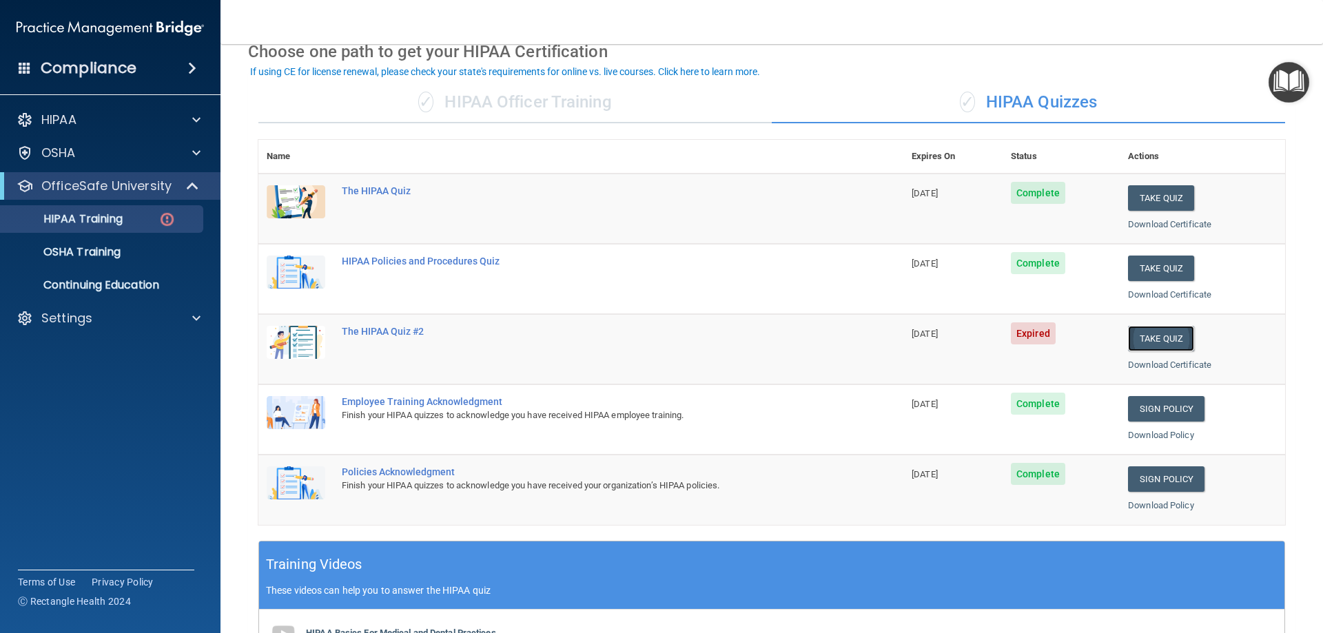
click at [1146, 343] on button "Take Quiz" at bounding box center [1161, 339] width 66 height 26
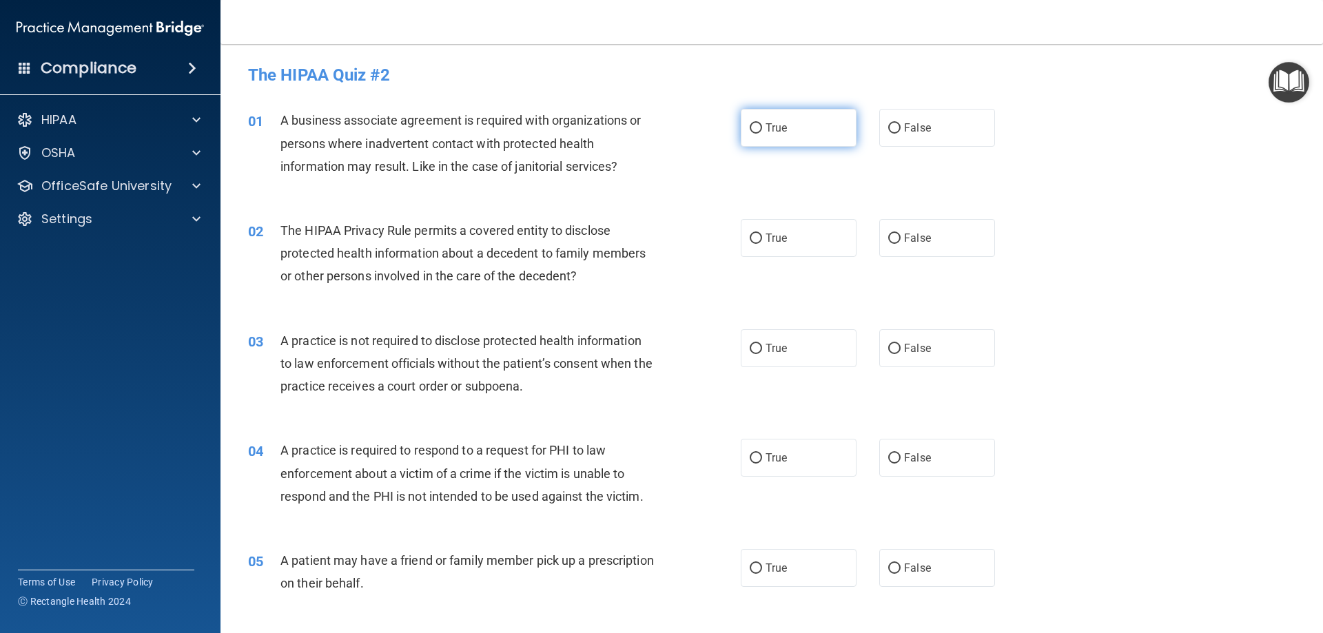
click at [752, 127] on input "True" at bounding box center [756, 128] width 12 height 10
radio input "true"
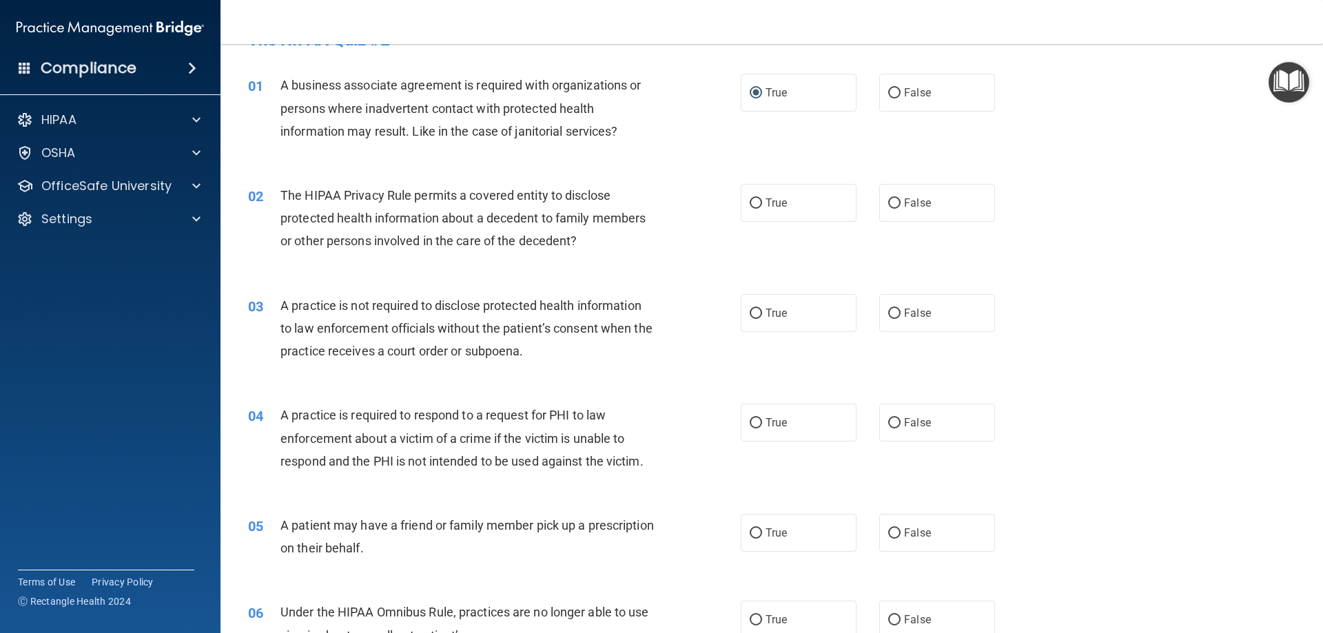
scroll to position [69, 0]
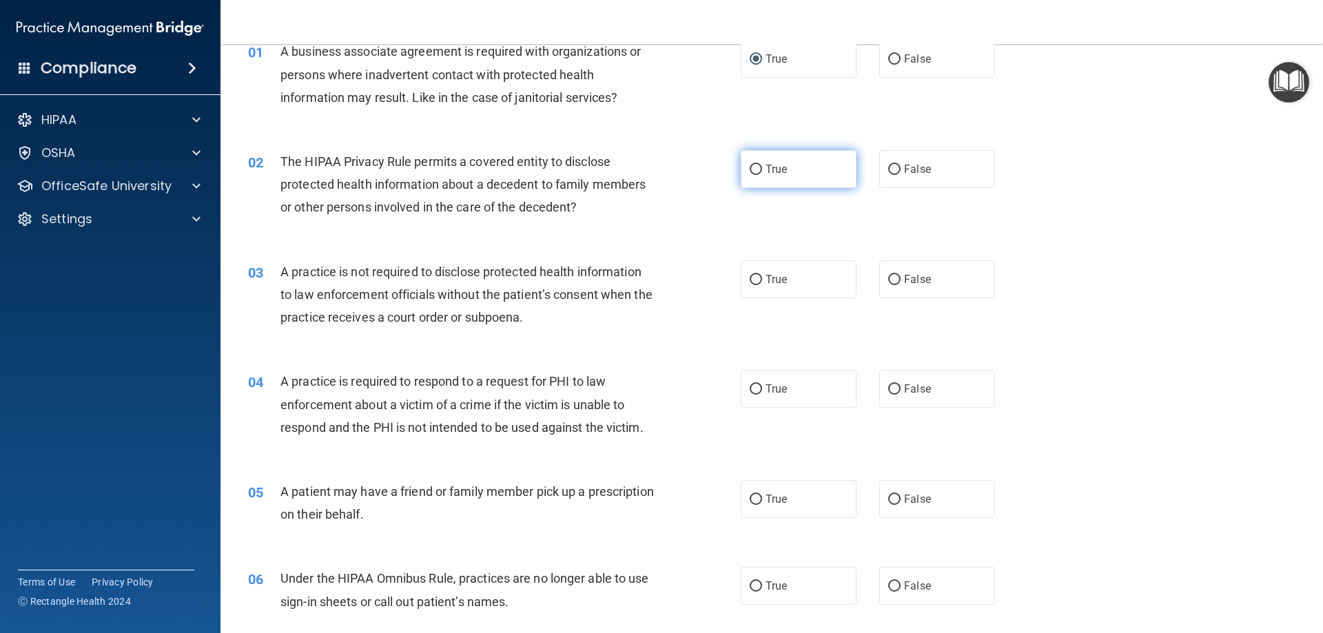
click at [793, 173] on label "True" at bounding box center [799, 169] width 116 height 38
click at [762, 173] on input "True" at bounding box center [756, 170] width 12 height 10
radio input "true"
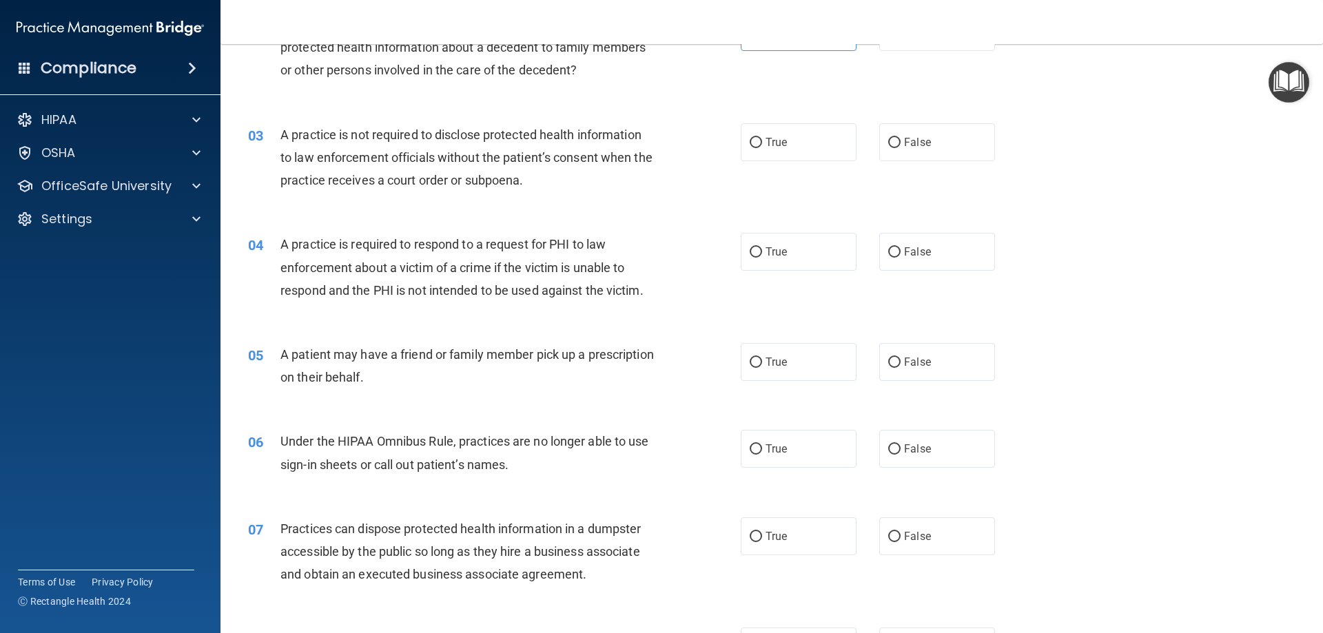
scroll to position [207, 0]
click at [942, 141] on label "False" at bounding box center [938, 142] width 116 height 38
click at [901, 141] on input "False" at bounding box center [895, 142] width 12 height 10
radio input "true"
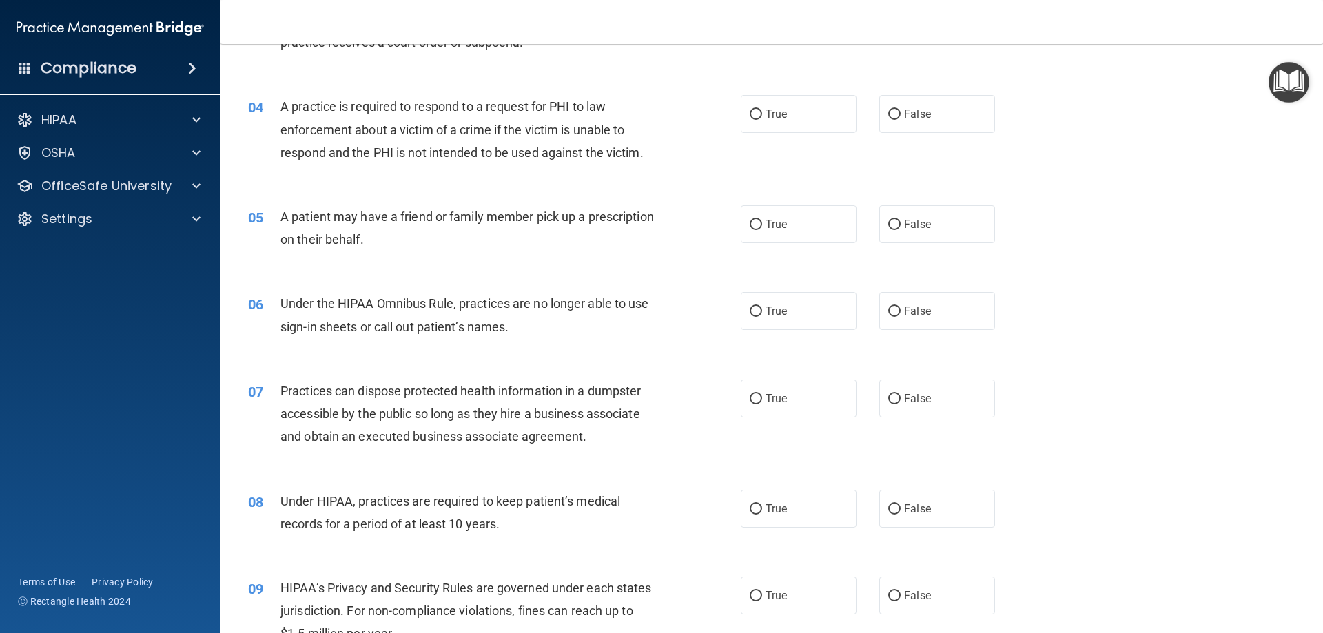
scroll to position [345, 0]
click at [767, 114] on span "True" at bounding box center [776, 113] width 21 height 13
click at [762, 114] on input "True" at bounding box center [756, 114] width 12 height 10
radio input "true"
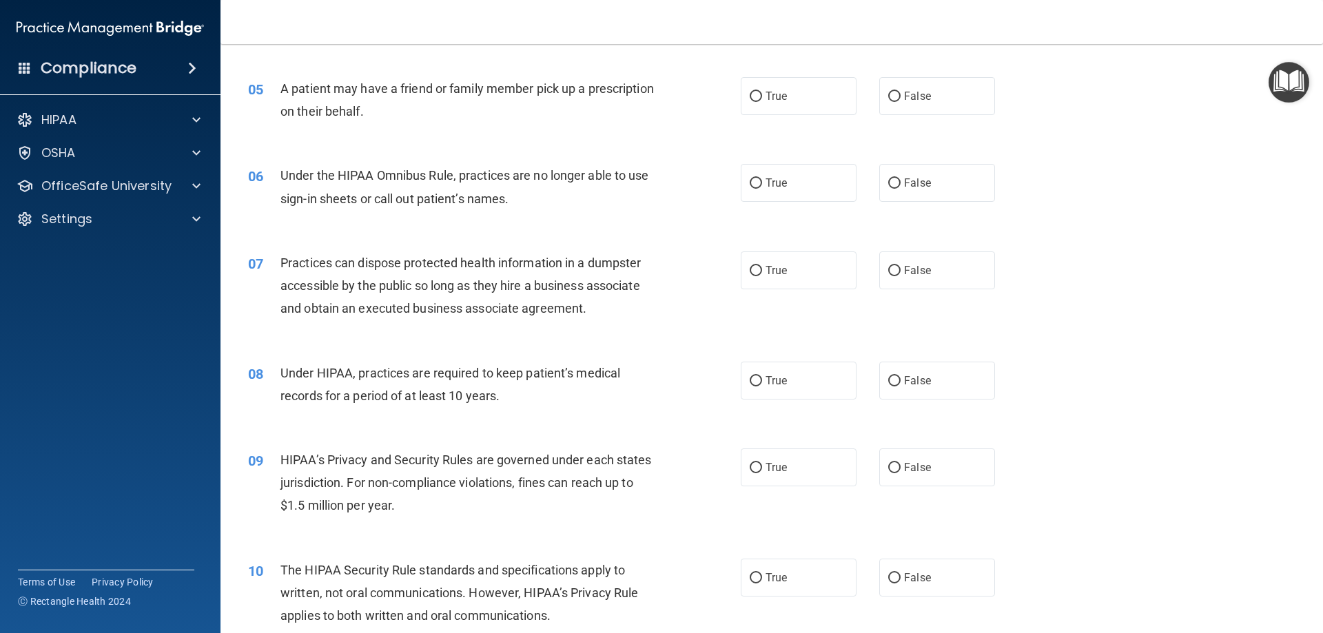
scroll to position [483, 0]
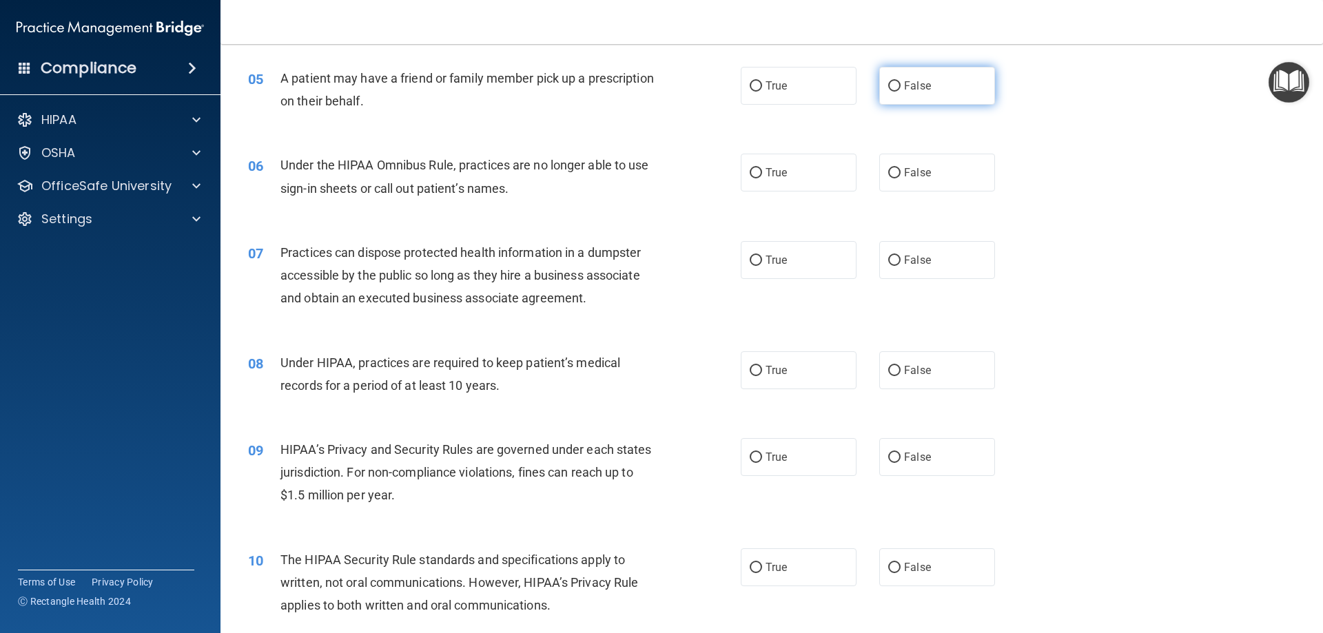
click at [909, 94] on label "False" at bounding box center [938, 86] width 116 height 38
click at [901, 92] on input "False" at bounding box center [895, 86] width 12 height 10
radio input "true"
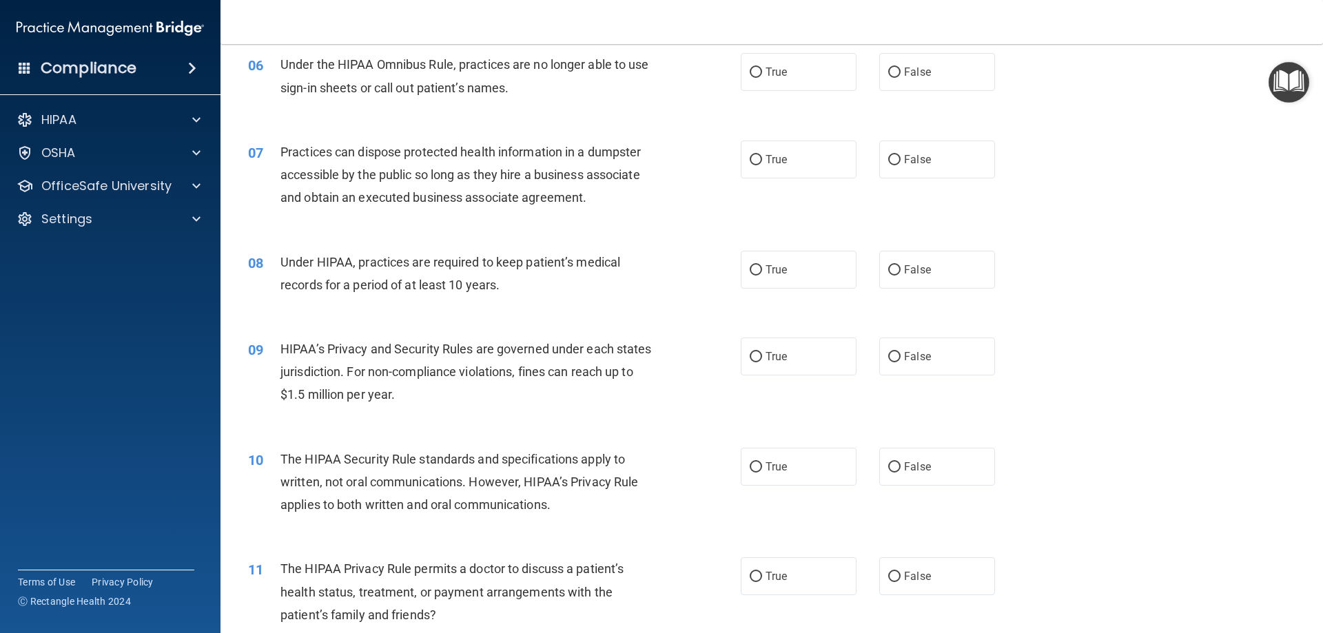
scroll to position [551, 0]
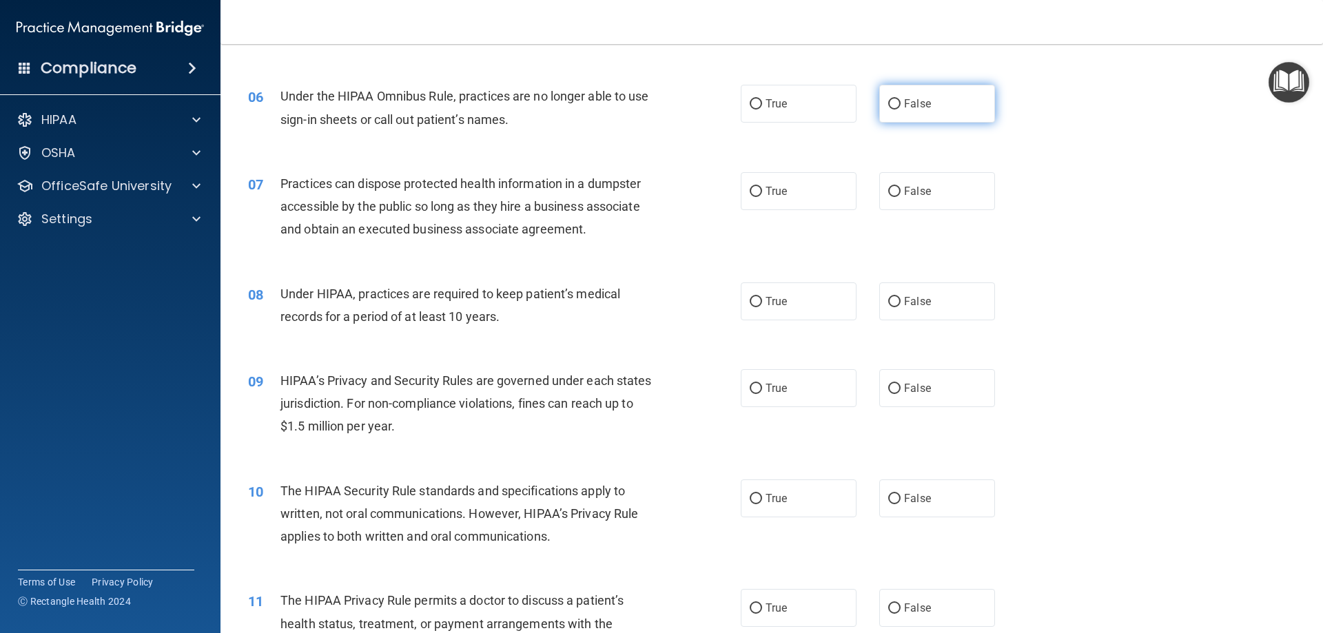
click at [921, 112] on label "False" at bounding box center [938, 104] width 116 height 38
click at [901, 110] on input "False" at bounding box center [895, 104] width 12 height 10
radio input "true"
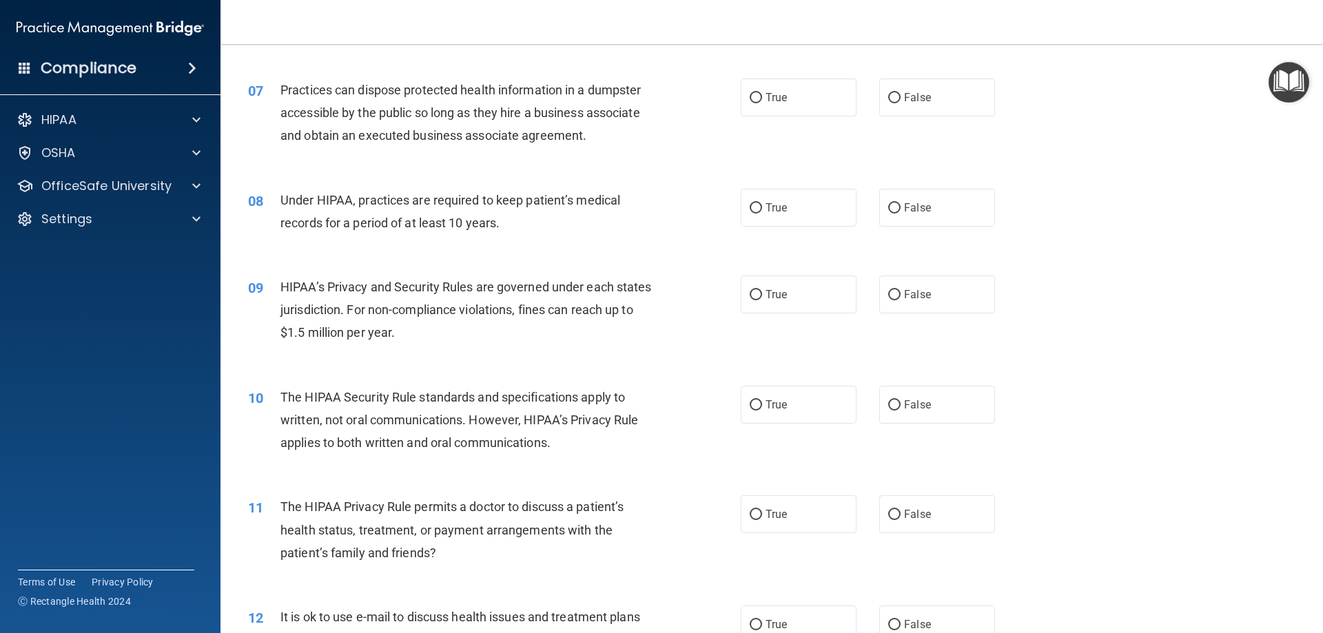
scroll to position [620, 0]
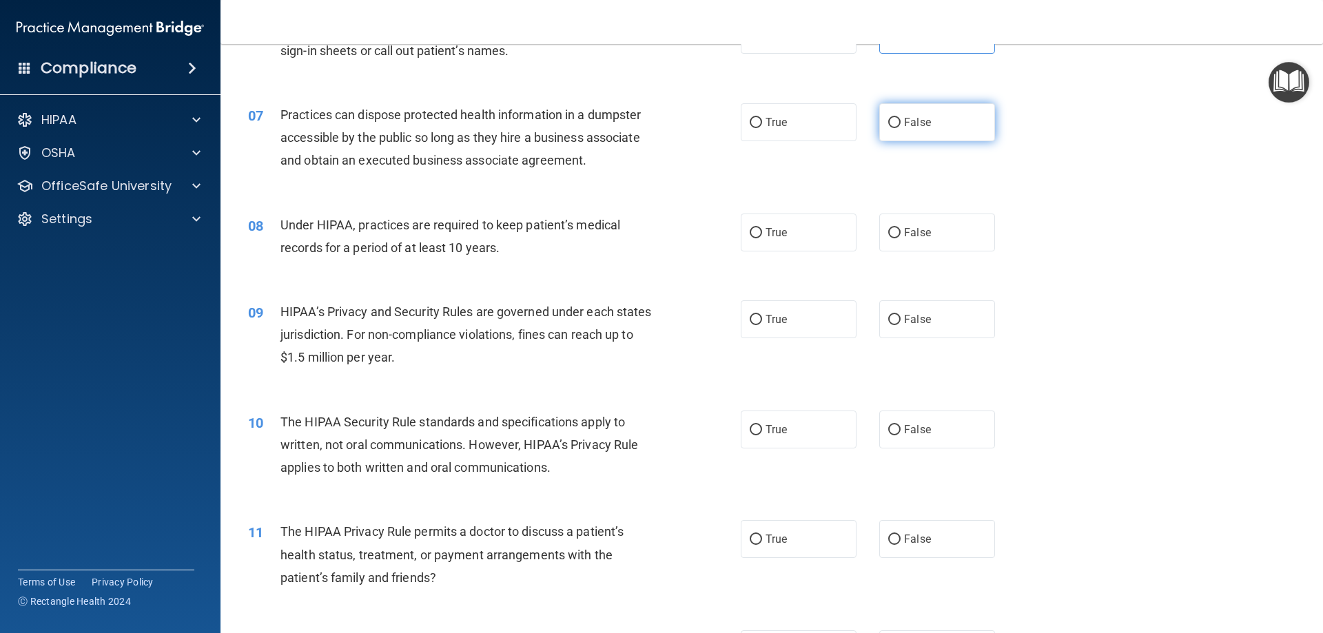
click at [920, 132] on label "False" at bounding box center [938, 122] width 116 height 38
click at [901, 128] on input "False" at bounding box center [895, 123] width 12 height 10
radio input "true"
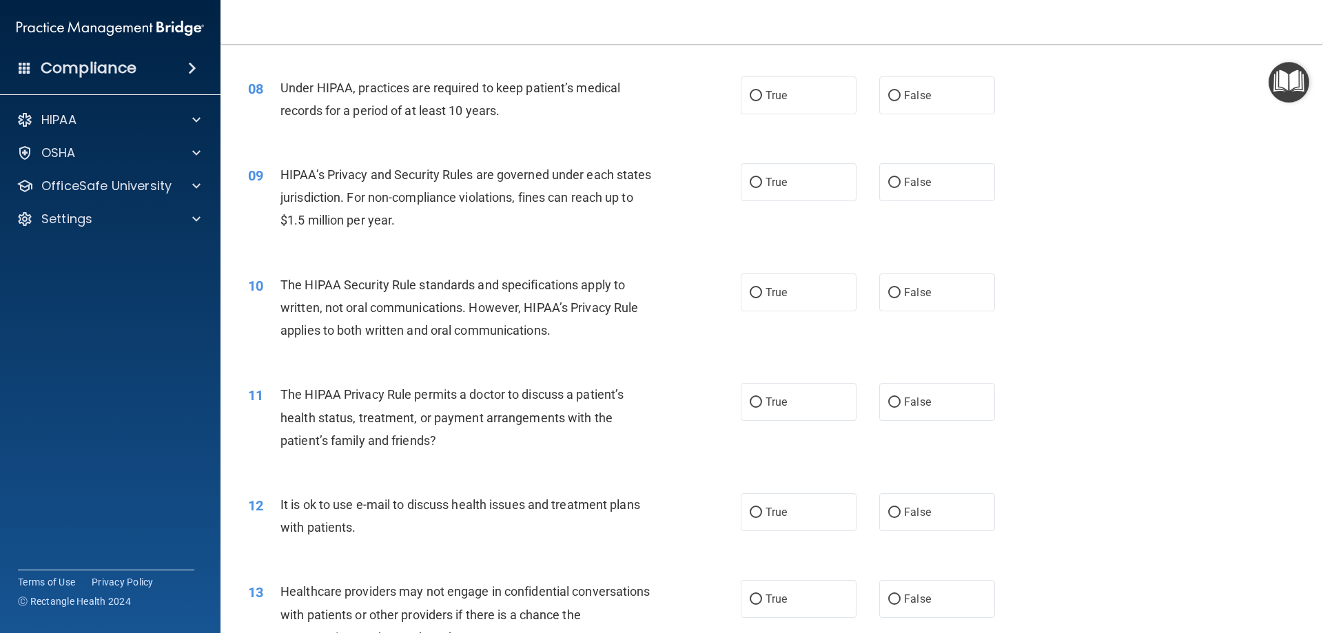
scroll to position [758, 0]
click at [792, 104] on label "True" at bounding box center [799, 95] width 116 height 38
click at [762, 101] on input "True" at bounding box center [756, 95] width 12 height 10
radio input "true"
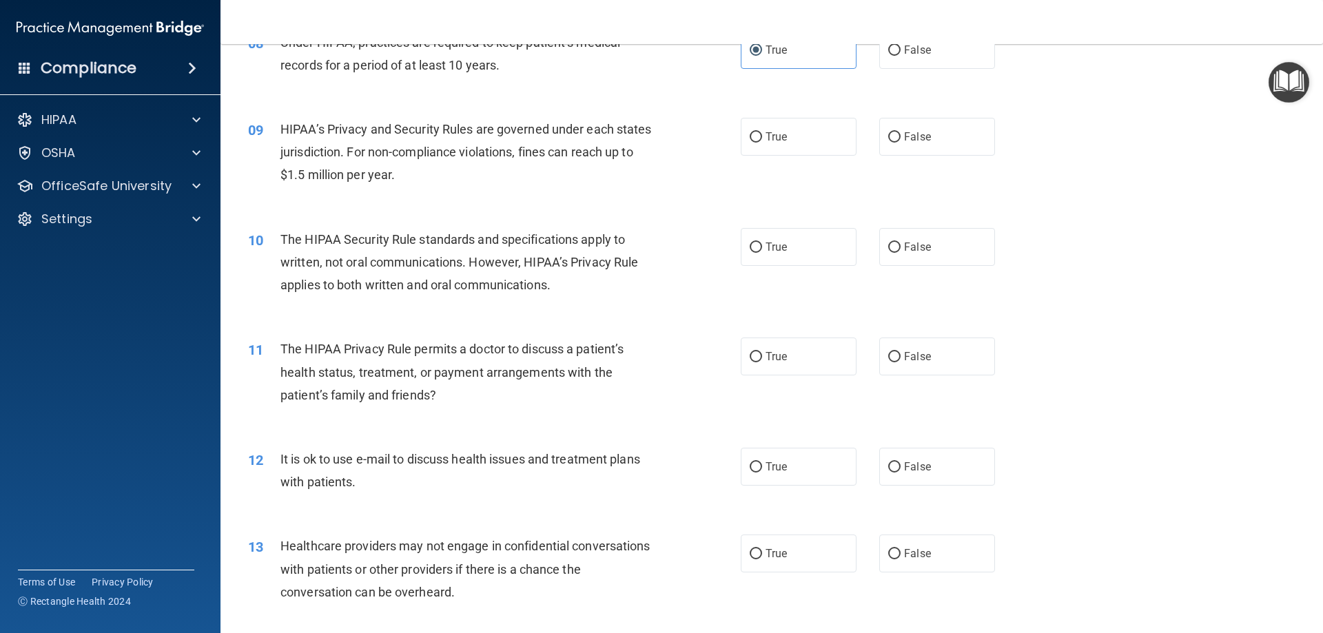
scroll to position [827, 0]
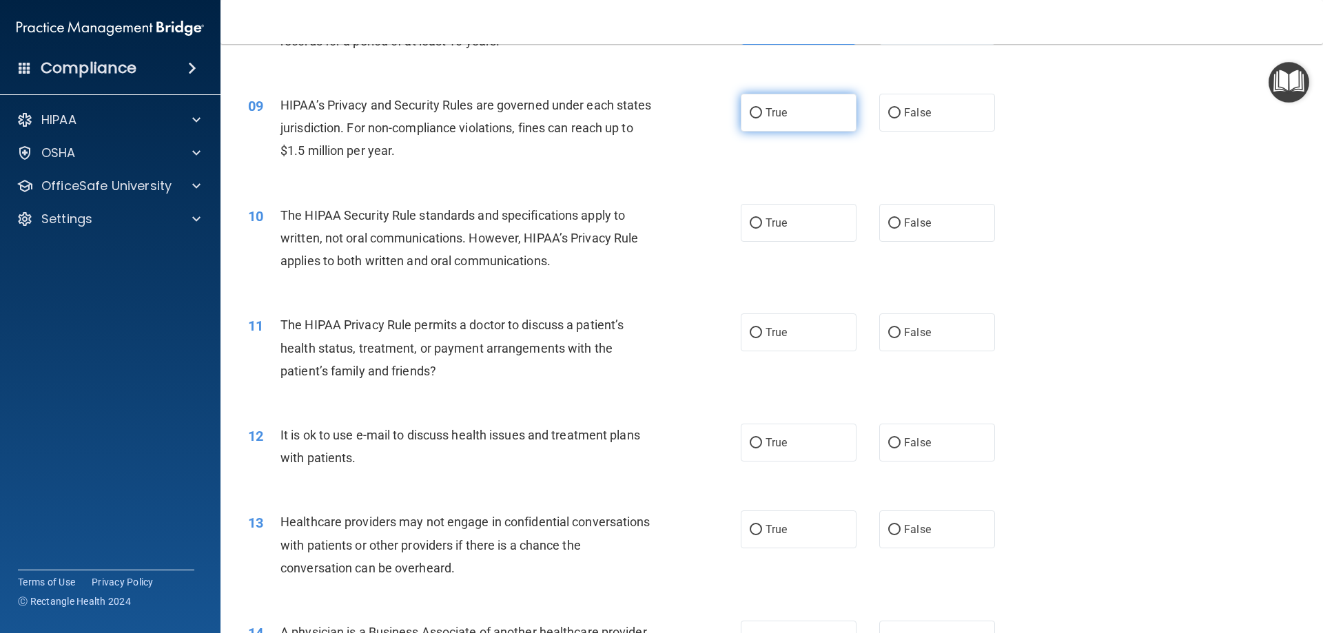
click at [782, 112] on span "True" at bounding box center [776, 112] width 21 height 13
click at [762, 112] on input "True" at bounding box center [756, 113] width 12 height 10
radio input "true"
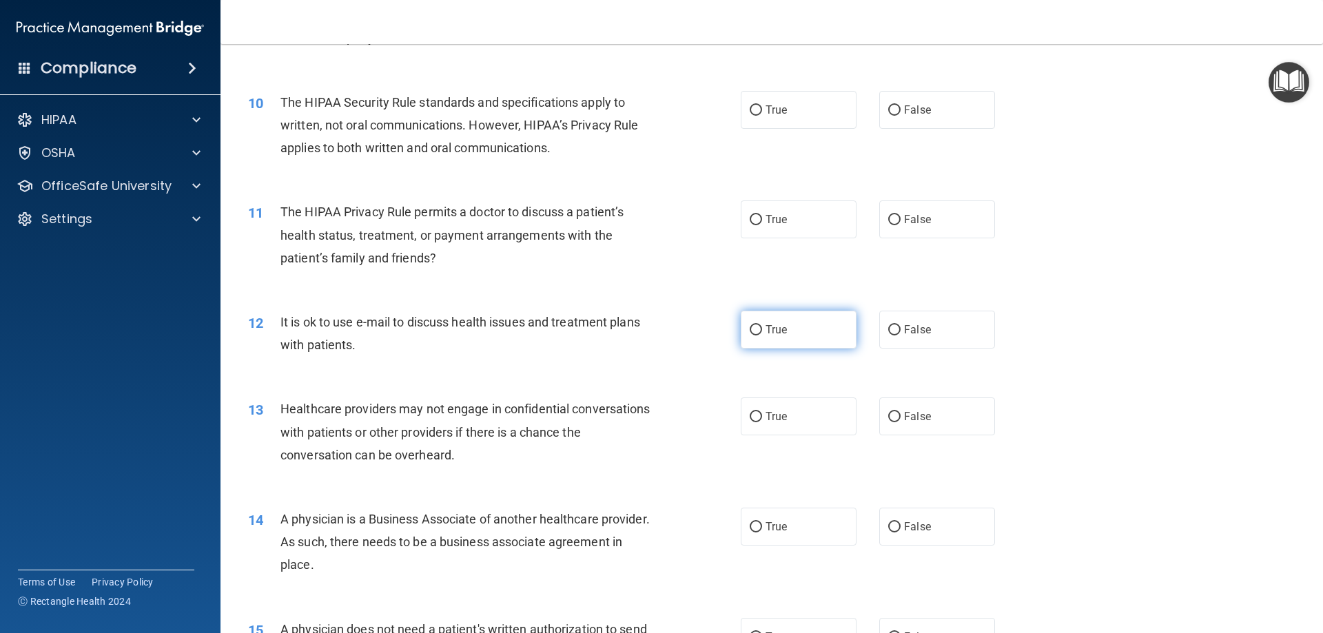
scroll to position [965, 0]
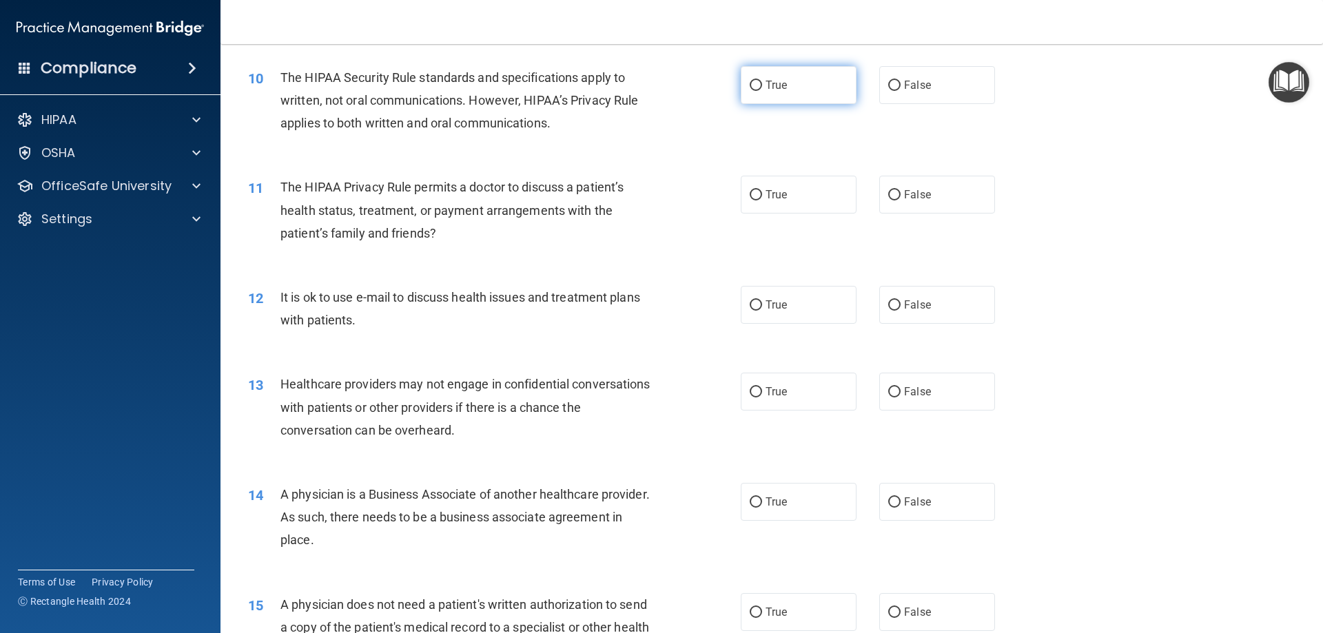
click at [770, 86] on span "True" at bounding box center [776, 85] width 21 height 13
click at [762, 86] on input "True" at bounding box center [756, 86] width 12 height 10
radio input "true"
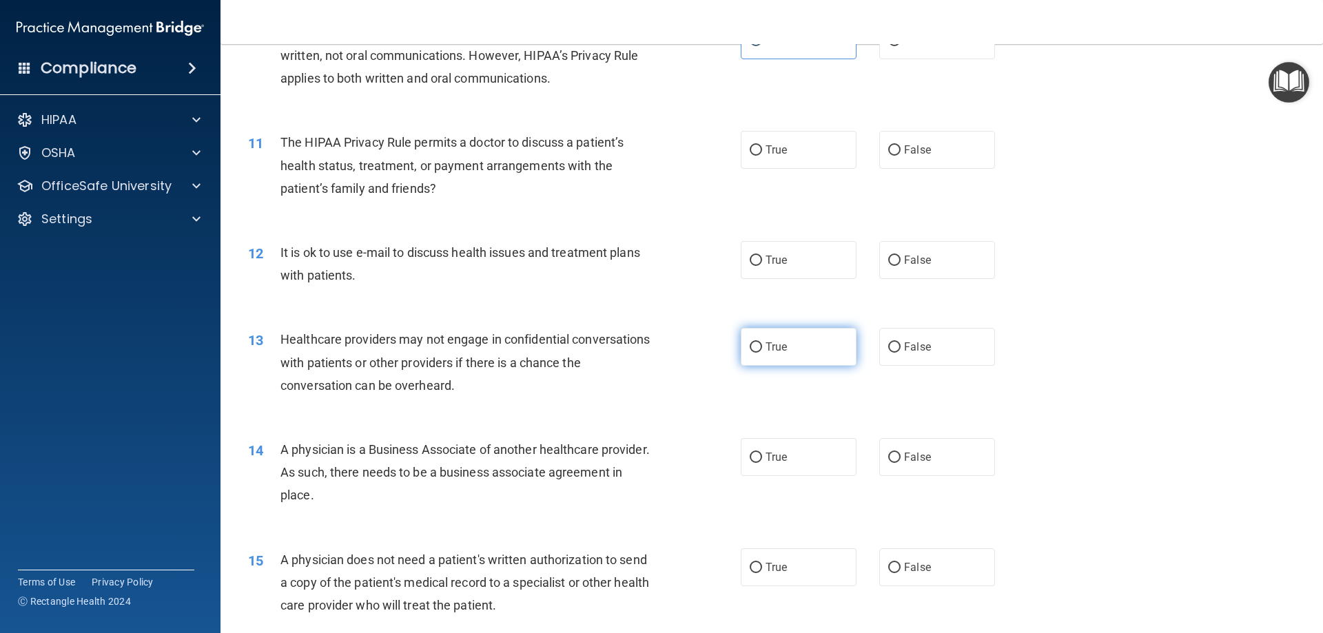
scroll to position [1034, 0]
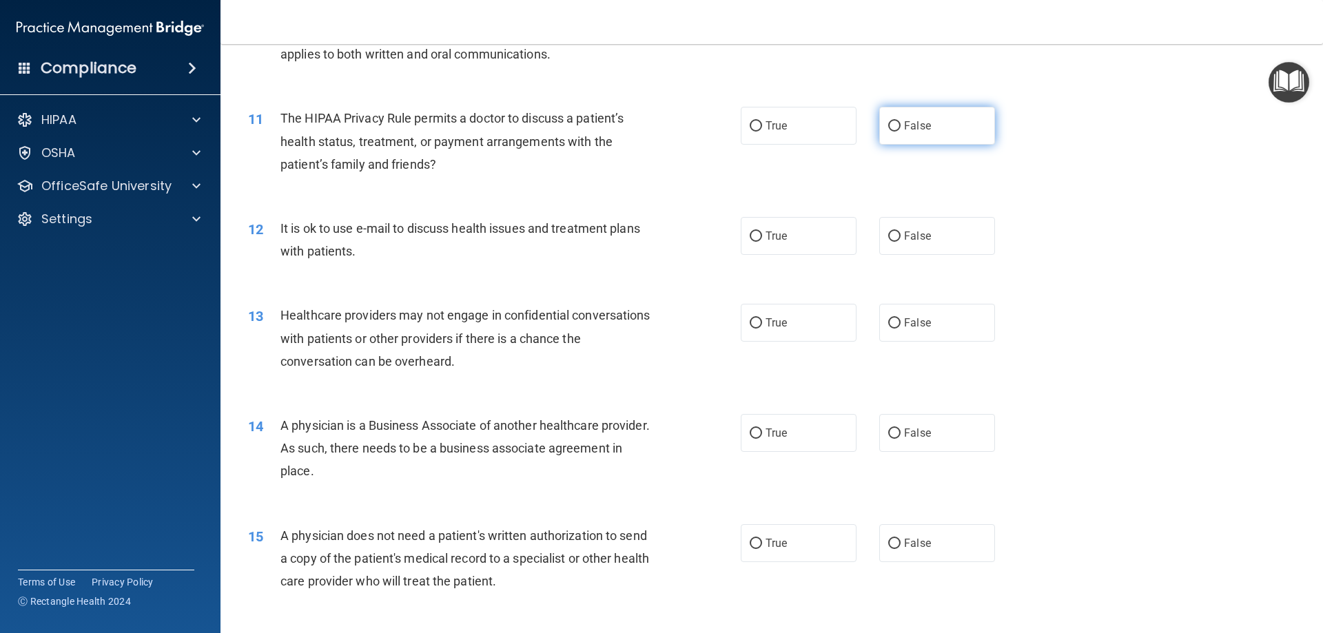
click at [912, 121] on span "False" at bounding box center [917, 125] width 27 height 13
click at [901, 121] on input "False" at bounding box center [895, 126] width 12 height 10
radio input "true"
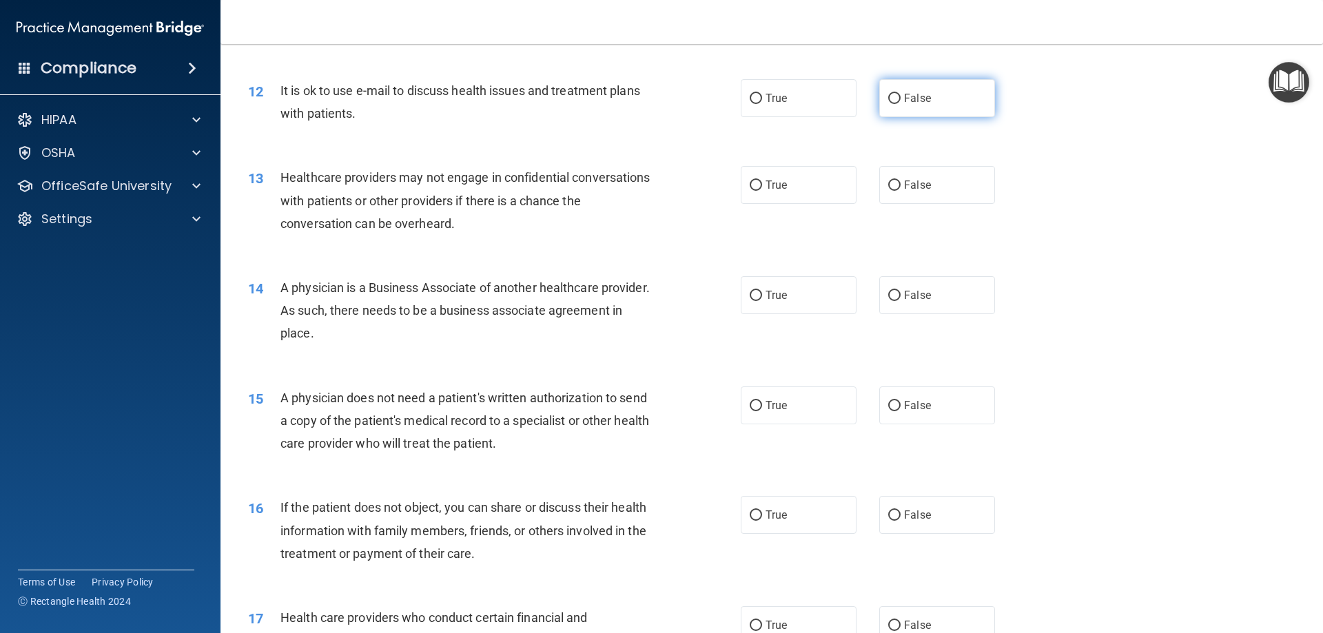
click at [929, 97] on label "False" at bounding box center [938, 98] width 116 height 38
click at [901, 97] on input "False" at bounding box center [895, 99] width 12 height 10
radio input "true"
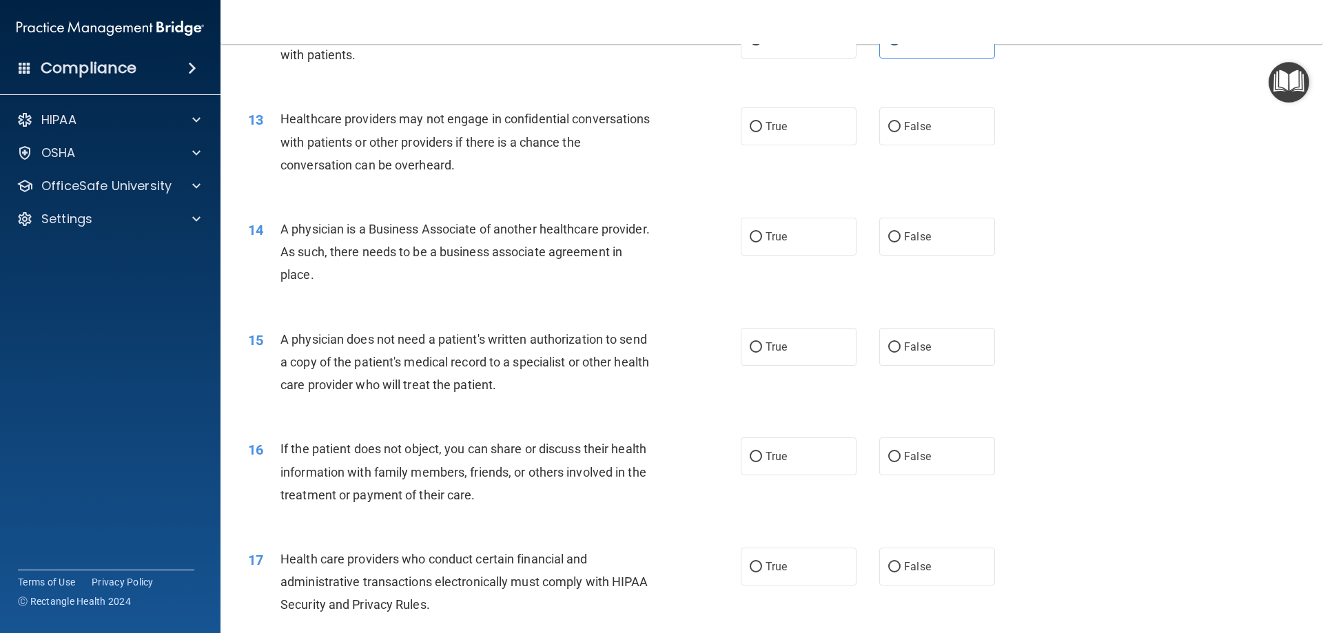
scroll to position [1241, 0]
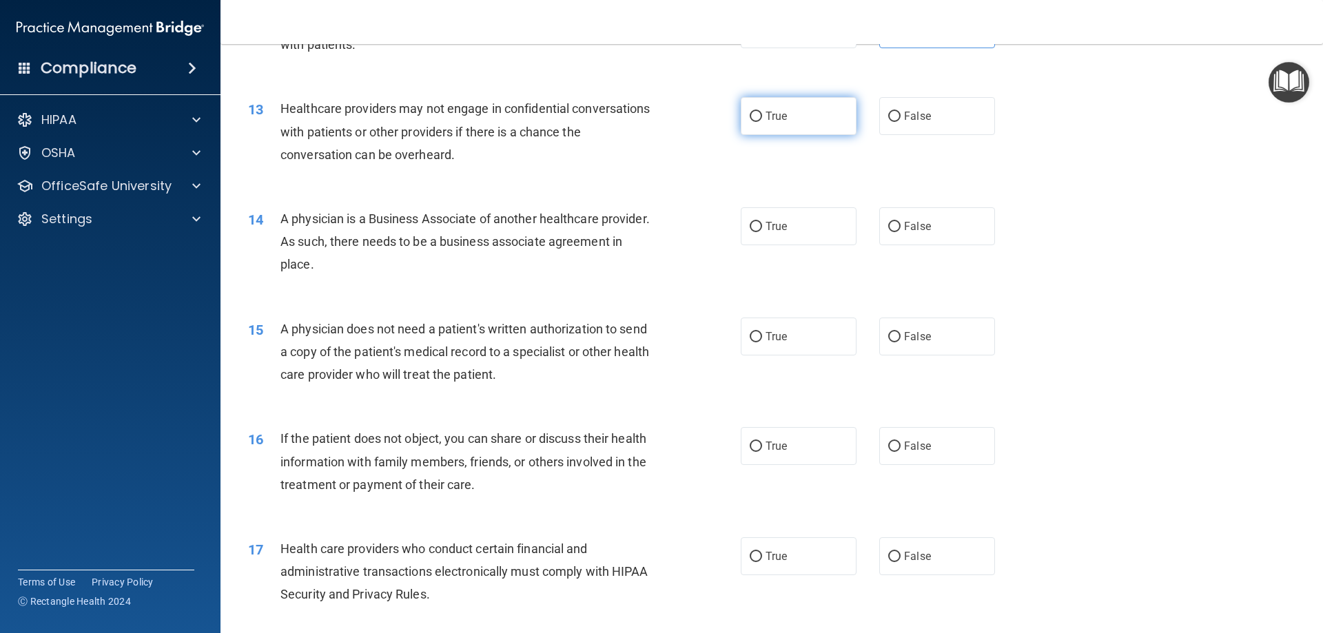
click at [796, 122] on label "True" at bounding box center [799, 116] width 116 height 38
click at [762, 122] on input "True" at bounding box center [756, 117] width 12 height 10
radio input "true"
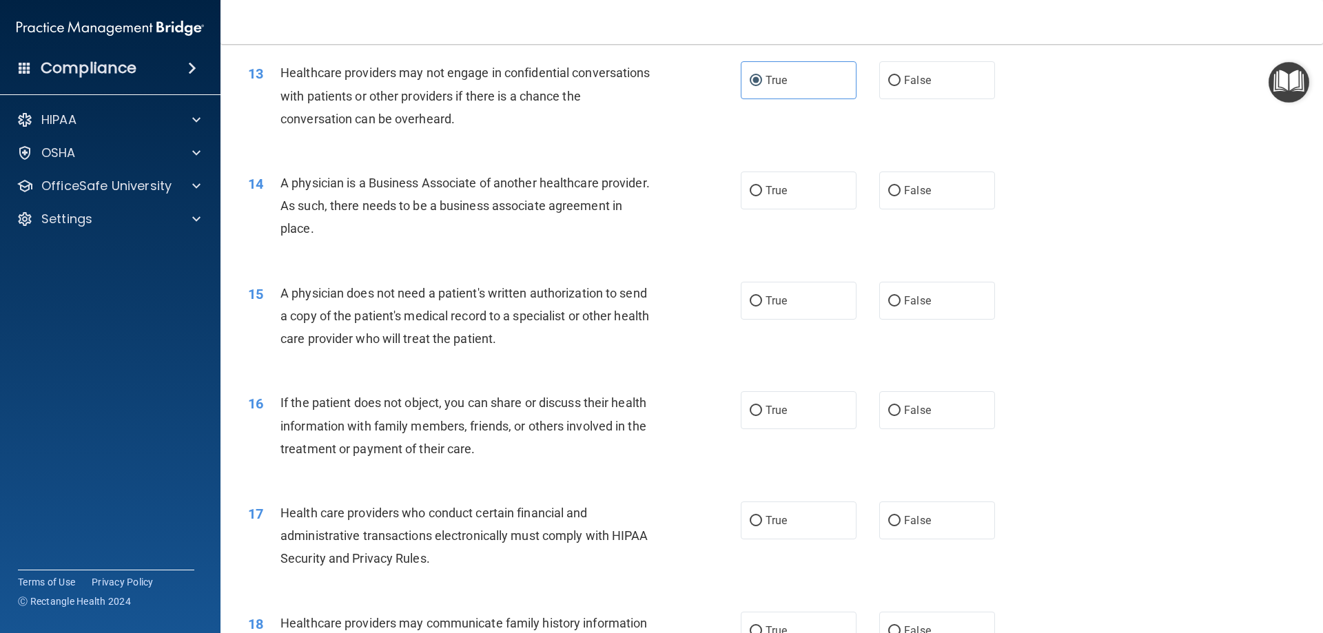
scroll to position [1310, 0]
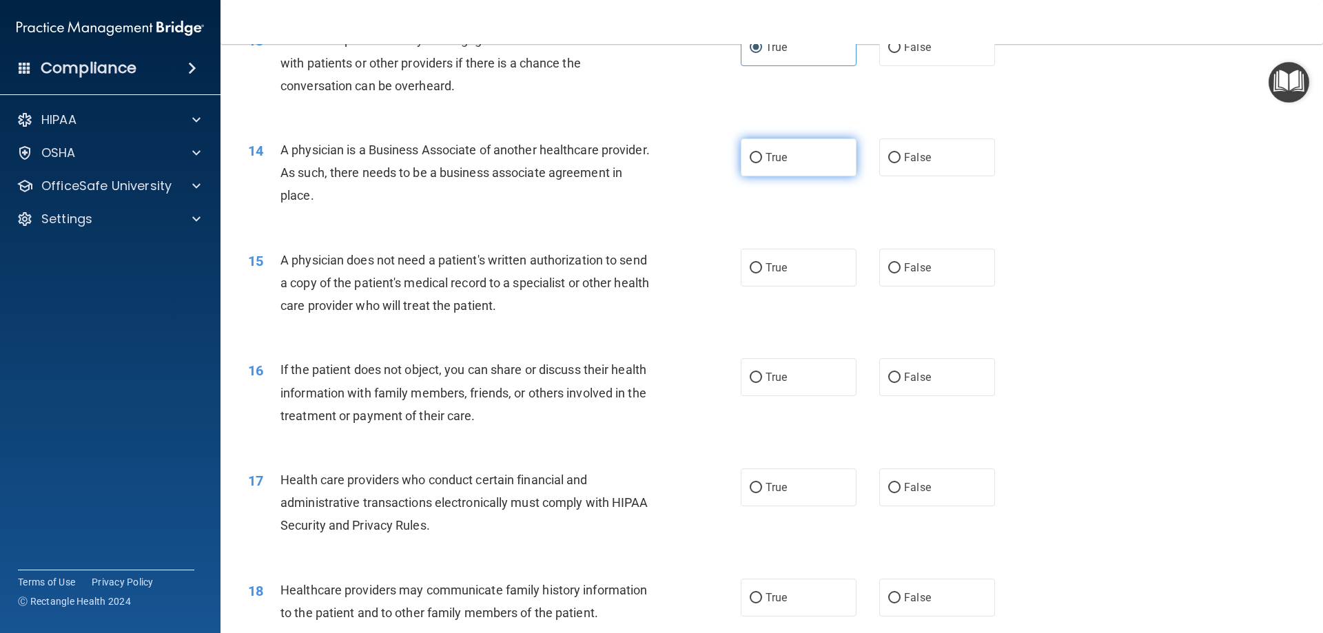
click at [762, 167] on label "True" at bounding box center [799, 158] width 116 height 38
click at [762, 163] on input "True" at bounding box center [756, 158] width 12 height 10
radio input "true"
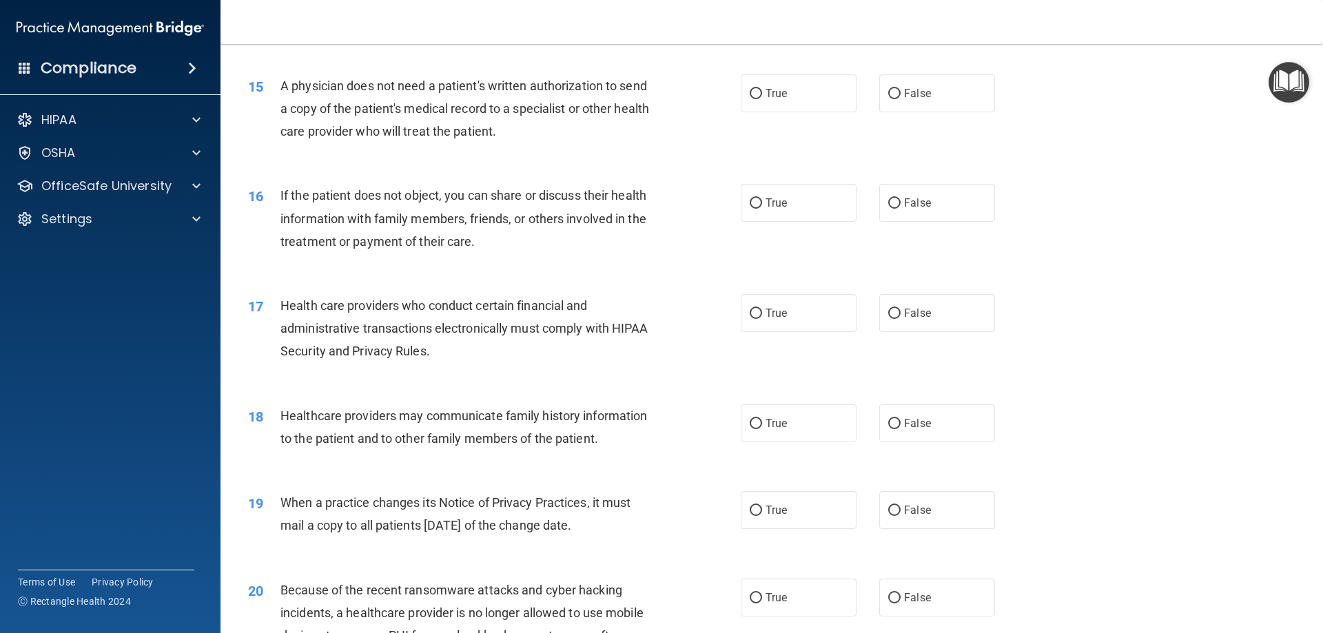
scroll to position [1516, 0]
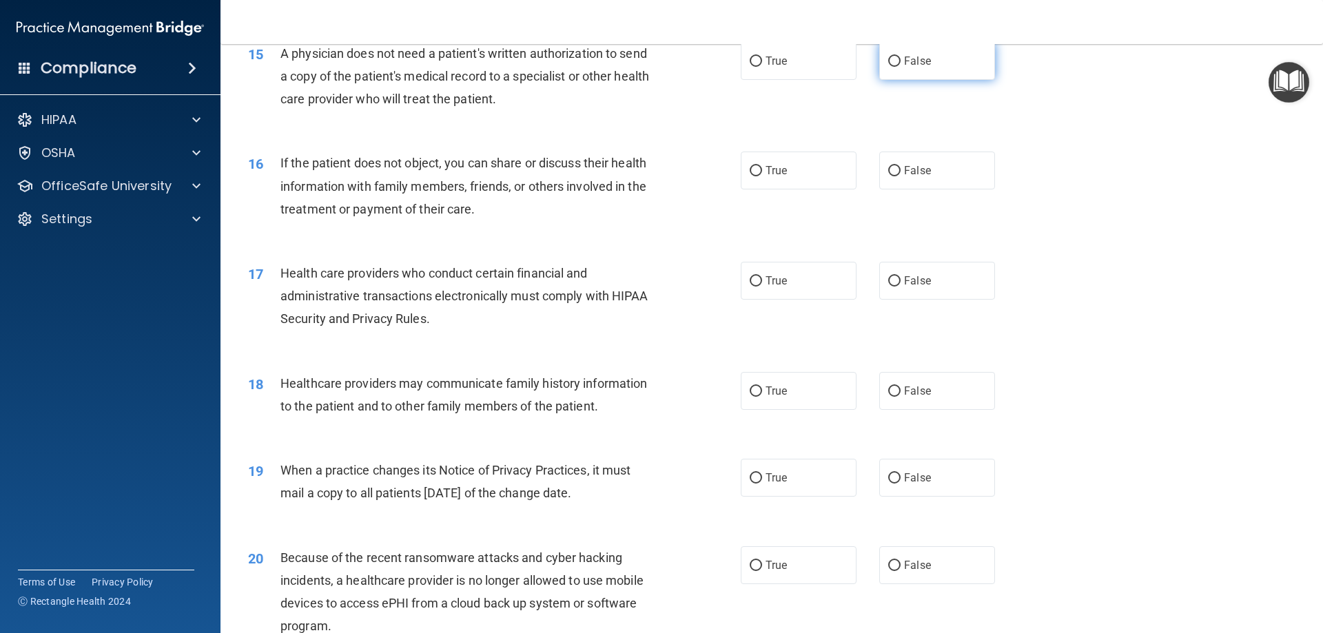
click at [922, 72] on label "False" at bounding box center [938, 61] width 116 height 38
click at [901, 67] on input "False" at bounding box center [895, 62] width 12 height 10
radio input "true"
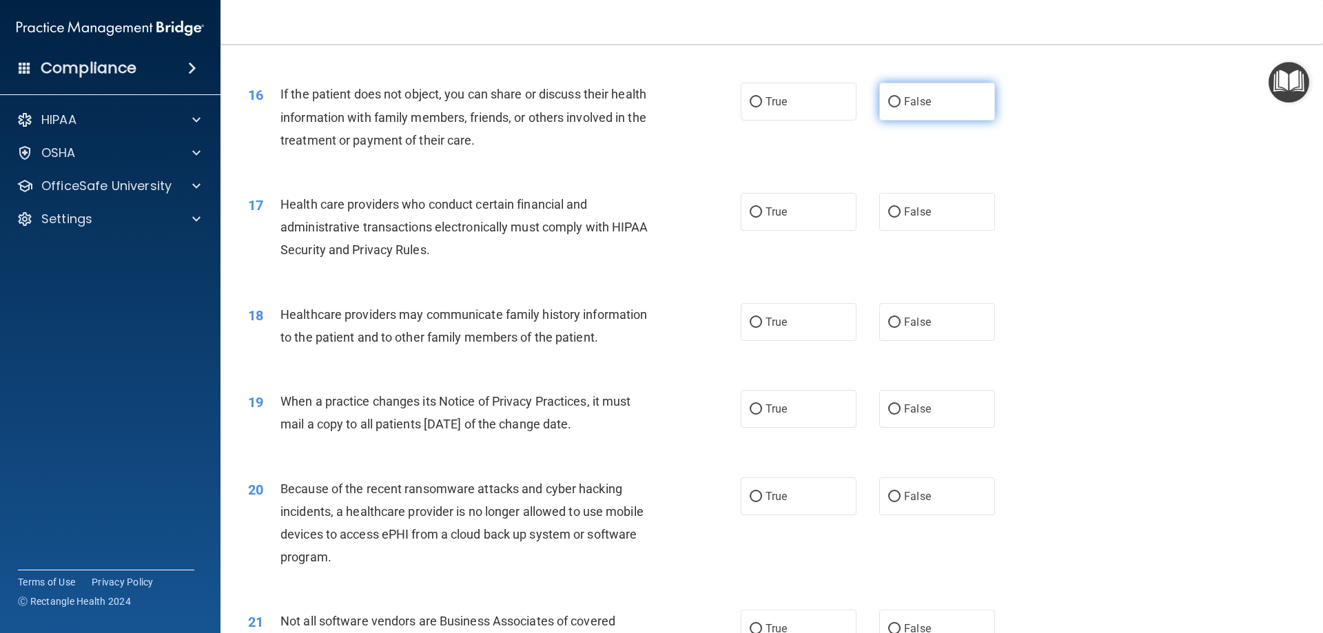
click at [910, 92] on label "False" at bounding box center [938, 102] width 116 height 38
click at [901, 97] on input "False" at bounding box center [895, 102] width 12 height 10
radio input "true"
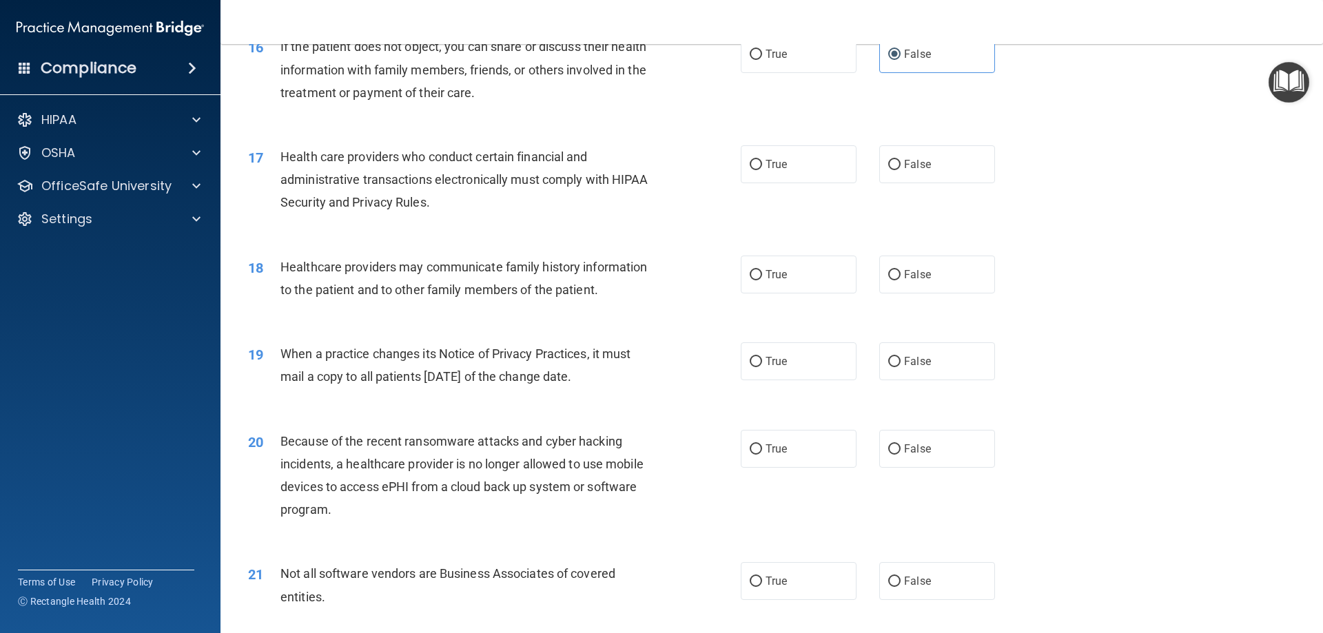
scroll to position [1654, 0]
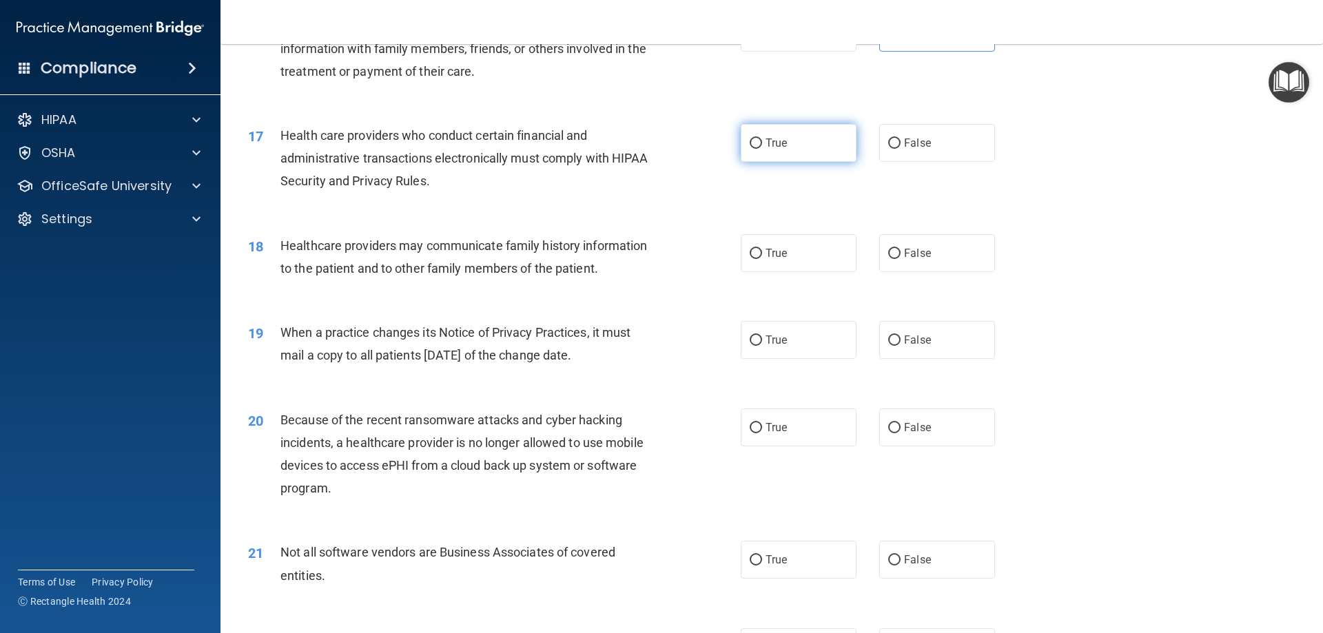
click at [803, 146] on label "True" at bounding box center [799, 143] width 116 height 38
click at [762, 146] on input "True" at bounding box center [756, 144] width 12 height 10
radio input "true"
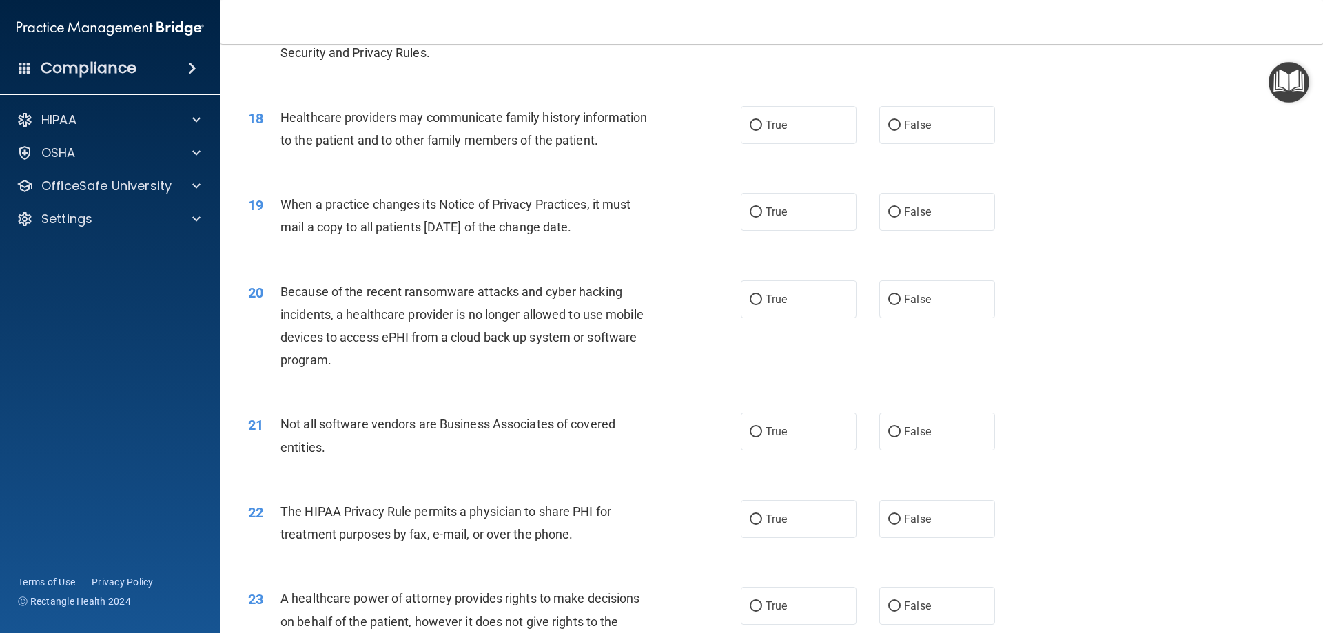
scroll to position [1792, 0]
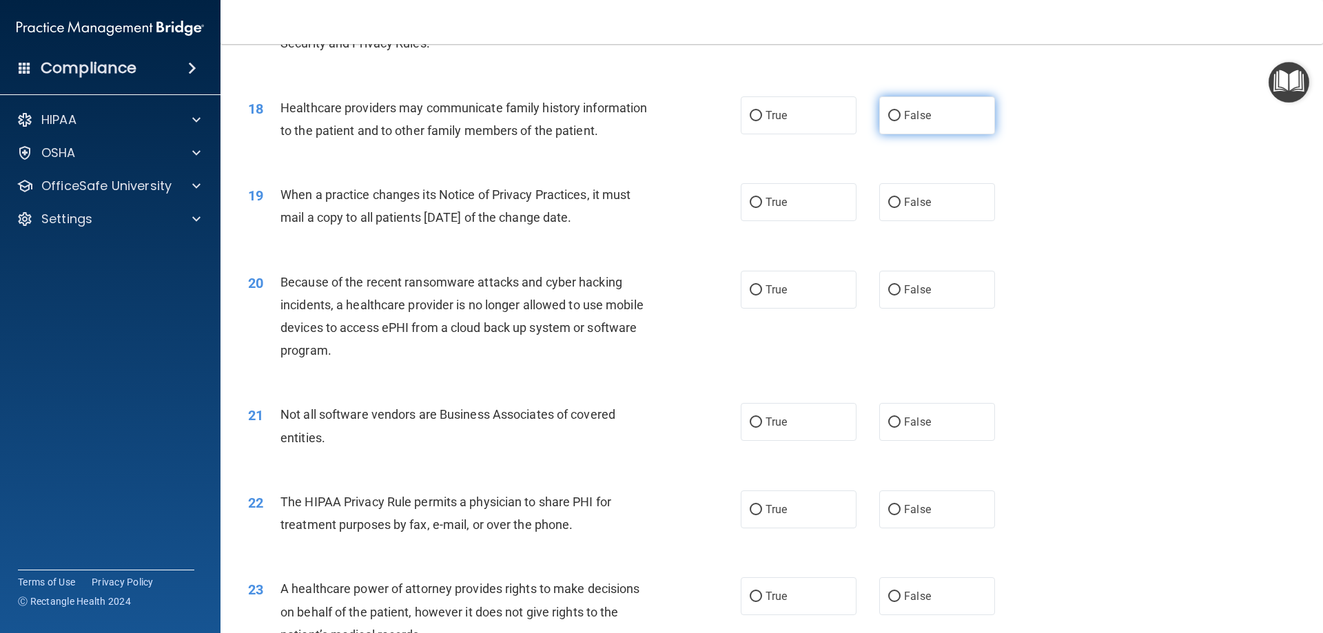
click at [965, 121] on label "False" at bounding box center [938, 116] width 116 height 38
click at [901, 121] on input "False" at bounding box center [895, 116] width 12 height 10
radio input "true"
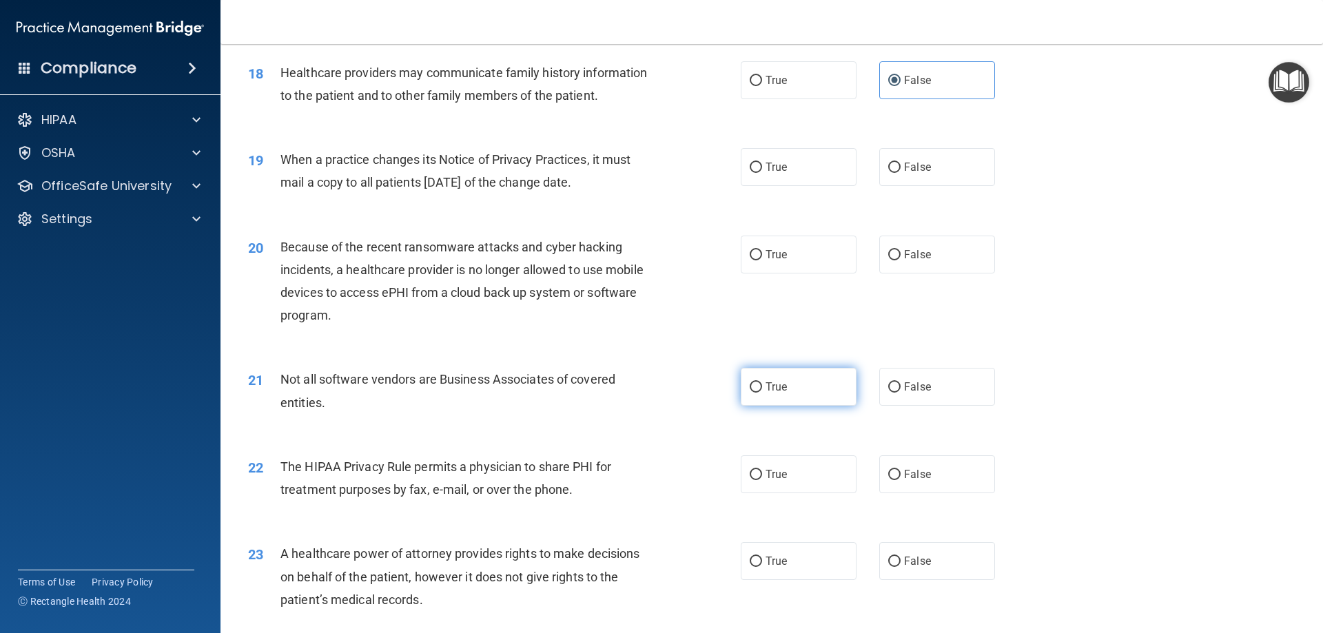
scroll to position [1861, 0]
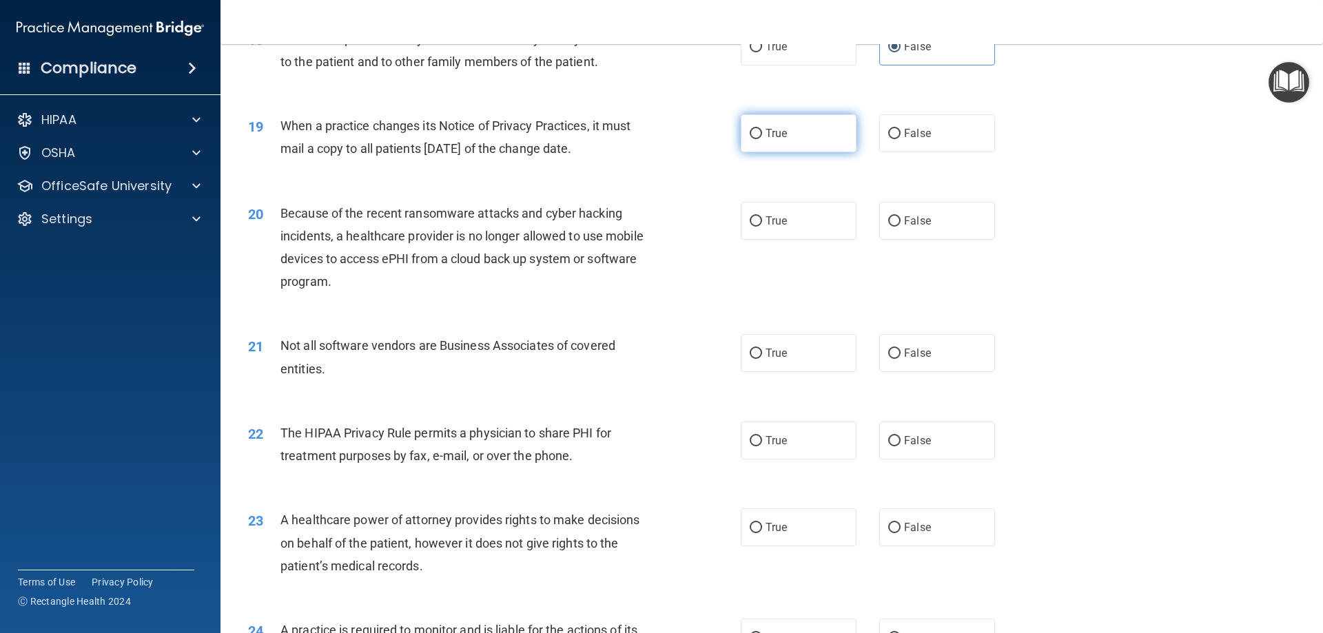
click at [824, 138] on label "True" at bounding box center [799, 133] width 116 height 38
click at [762, 138] on input "True" at bounding box center [756, 134] width 12 height 10
radio input "true"
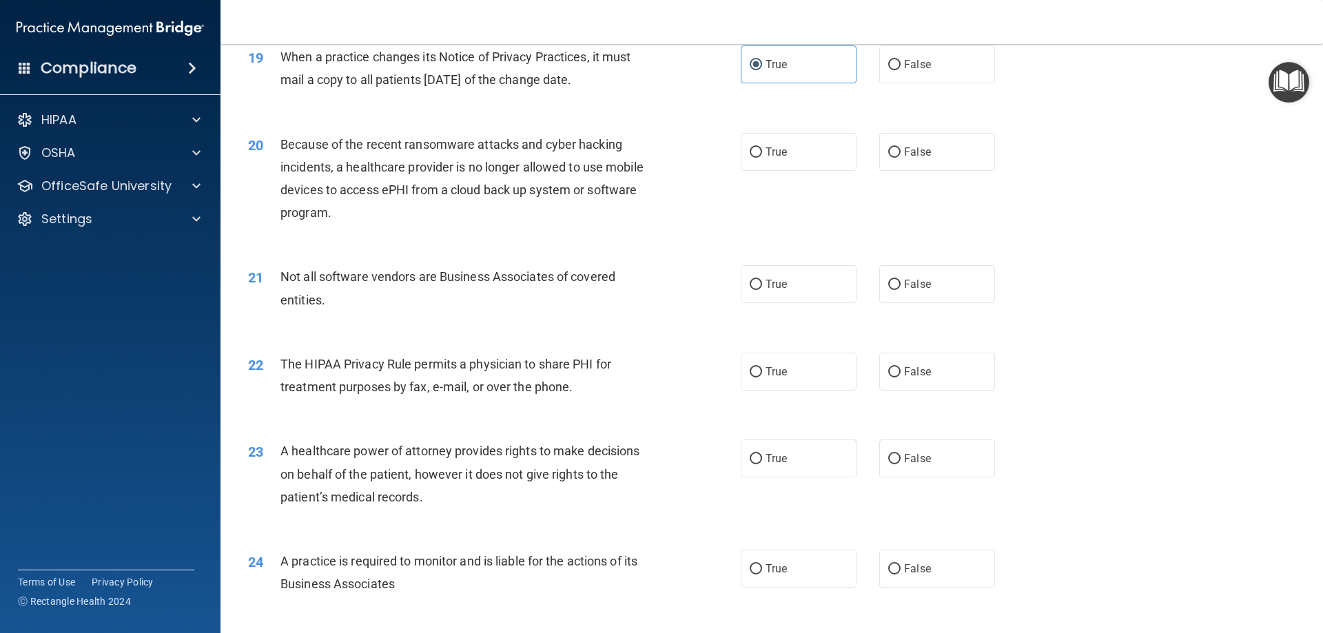
scroll to position [1999, 0]
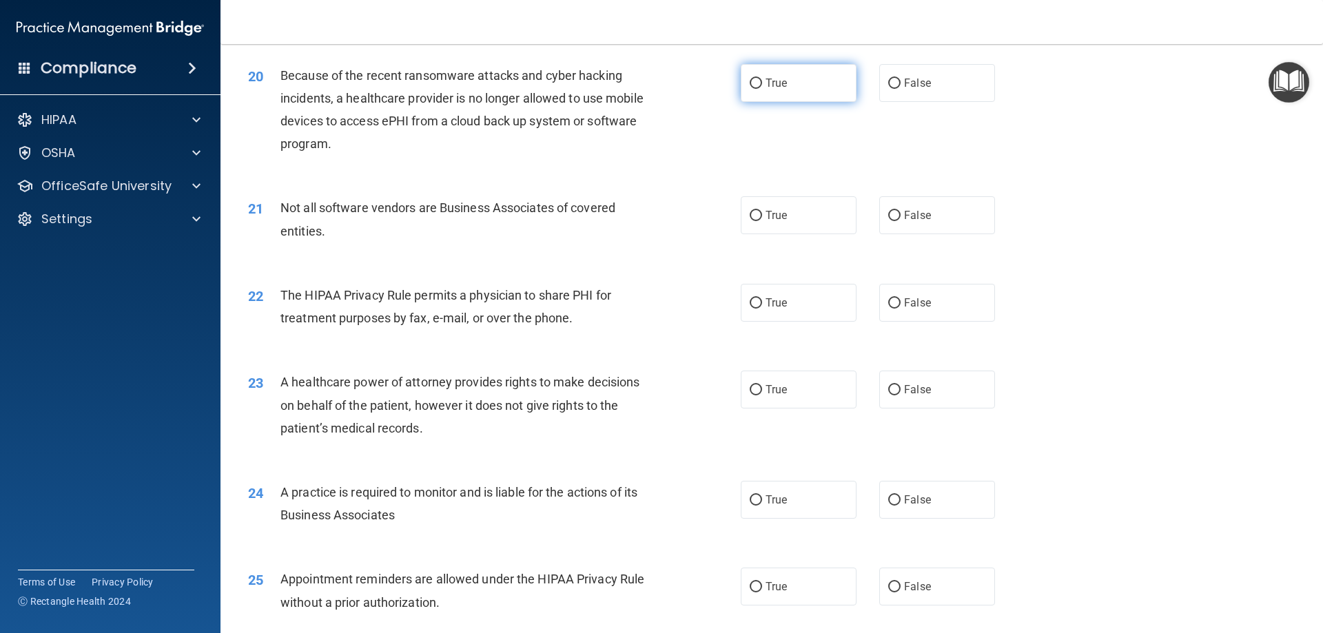
click at [779, 88] on span "True" at bounding box center [776, 83] width 21 height 13
click at [762, 88] on input "True" at bounding box center [756, 84] width 12 height 10
radio input "true"
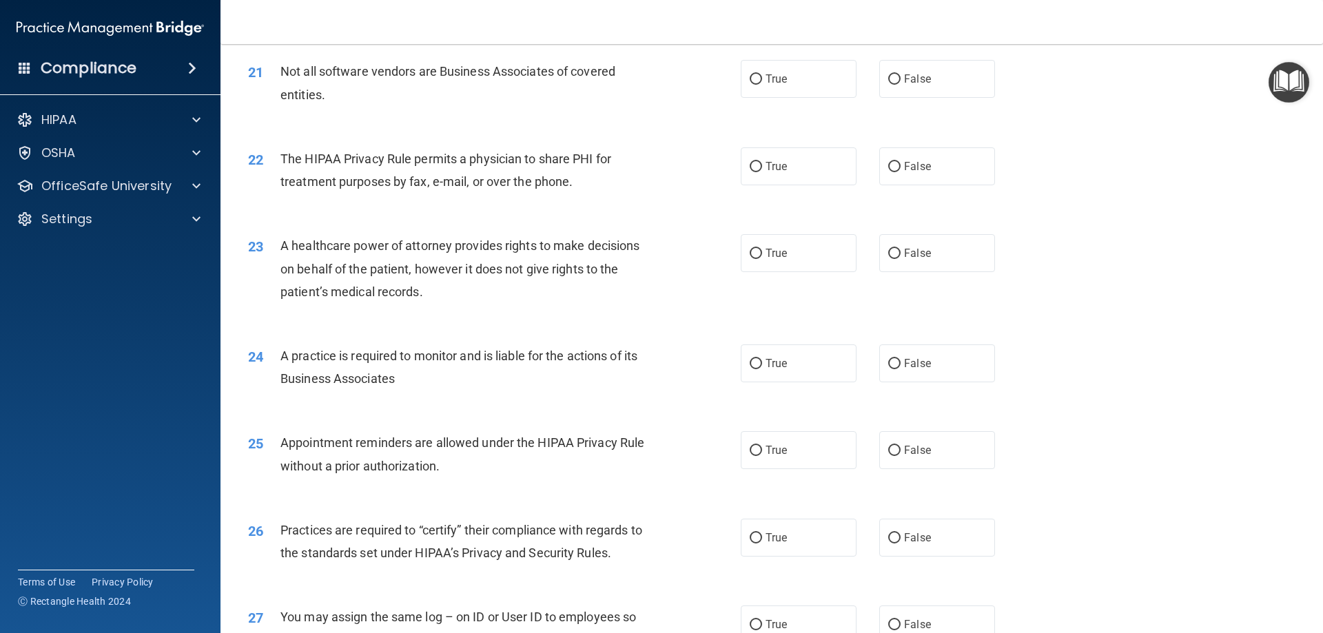
scroll to position [2137, 0]
click at [782, 79] on span "True" at bounding box center [776, 77] width 21 height 13
click at [762, 79] on input "True" at bounding box center [756, 78] width 12 height 10
radio input "true"
click at [809, 174] on label "True" at bounding box center [799, 165] width 116 height 38
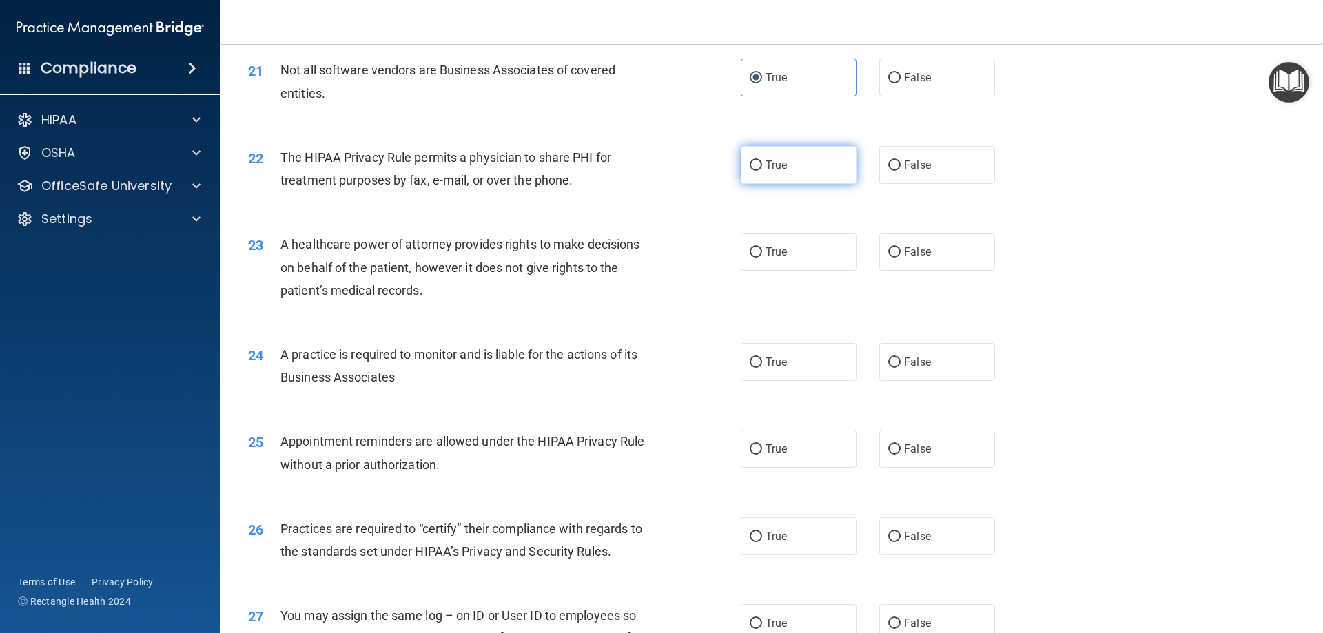
click at [762, 171] on input "True" at bounding box center [756, 166] width 12 height 10
radio input "true"
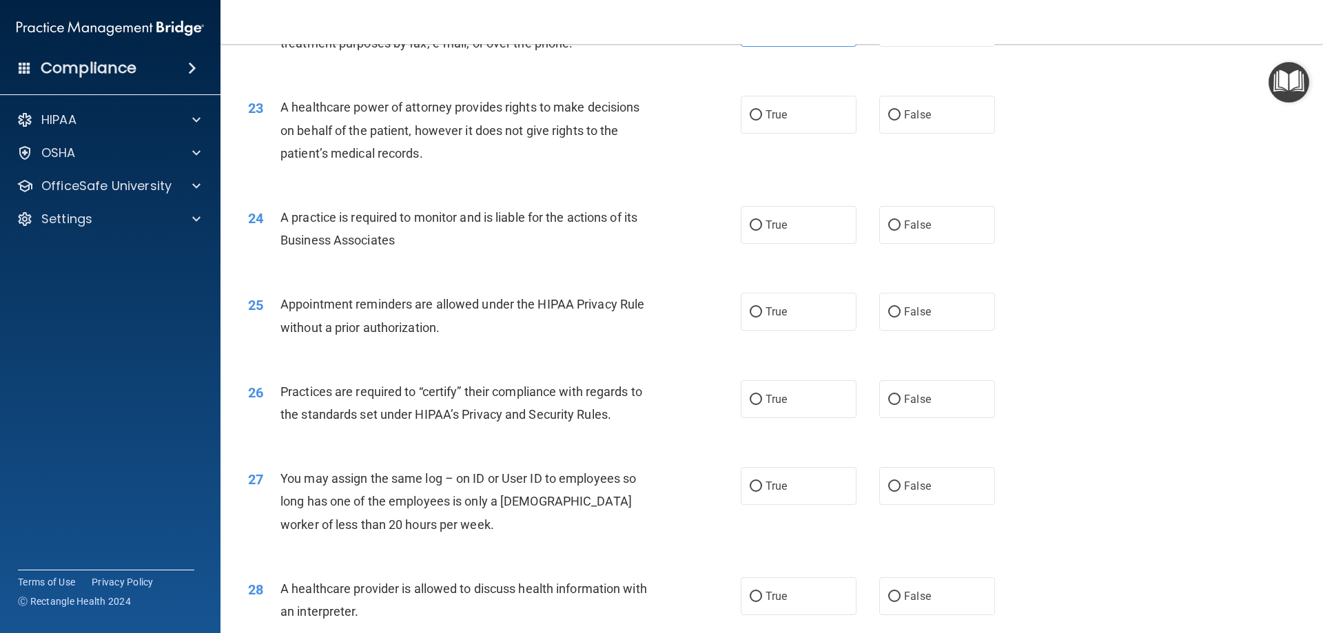
scroll to position [2275, 0]
click at [799, 118] on label "True" at bounding box center [799, 114] width 116 height 38
click at [762, 118] on input "True" at bounding box center [756, 115] width 12 height 10
radio input "true"
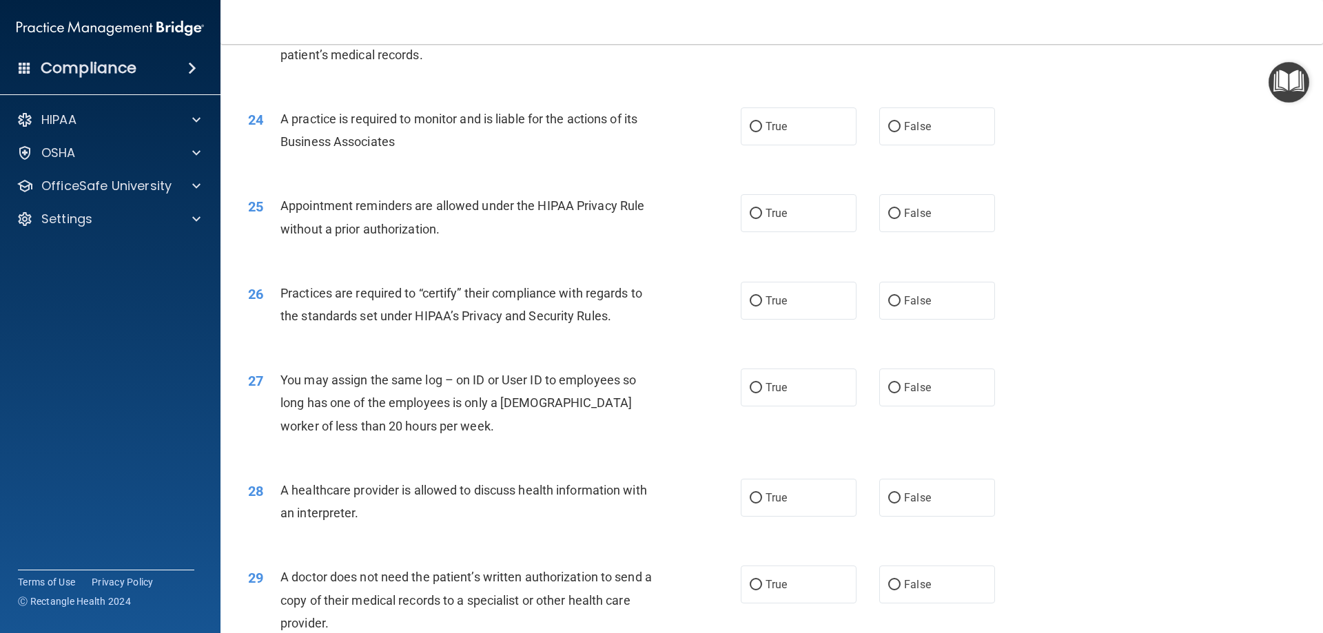
scroll to position [2413, 0]
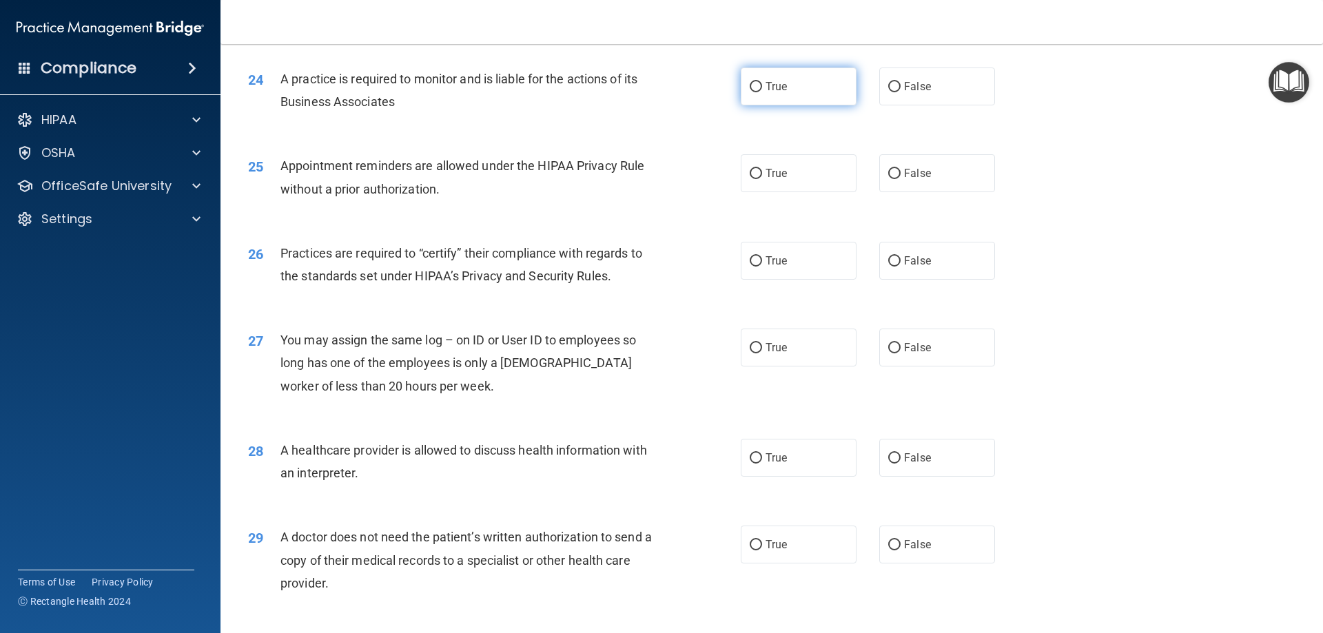
click at [796, 91] on label "True" at bounding box center [799, 87] width 116 height 38
click at [762, 91] on input "True" at bounding box center [756, 87] width 12 height 10
radio input "true"
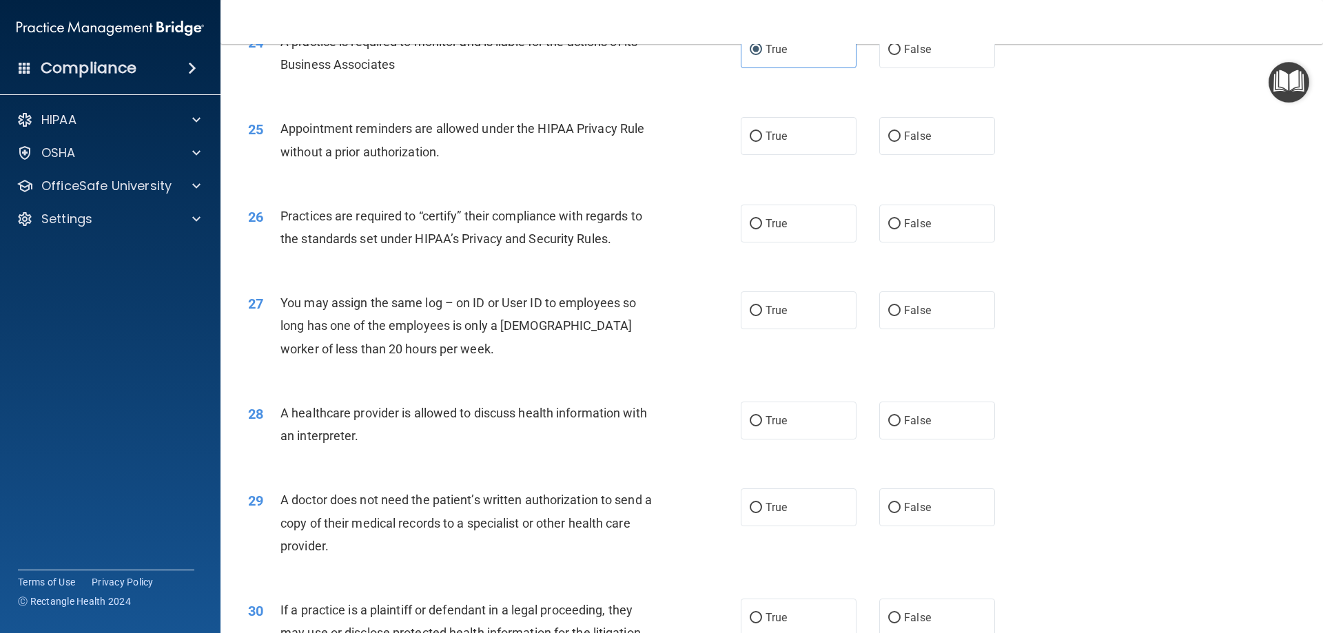
scroll to position [2482, 0]
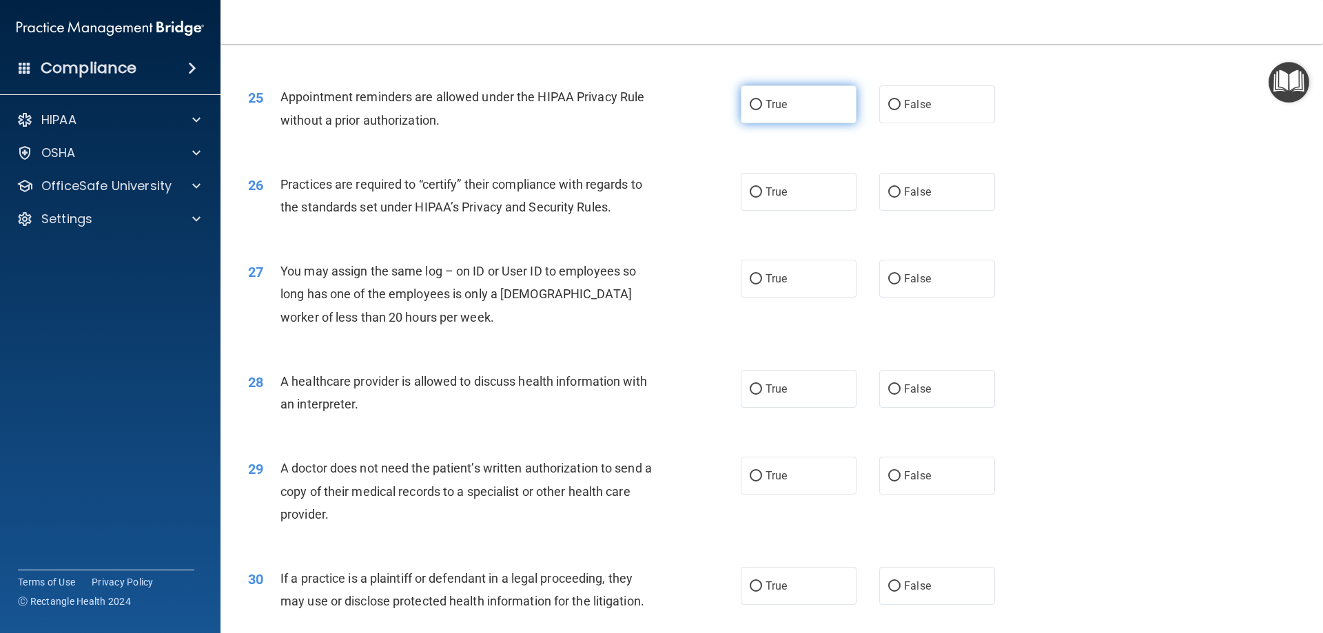
click at [770, 105] on span "True" at bounding box center [776, 104] width 21 height 13
click at [762, 105] on input "True" at bounding box center [756, 105] width 12 height 10
radio input "true"
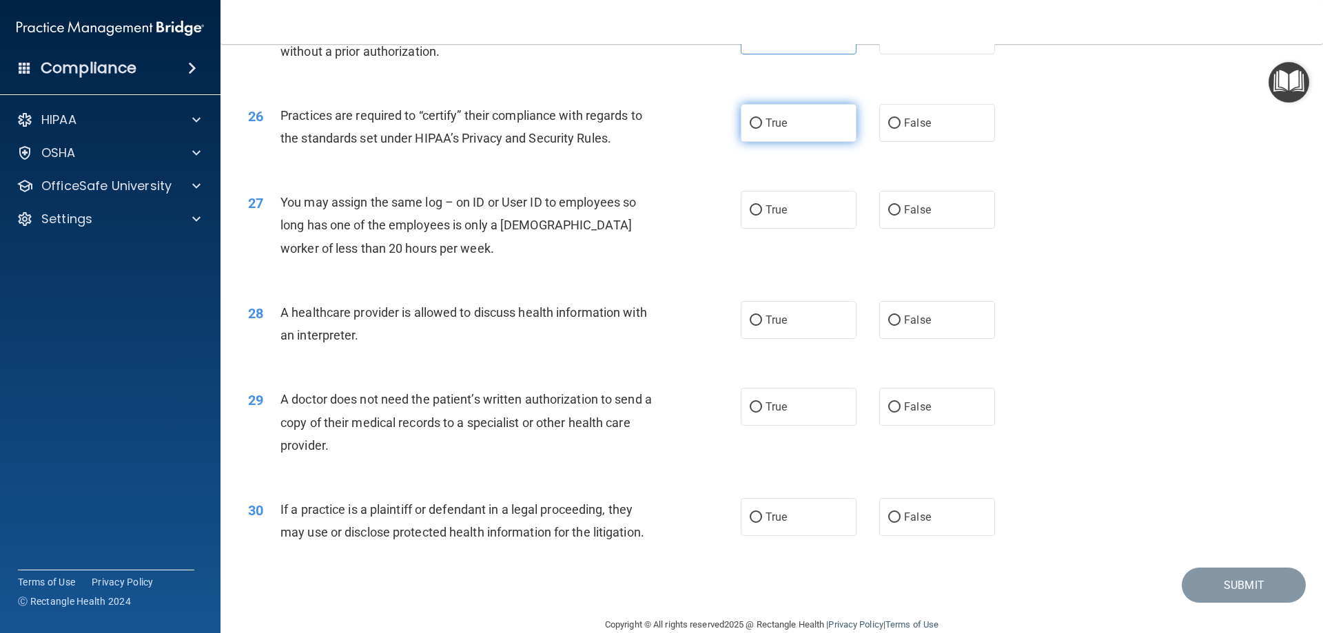
click at [772, 134] on label "True" at bounding box center [799, 123] width 116 height 38
click at [762, 129] on input "True" at bounding box center [756, 124] width 12 height 10
radio input "true"
click at [880, 223] on label "False" at bounding box center [938, 210] width 116 height 38
click at [889, 216] on input "False" at bounding box center [895, 210] width 12 height 10
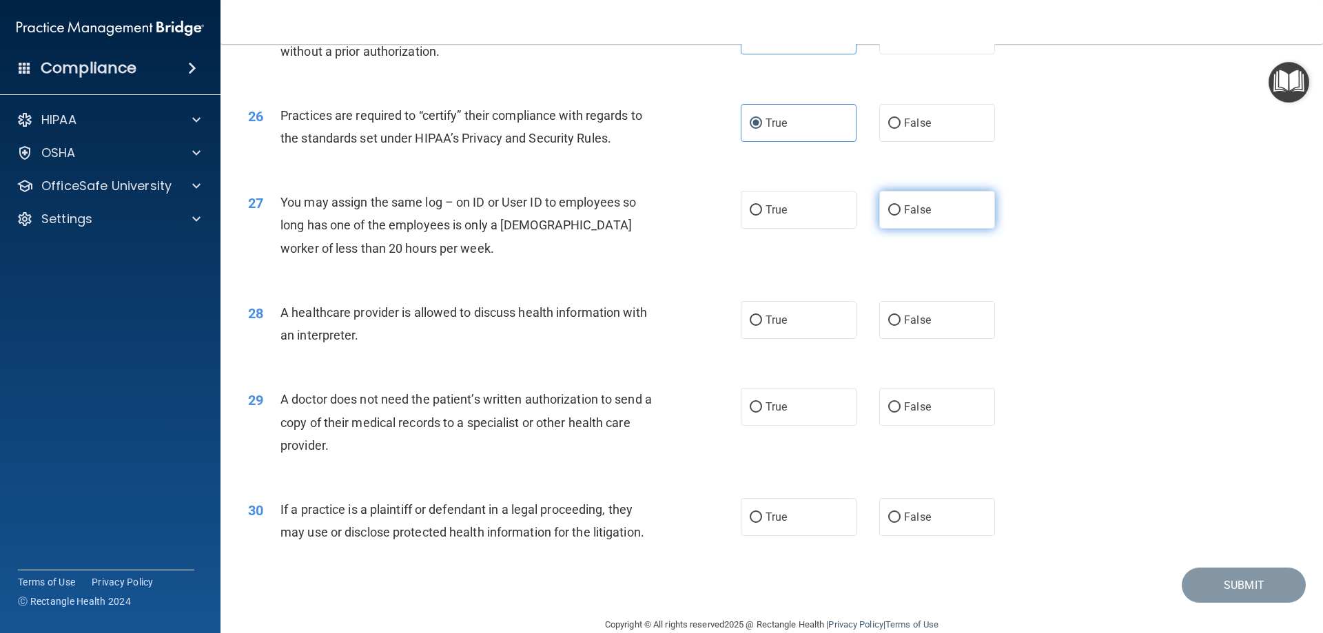
radio input "true"
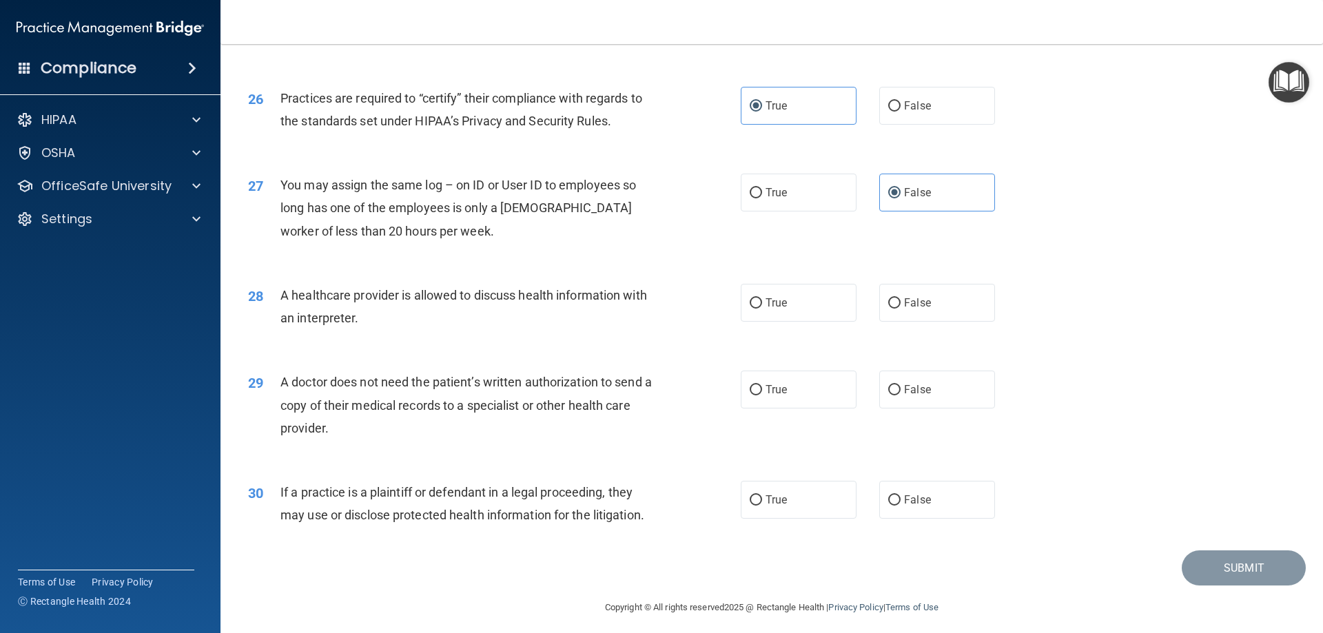
scroll to position [2575, 0]
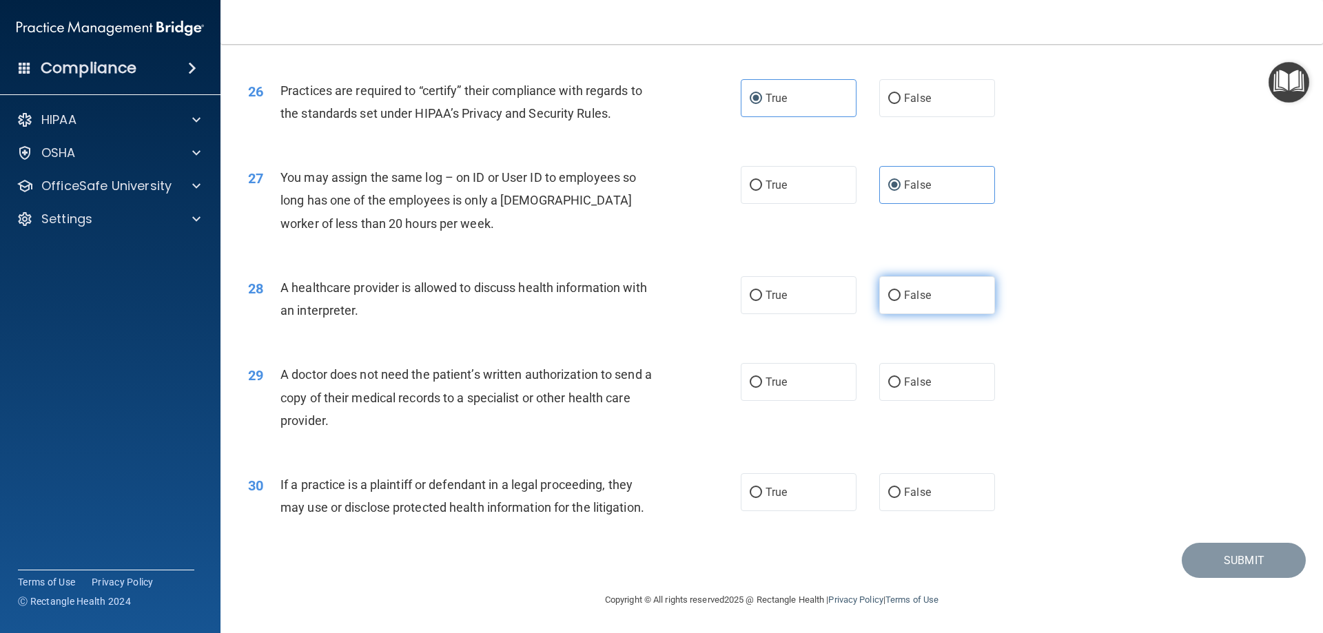
click at [943, 300] on label "False" at bounding box center [938, 295] width 116 height 38
click at [901, 300] on input "False" at bounding box center [895, 296] width 12 height 10
radio input "true"
click at [924, 383] on span "False" at bounding box center [917, 382] width 27 height 13
click at [901, 383] on input "False" at bounding box center [895, 383] width 12 height 10
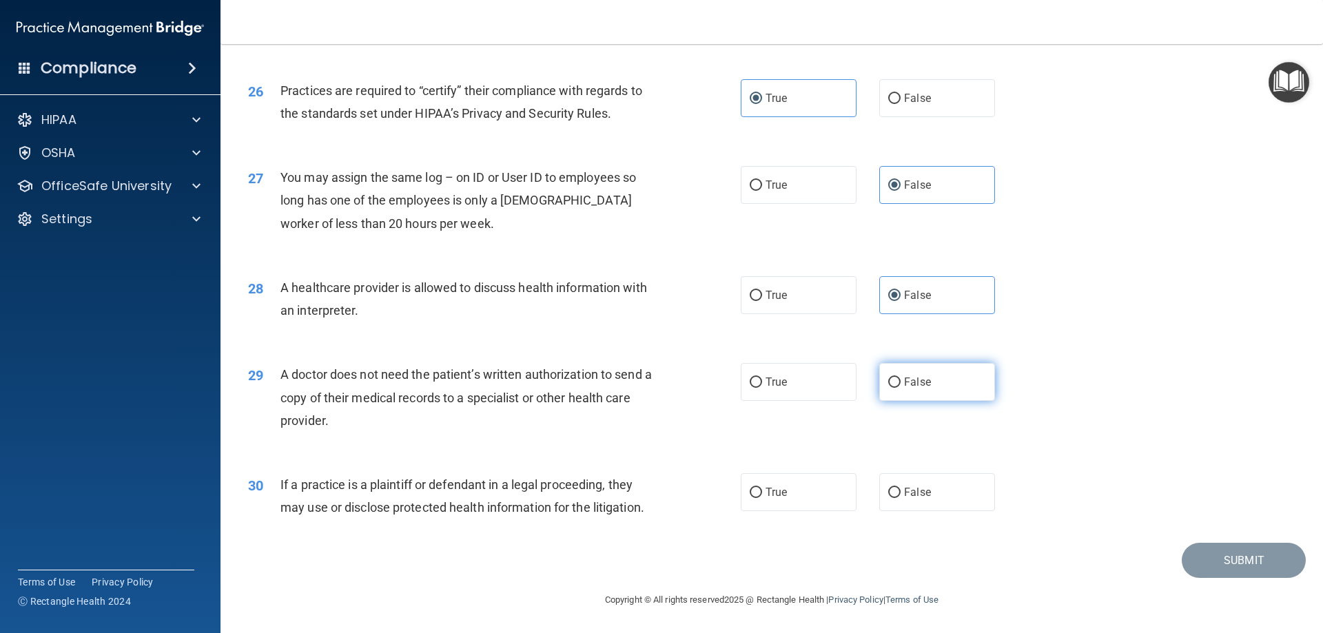
radio input "true"
click at [926, 487] on label "False" at bounding box center [938, 493] width 116 height 38
click at [901, 488] on input "False" at bounding box center [895, 493] width 12 height 10
radio input "true"
click at [1200, 554] on button "Submit" at bounding box center [1244, 560] width 124 height 35
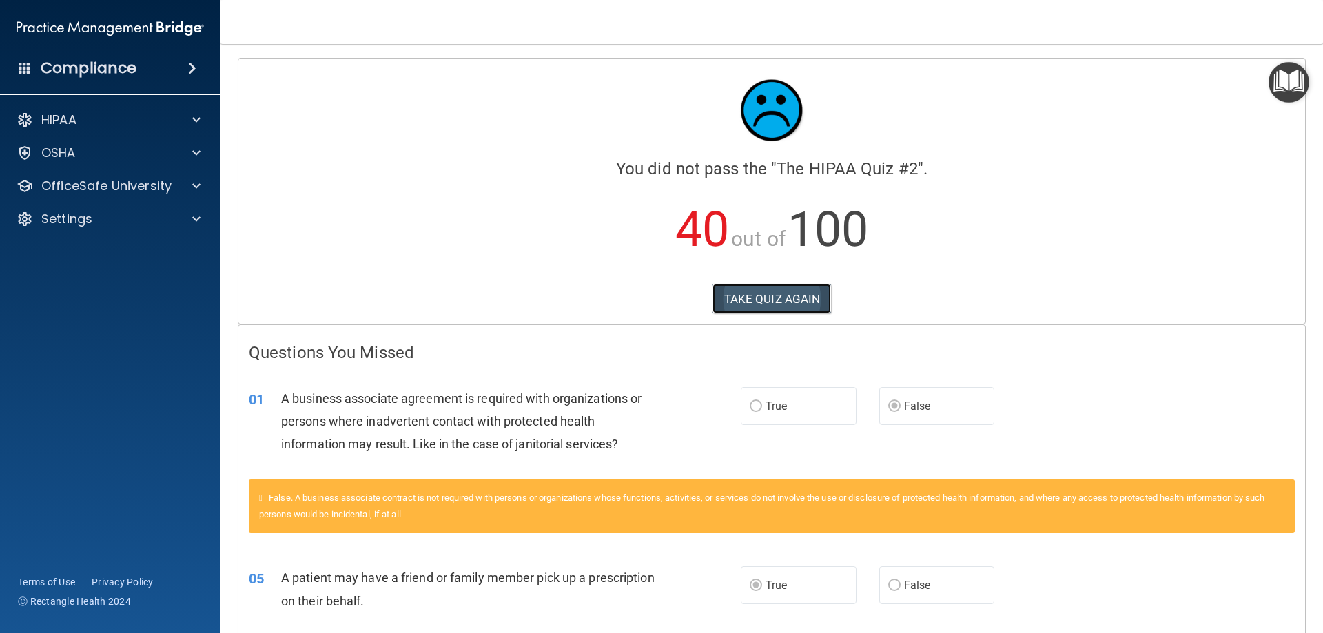
click at [774, 310] on button "TAKE QUIZ AGAIN" at bounding box center [772, 299] width 119 height 30
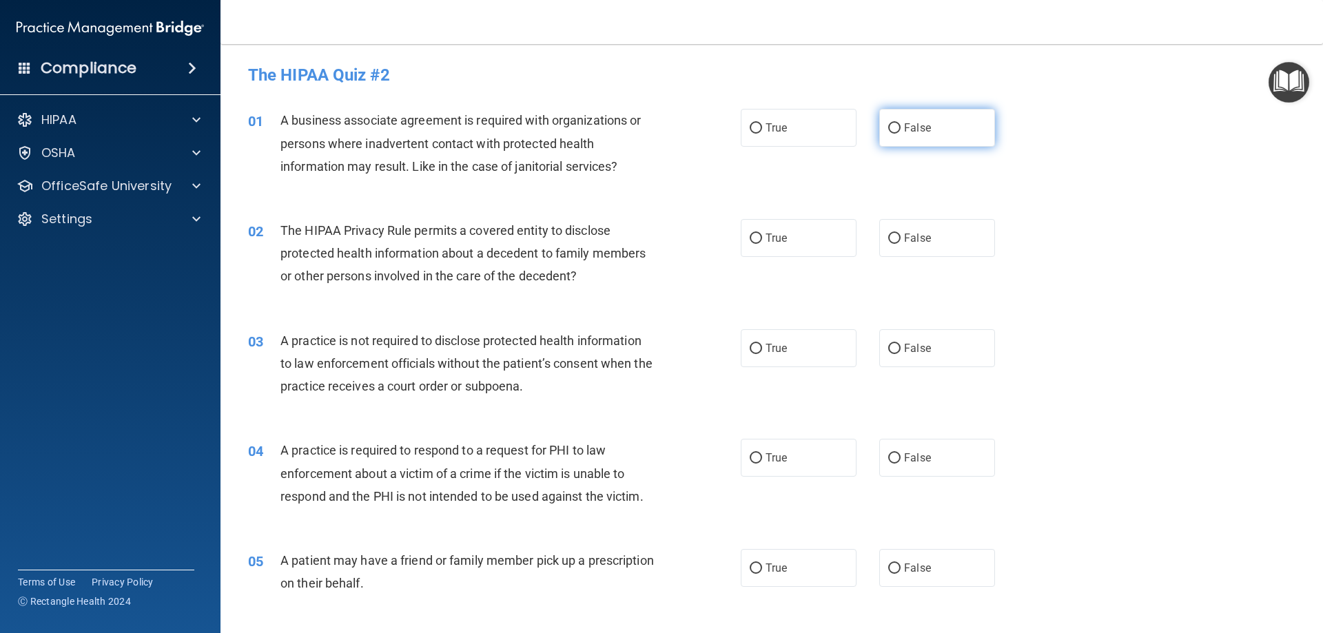
click at [916, 135] on label "False" at bounding box center [938, 128] width 116 height 38
click at [901, 134] on input "False" at bounding box center [895, 128] width 12 height 10
radio input "true"
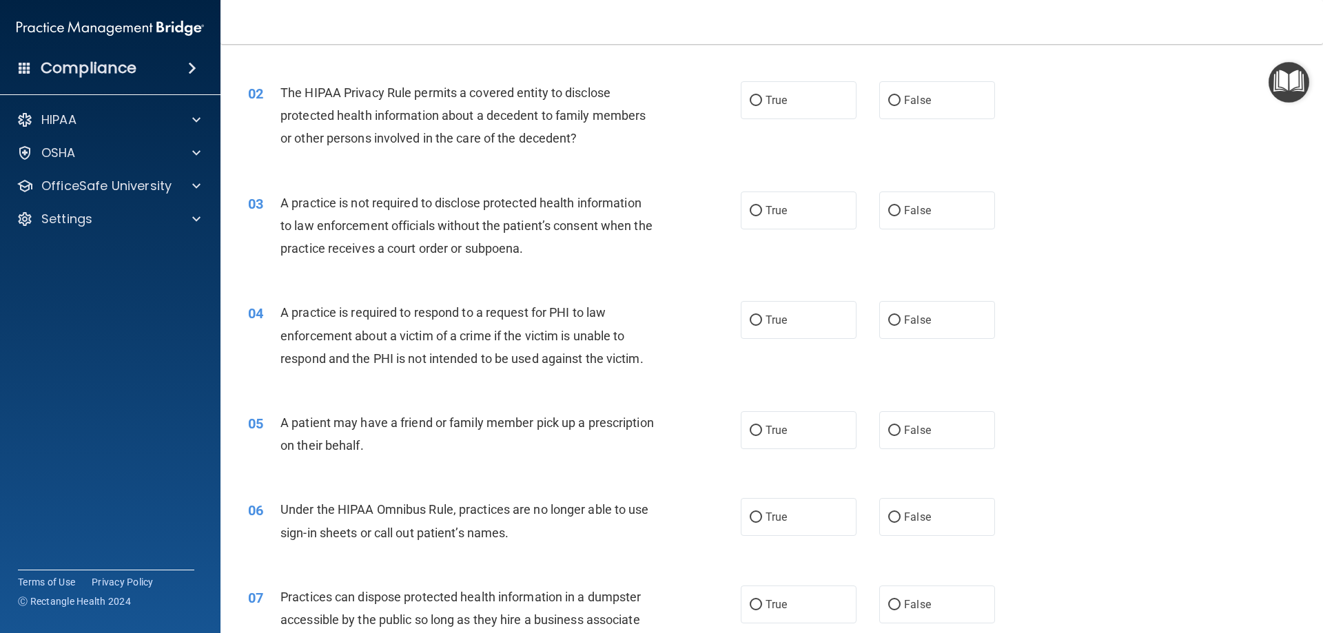
scroll to position [69, 0]
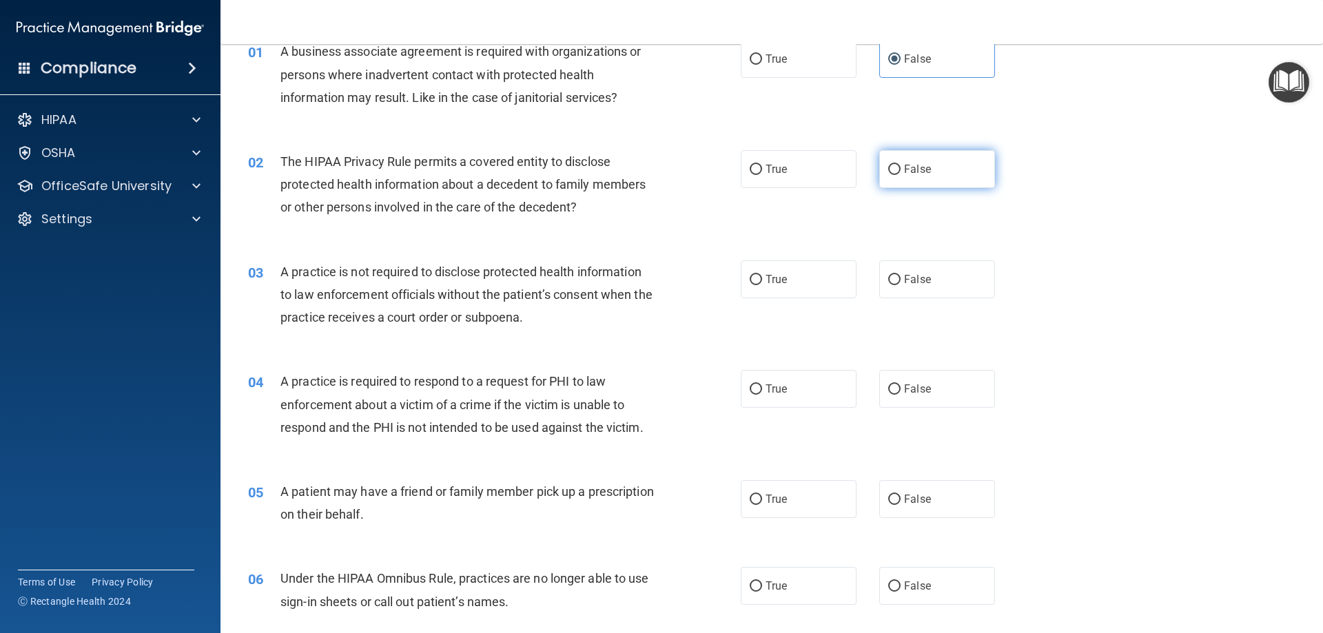
click at [908, 188] on label "False" at bounding box center [938, 169] width 116 height 38
click at [901, 175] on input "False" at bounding box center [895, 170] width 12 height 10
radio input "true"
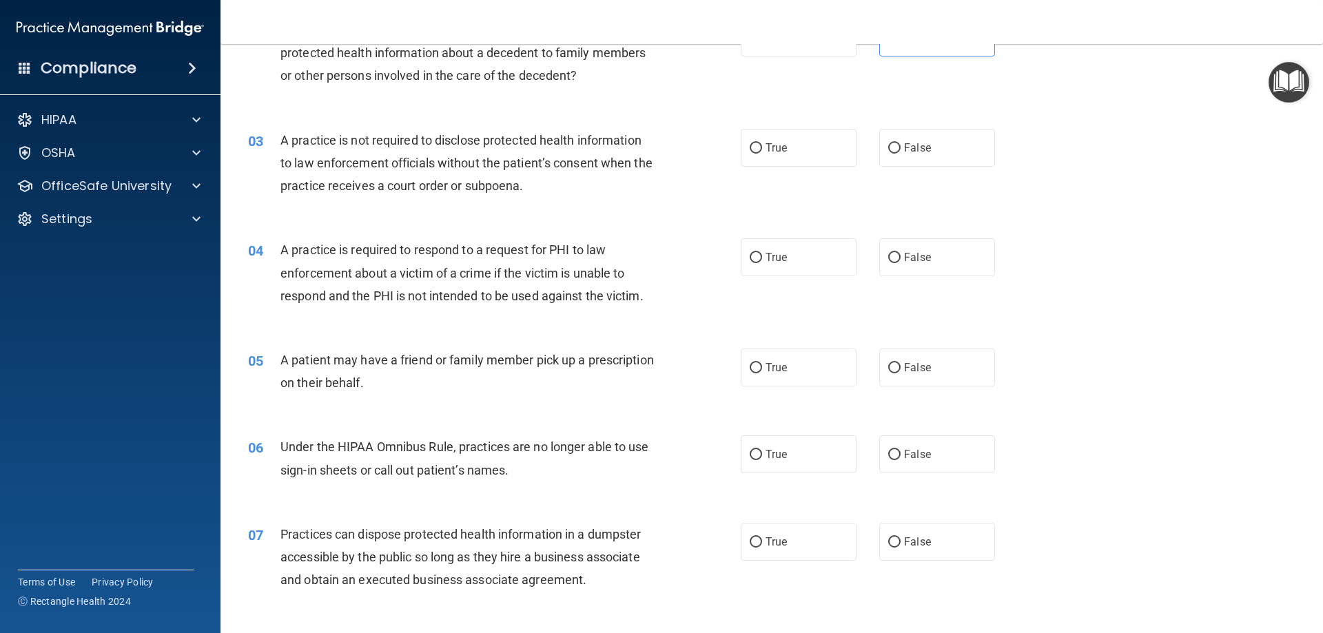
scroll to position [207, 0]
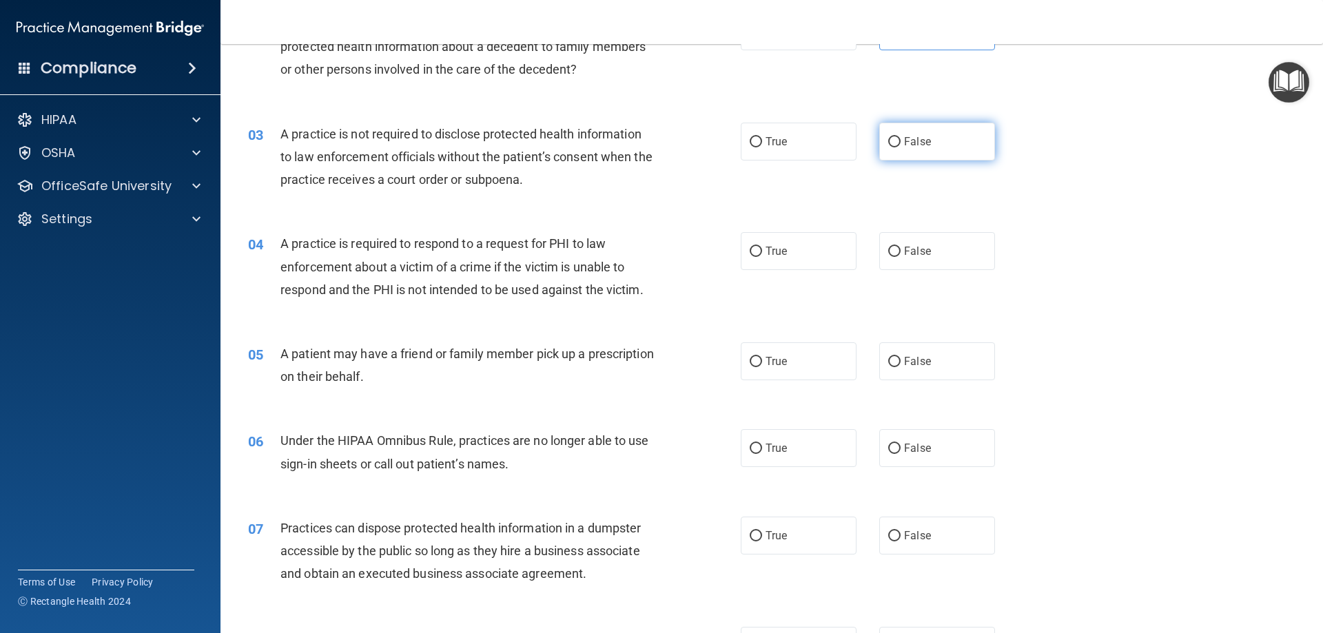
click at [919, 154] on label "False" at bounding box center [938, 142] width 116 height 38
click at [901, 148] on input "False" at bounding box center [895, 142] width 12 height 10
radio input "true"
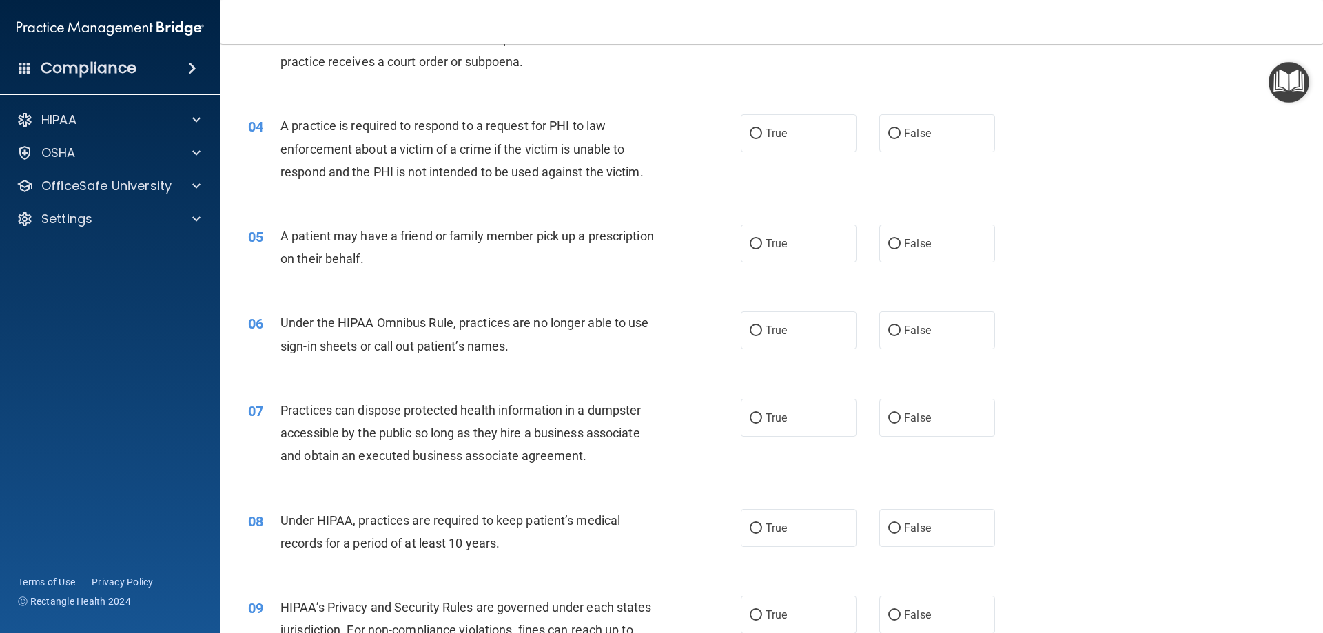
scroll to position [345, 0]
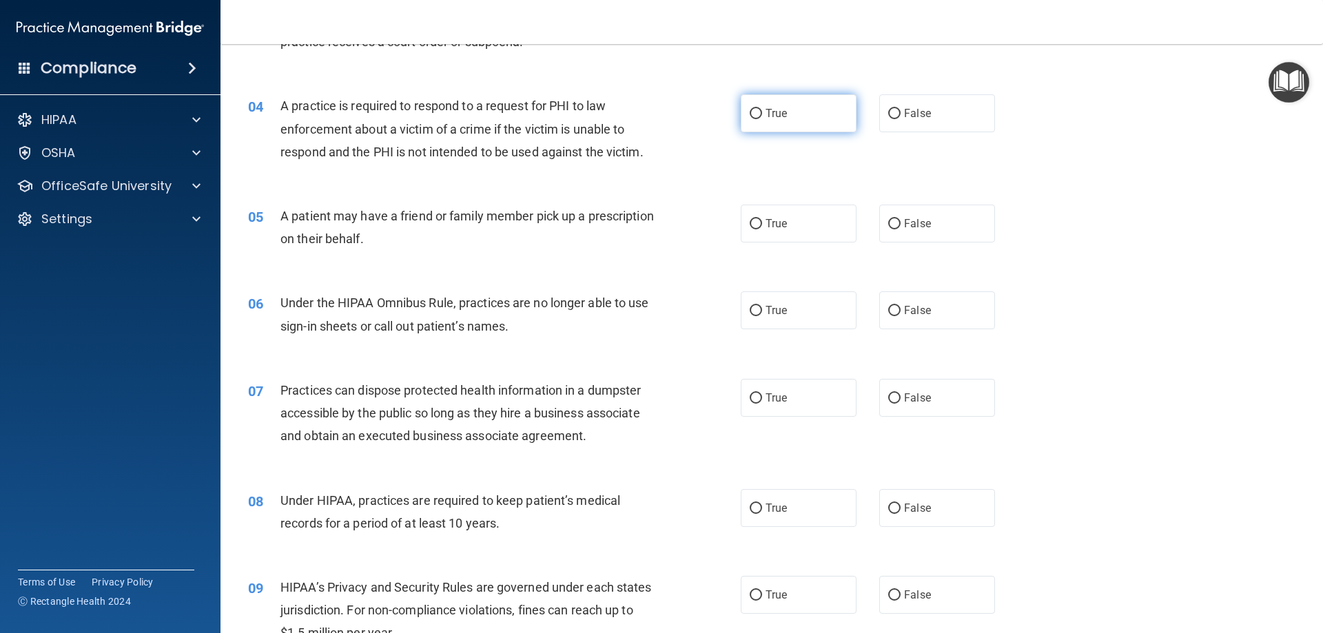
click at [815, 124] on label "True" at bounding box center [799, 113] width 116 height 38
click at [762, 119] on input "True" at bounding box center [756, 114] width 12 height 10
radio input "true"
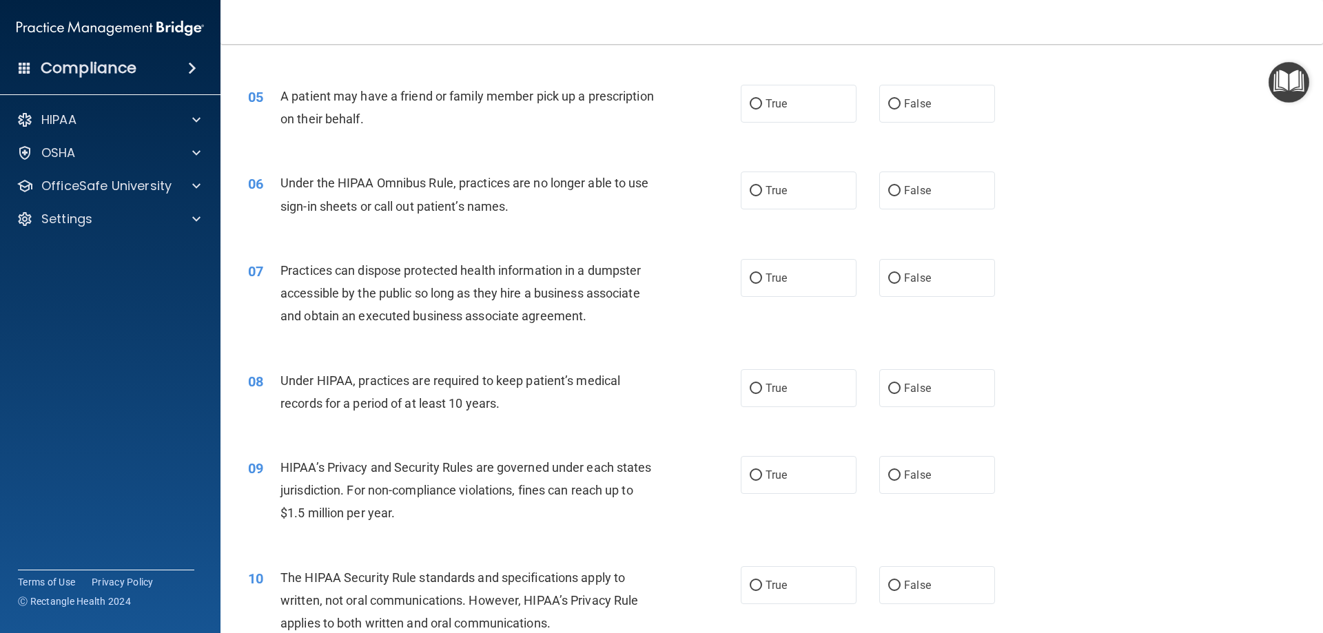
scroll to position [483, 0]
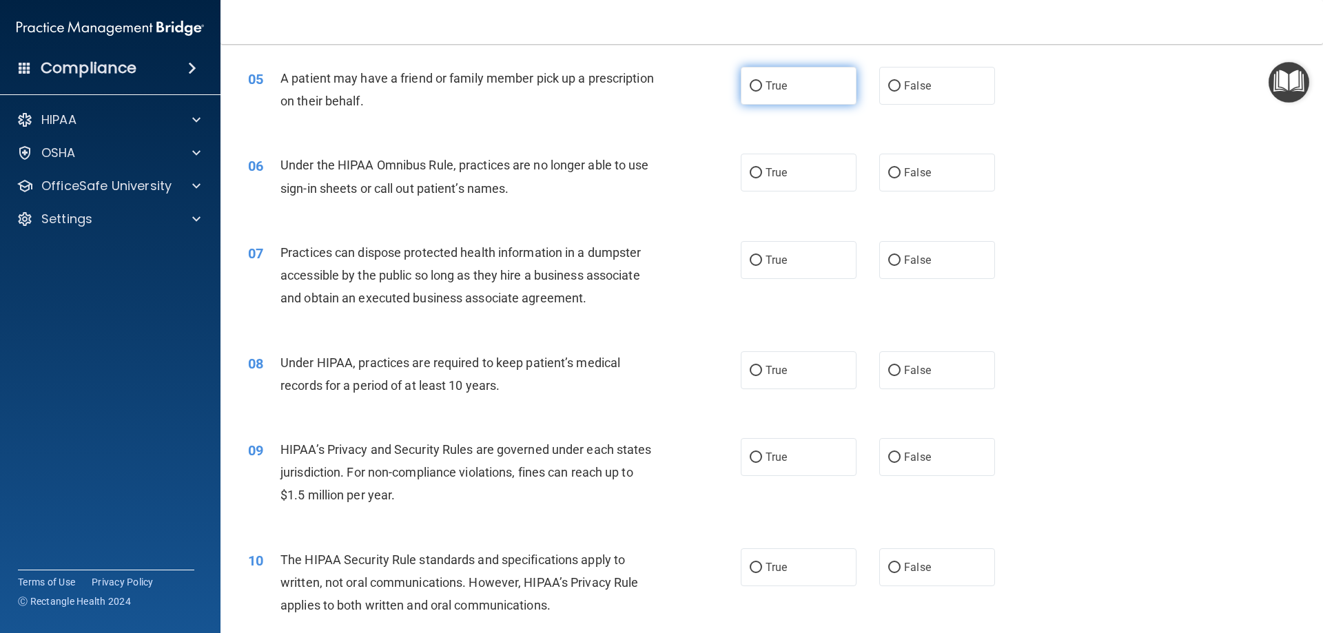
click at [786, 99] on label "True" at bounding box center [799, 86] width 116 height 38
click at [762, 92] on input "True" at bounding box center [756, 86] width 12 height 10
radio input "true"
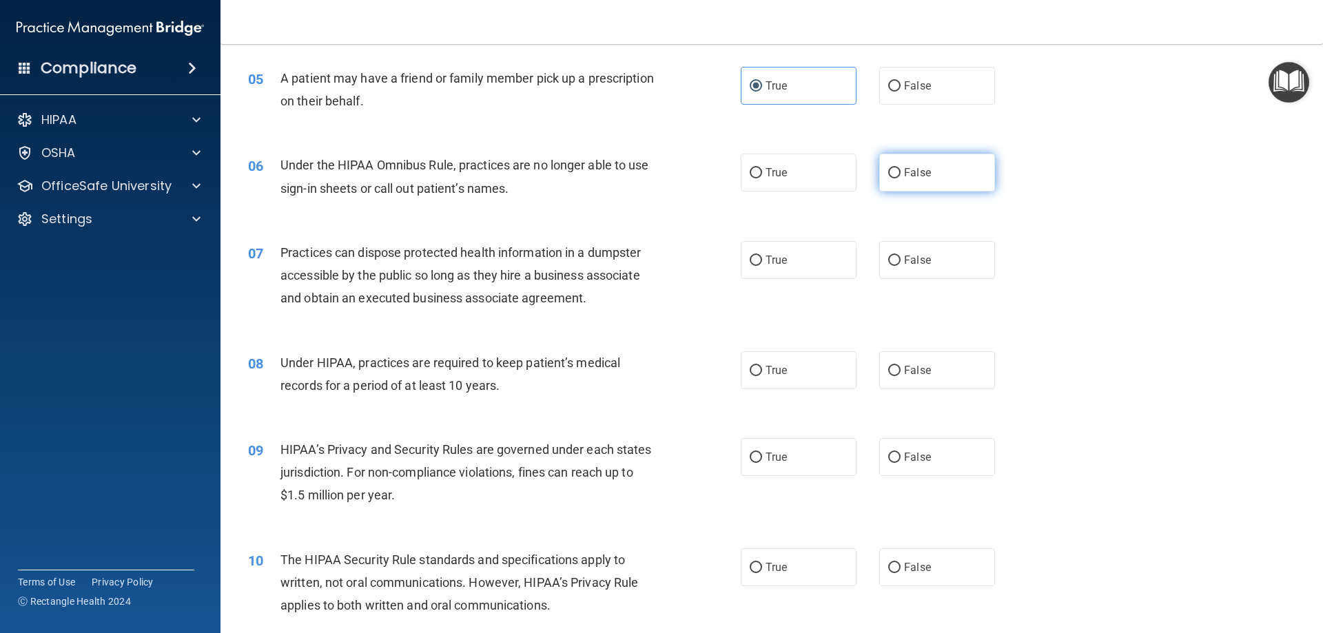
click at [933, 184] on label "False" at bounding box center [938, 173] width 116 height 38
click at [901, 179] on input "False" at bounding box center [895, 173] width 12 height 10
radio input "true"
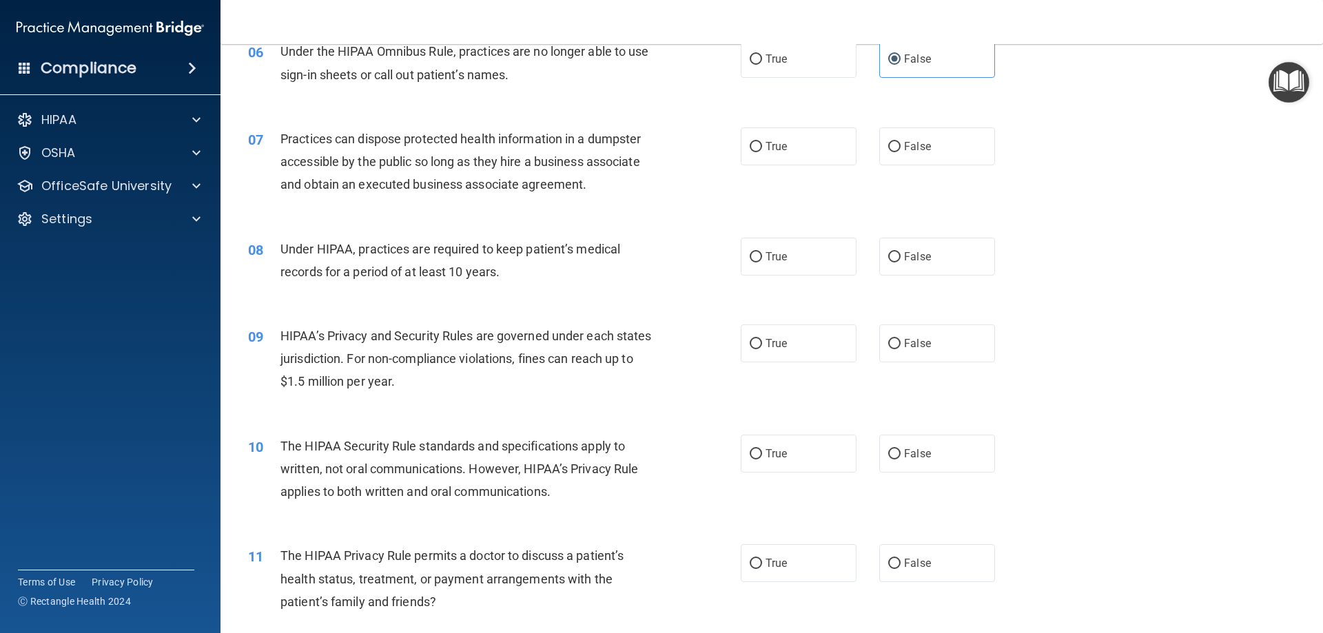
scroll to position [620, 0]
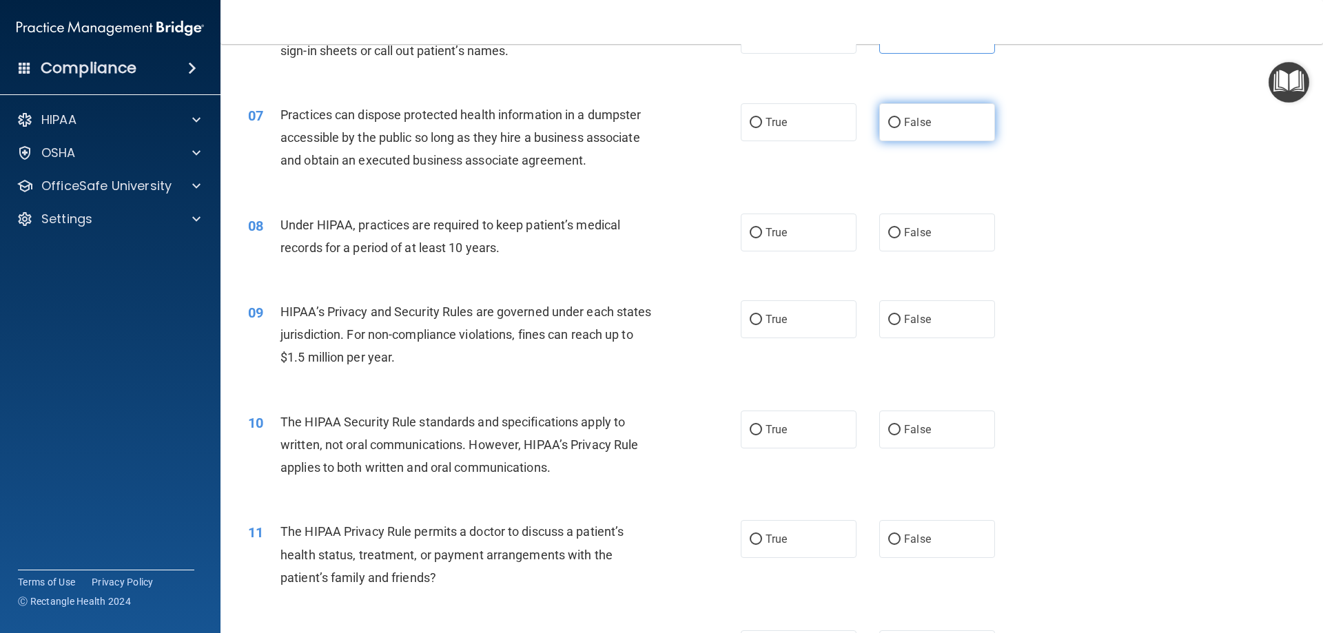
click at [932, 122] on label "False" at bounding box center [938, 122] width 116 height 38
click at [901, 122] on input "False" at bounding box center [895, 123] width 12 height 10
radio input "true"
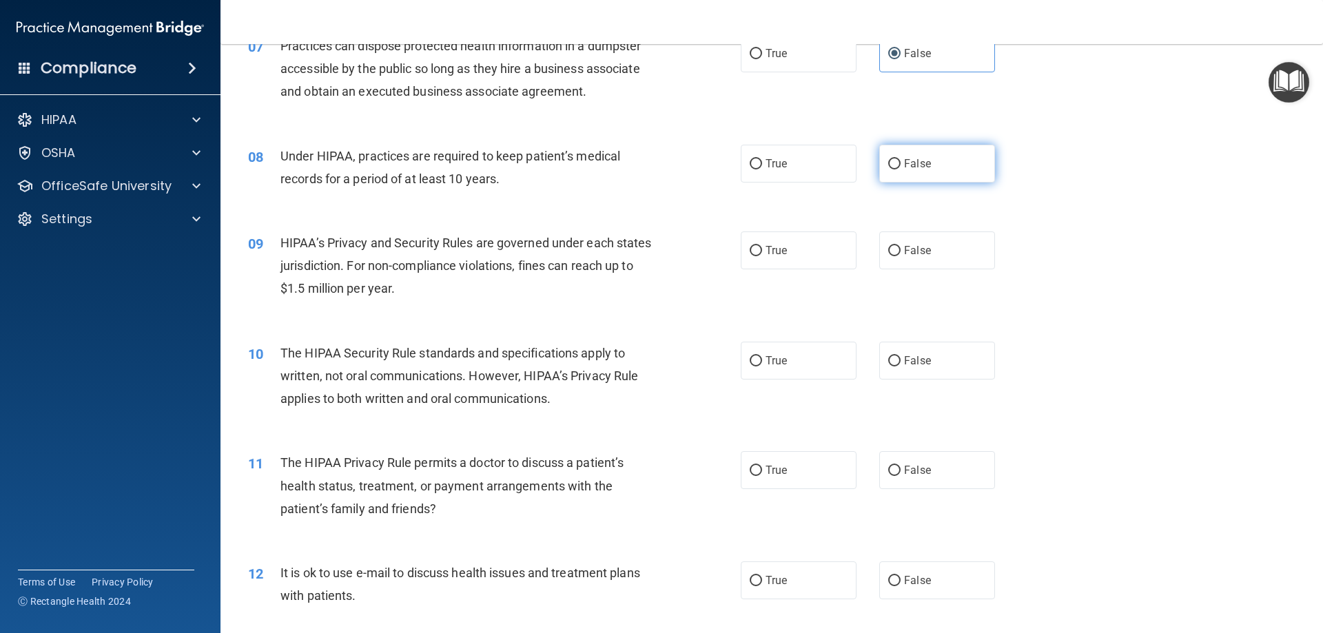
click at [948, 164] on label "False" at bounding box center [938, 164] width 116 height 38
click at [901, 164] on input "False" at bounding box center [895, 164] width 12 height 10
radio input "true"
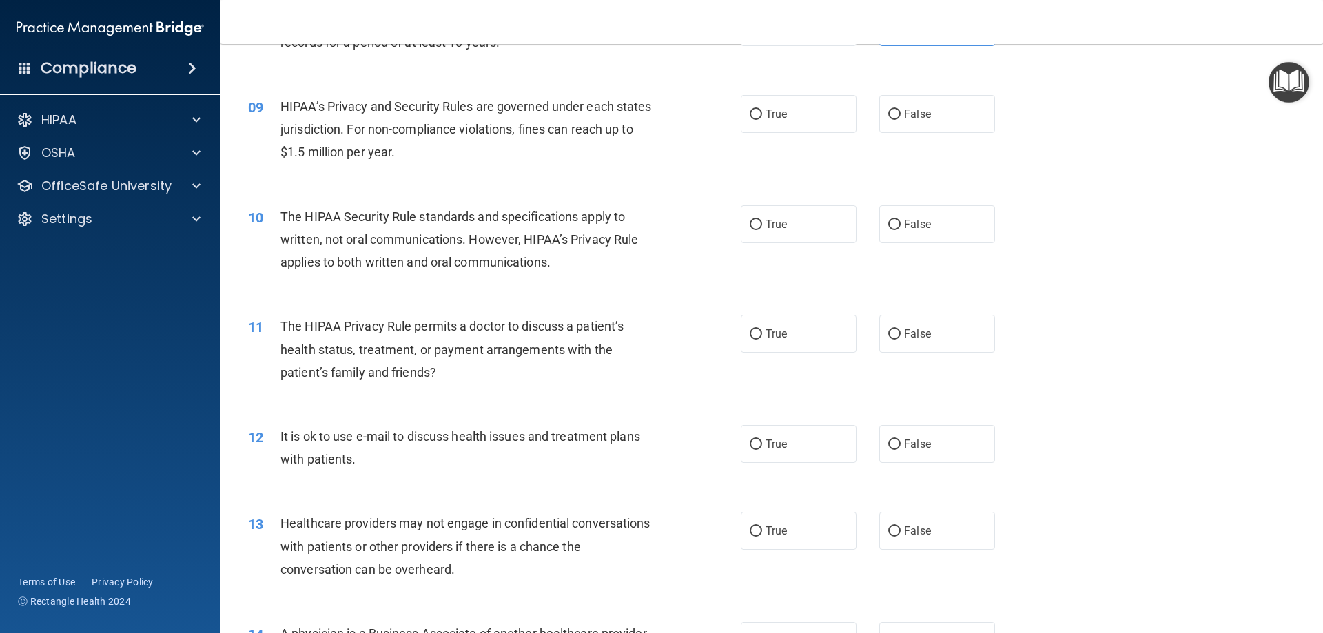
scroll to position [827, 0]
click at [912, 228] on span "False" at bounding box center [917, 222] width 27 height 13
click at [901, 228] on input "False" at bounding box center [895, 224] width 12 height 10
radio input "true"
click at [924, 114] on span "False" at bounding box center [917, 112] width 27 height 13
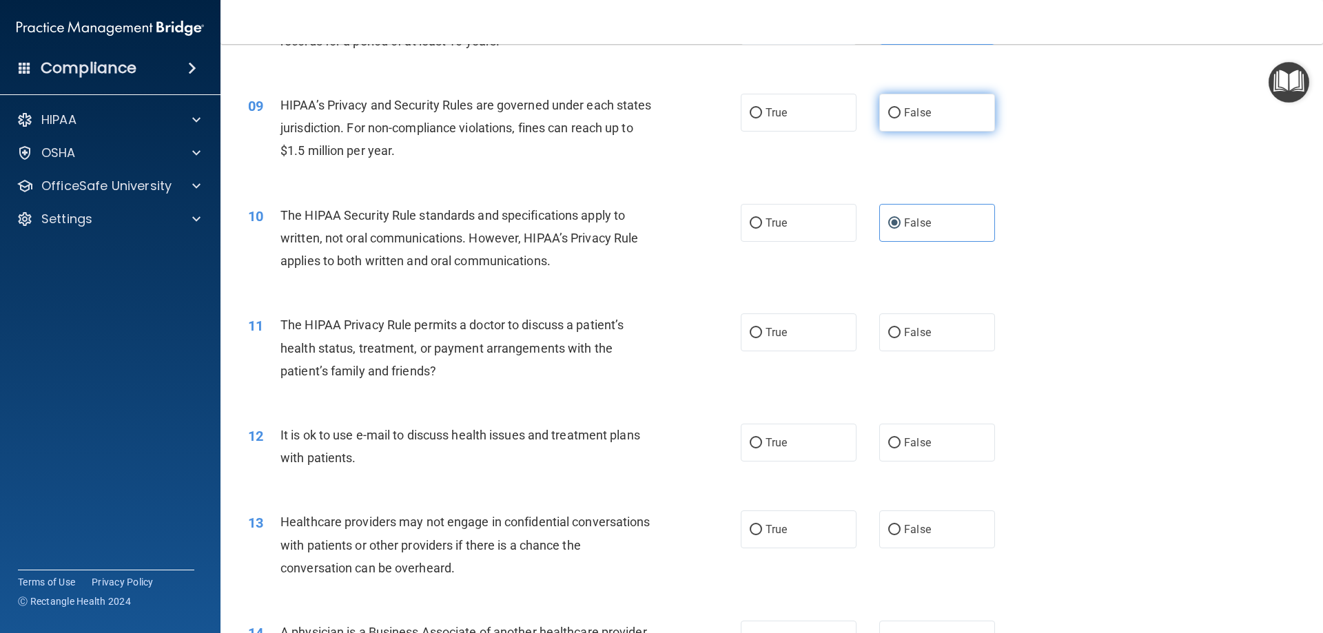
click at [901, 114] on input "False" at bounding box center [895, 113] width 12 height 10
radio input "true"
click at [814, 233] on label "True" at bounding box center [799, 223] width 116 height 38
click at [762, 229] on input "True" at bounding box center [756, 224] width 12 height 10
radio input "true"
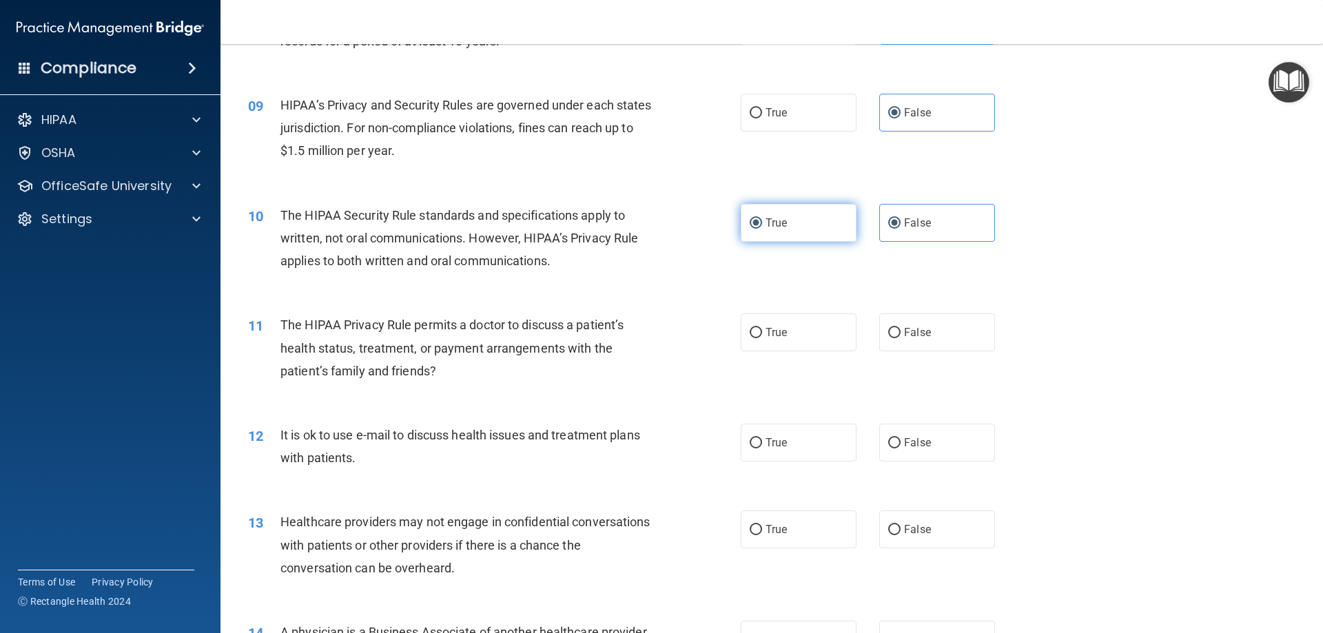
radio input "false"
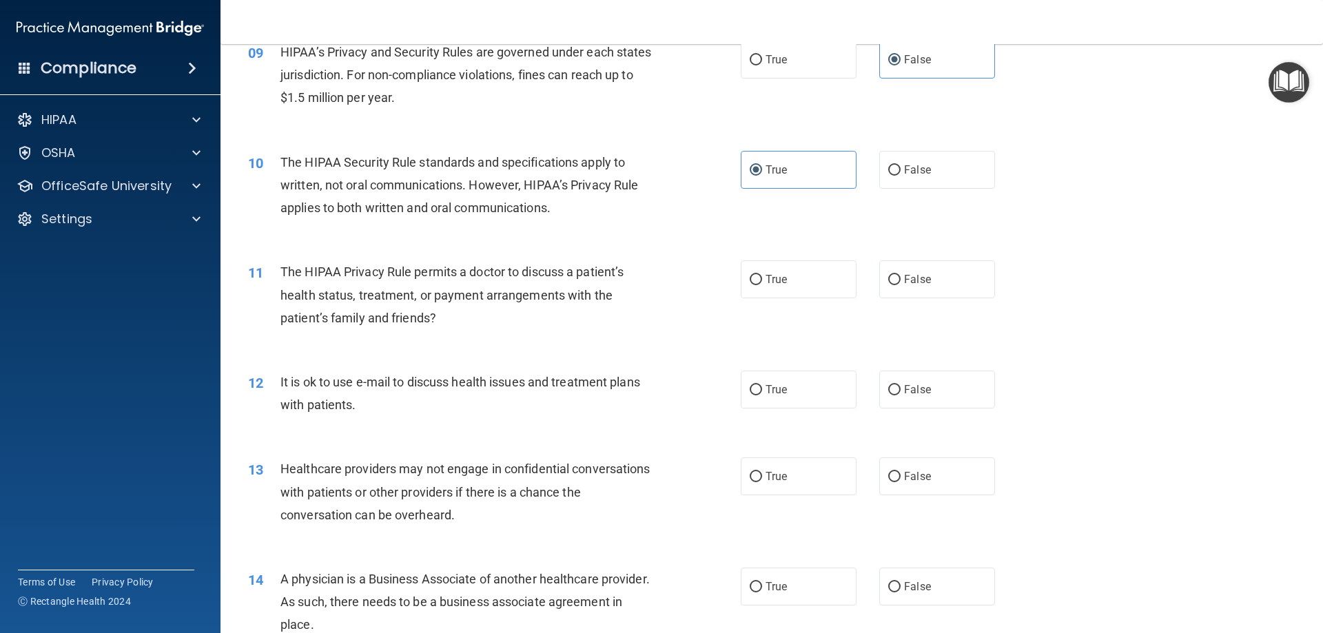
scroll to position [965, 0]
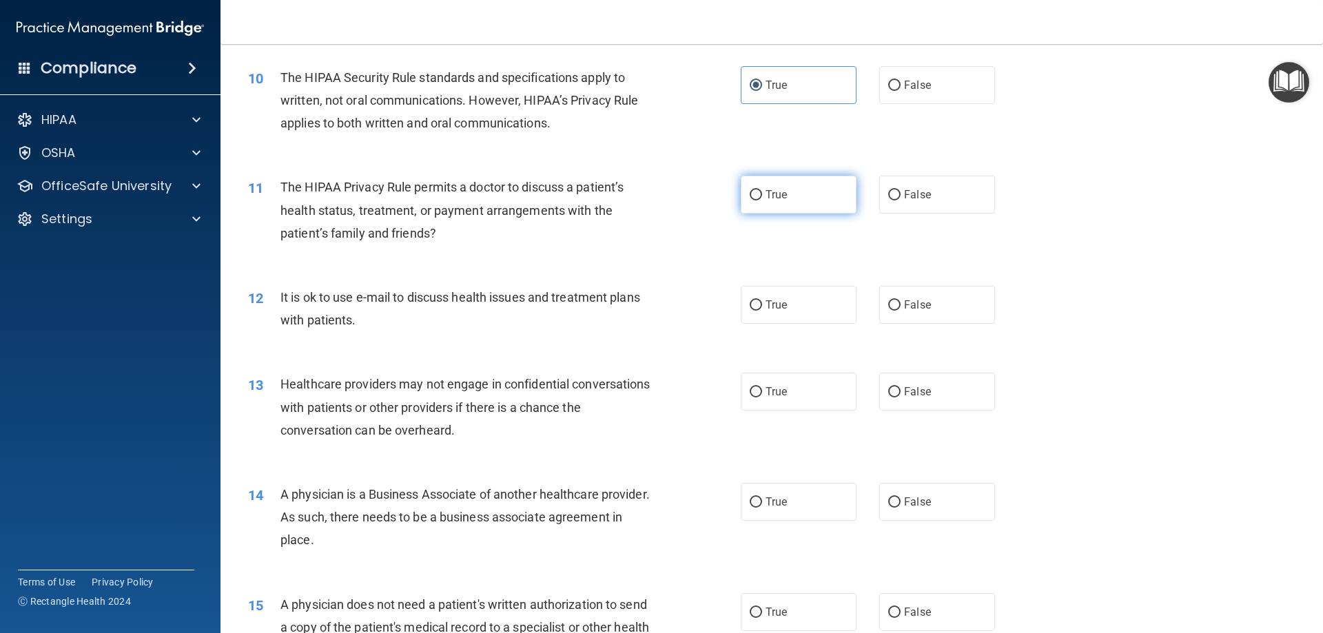
click at [779, 186] on label "True" at bounding box center [799, 195] width 116 height 38
click at [762, 190] on input "True" at bounding box center [756, 195] width 12 height 10
radio input "true"
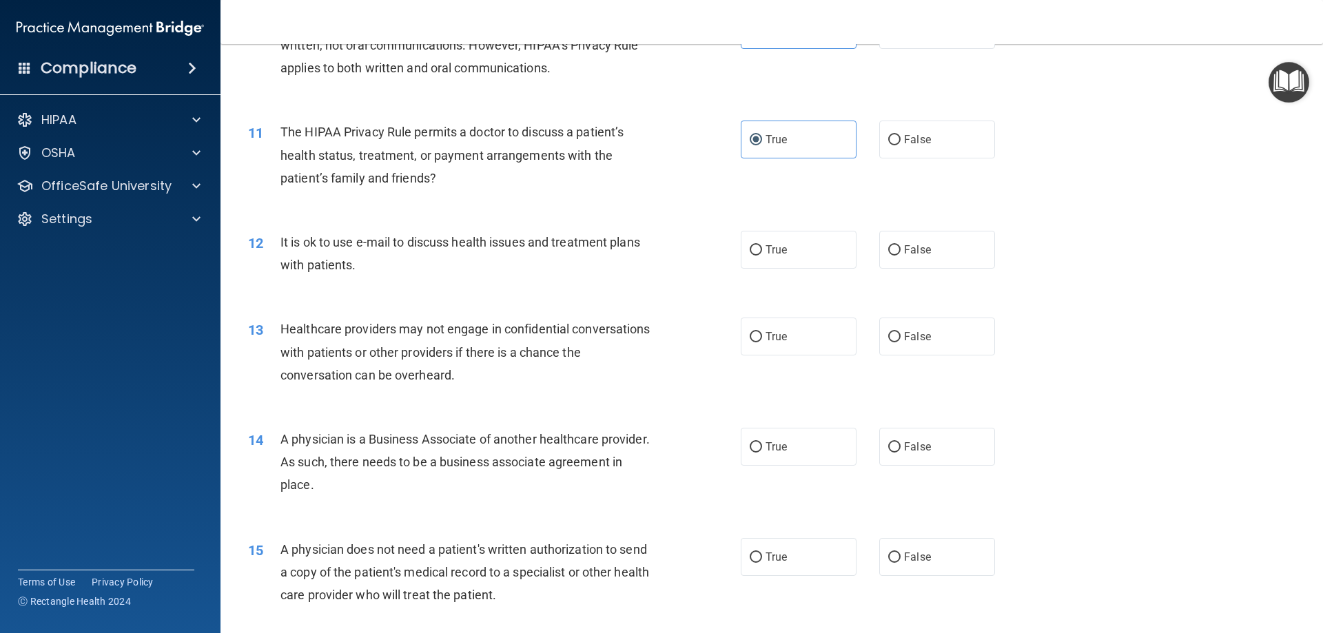
scroll to position [1103, 0]
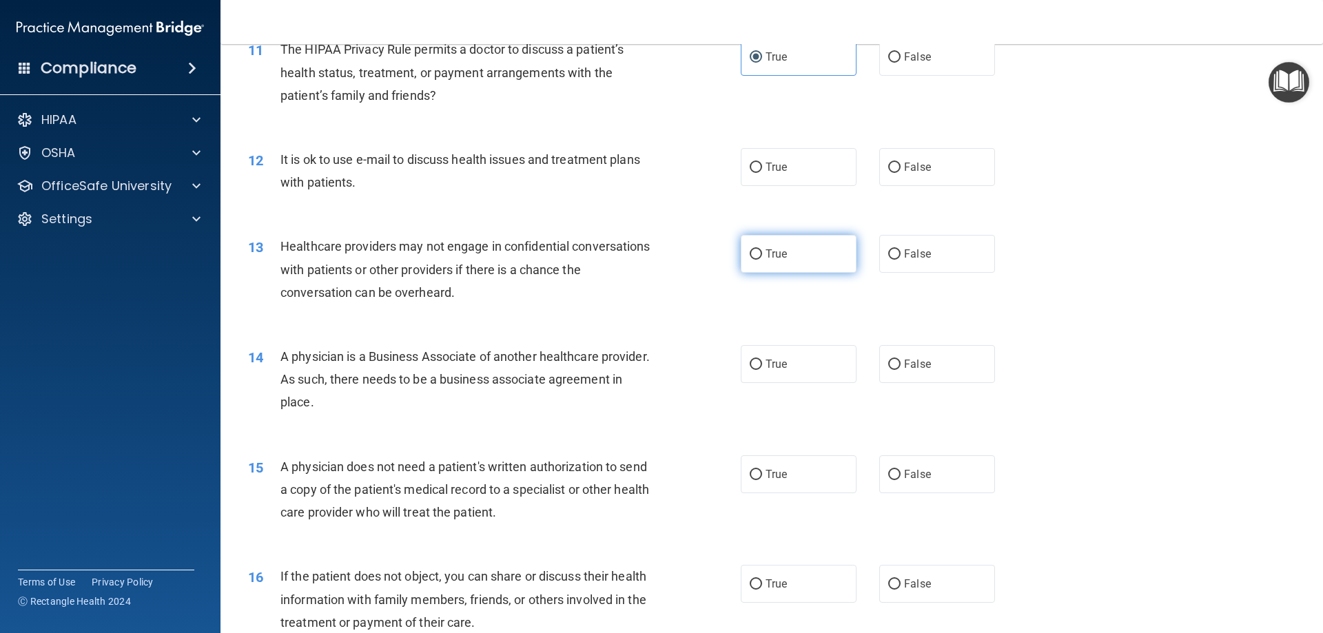
click at [793, 254] on label "True" at bounding box center [799, 254] width 116 height 38
click at [762, 254] on input "True" at bounding box center [756, 255] width 12 height 10
radio input "true"
click at [793, 179] on label "True" at bounding box center [799, 167] width 116 height 38
click at [762, 173] on input "True" at bounding box center [756, 168] width 12 height 10
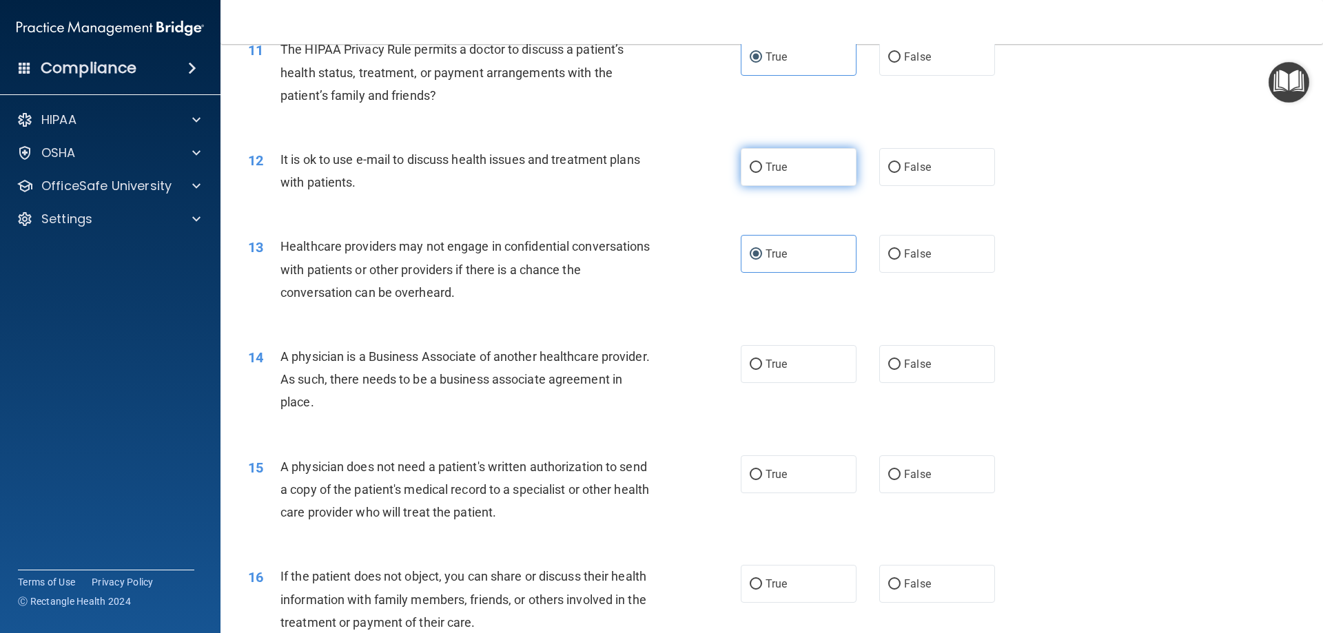
radio input "true"
click at [880, 247] on label "False" at bounding box center [938, 254] width 116 height 38
click at [889, 250] on input "False" at bounding box center [895, 255] width 12 height 10
radio input "true"
radio input "false"
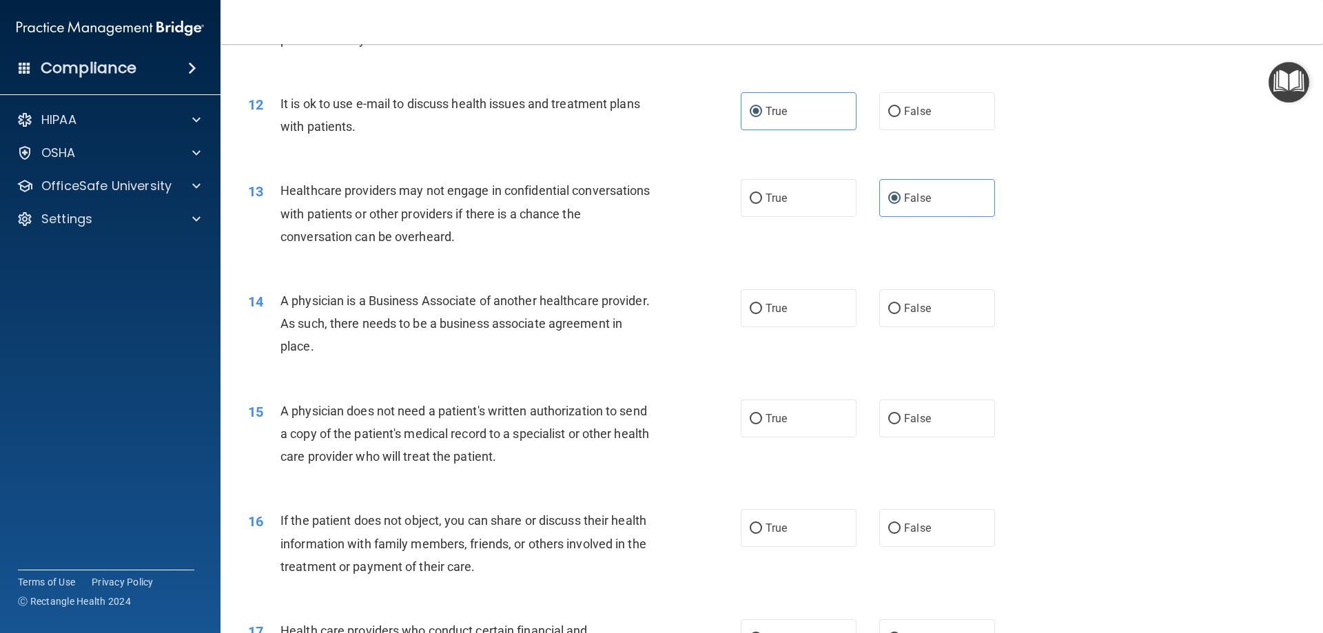
scroll to position [1241, 0]
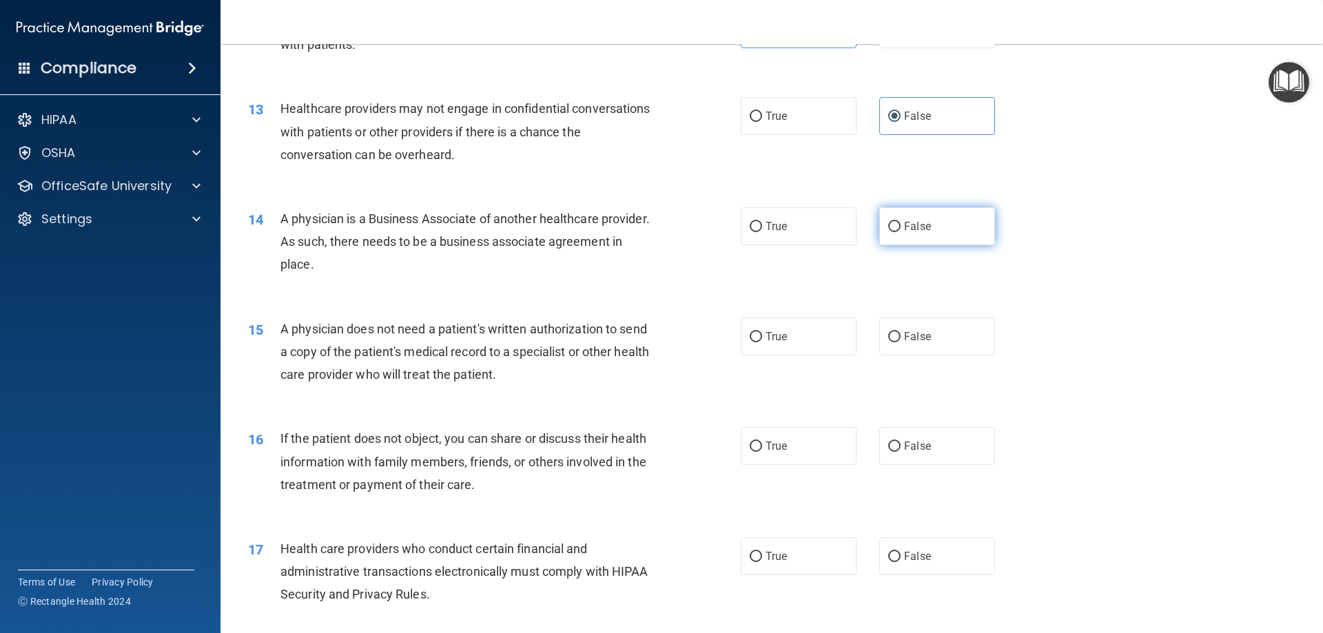
click at [915, 219] on label "False" at bounding box center [938, 226] width 116 height 38
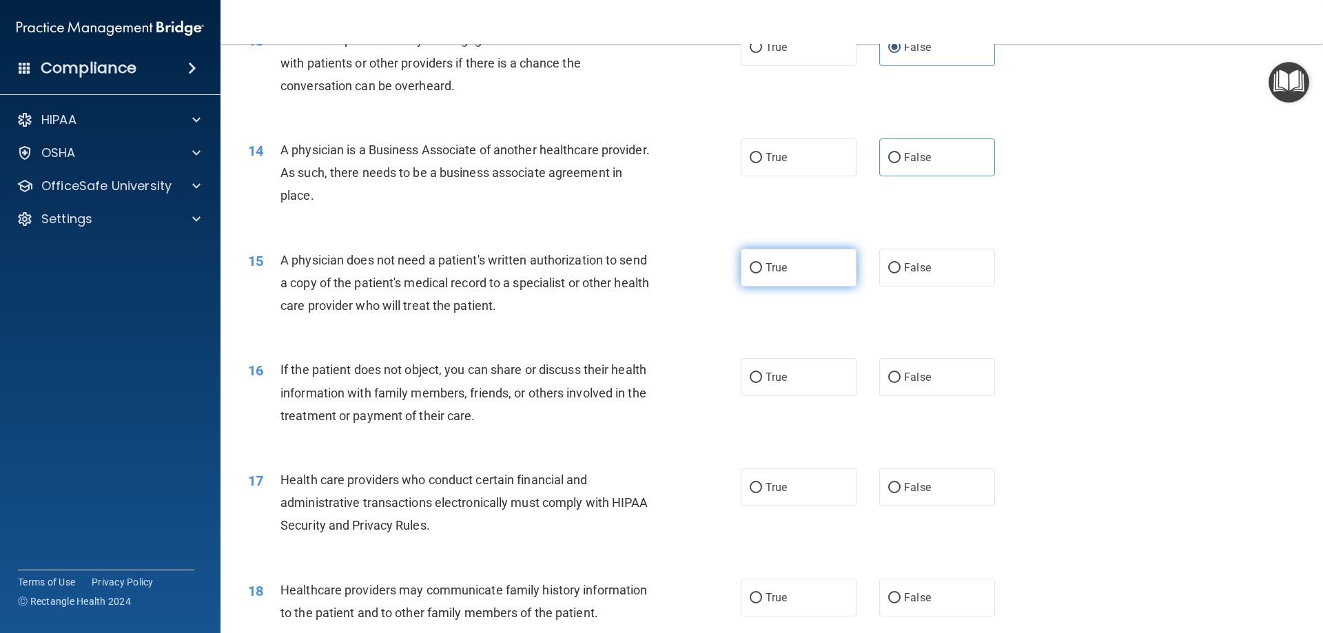
click at [818, 272] on label "True" at bounding box center [799, 268] width 116 height 38
click at [762, 272] on input "True" at bounding box center [756, 268] width 12 height 10
radio input "true"
click at [802, 369] on label "True" at bounding box center [799, 377] width 116 height 38
click at [762, 373] on input "True" at bounding box center [756, 378] width 12 height 10
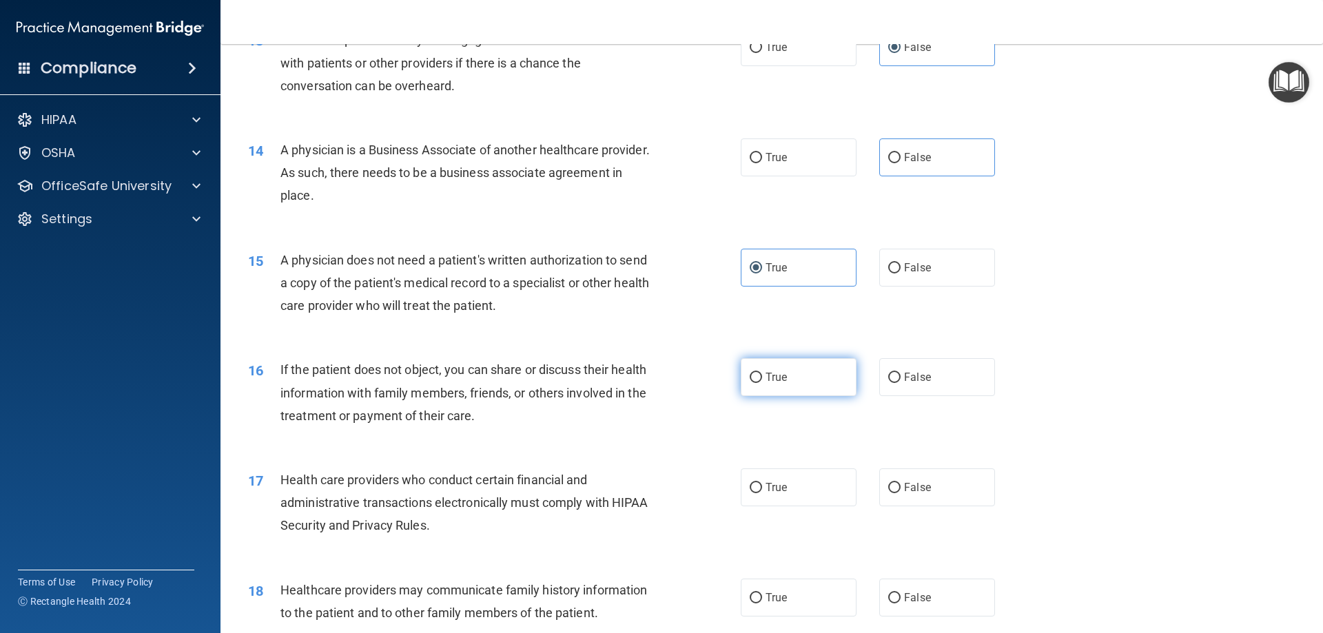
radio input "true"
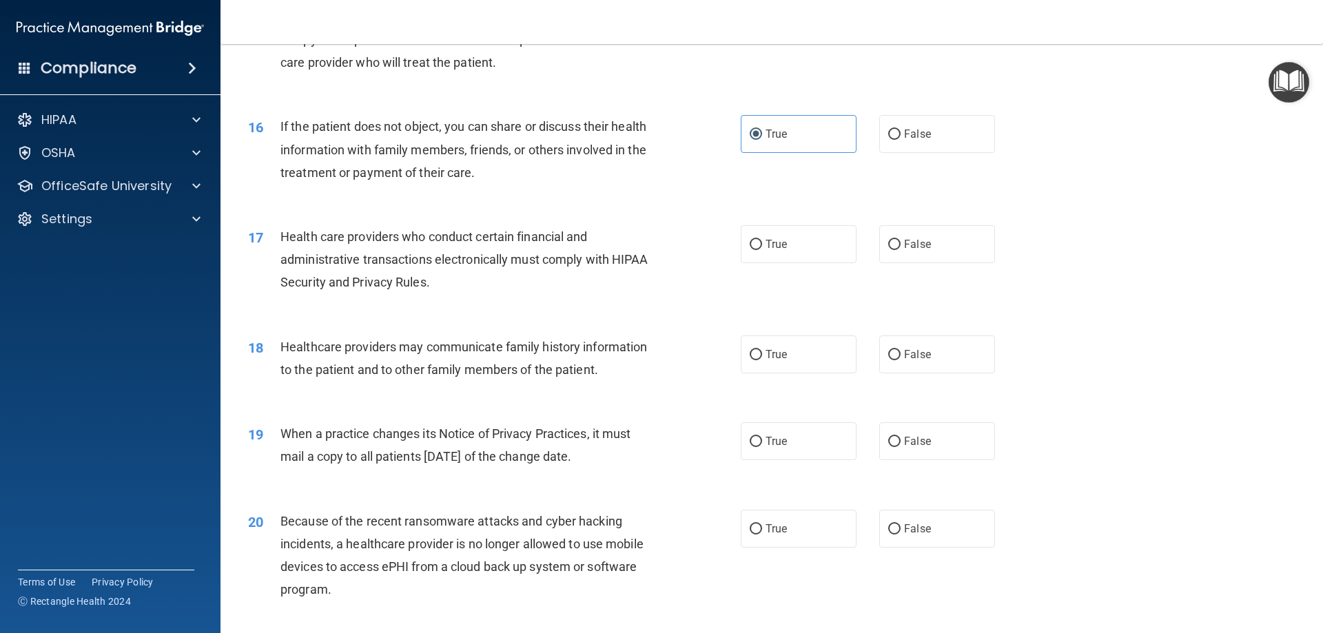
scroll to position [1585, 0]
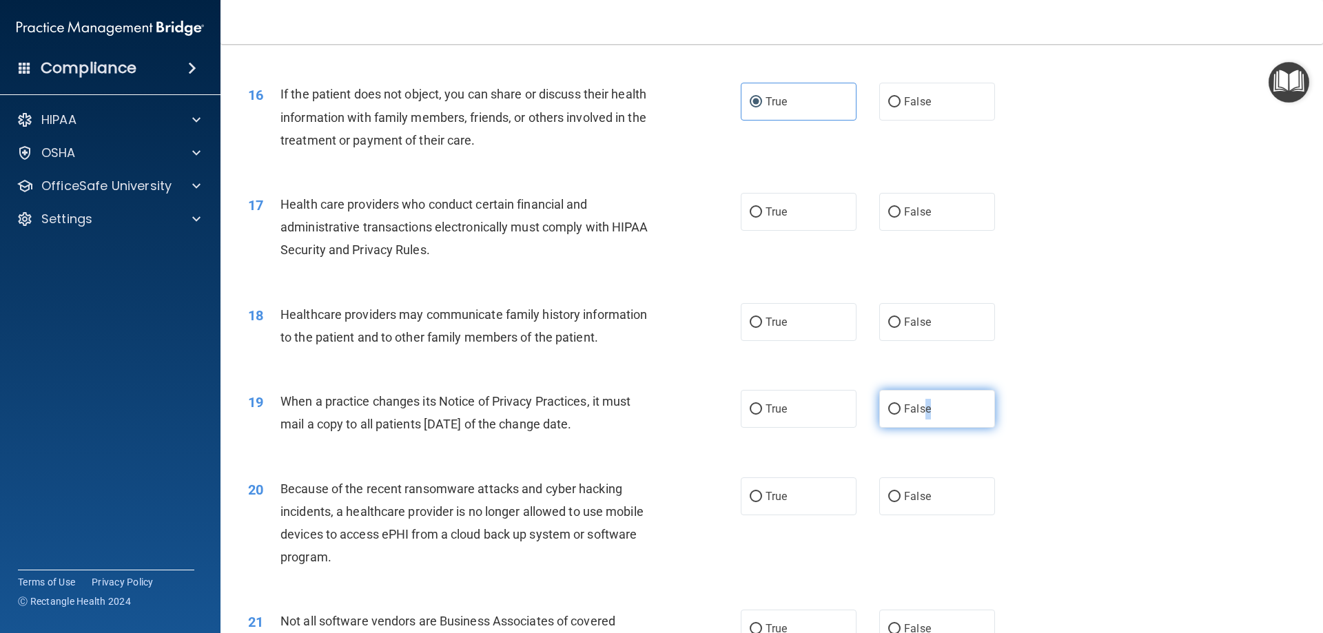
click at [922, 416] on label "False" at bounding box center [938, 409] width 116 height 38
click at [907, 425] on label "False" at bounding box center [938, 409] width 116 height 38
click at [901, 415] on input "False" at bounding box center [895, 410] width 12 height 10
radio input "true"
click at [791, 215] on label "True" at bounding box center [799, 212] width 116 height 38
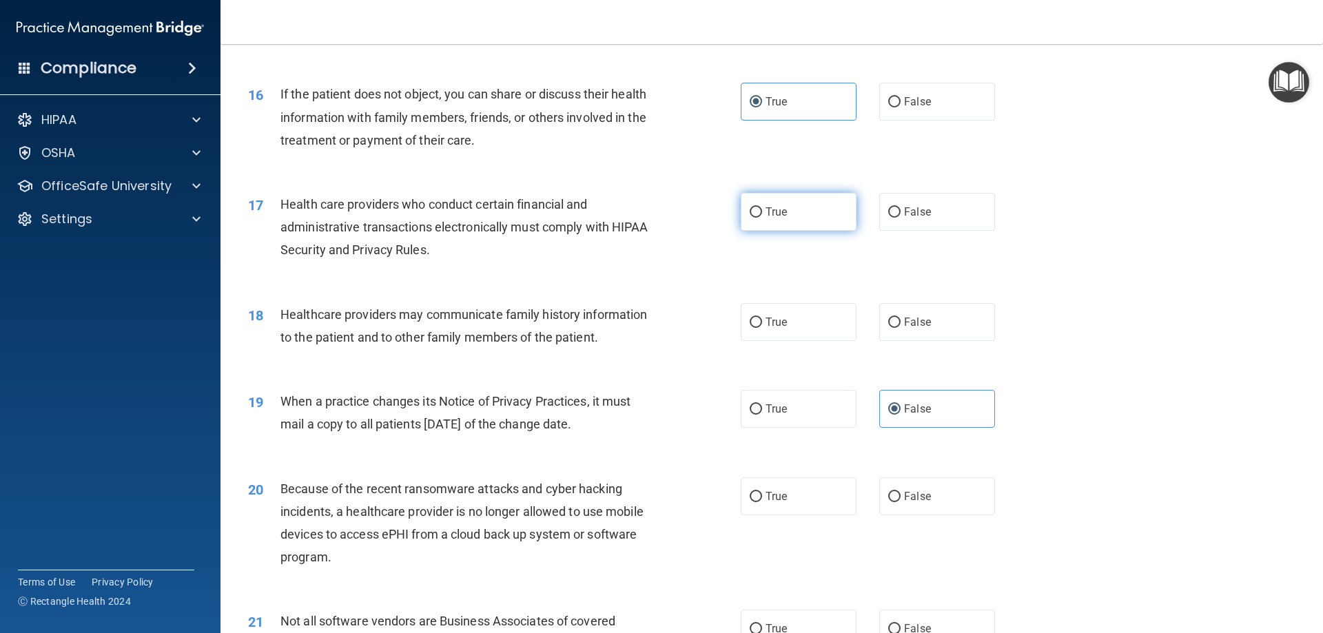
click at [762, 215] on input "True" at bounding box center [756, 212] width 12 height 10
radio input "true"
click at [919, 327] on span "False" at bounding box center [917, 322] width 27 height 13
click at [901, 327] on input "False" at bounding box center [895, 323] width 12 height 10
radio input "true"
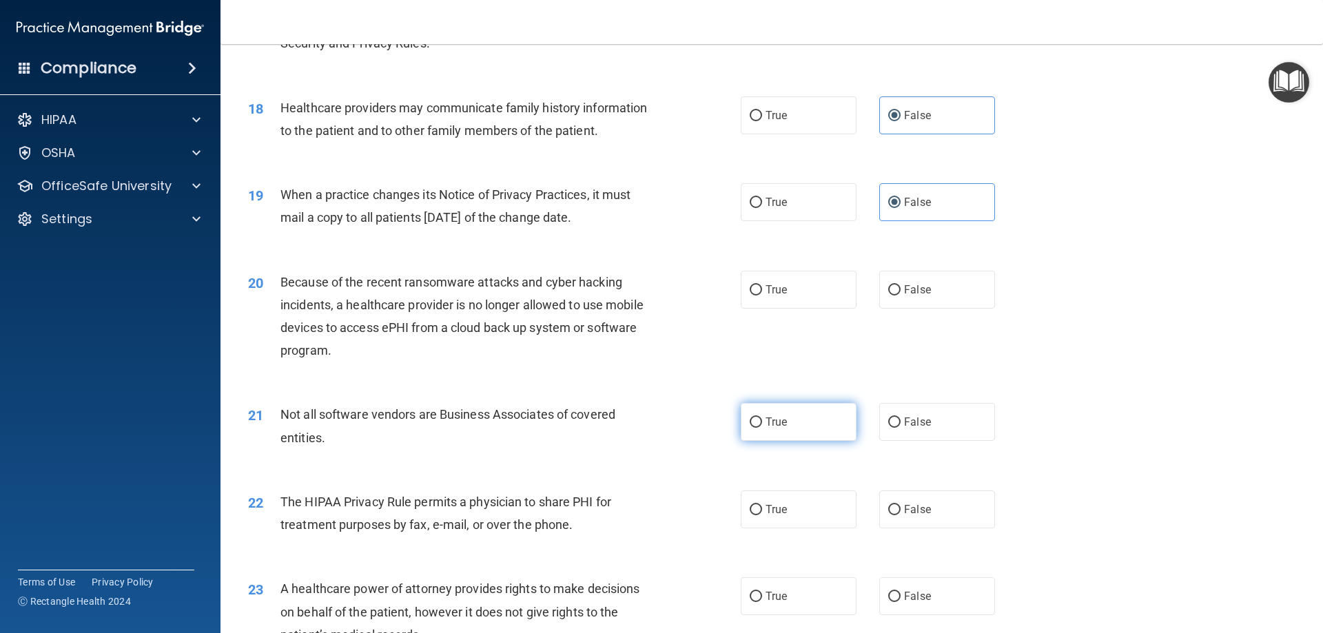
scroll to position [1861, 0]
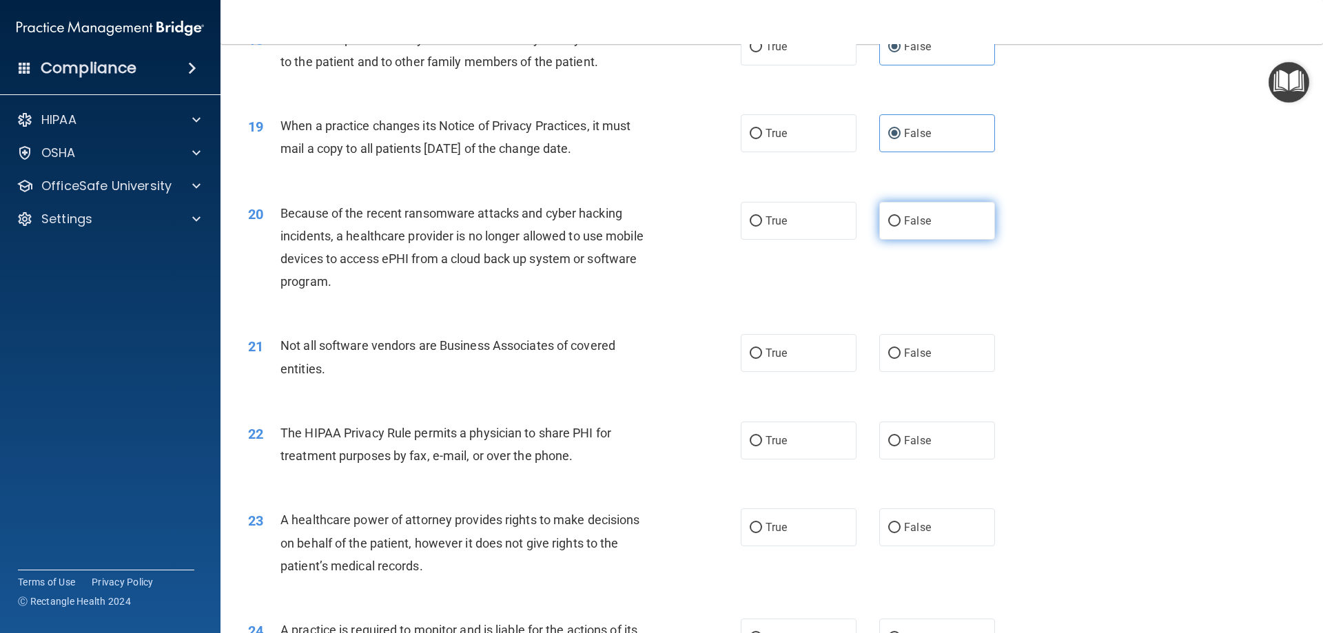
click at [954, 216] on label "False" at bounding box center [938, 221] width 116 height 38
click at [901, 216] on input "False" at bounding box center [895, 221] width 12 height 10
radio input "true"
click at [891, 516] on label "False" at bounding box center [938, 528] width 116 height 38
click at [891, 523] on input "False" at bounding box center [895, 528] width 12 height 10
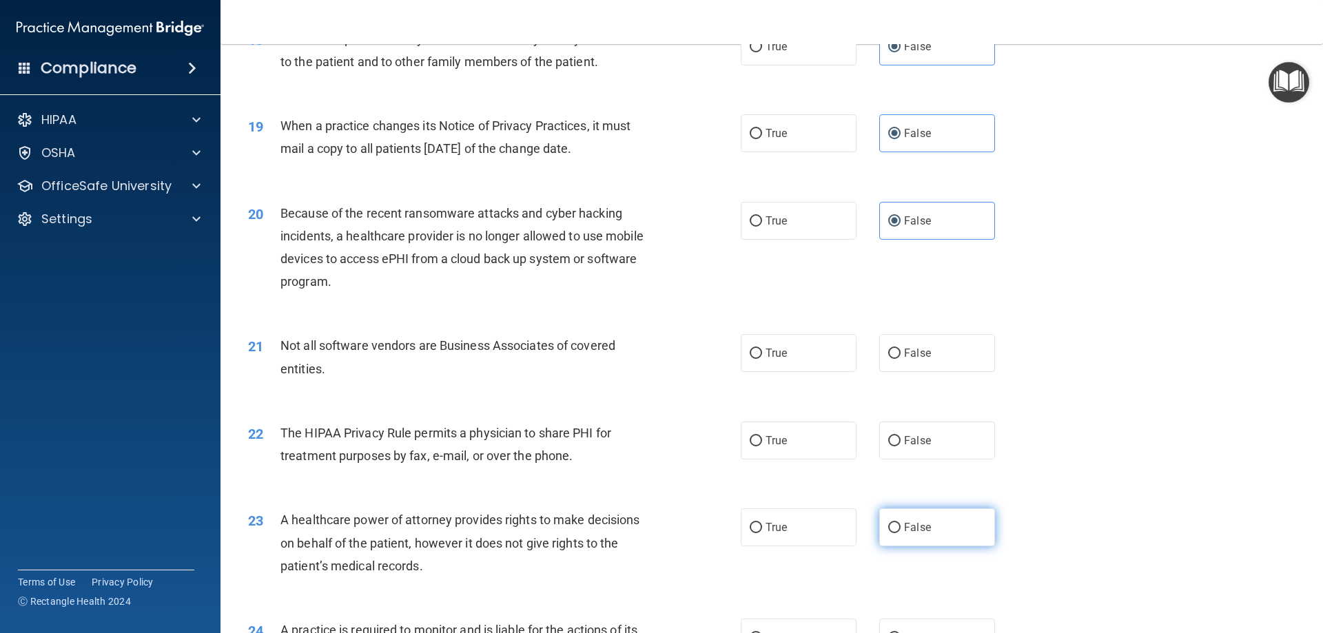
radio input "true"
click at [806, 349] on label "True" at bounding box center [799, 353] width 116 height 38
click at [762, 349] on input "True" at bounding box center [756, 354] width 12 height 10
radio input "true"
click at [800, 445] on label "True" at bounding box center [799, 441] width 116 height 38
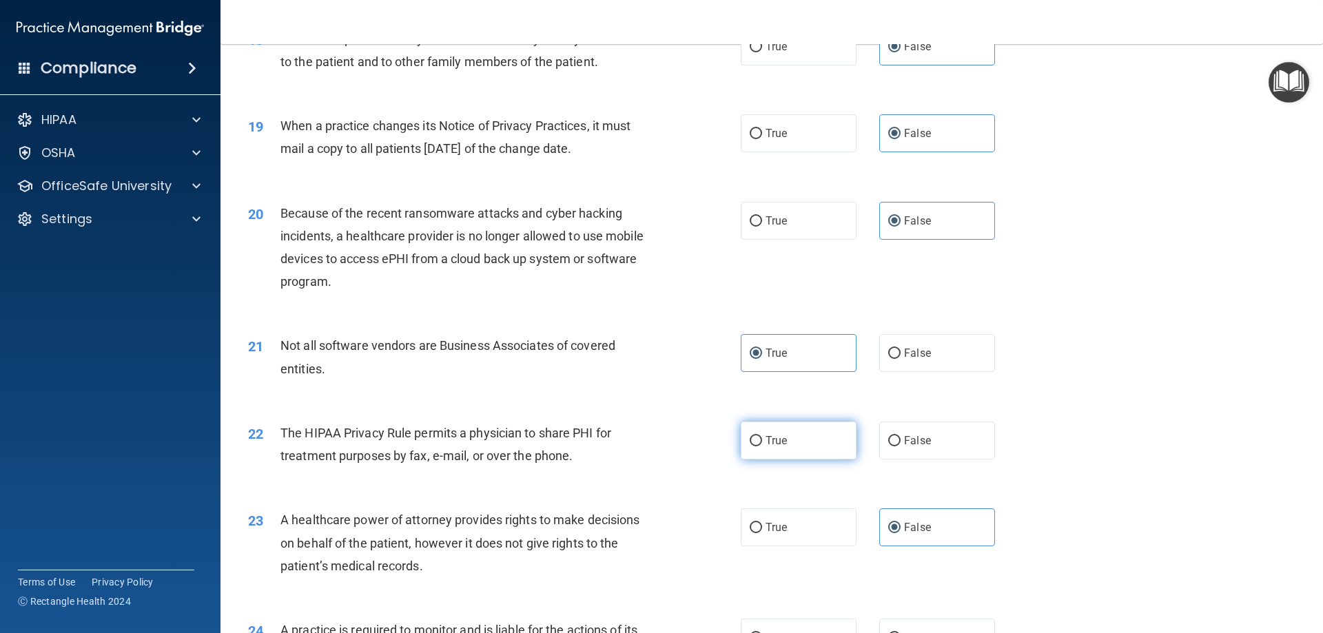
click at [762, 445] on input "True" at bounding box center [756, 441] width 12 height 10
radio input "true"
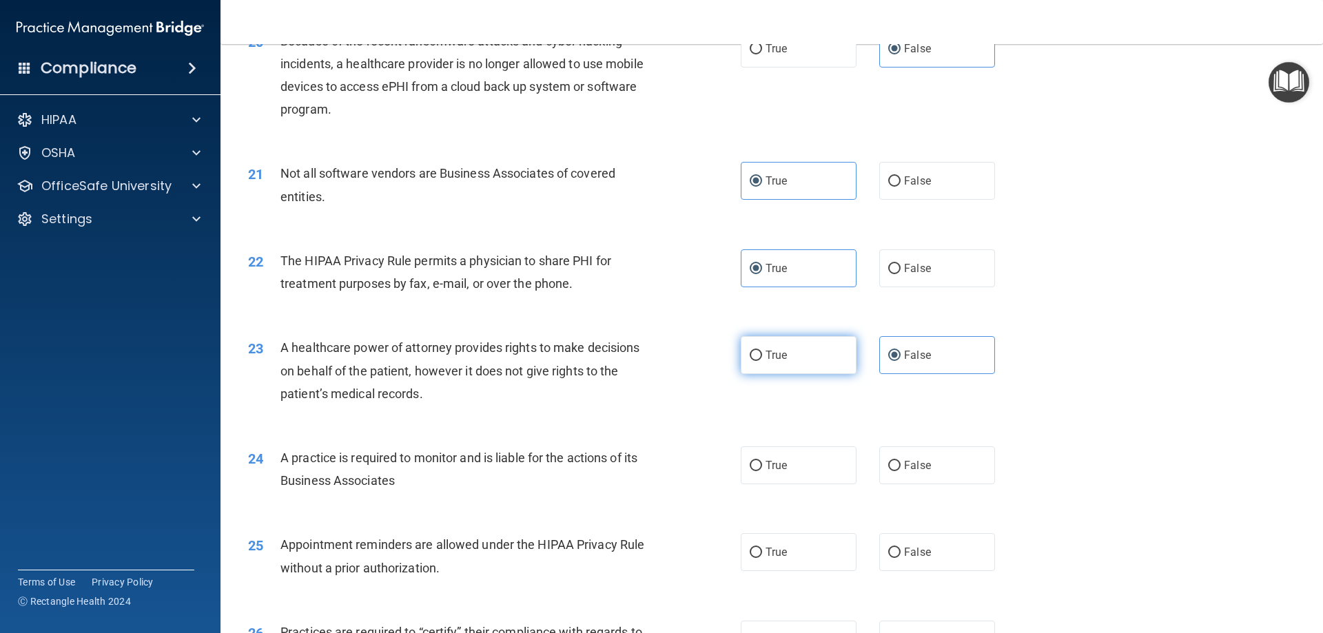
scroll to position [2206, 0]
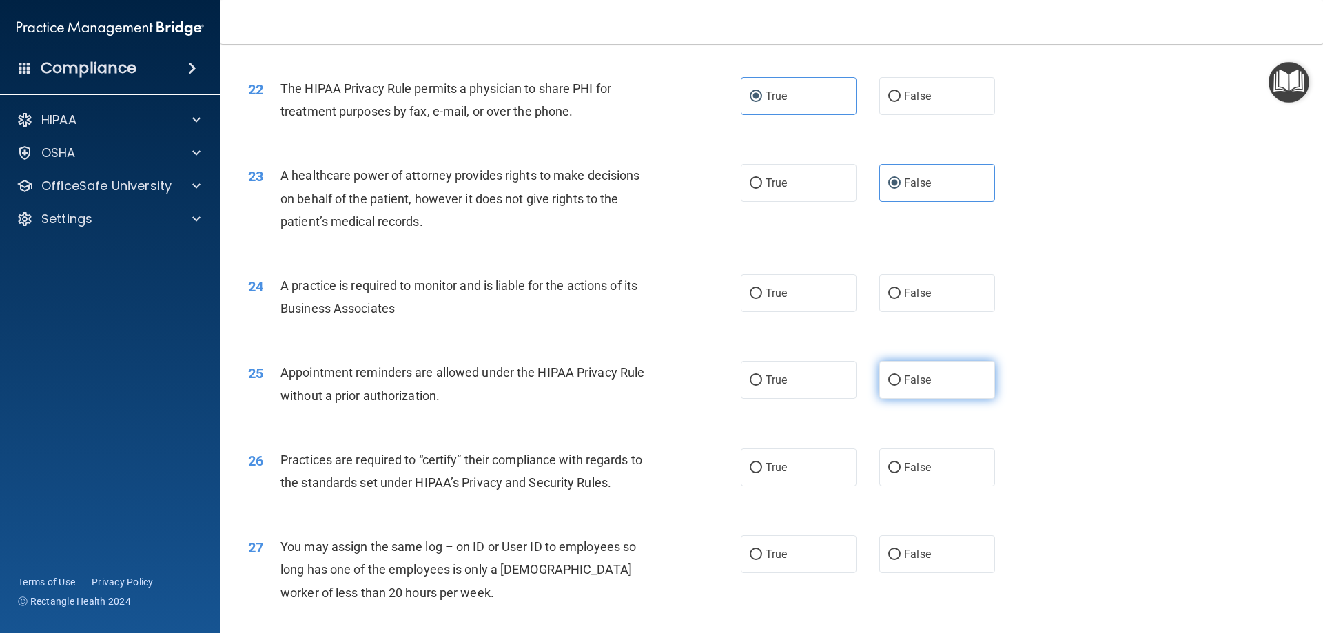
click at [924, 378] on label "False" at bounding box center [938, 380] width 116 height 38
click at [901, 378] on input "False" at bounding box center [895, 381] width 12 height 10
radio input "true"
click at [904, 293] on span "False" at bounding box center [917, 293] width 27 height 13
click at [901, 293] on input "False" at bounding box center [895, 294] width 12 height 10
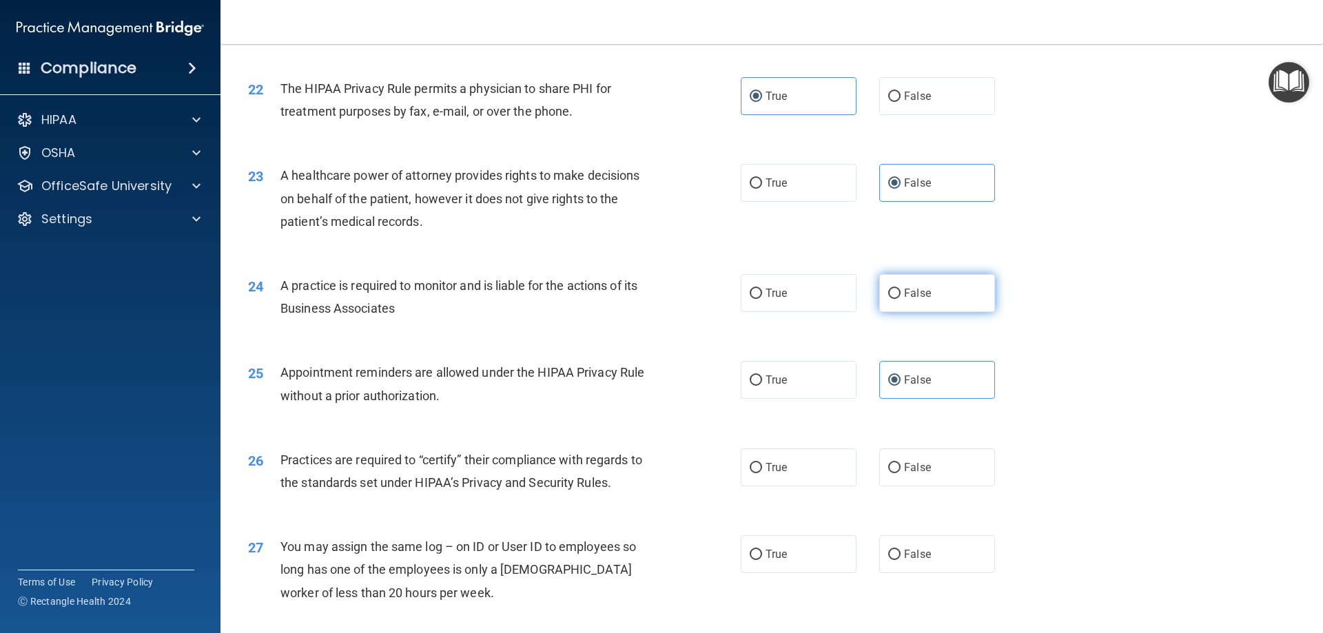
radio input "true"
click at [927, 458] on label "False" at bounding box center [938, 468] width 116 height 38
click at [901, 463] on input "False" at bounding box center [895, 468] width 12 height 10
radio input "true"
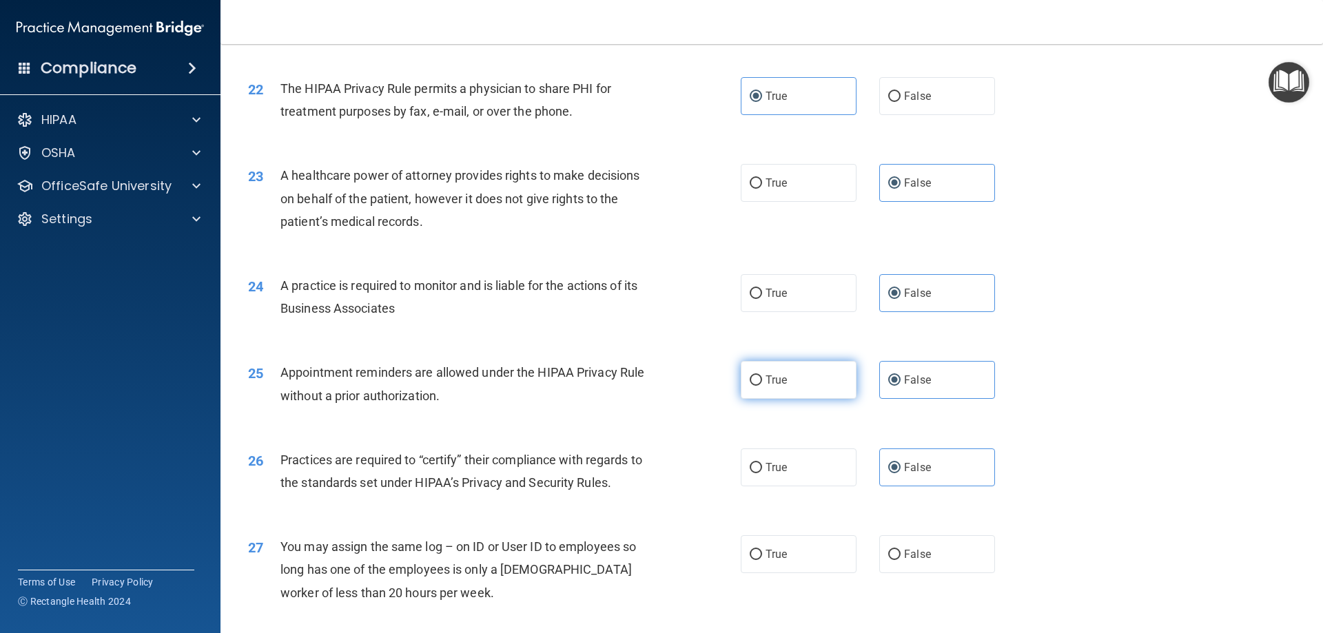
click at [820, 371] on label "True" at bounding box center [799, 380] width 116 height 38
click at [762, 376] on input "True" at bounding box center [756, 381] width 12 height 10
radio input "true"
radio input "false"
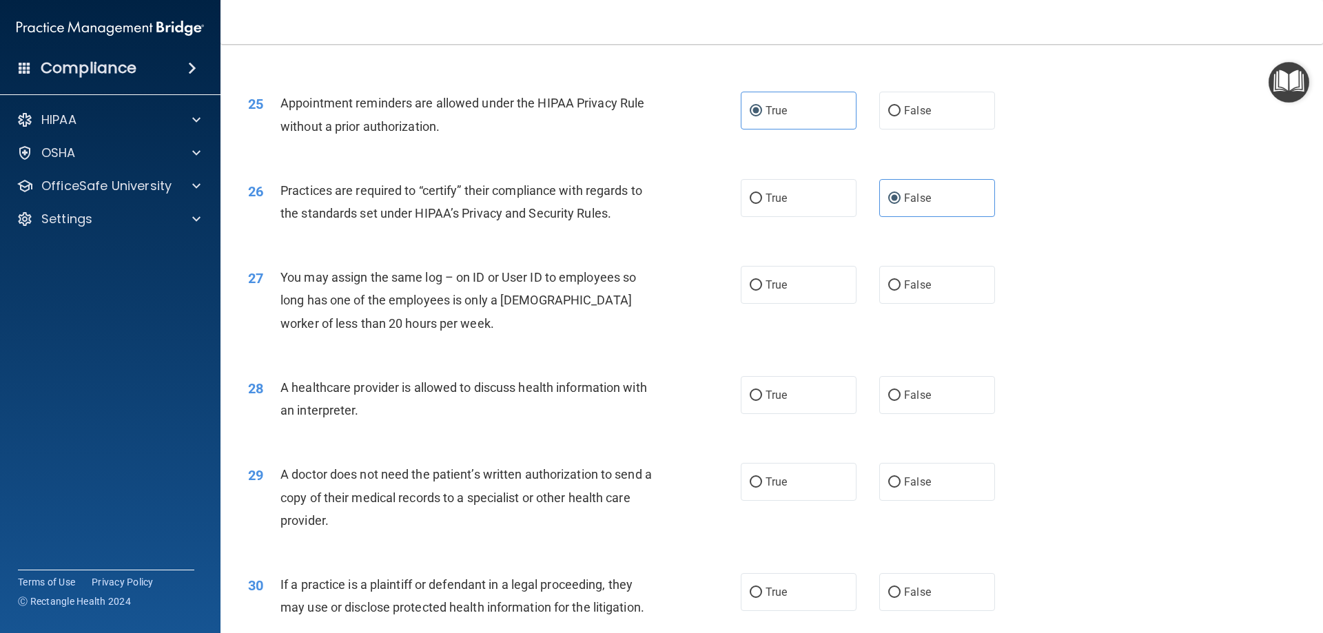
scroll to position [2482, 0]
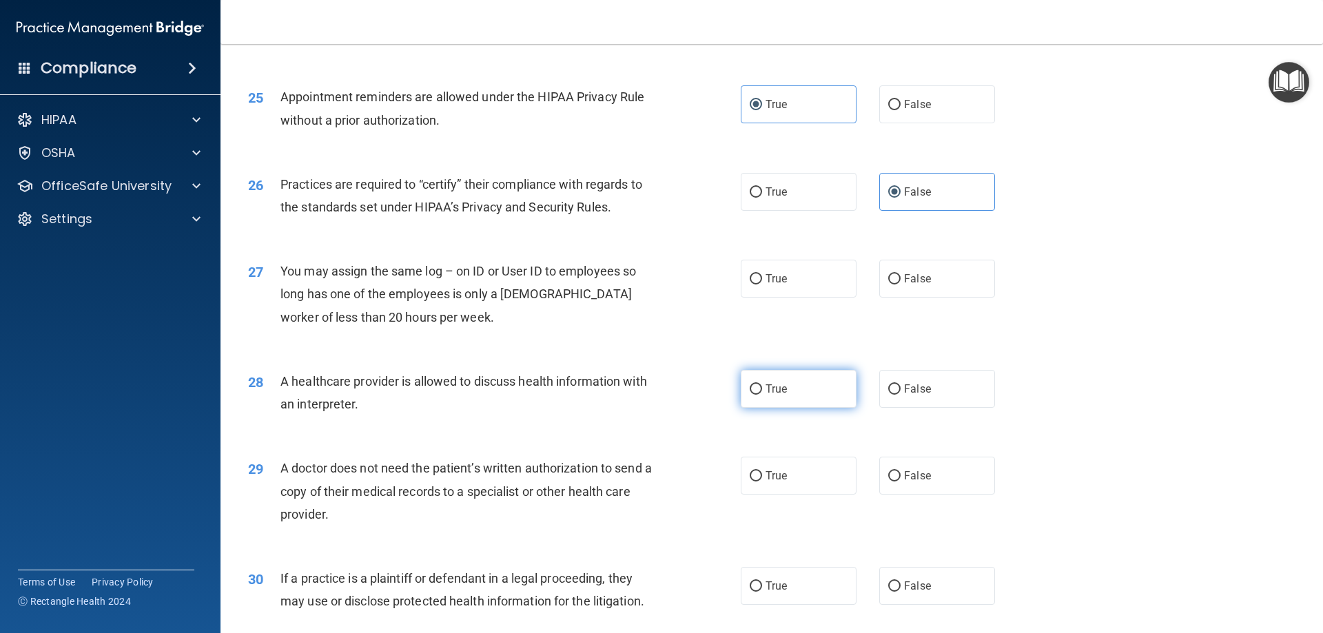
click at [800, 392] on label "True" at bounding box center [799, 389] width 116 height 38
click at [762, 392] on input "True" at bounding box center [756, 390] width 12 height 10
radio input "true"
click at [931, 275] on label "False" at bounding box center [938, 279] width 116 height 38
click at [901, 275] on input "False" at bounding box center [895, 279] width 12 height 10
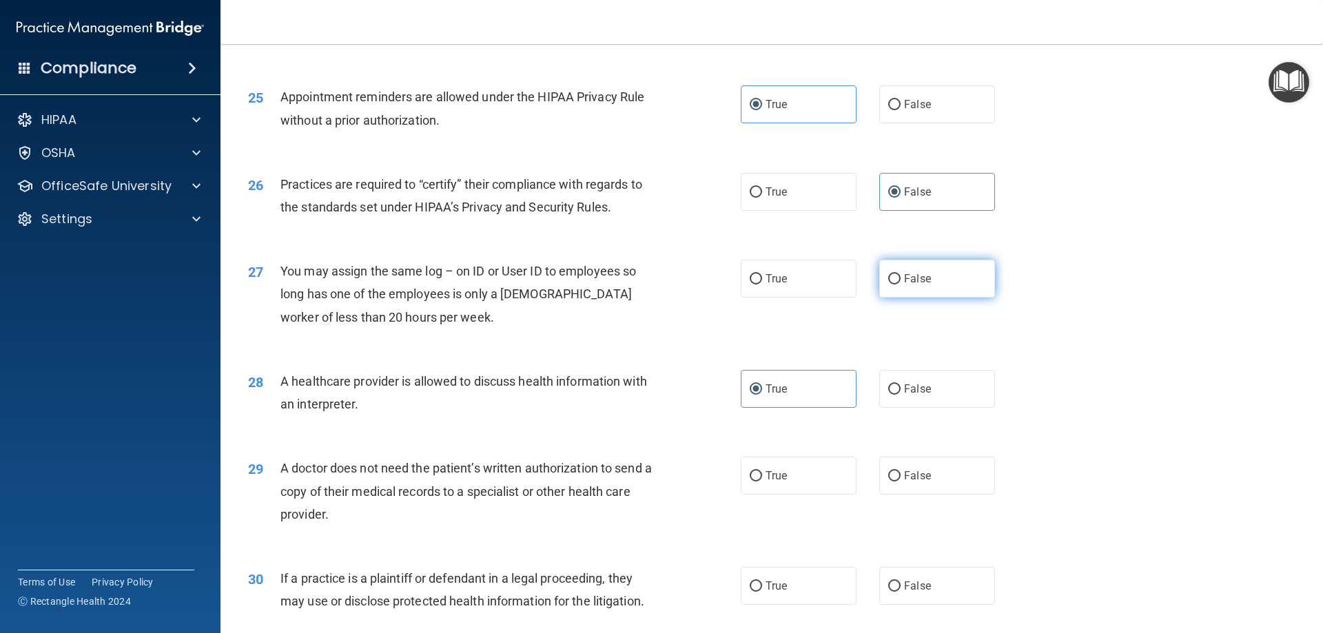
radio input "true"
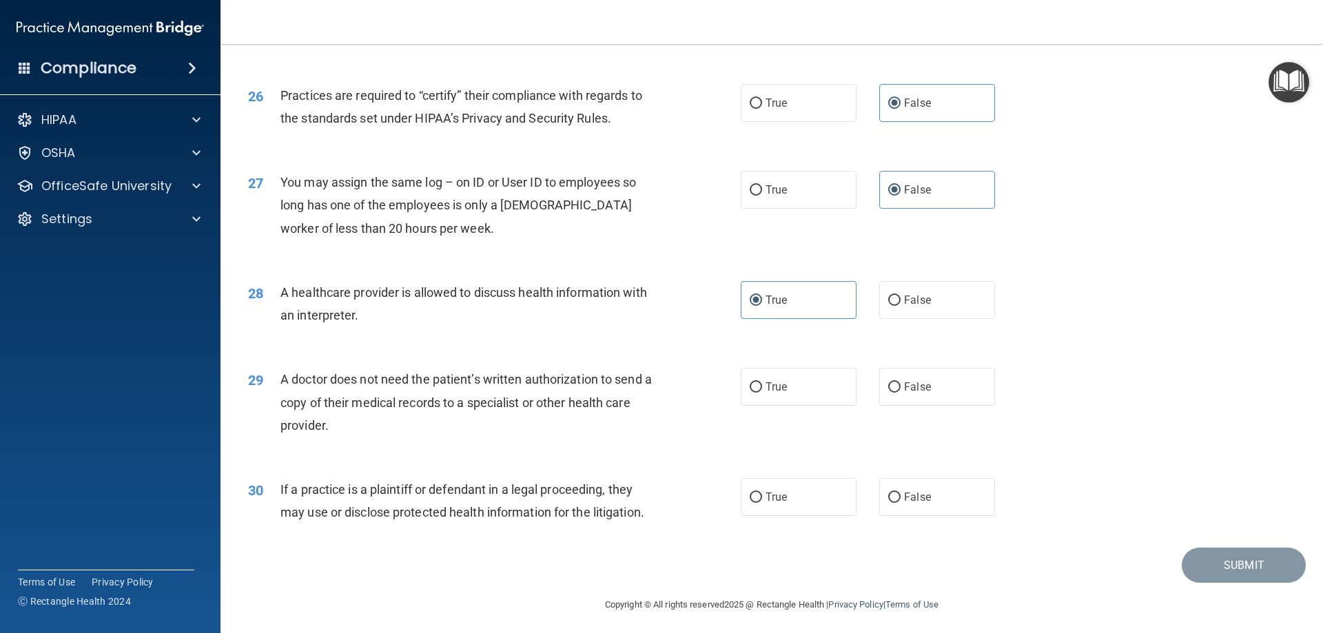
scroll to position [2575, 0]
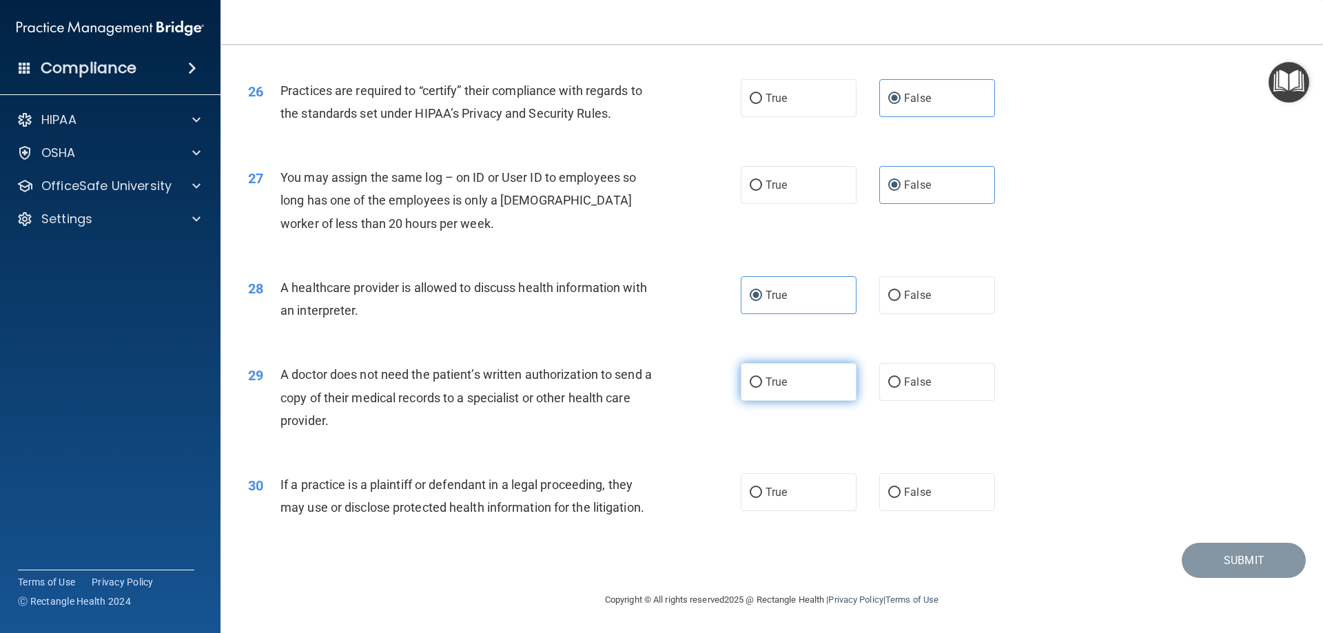
click at [776, 374] on label "True" at bounding box center [799, 382] width 116 height 38
click at [762, 378] on input "True" at bounding box center [756, 383] width 12 height 10
radio input "true"
click at [796, 484] on label "True" at bounding box center [799, 493] width 116 height 38
click at [762, 488] on input "True" at bounding box center [756, 493] width 12 height 10
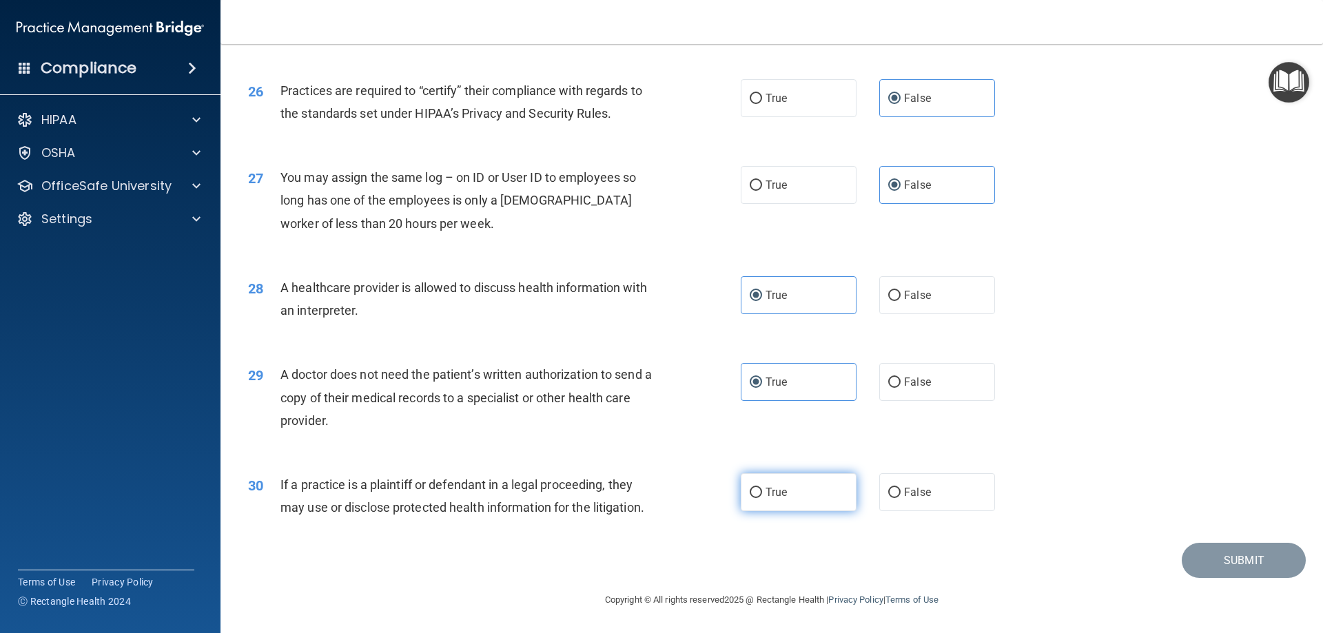
radio input "true"
drag, startPoint x: 955, startPoint y: 591, endPoint x: 1130, endPoint y: 579, distance: 176.2
click at [966, 589] on div "Copyright © All rights reserved 2025 @ Rectangle Health | Privacy Policy | Term…" at bounding box center [771, 600] width 503 height 44
click at [1249, 542] on div "30 If a practice is a plaintiff or defendant in a legal proceeding, they may us…" at bounding box center [772, 499] width 1068 height 87
click at [1253, 511] on div "30 If a practice is a plaintiff or defendant in a legal proceeding, they may us…" at bounding box center [772, 499] width 1068 height 87
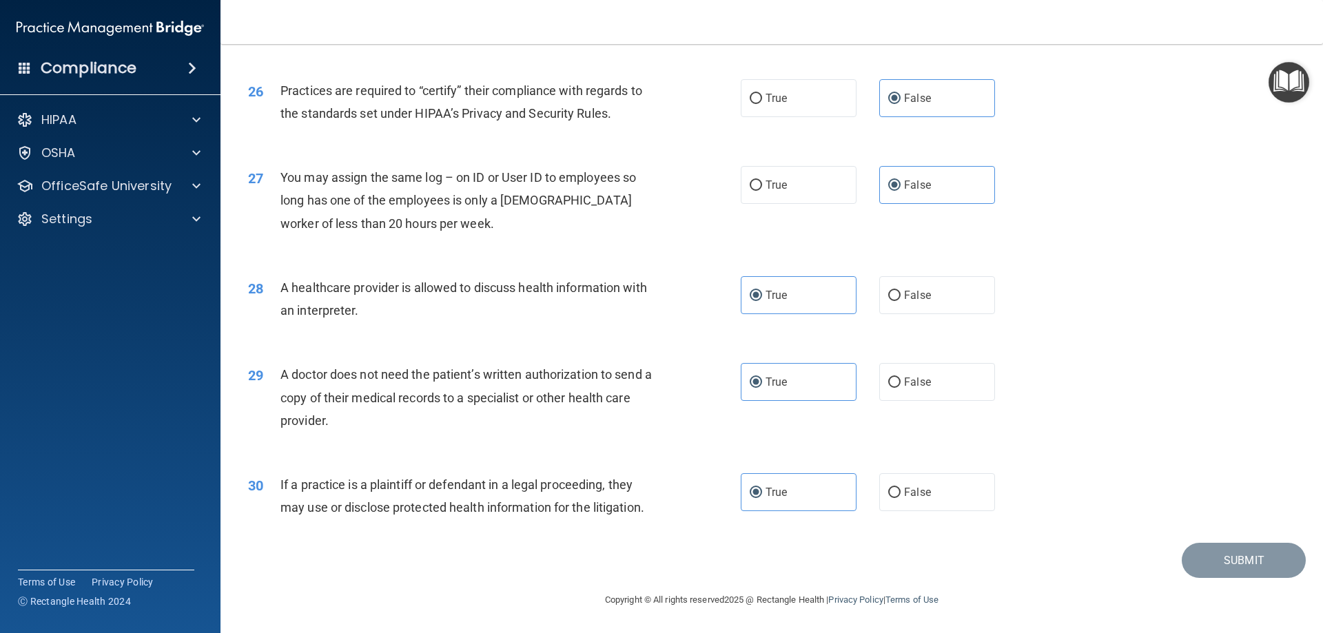
click at [995, 540] on div "30 If a practice is a plaintiff or defendant in a legal proceeding, they may us…" at bounding box center [772, 499] width 1068 height 87
click at [1285, 79] on img "Open Resource Center" at bounding box center [1289, 82] width 41 height 41
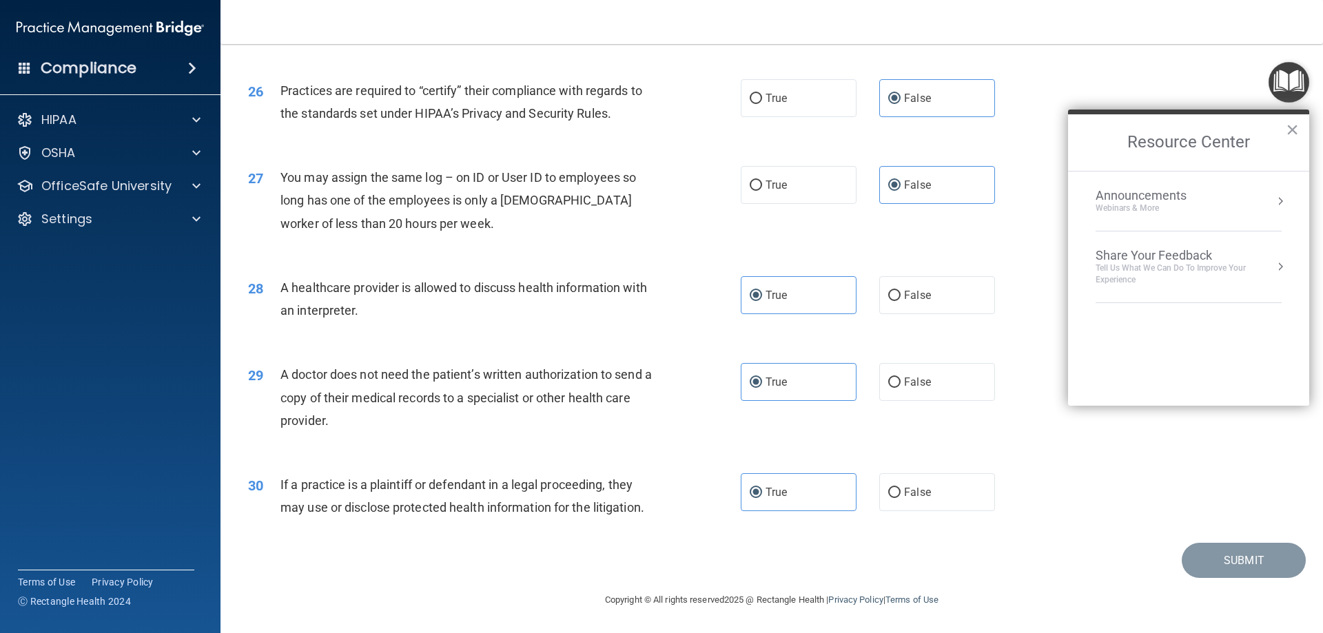
click at [1164, 79] on div "26 Practices are required to “certify” their compliance with regards to the sta…" at bounding box center [772, 105] width 1068 height 87
click at [706, 571] on div "Submit" at bounding box center [772, 560] width 1068 height 35
drag, startPoint x: 744, startPoint y: 569, endPoint x: 796, endPoint y: 574, distance: 52.6
click at [783, 573] on div "Submit" at bounding box center [772, 560] width 1068 height 35
drag, startPoint x: 1181, startPoint y: 583, endPoint x: 1206, endPoint y: 576, distance: 25.8
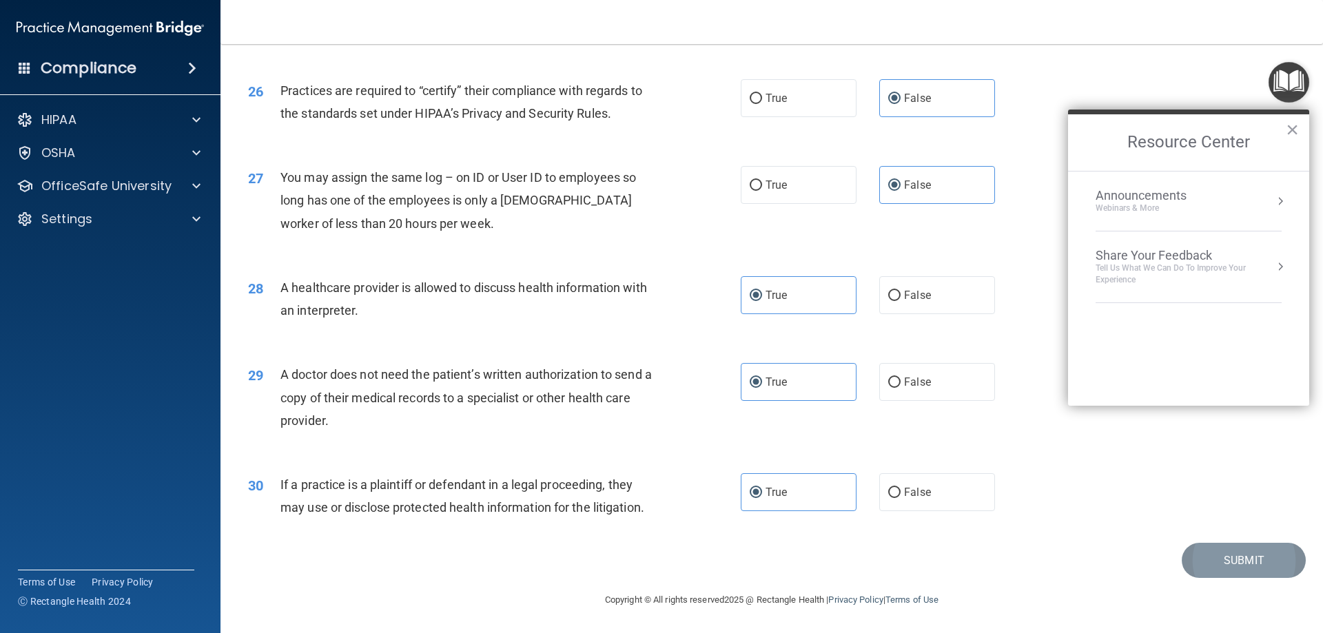
click at [1188, 582] on footer "Copyright © All rights reserved 2025 @ Rectangle Health | Privacy Policy | Term…" at bounding box center [772, 598] width 1048 height 41
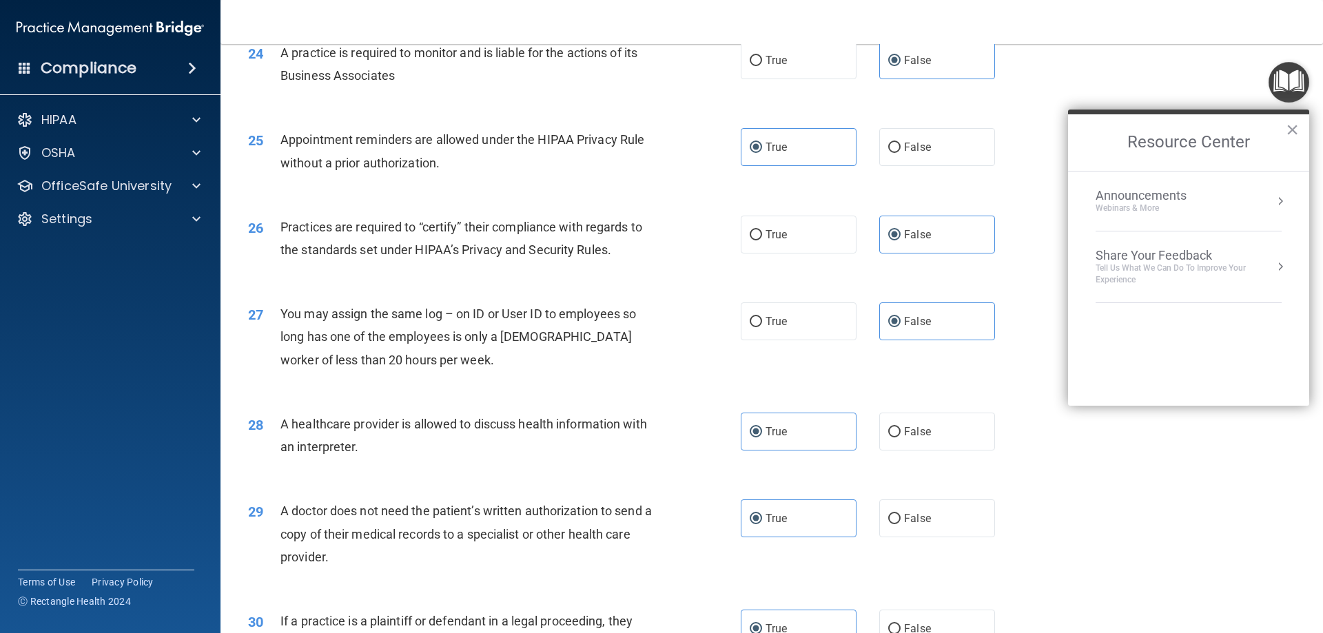
scroll to position [2437, 0]
click at [474, 232] on span "Practices are required to “certify” their compliance with regards to the standa…" at bounding box center [462, 239] width 362 height 37
click at [142, 210] on div "Settings" at bounding box center [110, 219] width 221 height 28
click at [143, 190] on p "OfficeSafe University" at bounding box center [106, 186] width 130 height 17
click at [139, 228] on link "HIPAA Training" at bounding box center [94, 219] width 217 height 28
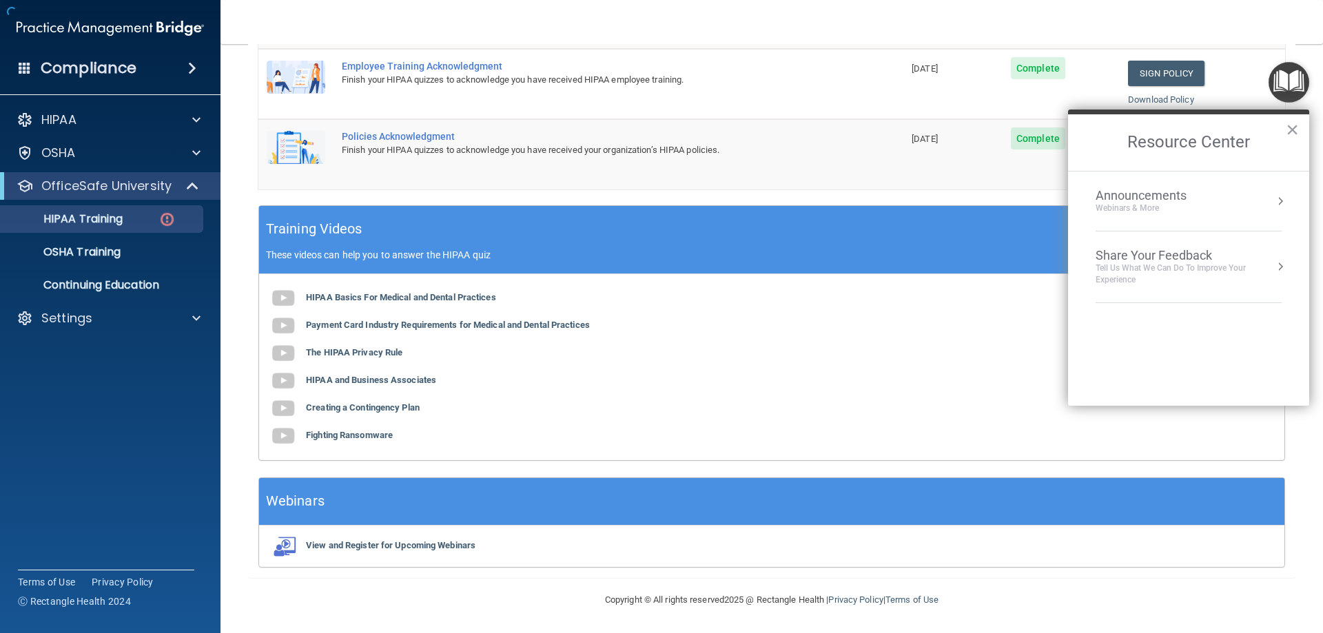
scroll to position [405, 0]
click at [1287, 134] on button "×" at bounding box center [1292, 130] width 13 height 22
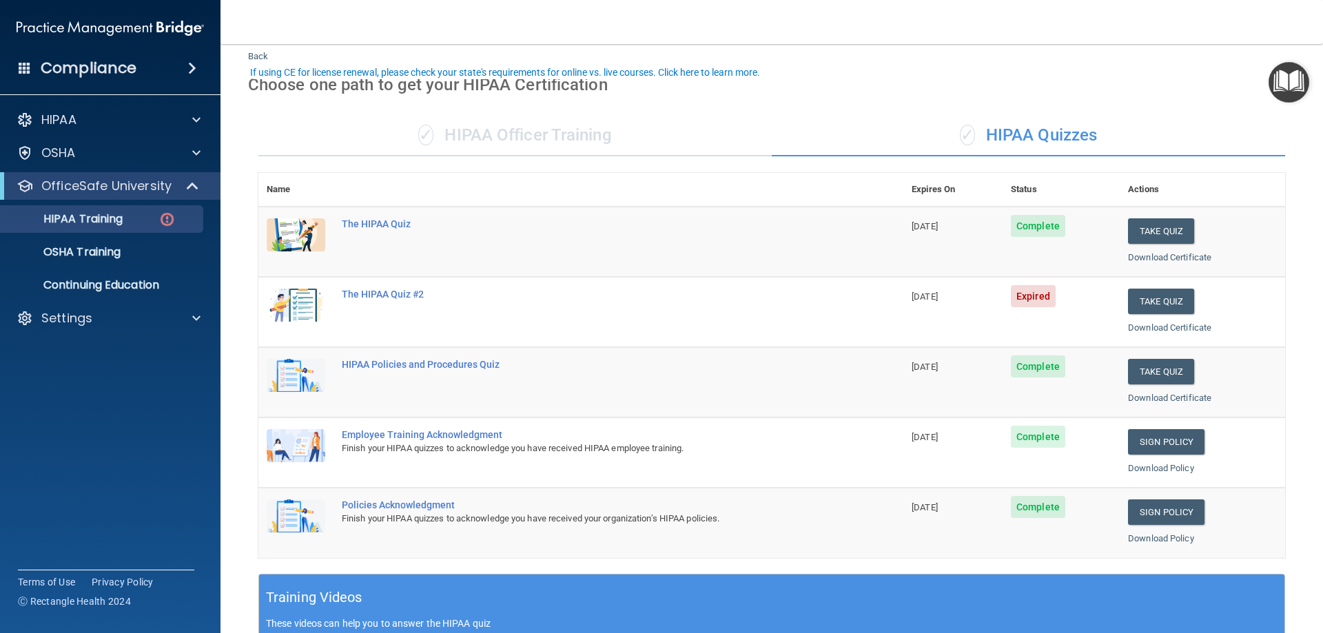
scroll to position [69, 0]
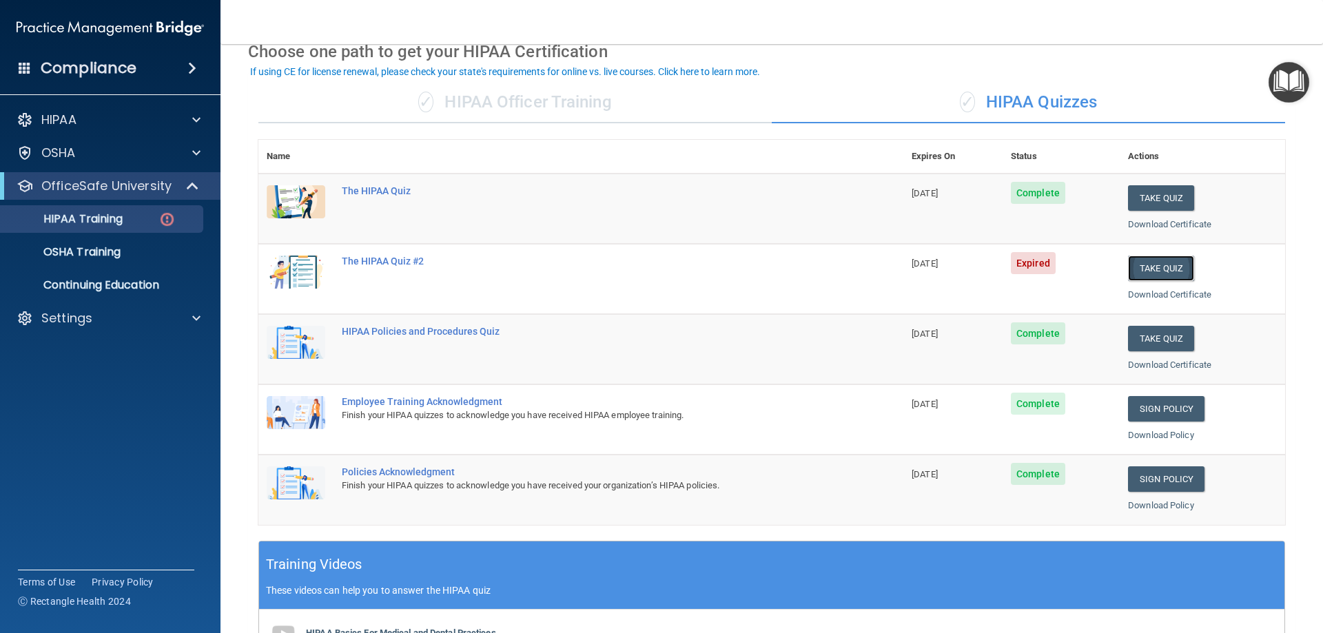
click at [1153, 273] on button "Take Quiz" at bounding box center [1161, 269] width 66 height 26
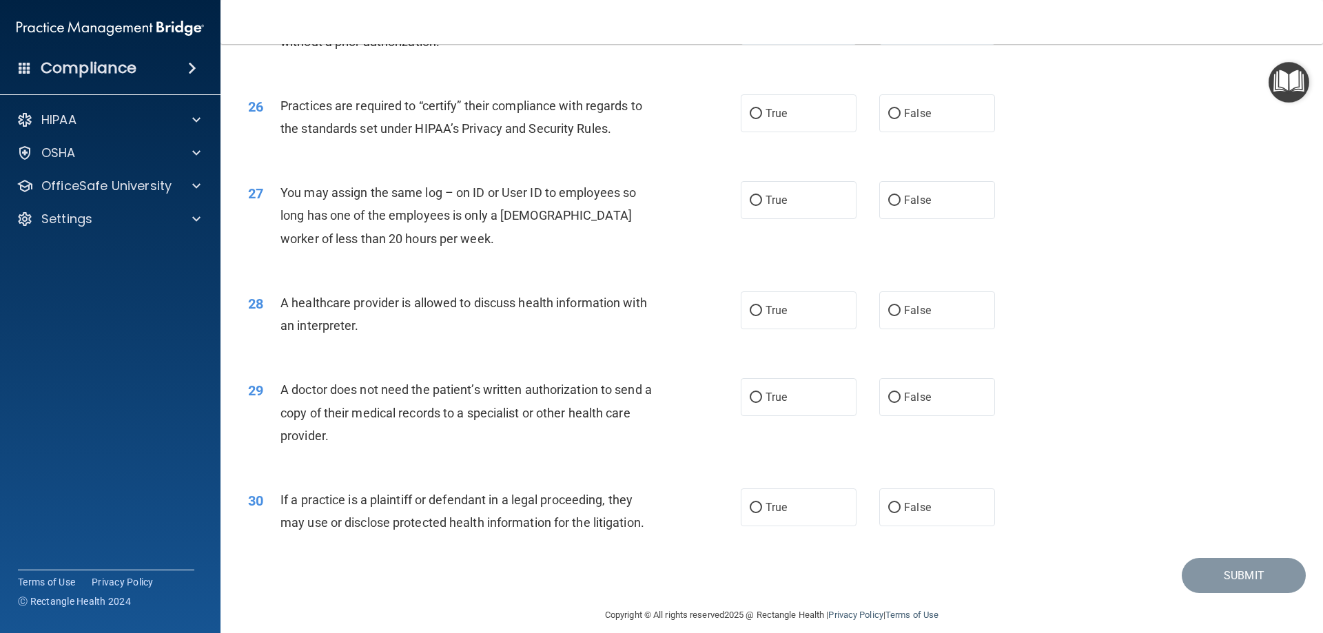
scroll to position [2575, 0]
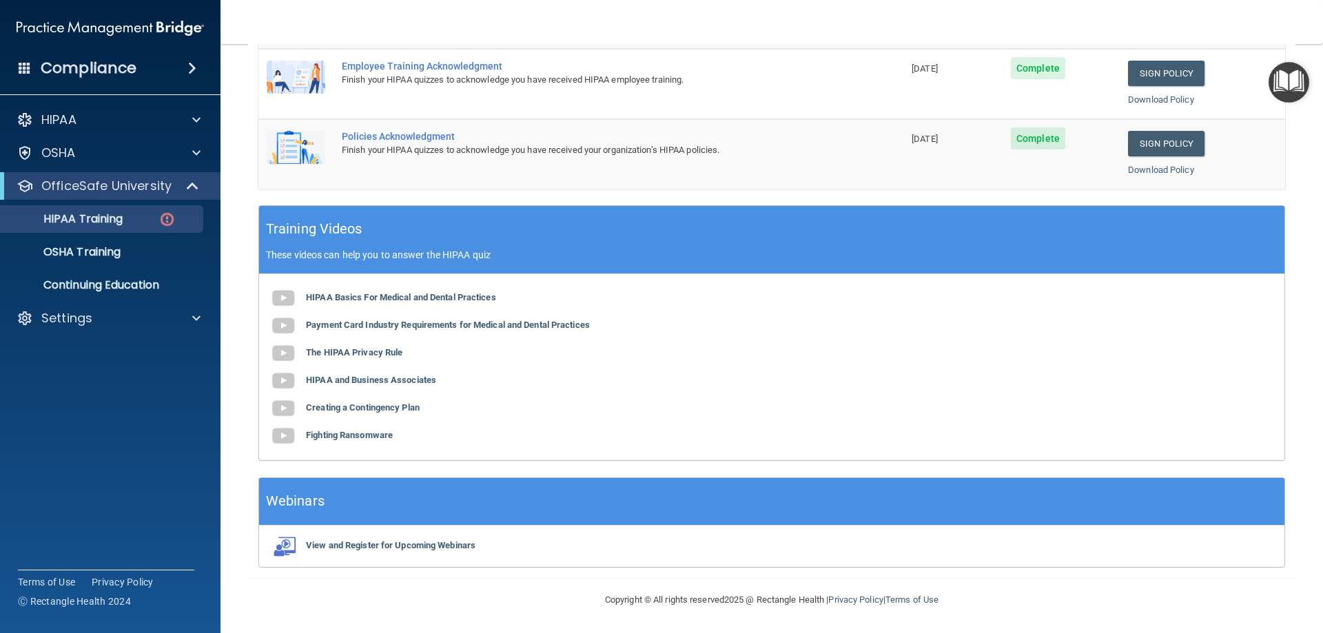
scroll to position [129, 0]
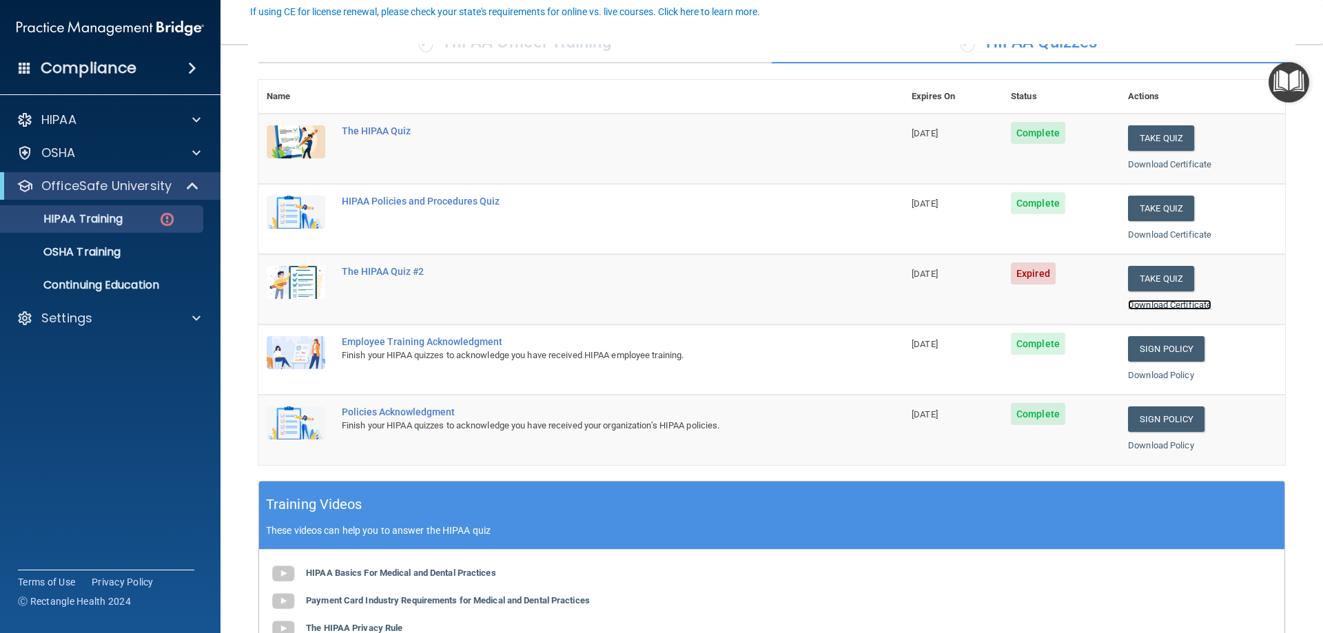
click at [1137, 303] on link "Download Certificate" at bounding box center [1169, 305] width 83 height 10
